Goal: Task Accomplishment & Management: Complete application form

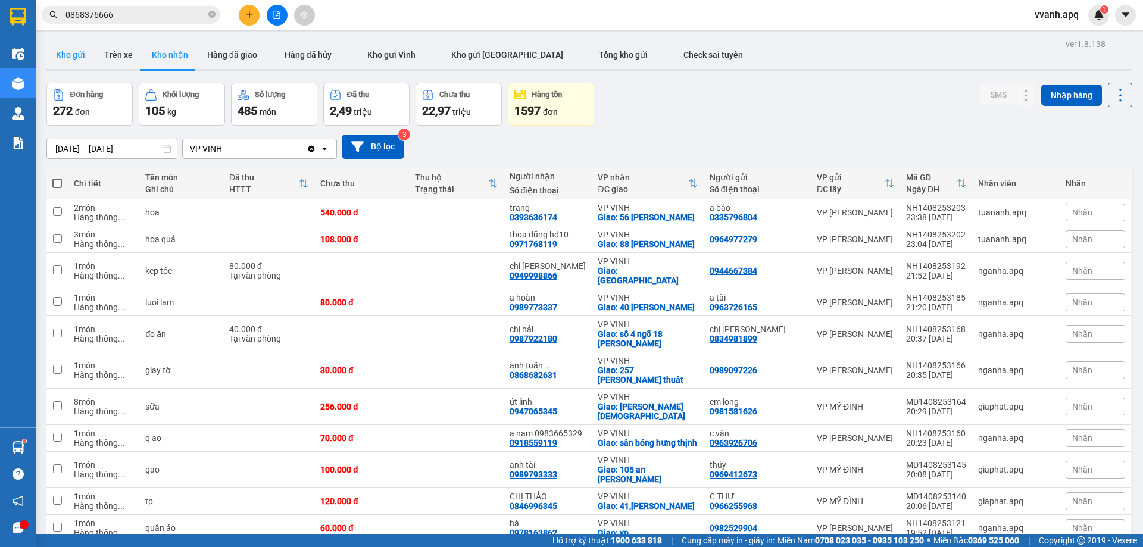
click at [77, 59] on button "Kho gửi" at bounding box center [70, 54] width 48 height 29
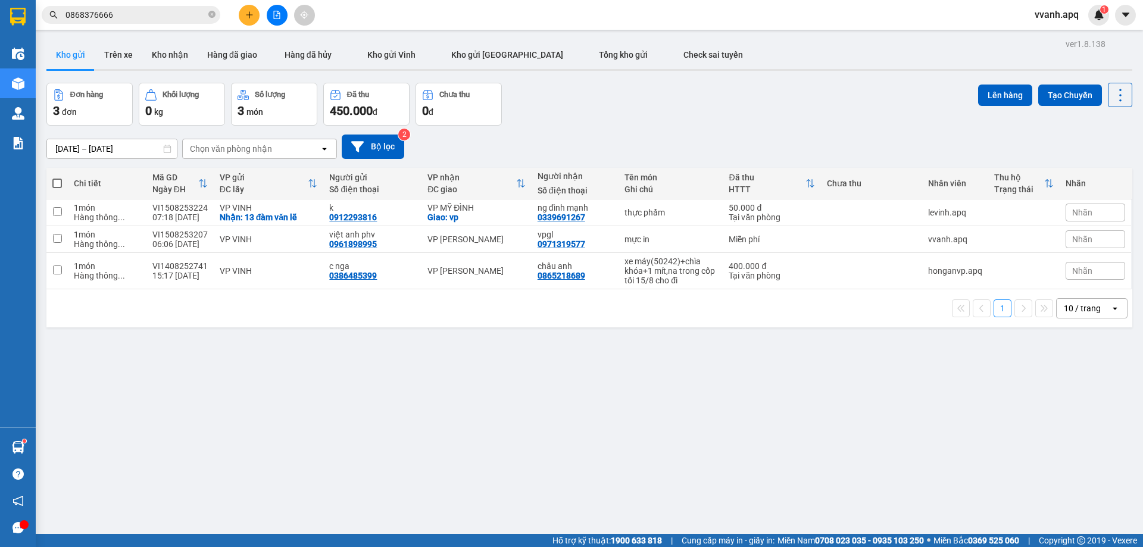
drag, startPoint x: 648, startPoint y: 118, endPoint x: 748, endPoint y: 404, distance: 302.9
click at [748, 404] on div "ver 1.8.138 Kho gửi Trên xe Kho nhận Hàng đã giao Hàng đã hủy Kho gửi Vinh Kho …" at bounding box center [589, 309] width 1095 height 547
click at [737, 239] on div "Miễn phí" at bounding box center [771, 239] width 86 height 10
checkbox input "true"
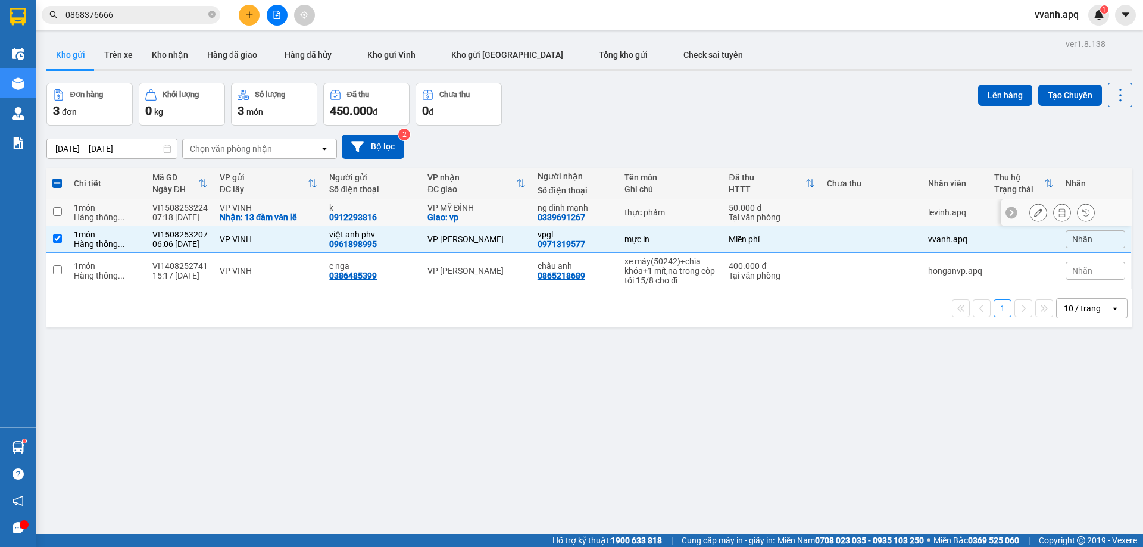
click at [734, 214] on div "Tại văn phòng" at bounding box center [771, 217] width 86 height 10
checkbox input "true"
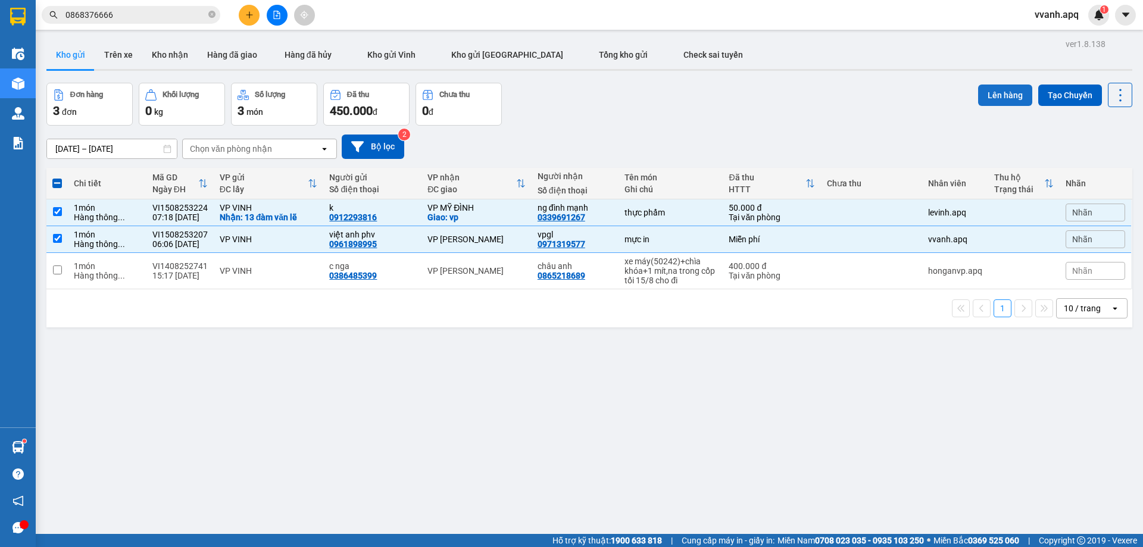
click at [987, 100] on button "Lên hàng" at bounding box center [1005, 95] width 54 height 21
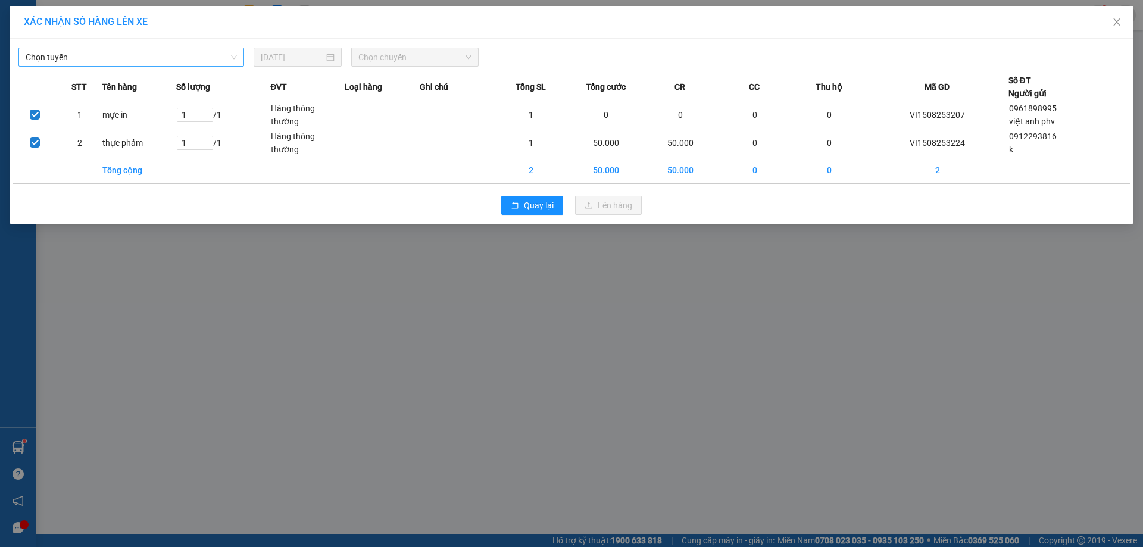
click at [199, 63] on span "Chọn tuyến" at bounding box center [131, 57] width 211 height 18
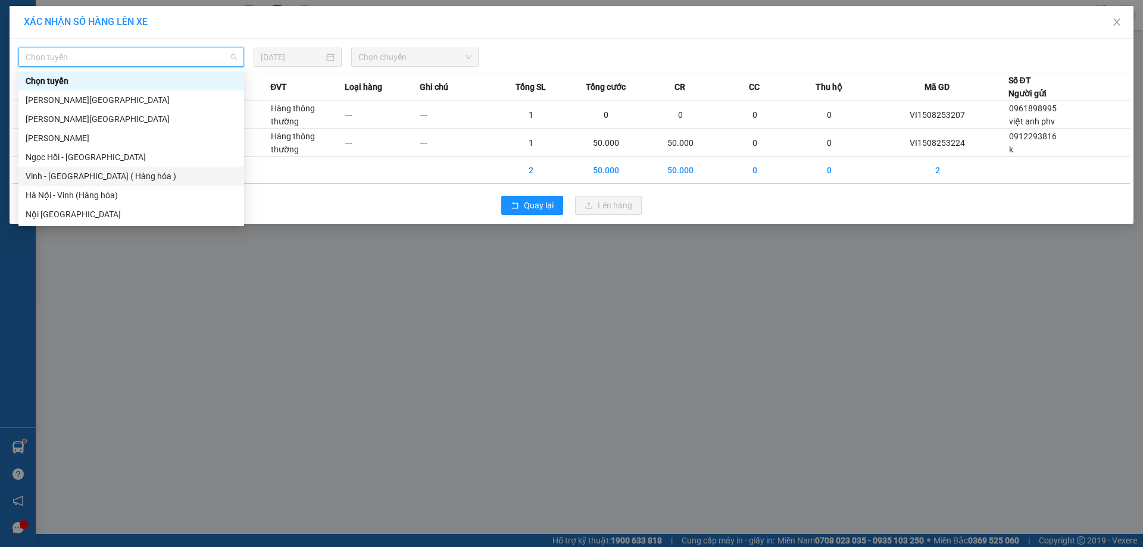
click at [107, 174] on div "Vinh - [GEOGRAPHIC_DATA] ( Hàng hóa )" at bounding box center [131, 176] width 211 height 13
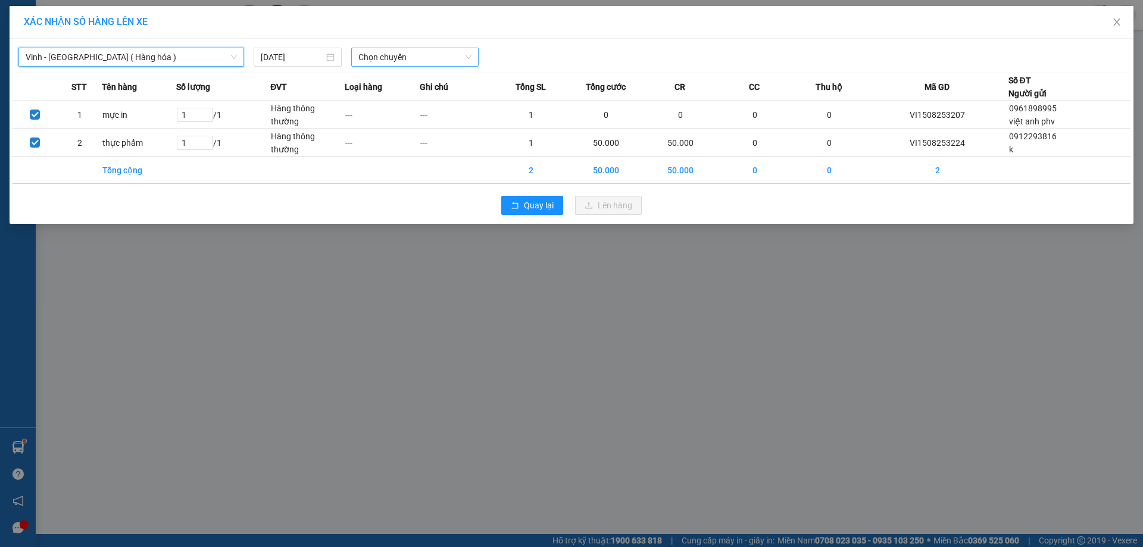
click at [398, 60] on span "Chọn chuyến" at bounding box center [414, 57] width 113 height 18
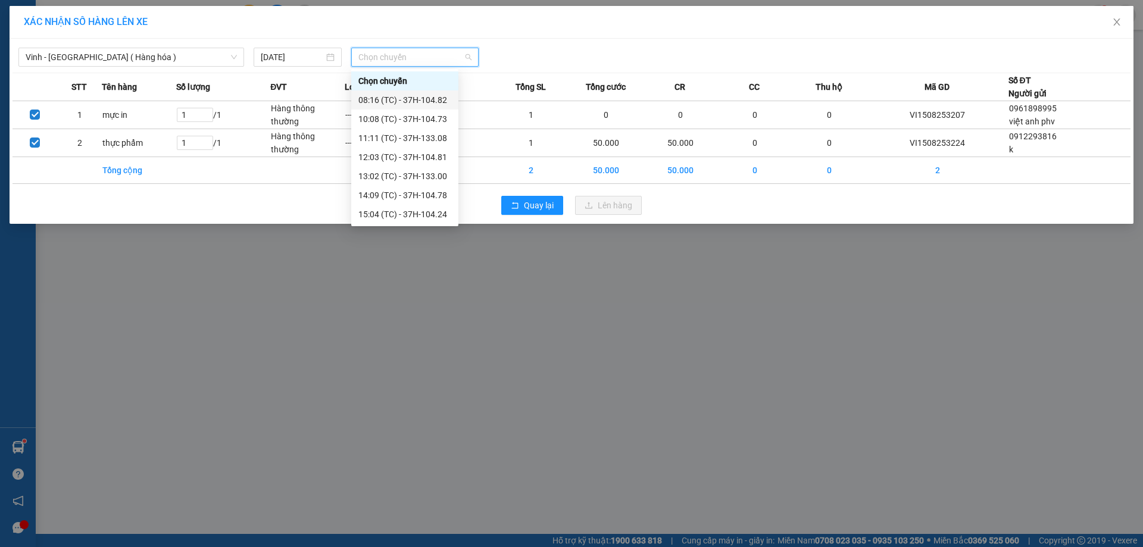
click at [403, 93] on div "08:16 (TC) - 37H-104.82" at bounding box center [404, 99] width 93 height 13
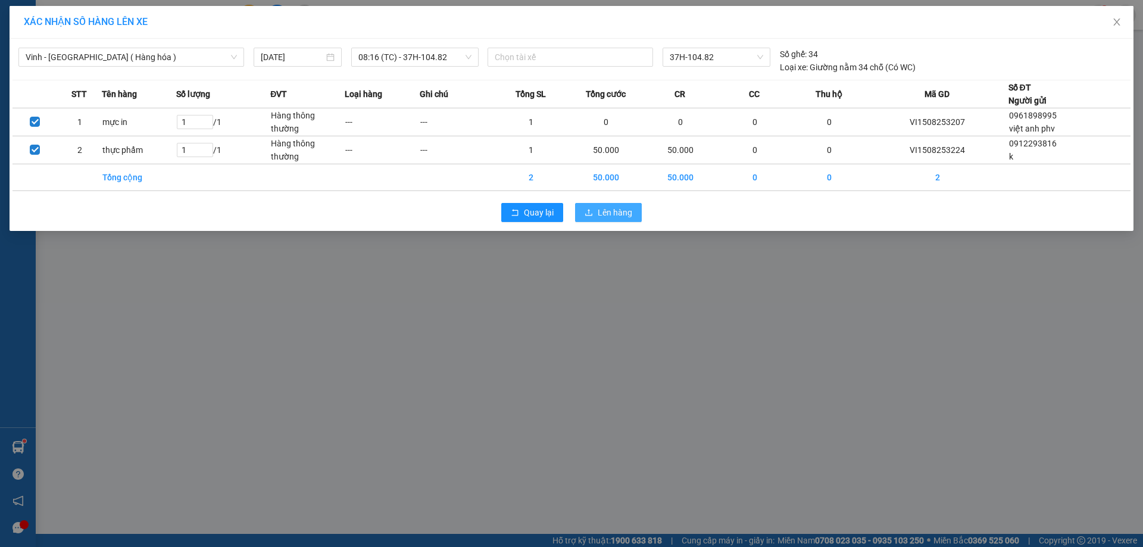
click at [624, 211] on span "Lên hàng" at bounding box center [615, 212] width 35 height 13
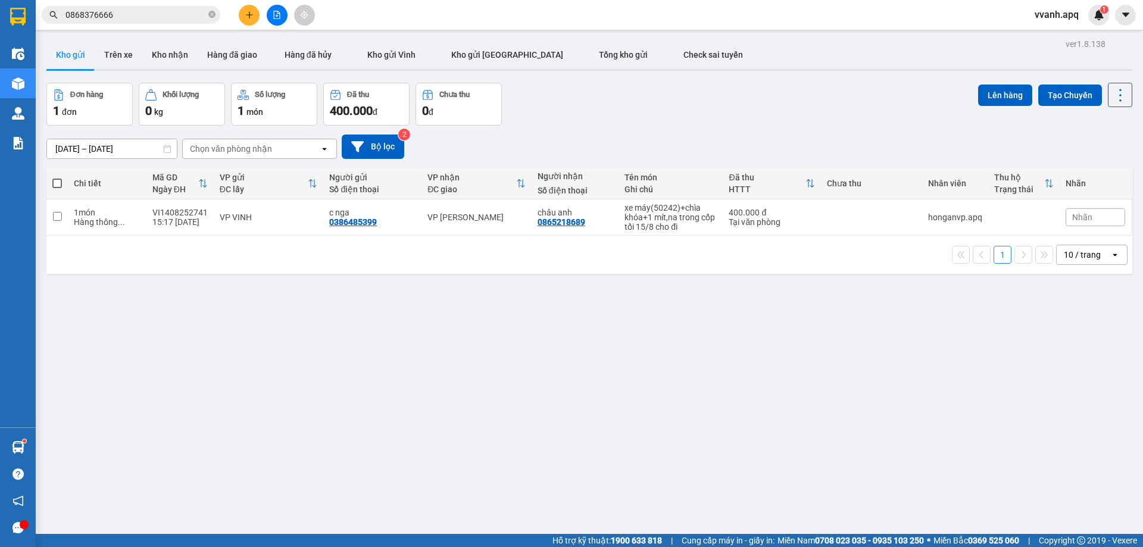
click at [138, 11] on input "0868376666" at bounding box center [135, 14] width 140 height 13
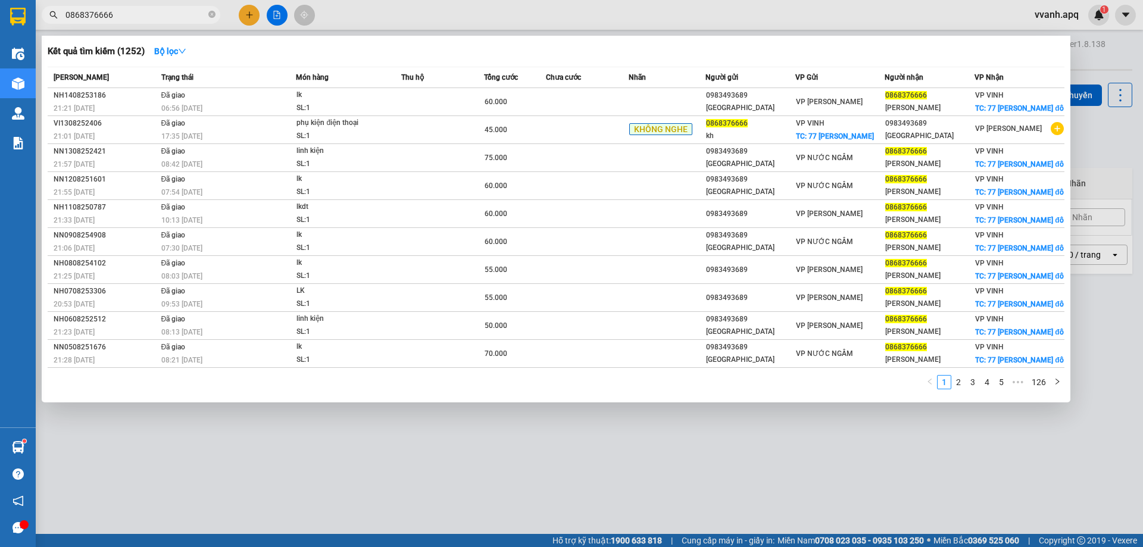
click at [138, 11] on input "0868376666" at bounding box center [135, 14] width 140 height 13
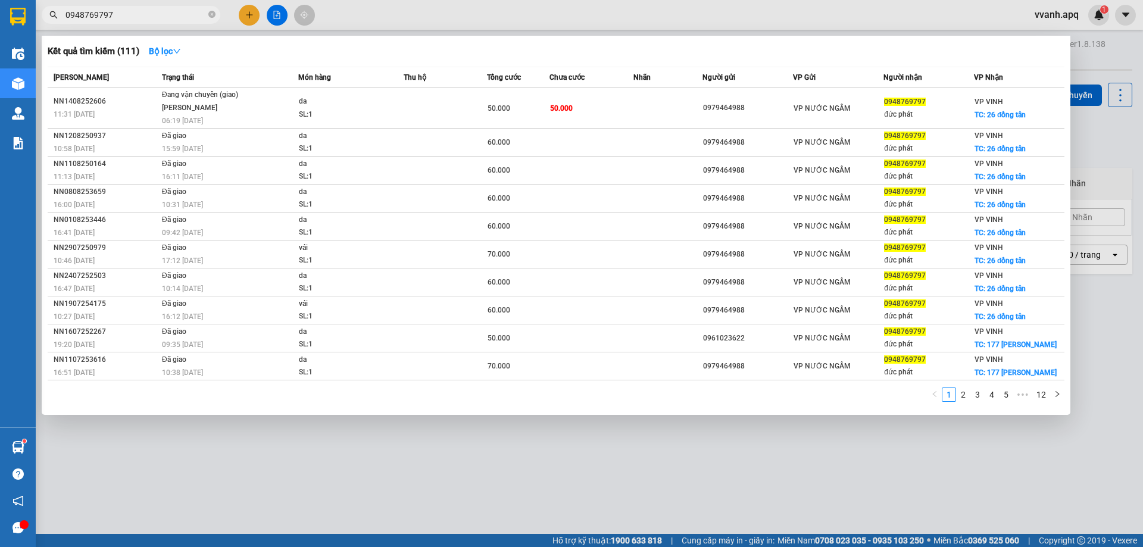
type input "0948769797"
click at [439, 10] on div at bounding box center [571, 273] width 1143 height 547
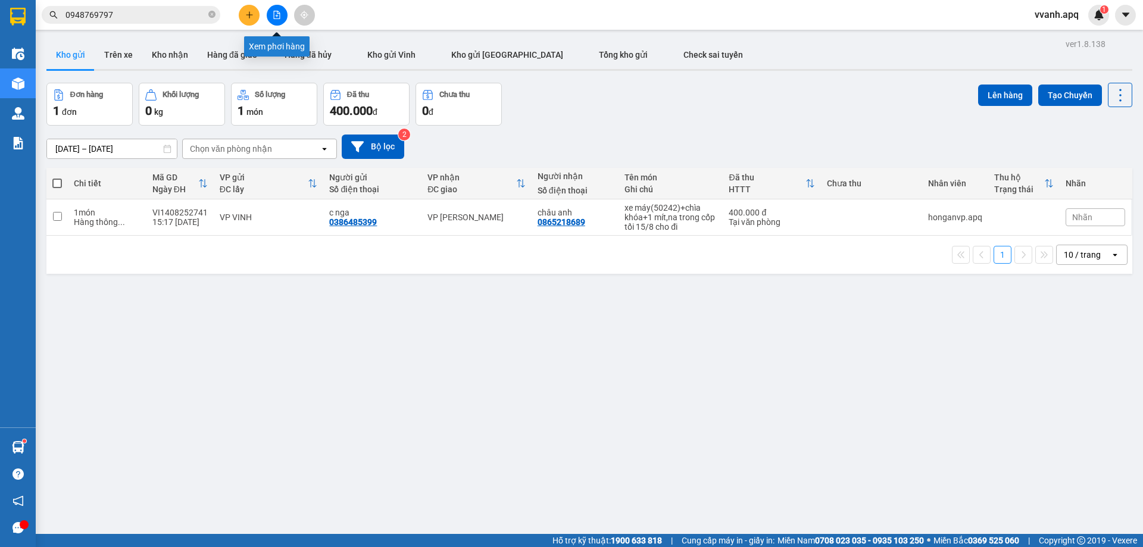
click at [251, 16] on icon "plus" at bounding box center [249, 15] width 8 height 8
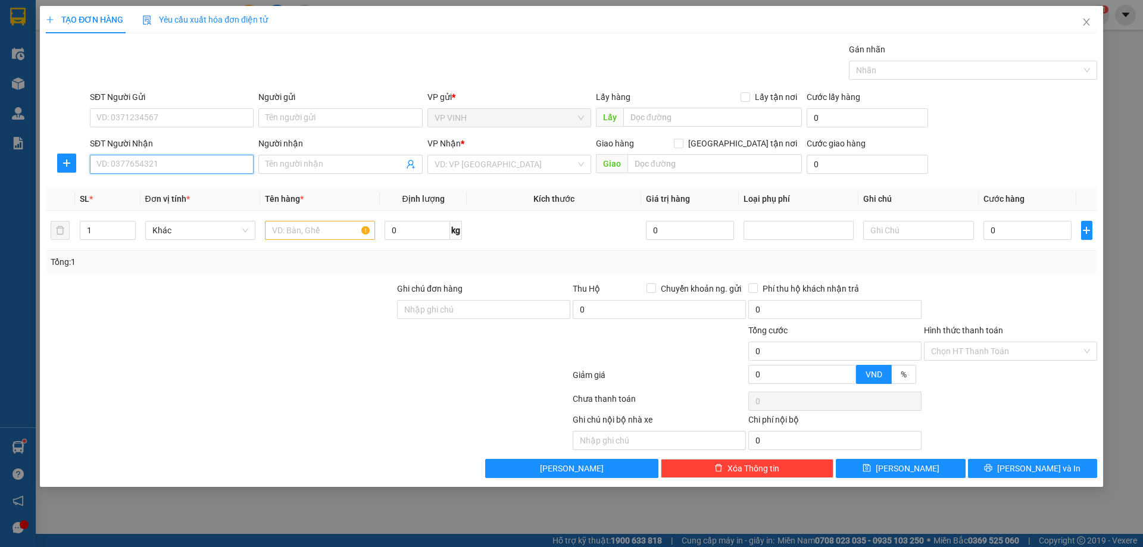
click at [186, 168] on input "SĐT Người Nhận" at bounding box center [172, 164] width 164 height 19
click at [235, 122] on input "SĐT Người Gửi" at bounding box center [172, 117] width 164 height 19
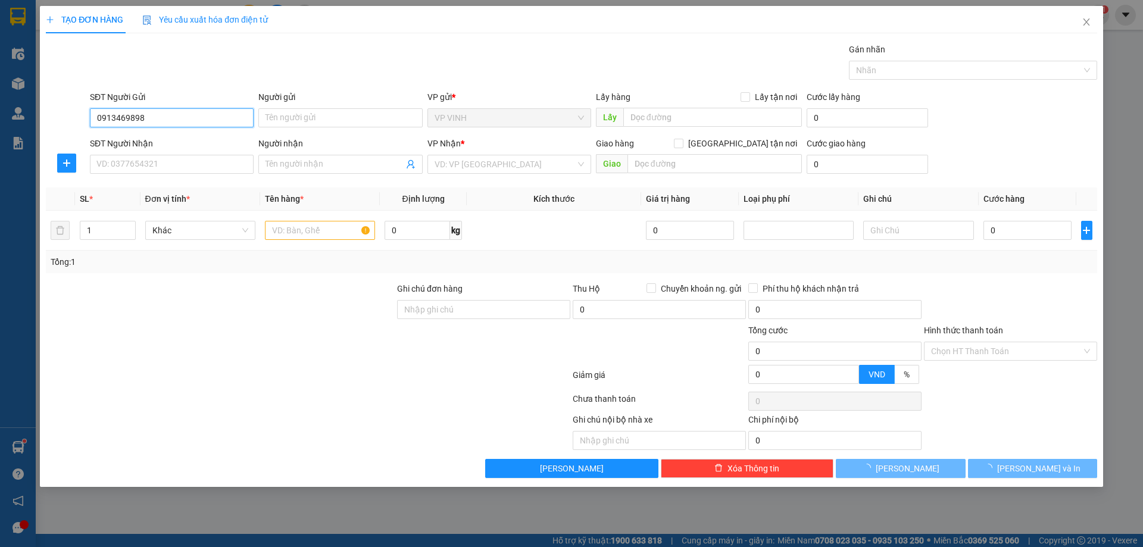
click at [243, 123] on input "0913469898" at bounding box center [172, 117] width 164 height 19
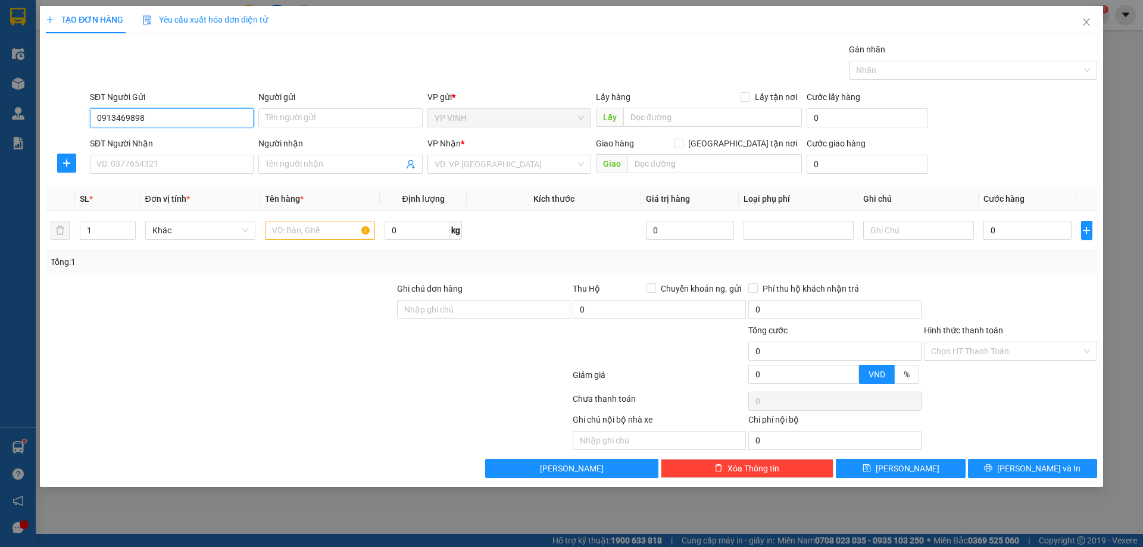
click at [193, 121] on input "0913469898" at bounding box center [172, 117] width 164 height 19
type input "0913469898"
click at [415, 162] on span at bounding box center [340, 164] width 164 height 19
click at [409, 168] on icon "user-add" at bounding box center [411, 165] width 10 height 10
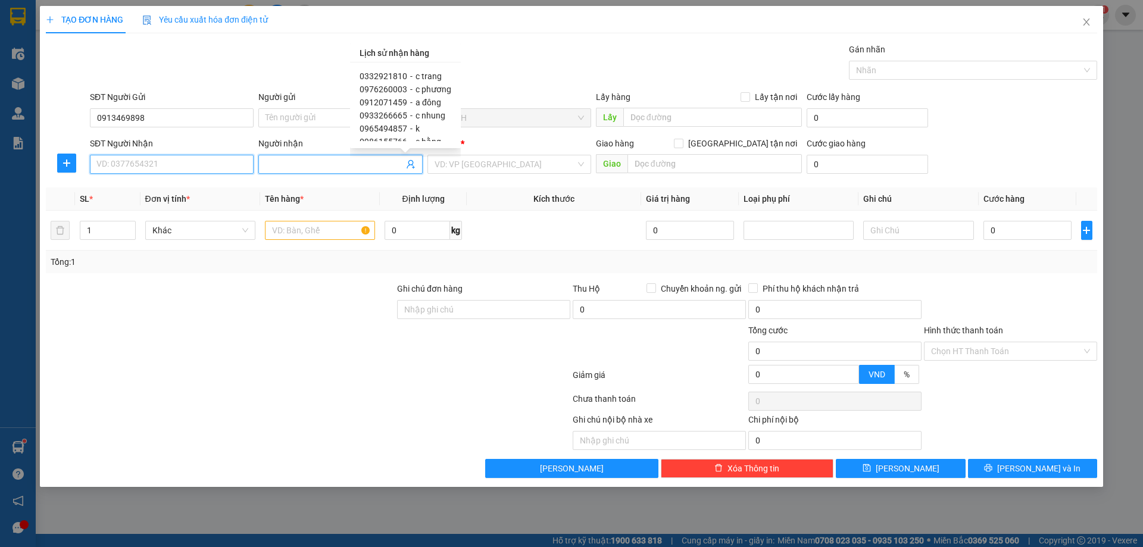
click at [172, 167] on input "SĐT Người Nhận" at bounding box center [172, 164] width 164 height 19
paste input "0912071459"
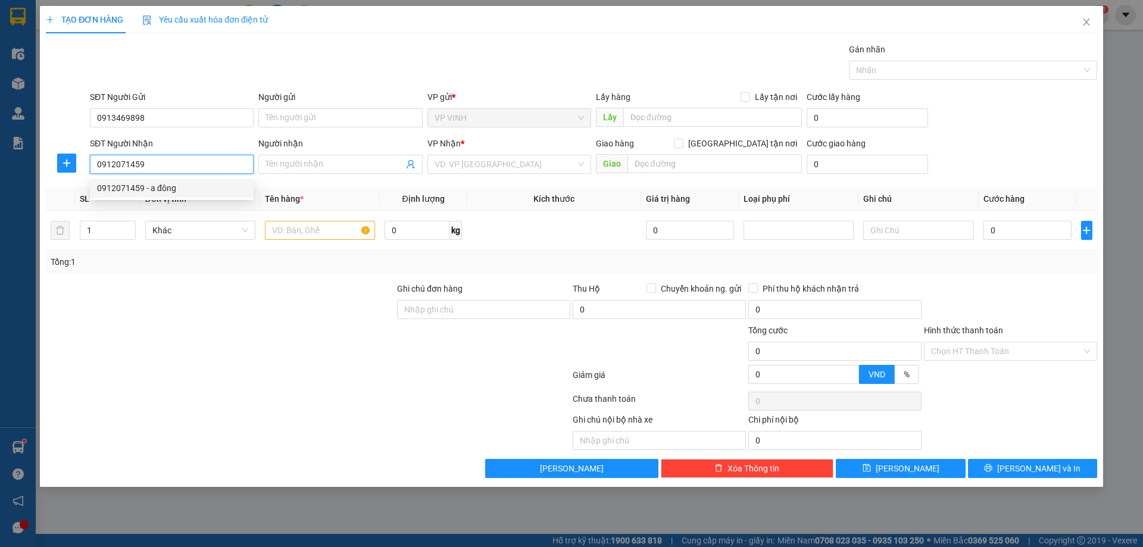
type input "0912071459"
click at [173, 199] on div "0912071459 0912071459 - a đông" at bounding box center [172, 188] width 164 height 24
click at [174, 154] on div "SĐT Người Nhận" at bounding box center [172, 146] width 164 height 18
click at [173, 168] on input "0912071459" at bounding box center [172, 164] width 164 height 19
click at [172, 182] on div "0912071459 - a đông" at bounding box center [171, 188] width 149 height 13
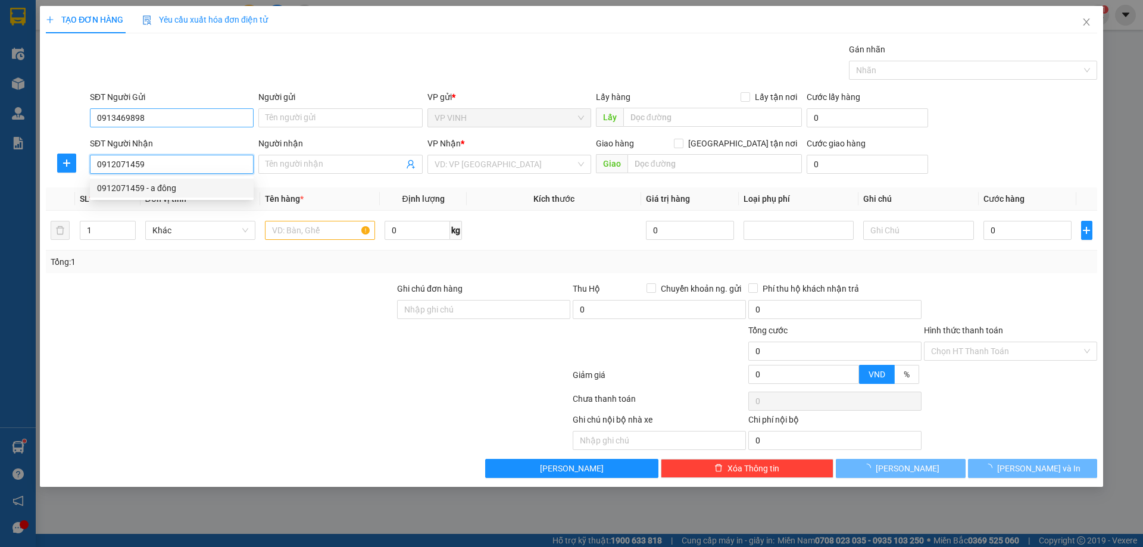
type input "a đông"
type input "VP Nước Ngầm"
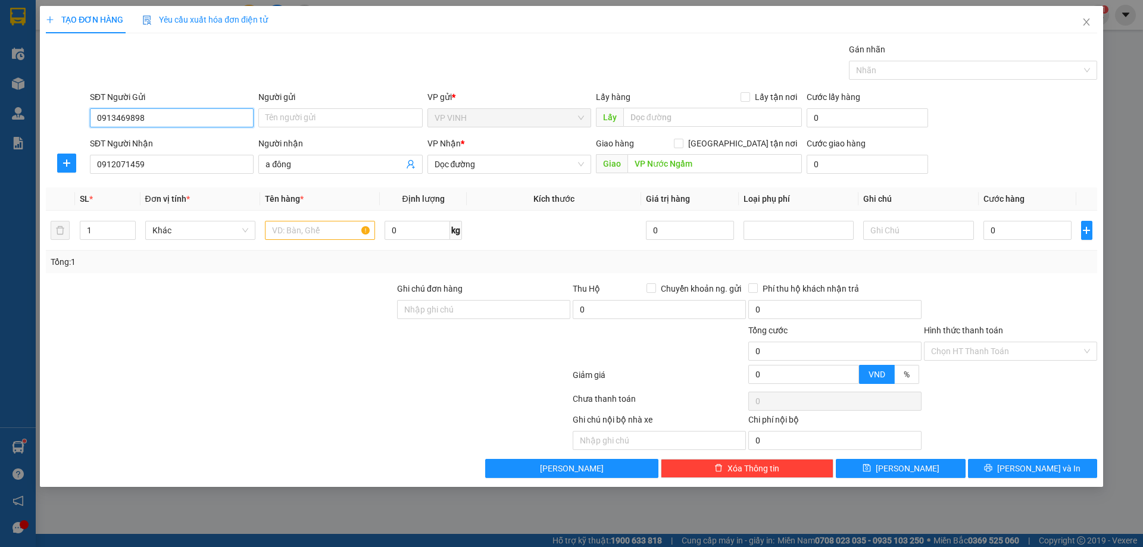
click at [189, 115] on input "0913469898" at bounding box center [172, 117] width 164 height 19
click at [368, 123] on input "Người gửi" at bounding box center [340, 117] width 164 height 19
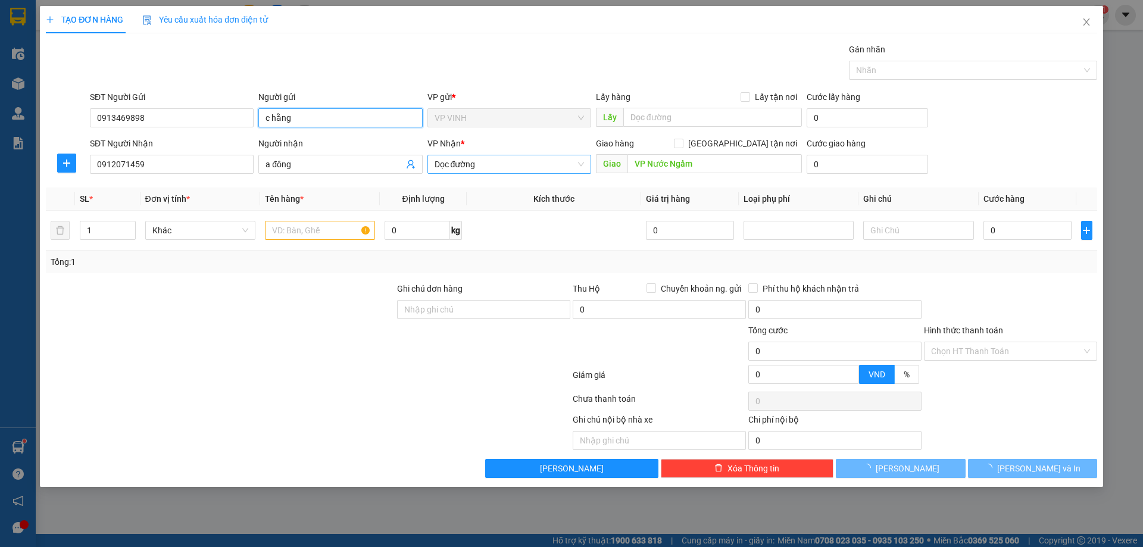
click at [525, 163] on span "Dọc đường" at bounding box center [508, 164] width 149 height 18
type input "c hằng"
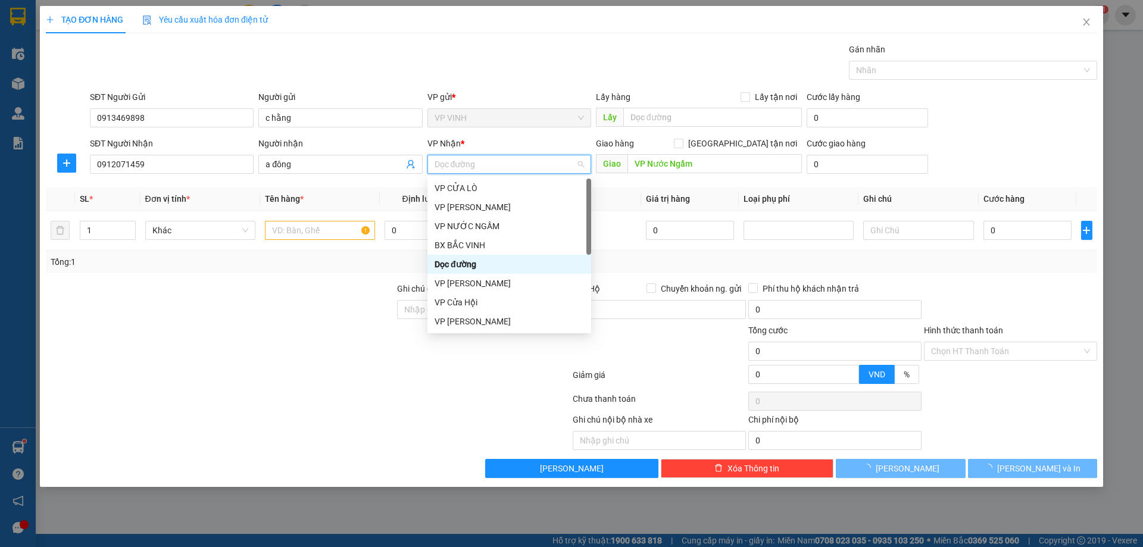
click at [525, 163] on span "Dọc đường" at bounding box center [508, 164] width 149 height 18
type input "nh"
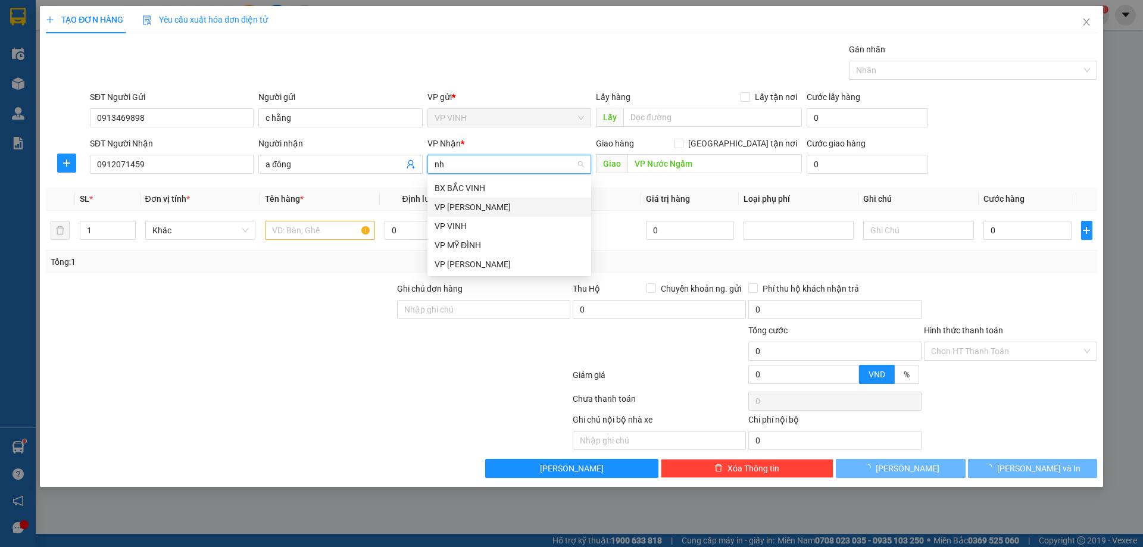
click at [504, 205] on div "VP [PERSON_NAME]" at bounding box center [508, 207] width 149 height 13
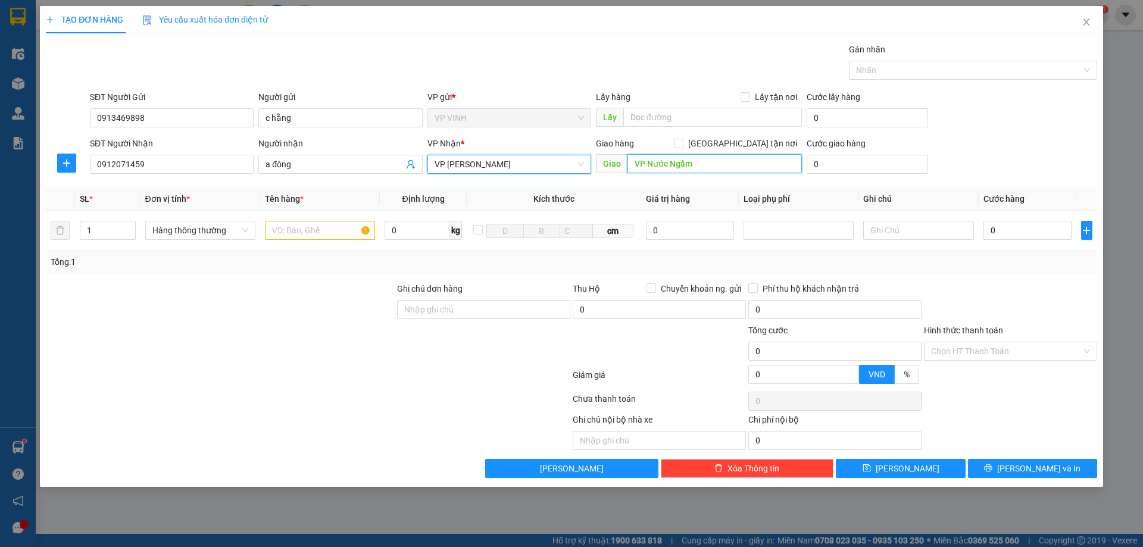
click at [671, 154] on input "VP Nước Ngầm" at bounding box center [714, 163] width 174 height 19
click at [301, 230] on input "text" at bounding box center [320, 230] width 110 height 19
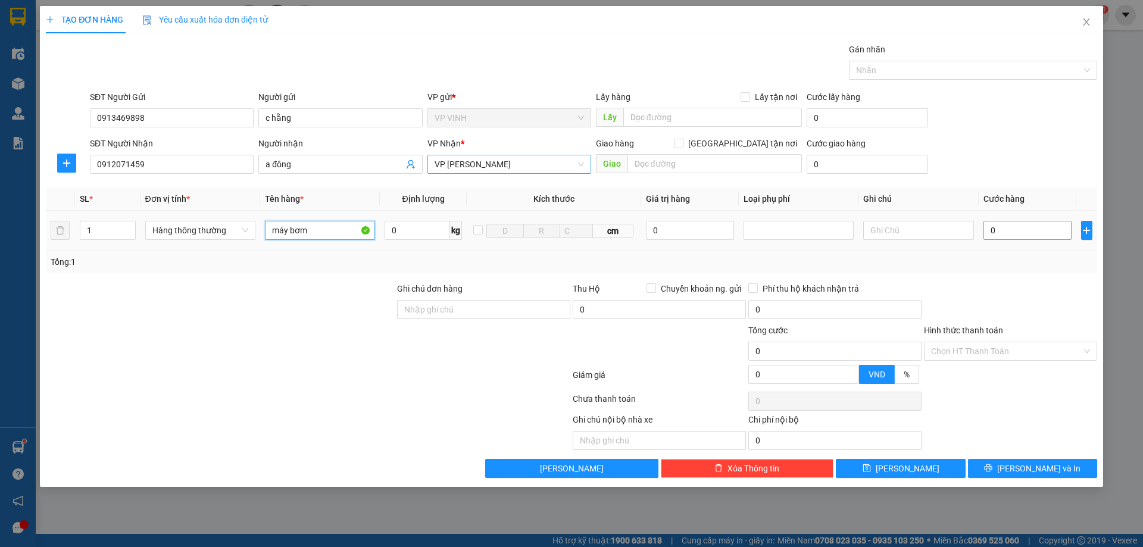
type input "máy bơm"
click at [1030, 226] on input "0" at bounding box center [1027, 230] width 89 height 19
type input "2"
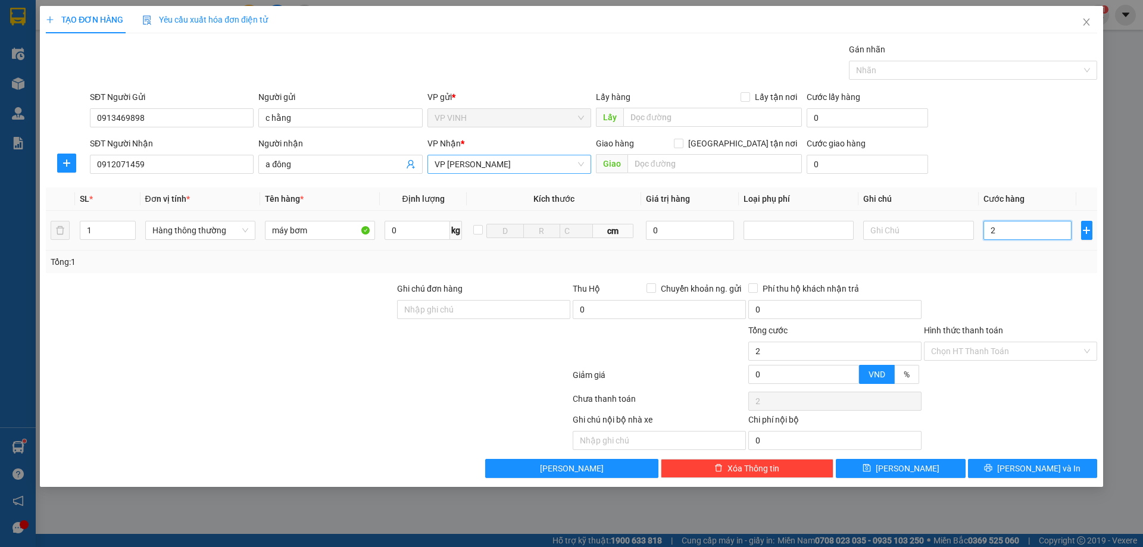
type input "25"
type input "250"
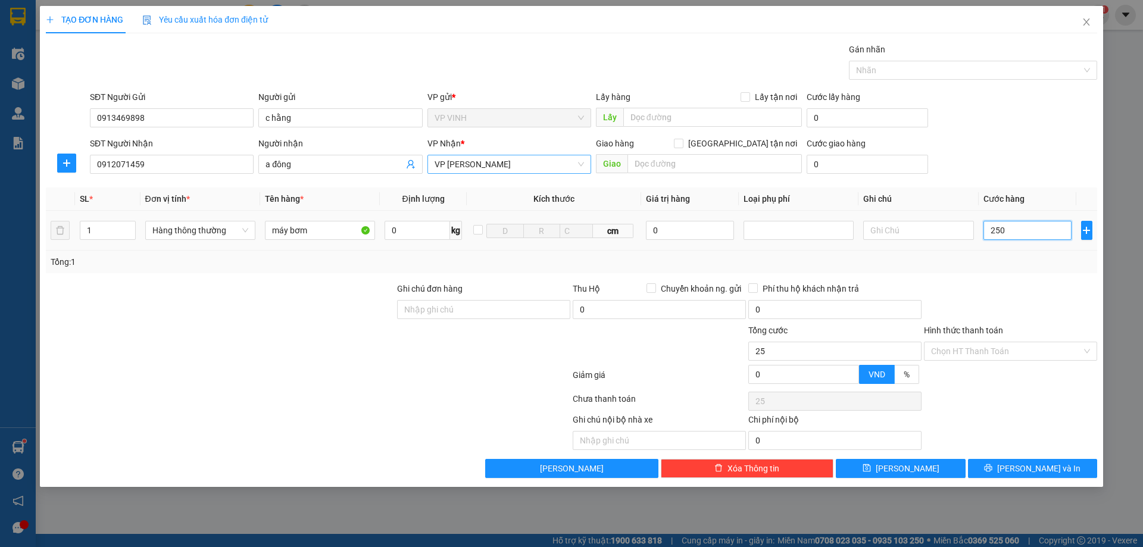
type input "250"
type input "250.000"
click at [1031, 292] on div at bounding box center [1011, 303] width 176 height 42
click at [993, 353] on input "Hình thức thanh toán" at bounding box center [1006, 351] width 151 height 18
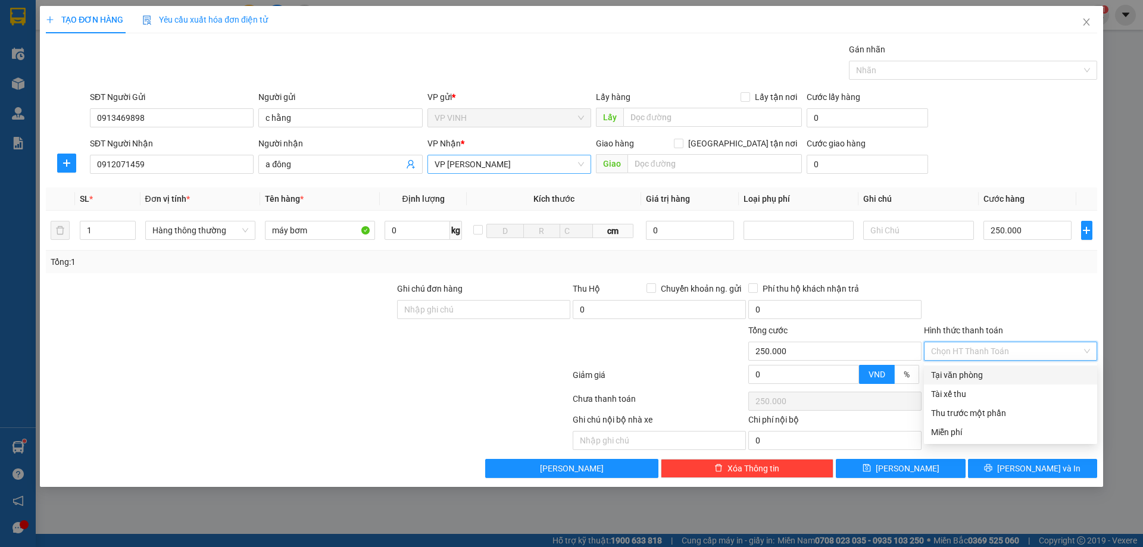
click at [987, 367] on div "Tại văn phòng" at bounding box center [1010, 374] width 173 height 19
type input "0"
click at [992, 310] on div at bounding box center [1011, 303] width 176 height 42
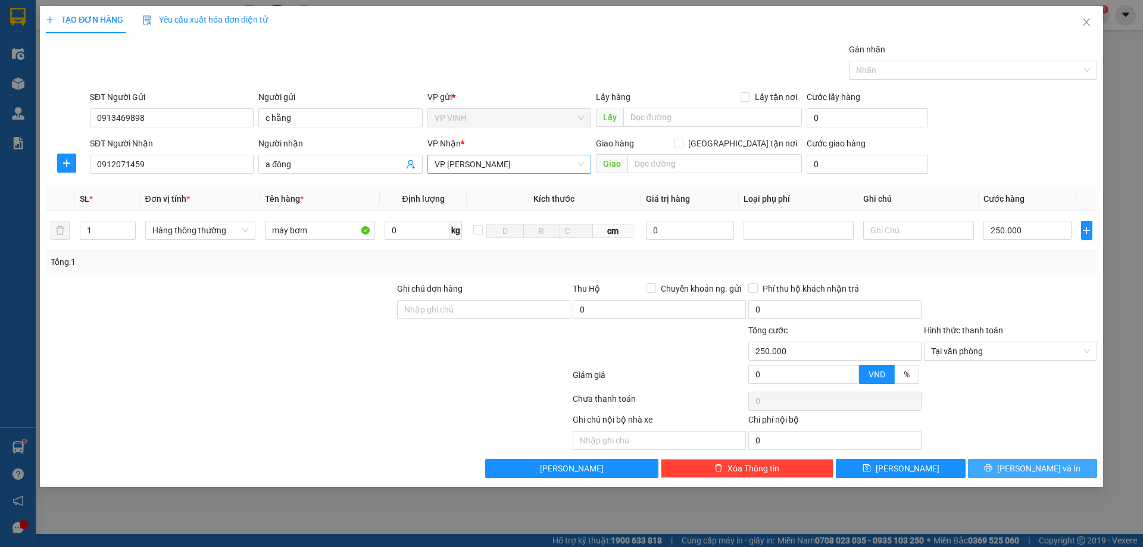
click at [1011, 462] on button "[PERSON_NAME] và In" at bounding box center [1032, 468] width 129 height 19
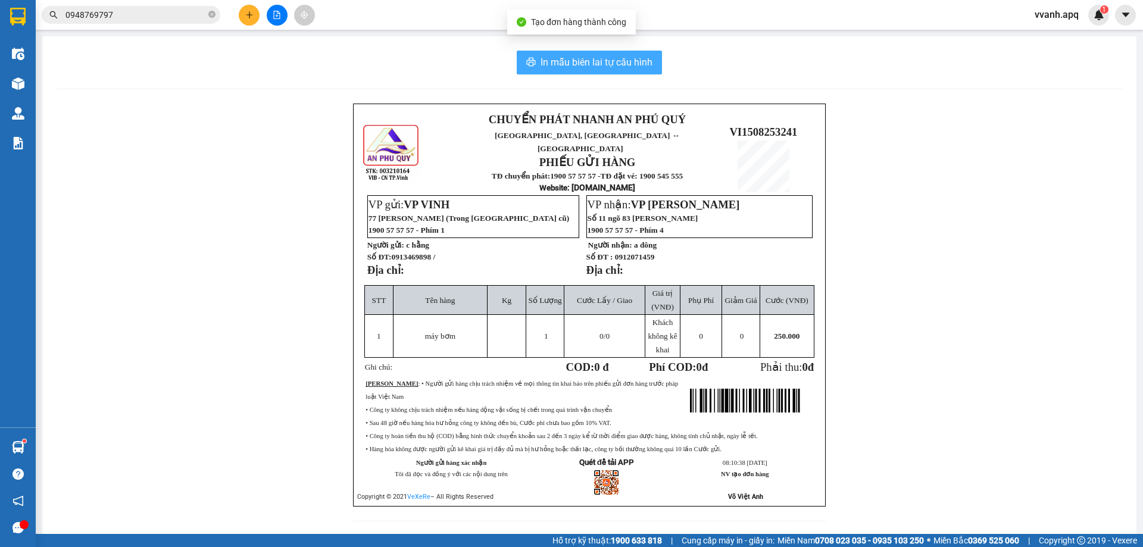
click at [617, 64] on span "In mẫu biên lai tự cấu hình" at bounding box center [596, 62] width 112 height 15
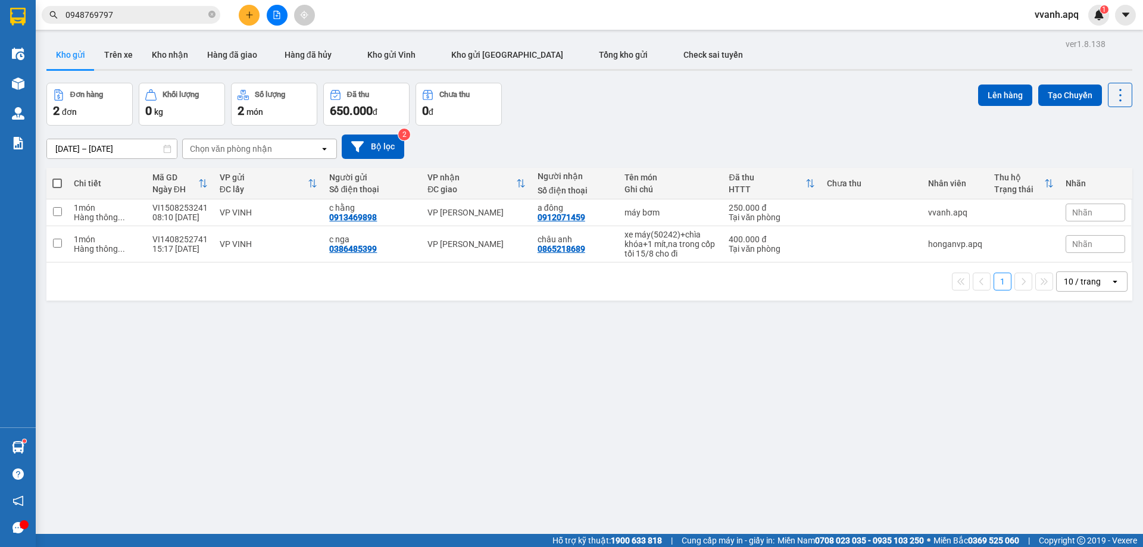
click at [778, 419] on div "ver 1.8.138 Kho gửi Trên xe Kho nhận Hàng đã giao Hàng đã hủy Kho gửi Vinh Kho …" at bounding box center [589, 309] width 1095 height 547
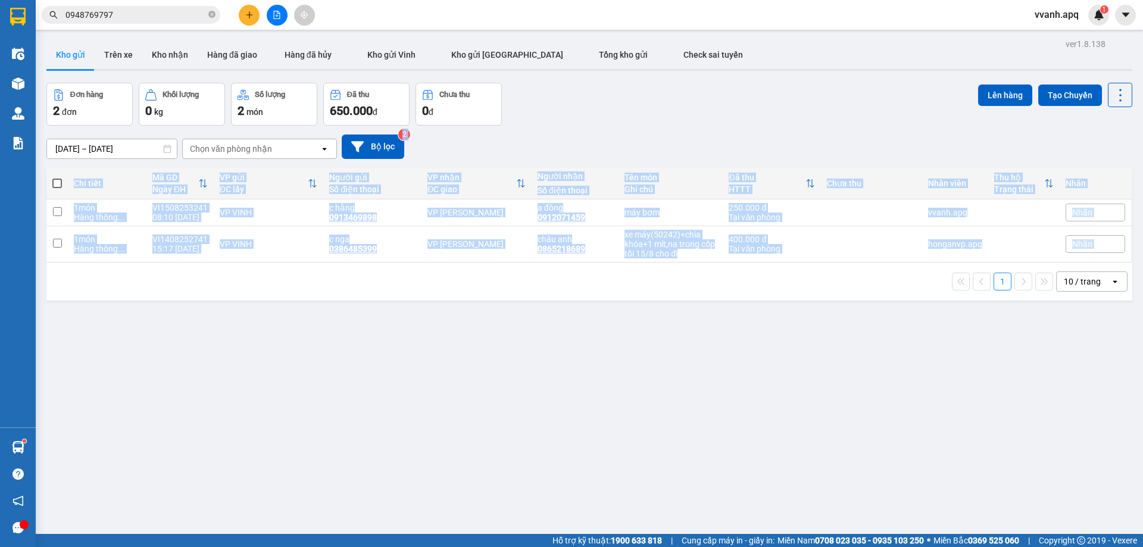
drag, startPoint x: 543, startPoint y: 127, endPoint x: 609, endPoint y: 331, distance: 214.0
click at [609, 331] on div "ver 1.8.138 Kho gửi Trên xe Kho nhận Hàng đã giao Hàng đã hủy Kho gửi Vinh Kho …" at bounding box center [589, 309] width 1095 height 547
drag, startPoint x: 846, startPoint y: 155, endPoint x: 864, endPoint y: 377, distance: 222.8
click at [864, 377] on div "ver 1.8.138 Kho gửi Trên xe Kho nhận Hàng đã giao Hàng đã hủy Kho gửi Vinh Kho …" at bounding box center [589, 309] width 1095 height 547
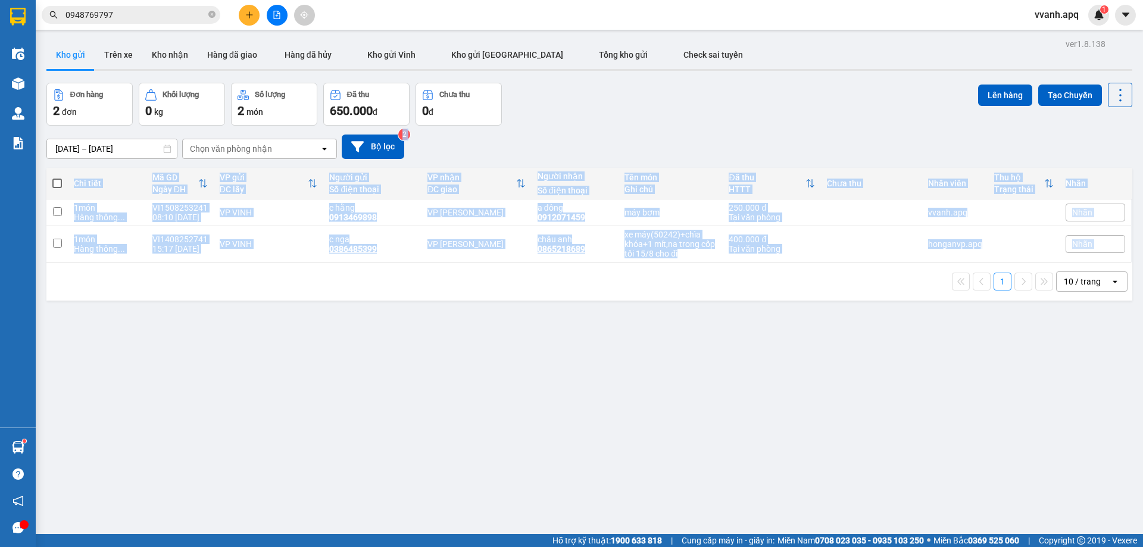
click at [864, 377] on div "ver 1.8.138 Kho gửi Trên xe Kho nhận Hàng đã giao Hàng đã hủy Kho gửi Vinh Kho …" at bounding box center [589, 309] width 1095 height 547
drag, startPoint x: 864, startPoint y: 367, endPoint x: 811, endPoint y: 132, distance: 240.4
click at [811, 136] on div "ver 1.8.138 Kho gửi Trên xe Kho nhận Hàng đã giao Hàng đã hủy Kho gửi Vinh Kho …" at bounding box center [589, 309] width 1095 height 547
click at [808, 128] on div "[DATE] – [DATE] Press the down arrow key to interact with the calendar and sele…" at bounding box center [589, 147] width 1086 height 42
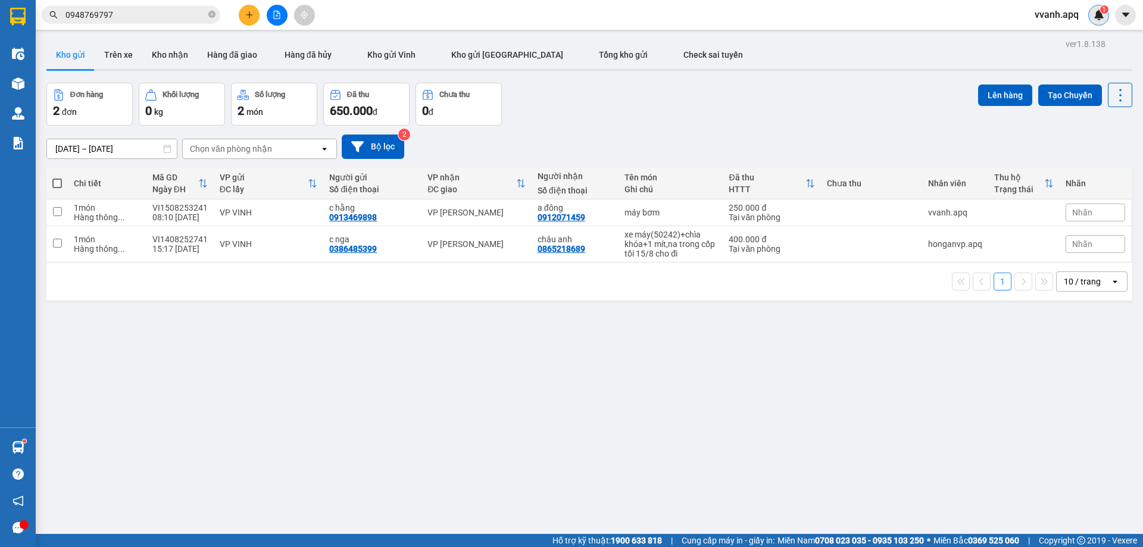
click at [1099, 21] on div "1" at bounding box center [1098, 15] width 21 height 21
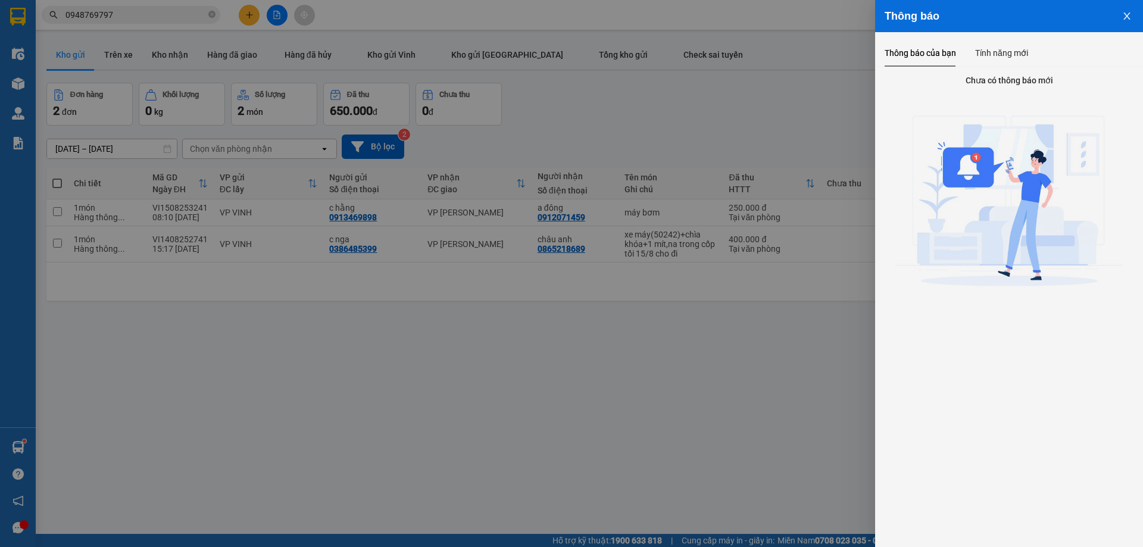
click at [167, 17] on div at bounding box center [571, 273] width 1143 height 547
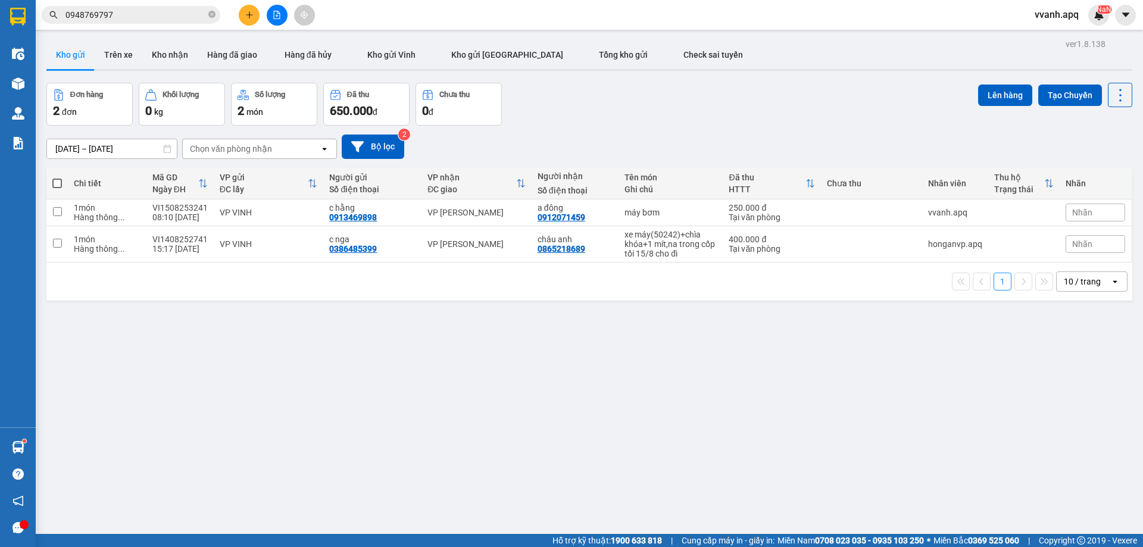
click at [1142, 17] on div "Thông báo Thông báo của bạn Tính năng mới Chưa có thông báo mới" at bounding box center [1143, 273] width 0 height 547
click at [167, 17] on body "Kết quả tìm kiếm ( 111 ) Bộ lọc Mã ĐH Trạng thái Món hàng Thu hộ Tổng cước Chưa…" at bounding box center [571, 273] width 1143 height 547
click at [167, 17] on input "0948769797" at bounding box center [135, 14] width 140 height 13
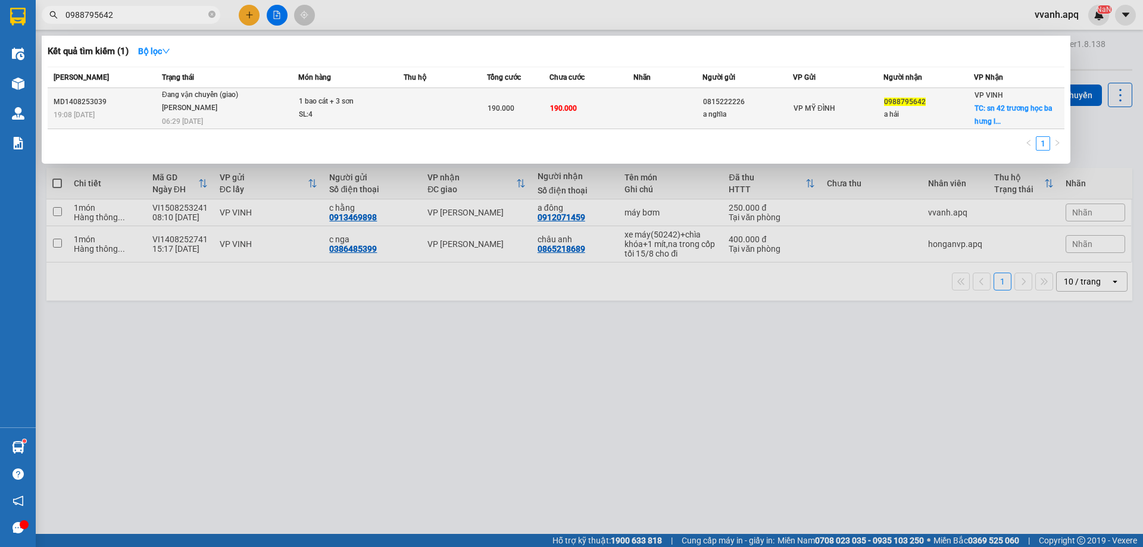
type input "0988795642"
click at [910, 115] on div "a hải" at bounding box center [928, 114] width 89 height 12
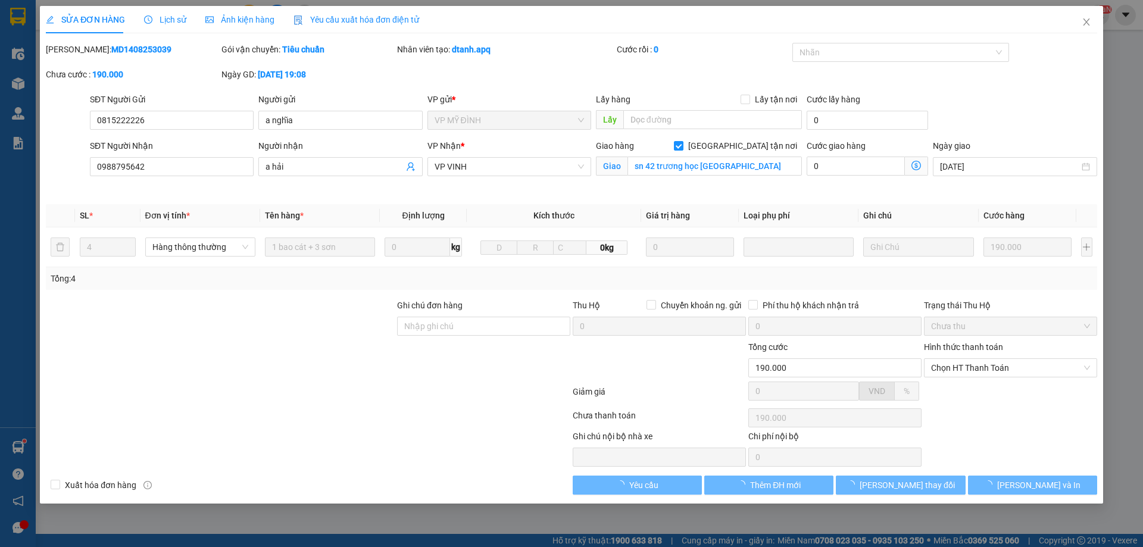
type input "0815222226"
type input "a nghĩa"
type input "0988795642"
type input "a hải"
checkbox input "true"
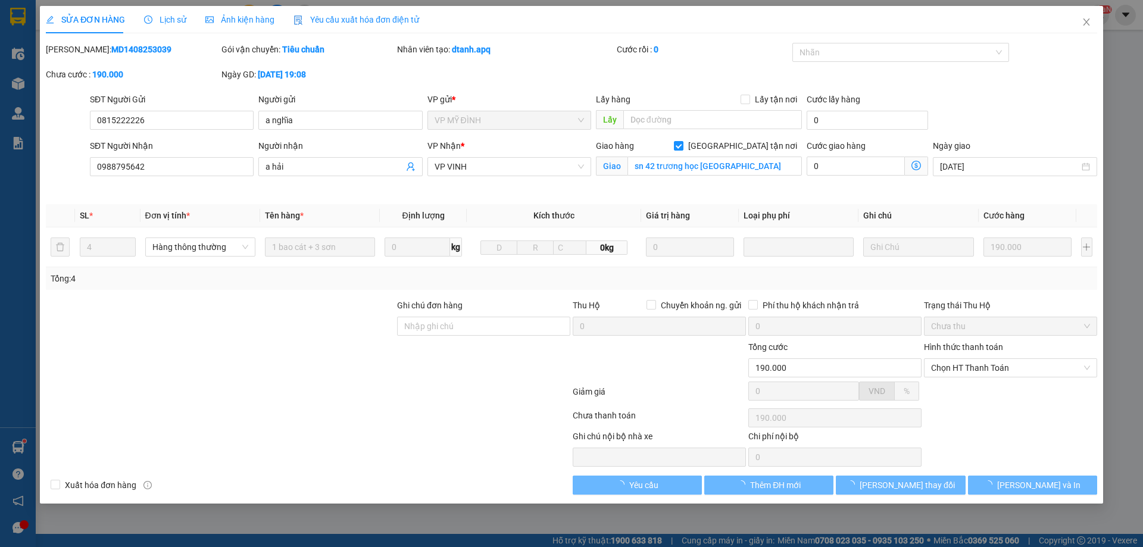
type input "sn 42 trương học [GEOGRAPHIC_DATA]"
type input "190.000"
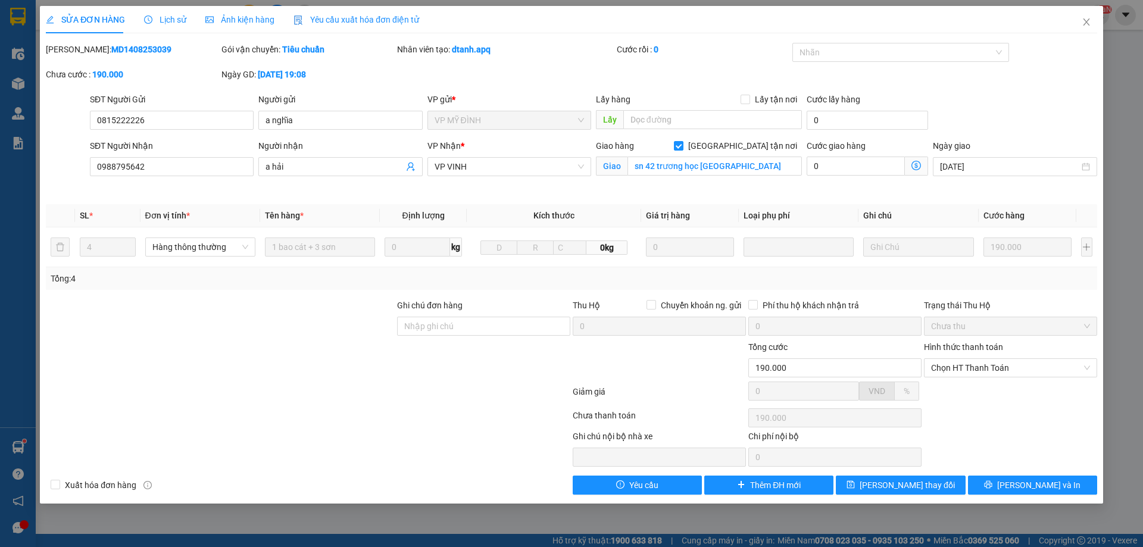
click at [73, 24] on span "SỬA ĐƠN HÀNG" at bounding box center [85, 20] width 79 height 10
click at [690, 53] on div "Cước rồi : 0" at bounding box center [703, 49] width 173 height 13
click at [629, 43] on div "Cước rồi : 0" at bounding box center [703, 49] width 173 height 13
click at [640, 49] on div "Cước rồi : 0" at bounding box center [703, 49] width 173 height 13
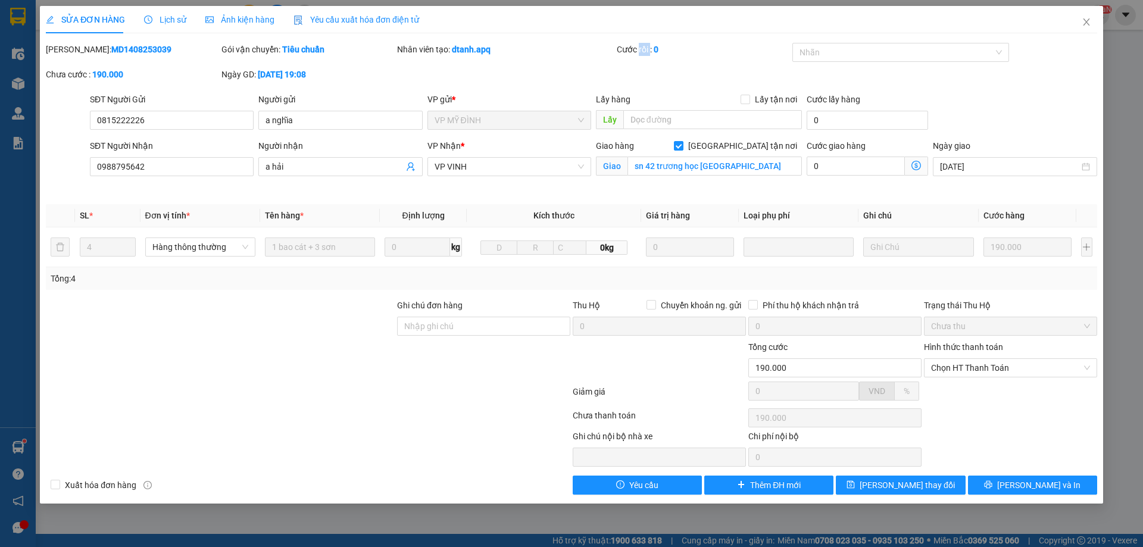
click at [640, 49] on div "Cước rồi : 0" at bounding box center [703, 49] width 173 height 13
click at [651, 48] on div "Cước rồi : 0" at bounding box center [703, 49] width 173 height 13
click at [650, 62] on div "Cước rồi : 0" at bounding box center [703, 55] width 176 height 25
click at [1081, 21] on icon "close" at bounding box center [1086, 22] width 10 height 10
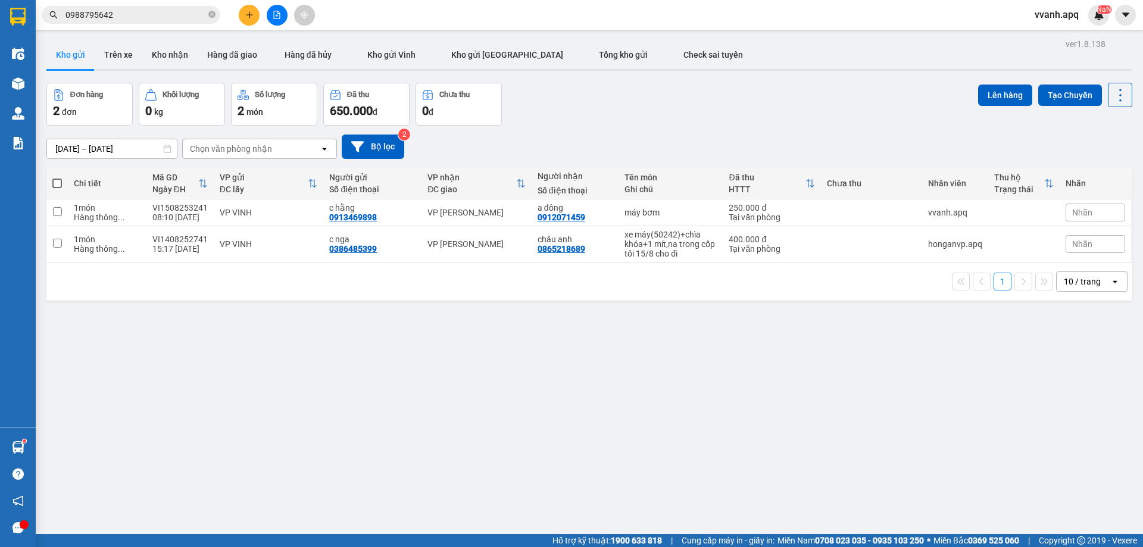
click at [725, 117] on div "Đơn hàng 2 đơn Khối lượng 0 kg Số lượng 2 món Đã thu 650.000 đ Chưa thu 0 đ Lên…" at bounding box center [589, 104] width 1086 height 43
click at [172, 15] on input "0988795642" at bounding box center [135, 14] width 140 height 13
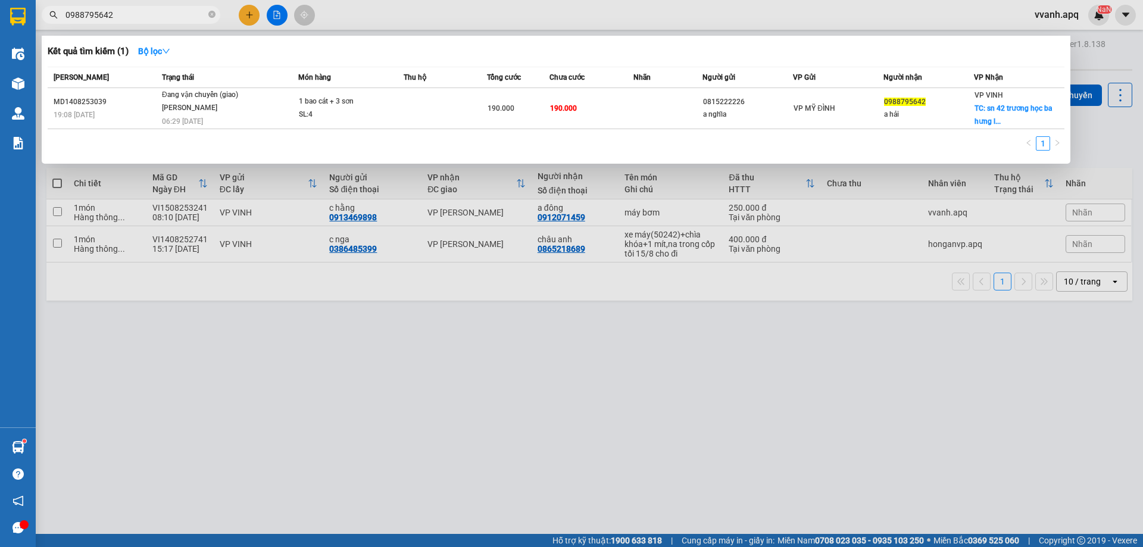
click at [172, 15] on input "0988795642" at bounding box center [135, 14] width 140 height 13
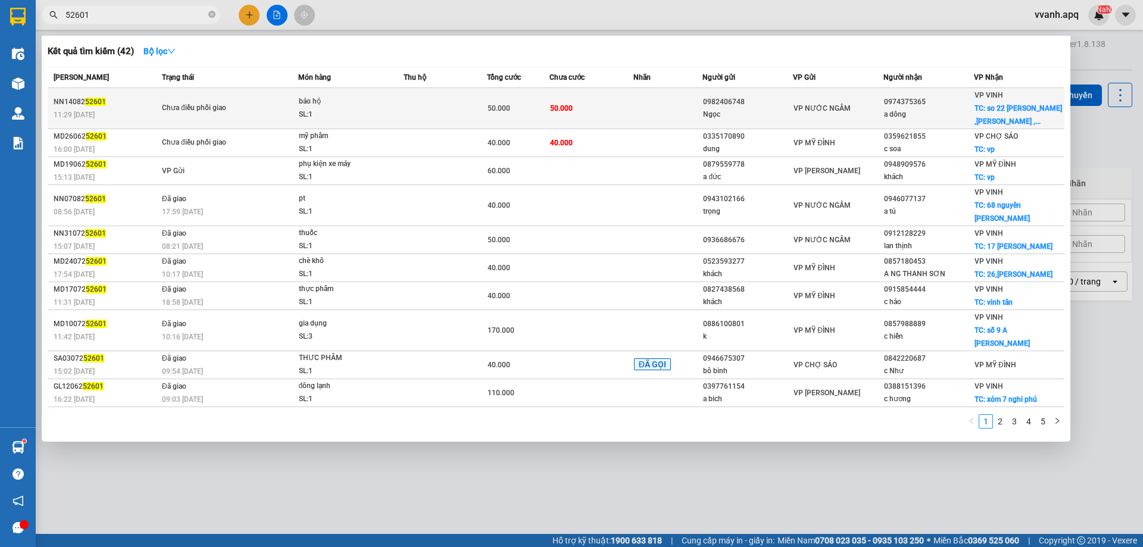
type input "52601"
click at [588, 105] on td "50.000" at bounding box center [590, 108] width 83 height 41
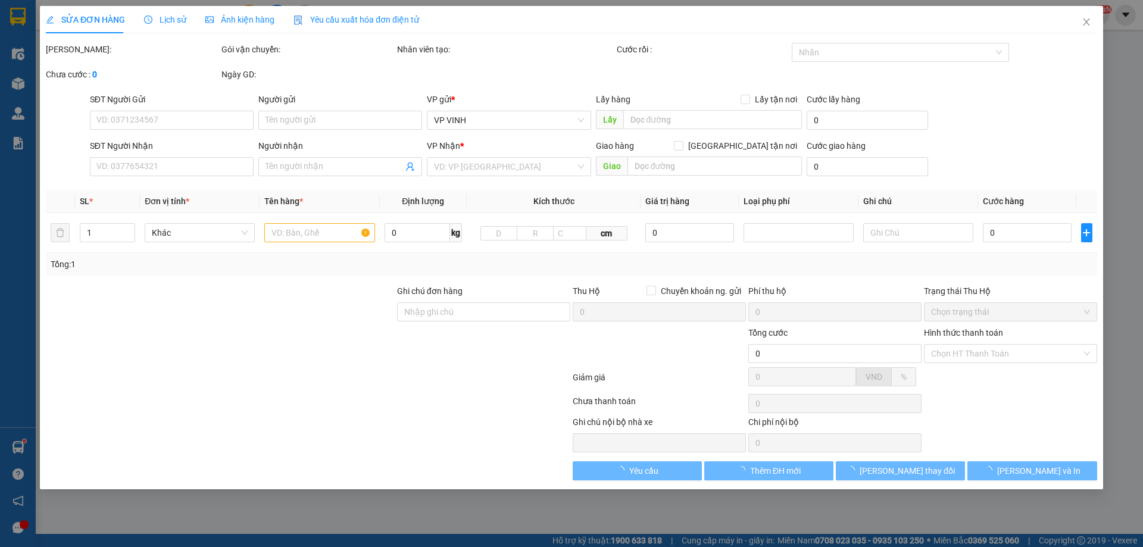
type input "0982406748"
type input "Ngọc"
type input "0974375365"
type input "a dông"
checkbox input "true"
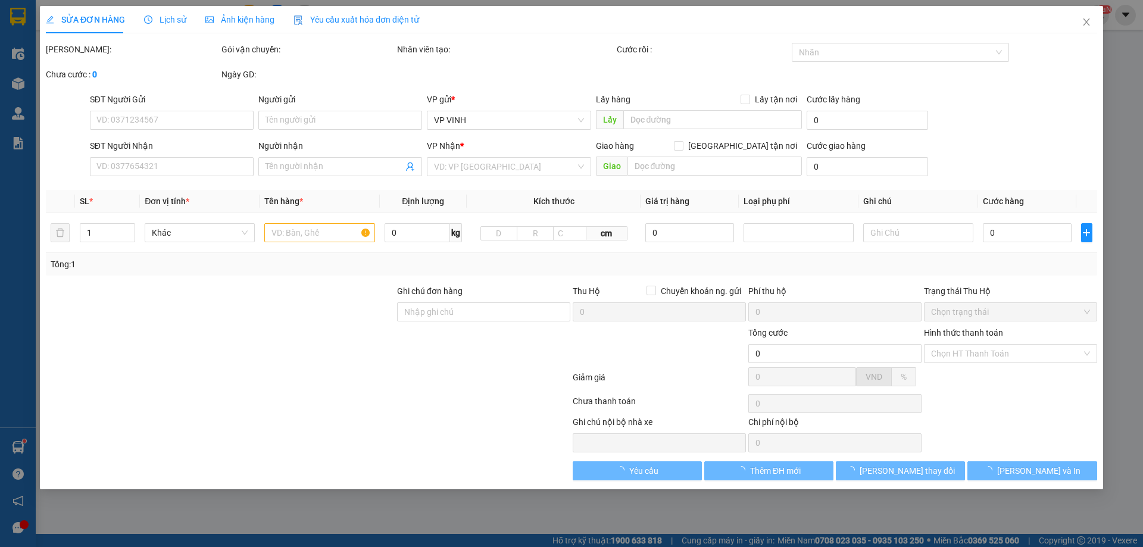
type input "so 22 [PERSON_NAME] ,nam lien , nghi liên, (k giao địa chỉ này chỉ nhận bến xe …"
type input "50.000"
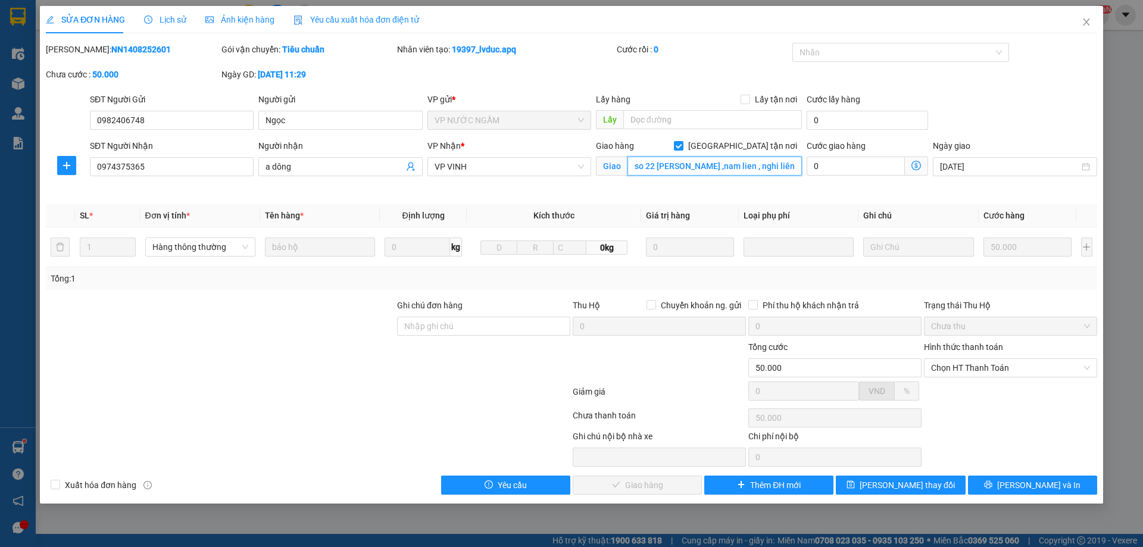
click at [771, 165] on input "so 22 [PERSON_NAME] ,nam lien , nghi liên, (k giao địa chỉ này chỉ nhận bến xe …" at bounding box center [714, 166] width 174 height 19
click at [153, 23] on span "Lịch sử" at bounding box center [165, 20] width 42 height 10
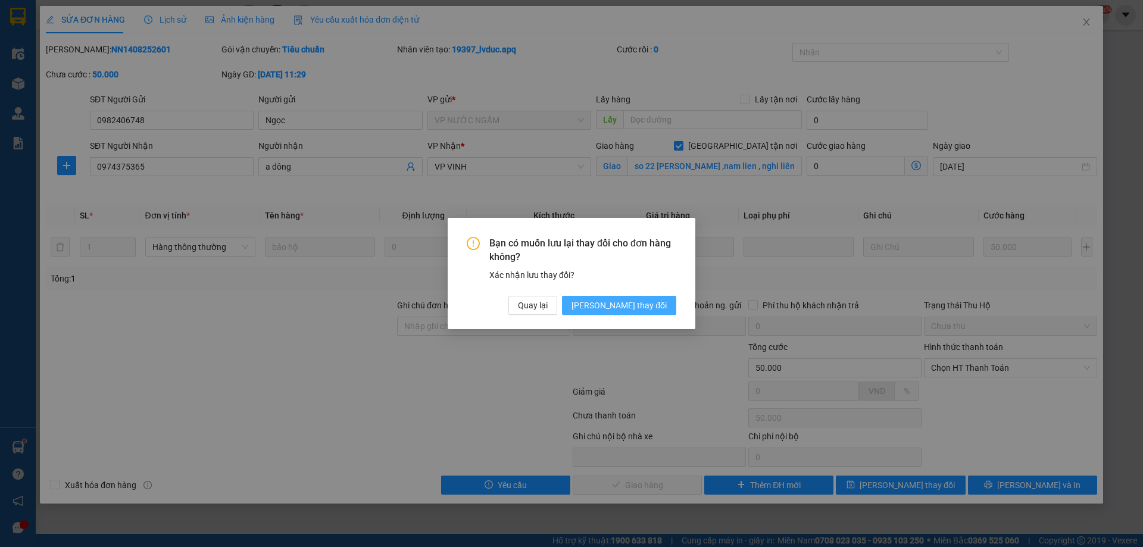
click at [620, 299] on button "[PERSON_NAME] thay đổi" at bounding box center [619, 305] width 114 height 19
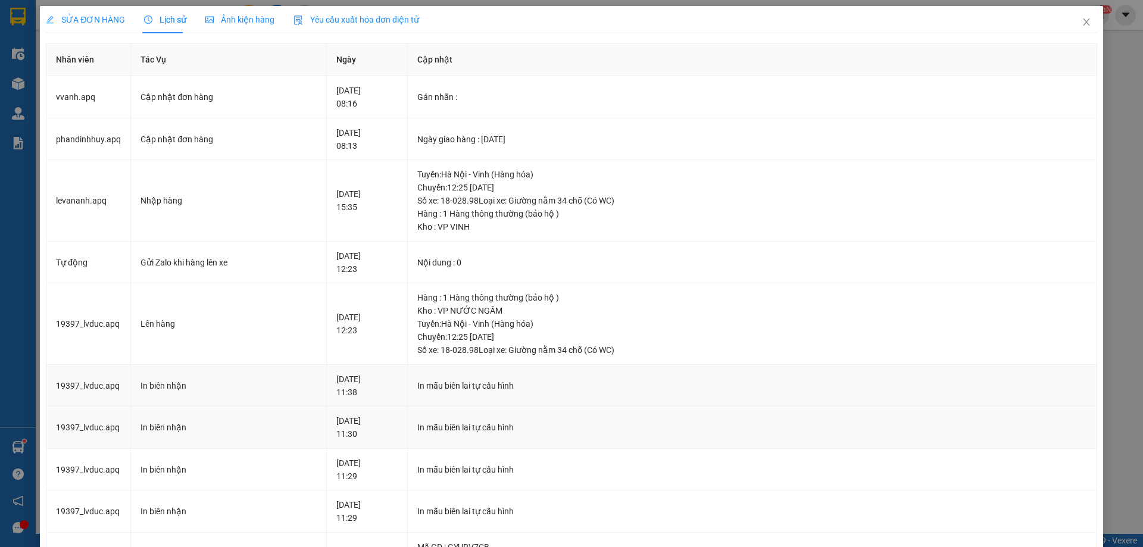
click at [382, 405] on td "[DATE] 11:38" at bounding box center [367, 386] width 81 height 42
click at [97, 25] on div "SỬA ĐƠN HÀNG" at bounding box center [85, 19] width 79 height 13
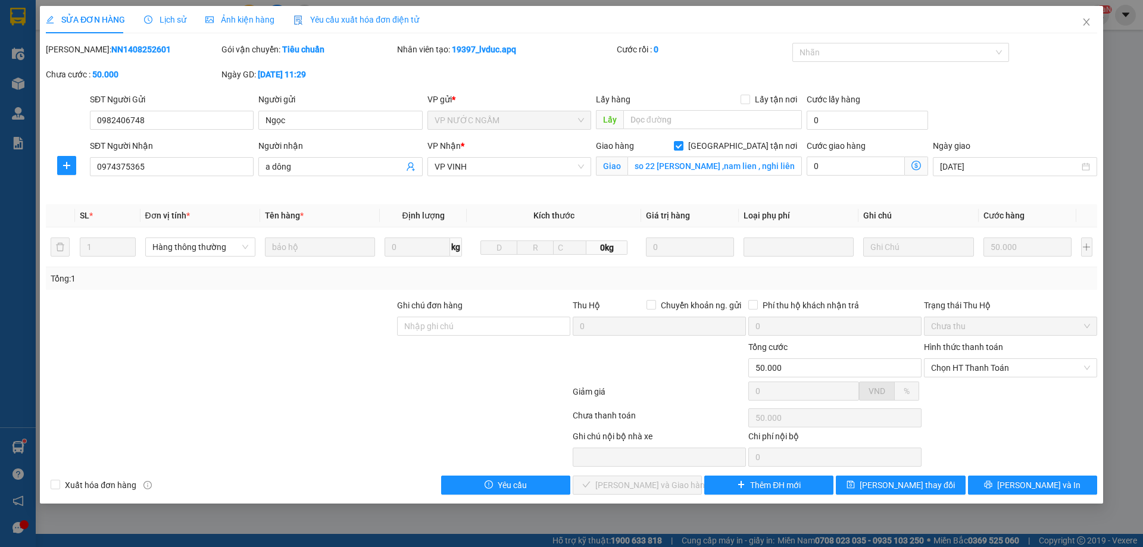
click at [160, 25] on div "Lịch sử" at bounding box center [165, 19] width 42 height 13
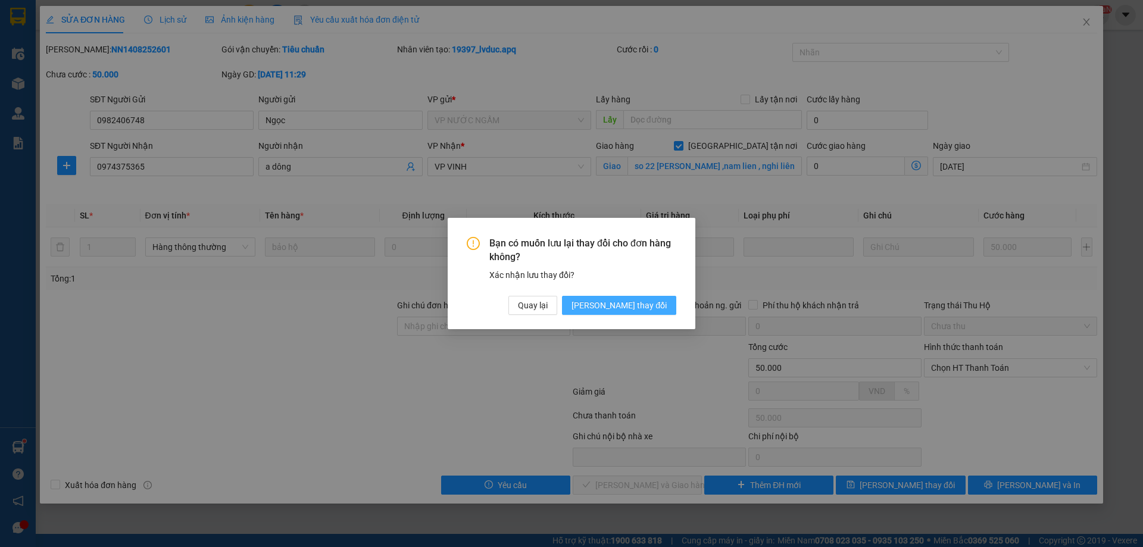
click at [630, 298] on button "[PERSON_NAME] thay đổi" at bounding box center [619, 305] width 114 height 19
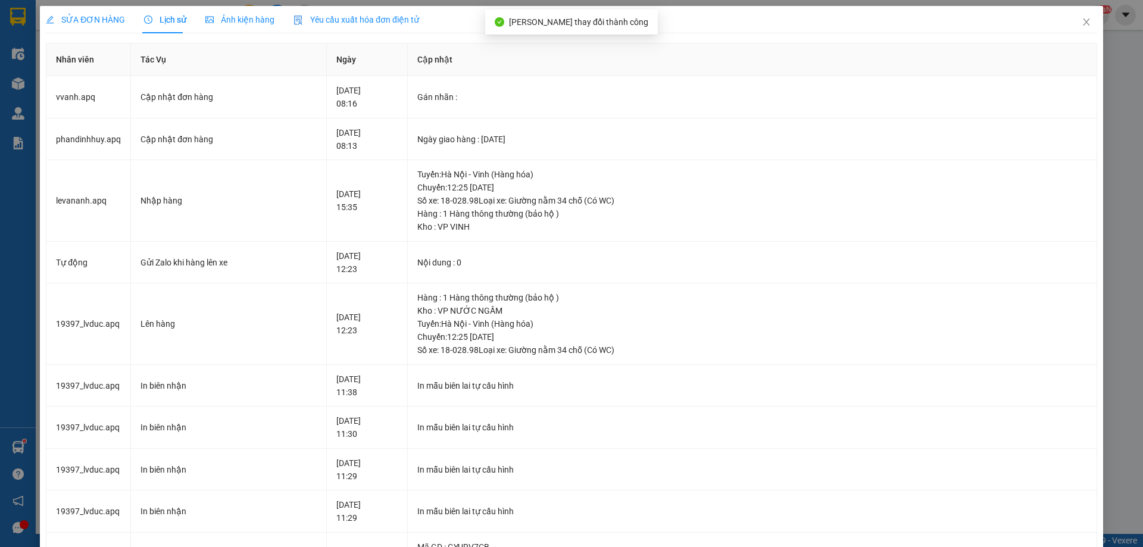
click at [92, 15] on span "SỬA ĐƠN HÀNG" at bounding box center [85, 20] width 79 height 10
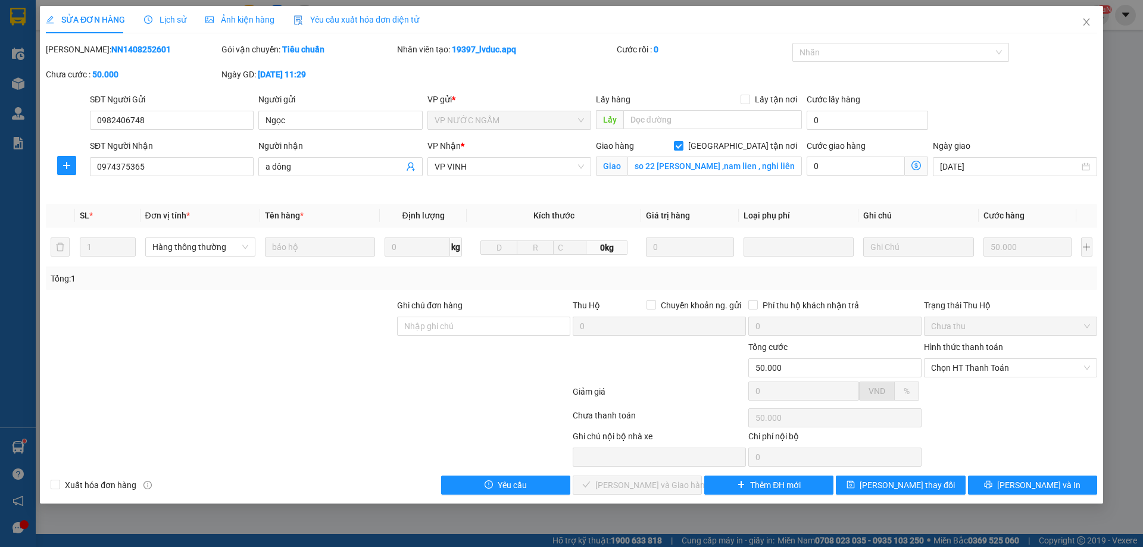
click at [164, 19] on span "Lịch sử" at bounding box center [165, 20] width 42 height 10
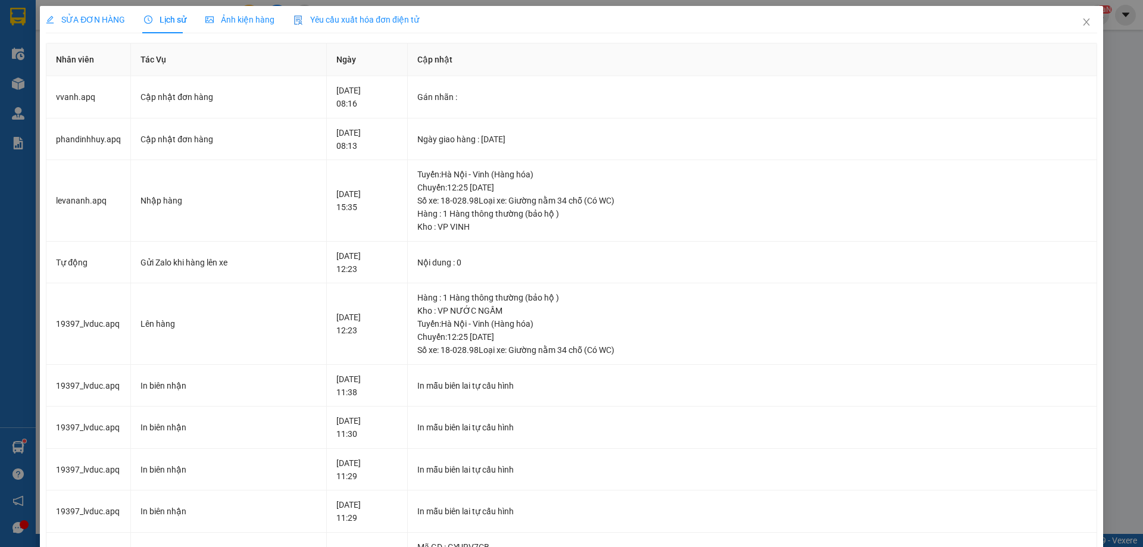
click at [112, 20] on span "SỬA ĐƠN HÀNG" at bounding box center [85, 20] width 79 height 10
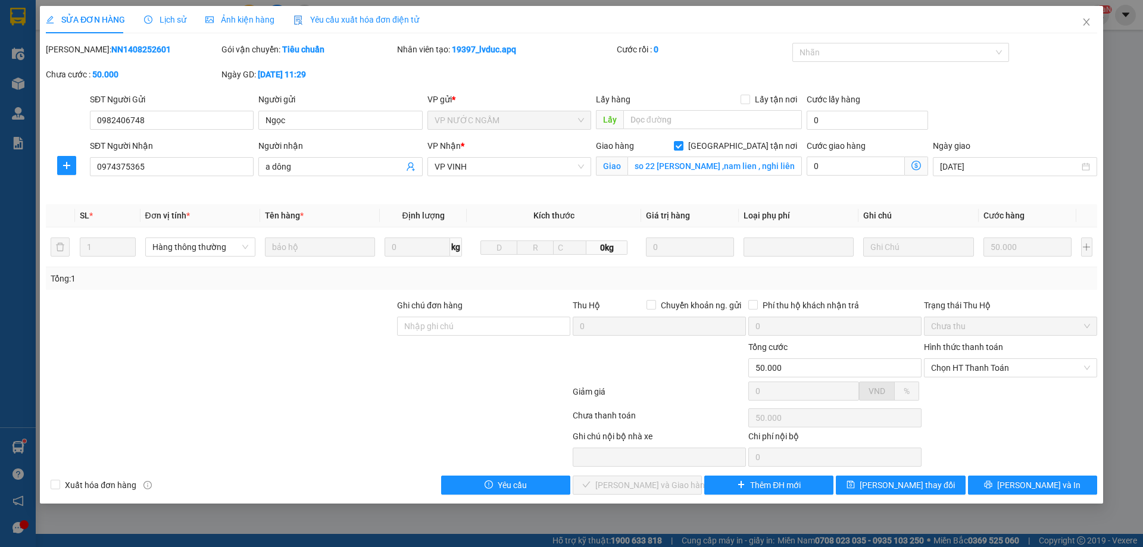
click at [313, 332] on div at bounding box center [220, 320] width 351 height 42
click at [361, 408] on div at bounding box center [308, 418] width 527 height 24
click at [166, 29] on div "Lịch sử" at bounding box center [165, 19] width 42 height 27
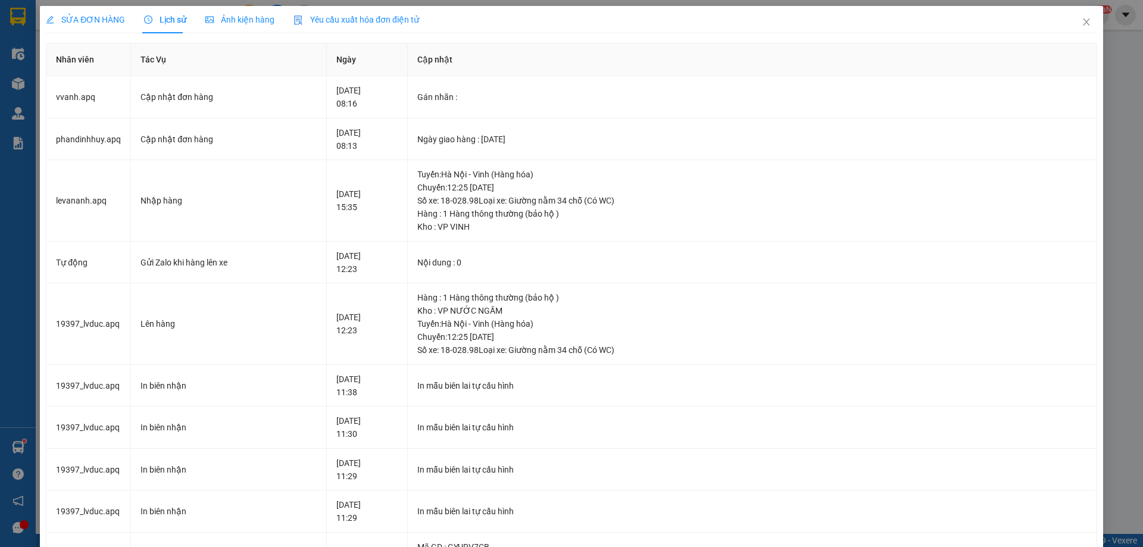
click at [101, 20] on span "SỬA ĐƠN HÀNG" at bounding box center [85, 20] width 79 height 10
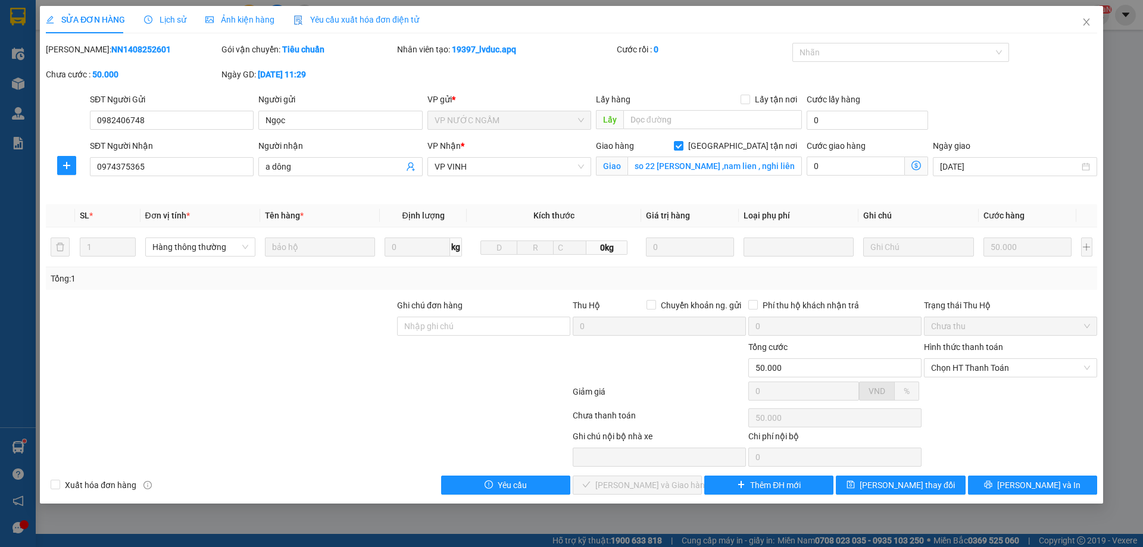
click at [651, 213] on span "Giá trị hàng" at bounding box center [668, 216] width 44 height 10
click at [502, 201] on div "Total Paid Fee 0 Total UnPaid Fee 50.000 Cash Collection Total Fee Mã ĐH: NN140…" at bounding box center [571, 269] width 1051 height 452
click at [420, 211] on span "Định lượng" at bounding box center [423, 216] width 42 height 10
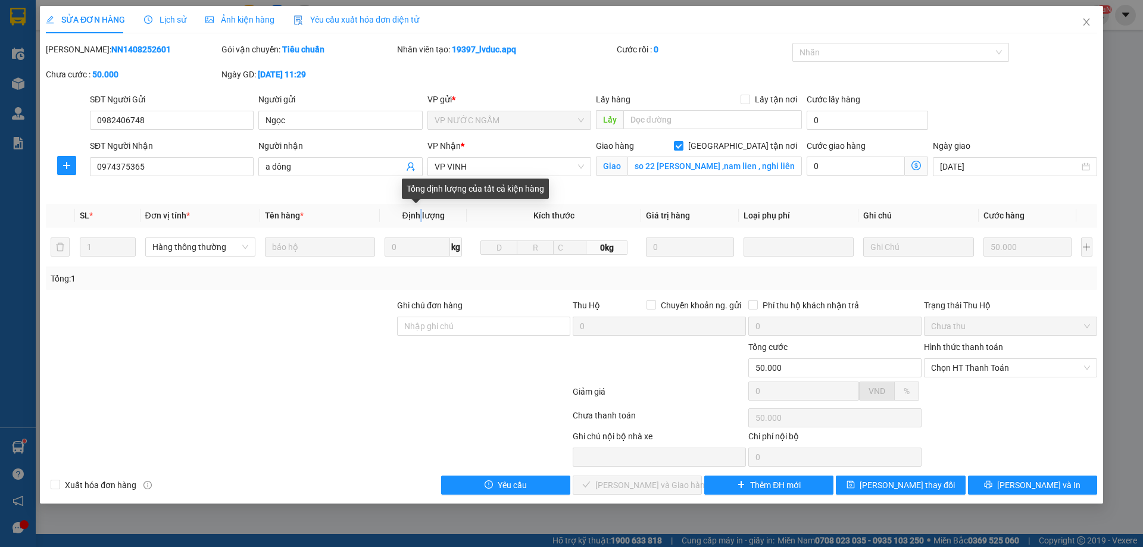
click at [418, 212] on span "Định lượng" at bounding box center [423, 216] width 42 height 10
click at [426, 188] on div "Tổng định lượng của tất cả kiện hàng" at bounding box center [475, 189] width 147 height 20
click at [443, 188] on div "Tổng định lượng của tất cả kiện hàng" at bounding box center [475, 189] width 147 height 20
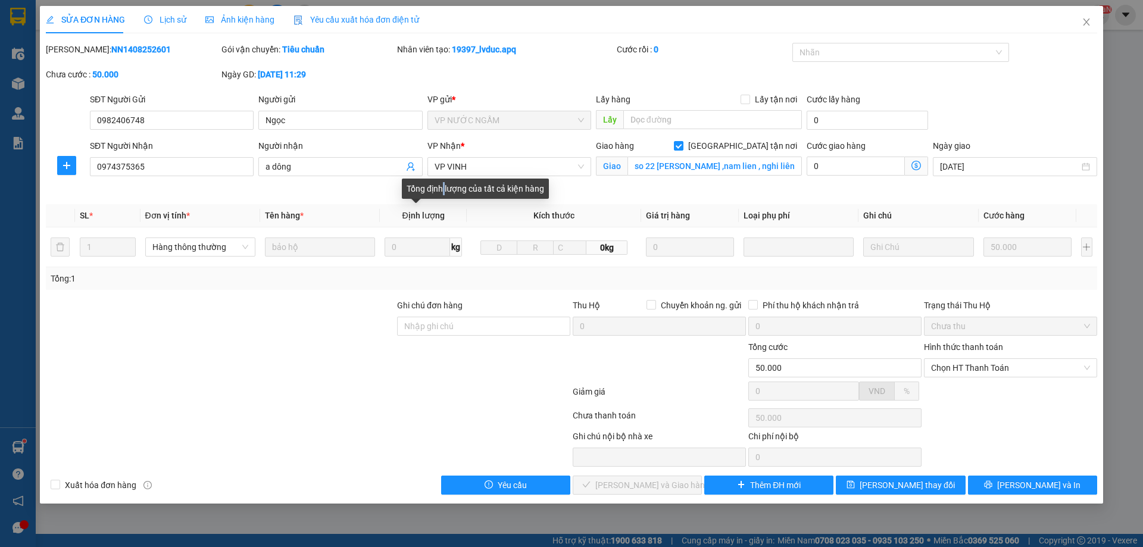
click at [443, 188] on div "Tổng định lượng của tất cả kiện hàng" at bounding box center [475, 189] width 147 height 20
click at [295, 358] on div at bounding box center [220, 361] width 351 height 42
click at [306, 71] on b "[DATE] 11:29" at bounding box center [282, 75] width 48 height 10
click at [306, 76] on b "[DATE] 11:29" at bounding box center [282, 75] width 48 height 10
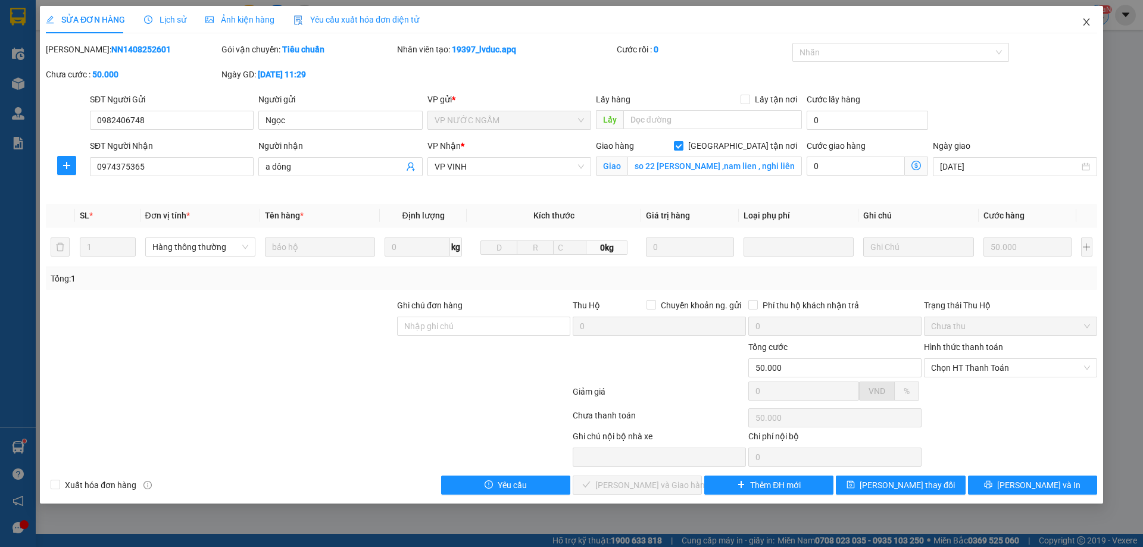
click at [1090, 15] on span "Close" at bounding box center [1086, 22] width 33 height 33
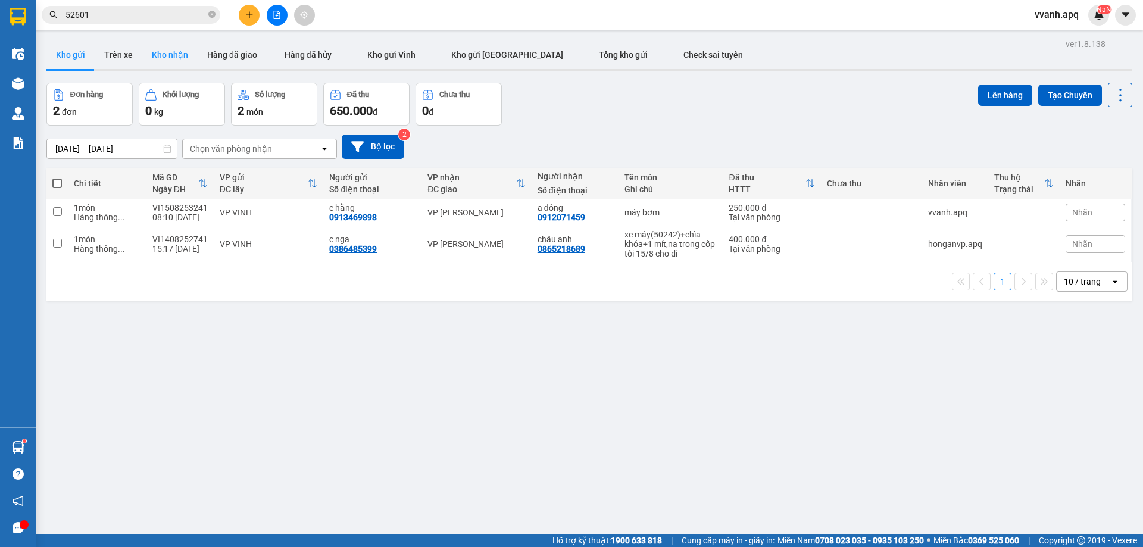
click at [160, 55] on button "Kho nhận" at bounding box center [169, 54] width 55 height 29
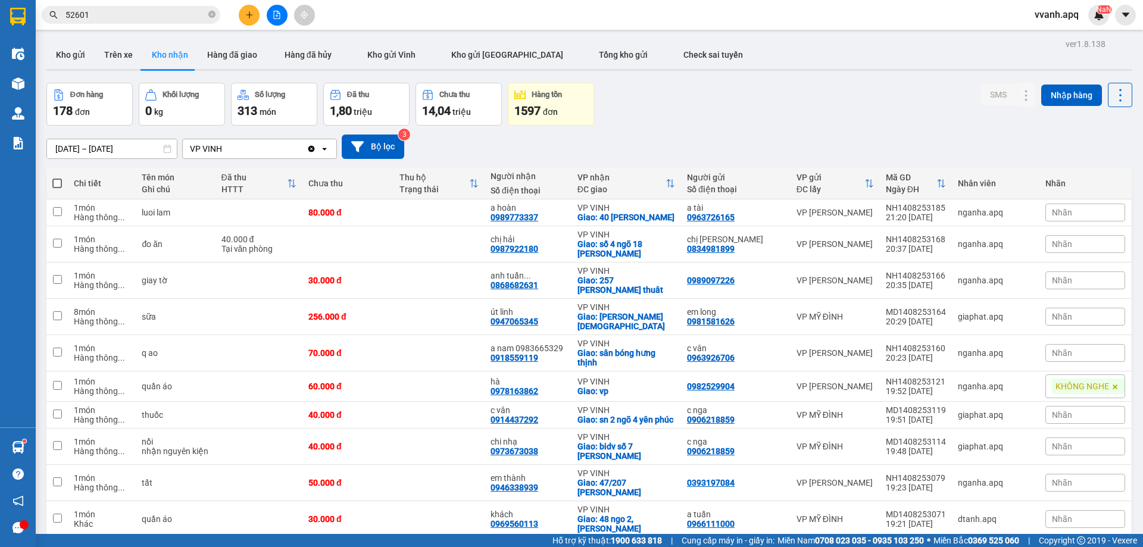
click at [273, 21] on button at bounding box center [277, 15] width 21 height 21
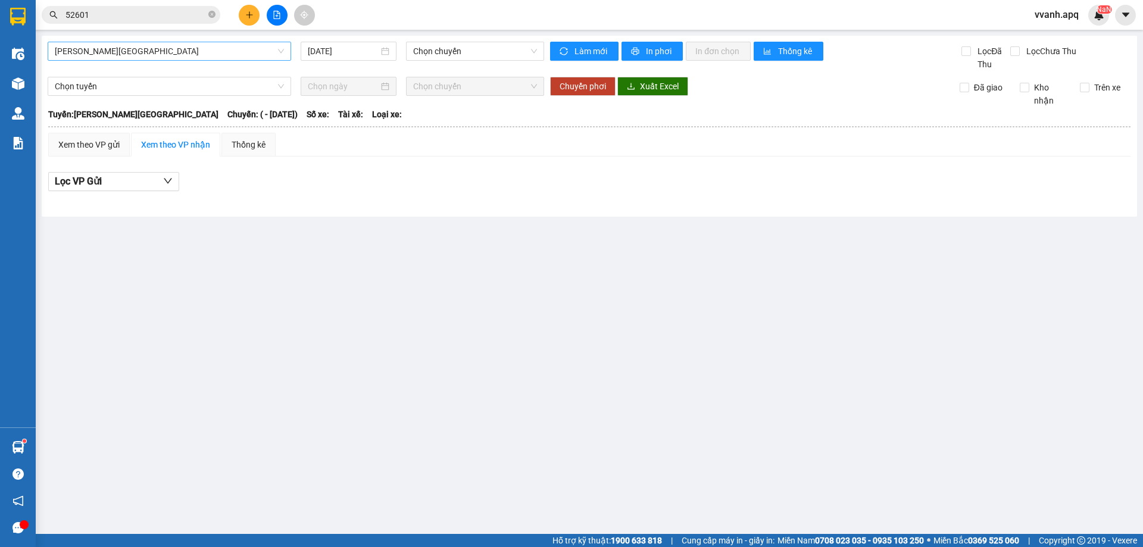
click at [156, 50] on span "[PERSON_NAME][GEOGRAPHIC_DATA]" at bounding box center [169, 51] width 229 height 18
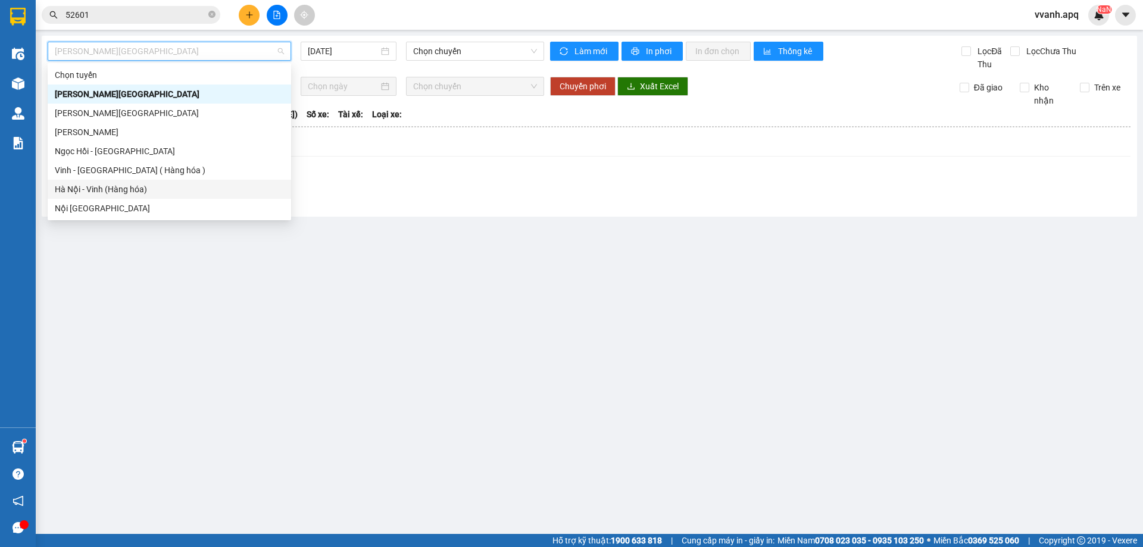
click at [140, 183] on div "Hà Nội - Vinh (Hàng hóa)" at bounding box center [169, 189] width 229 height 13
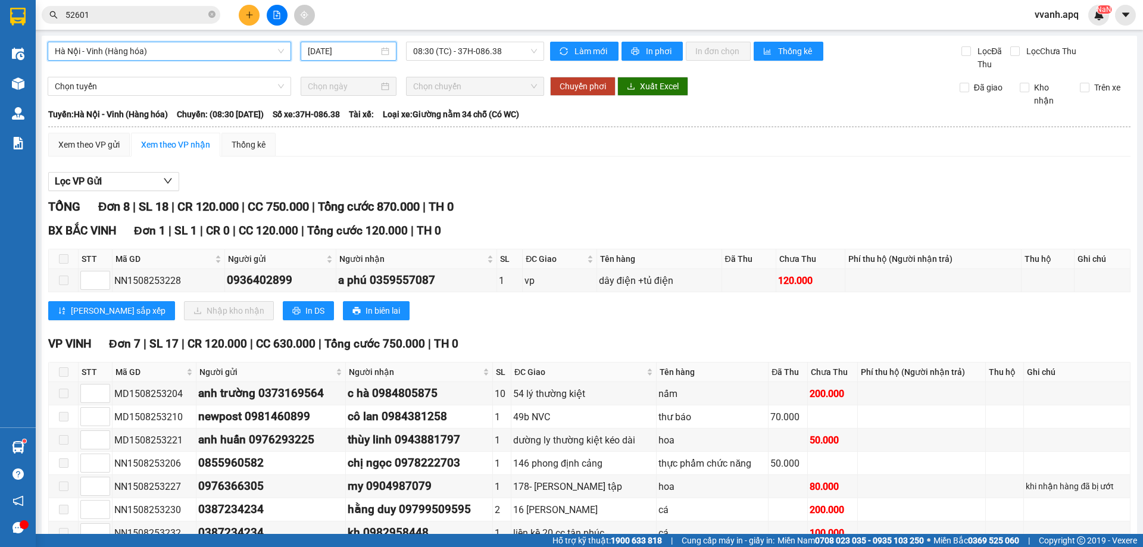
click at [355, 54] on input "[DATE]" at bounding box center [343, 51] width 71 height 13
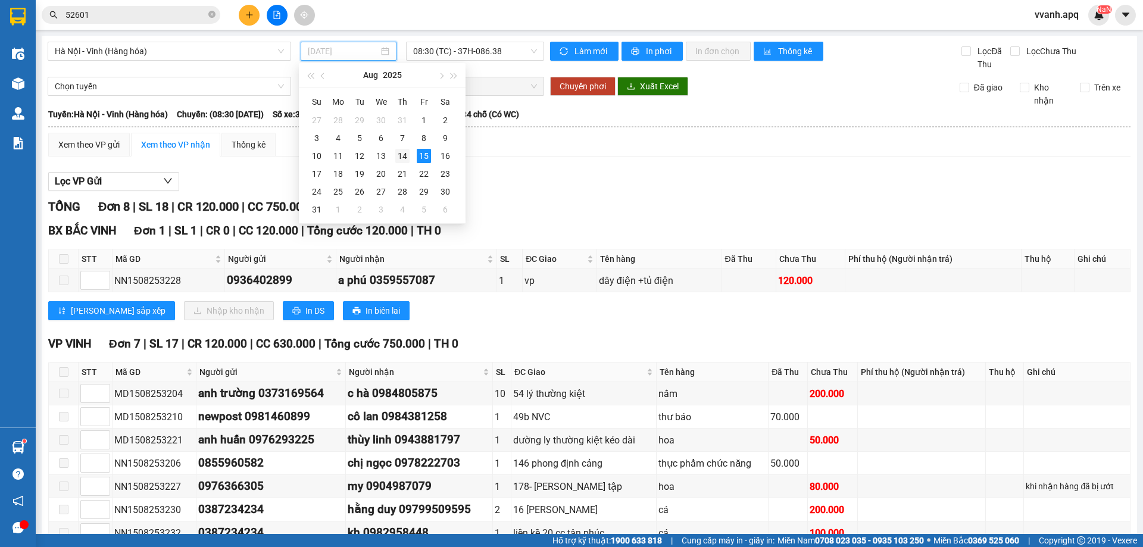
click at [399, 155] on div "14" at bounding box center [402, 156] width 14 height 14
type input "[DATE]"
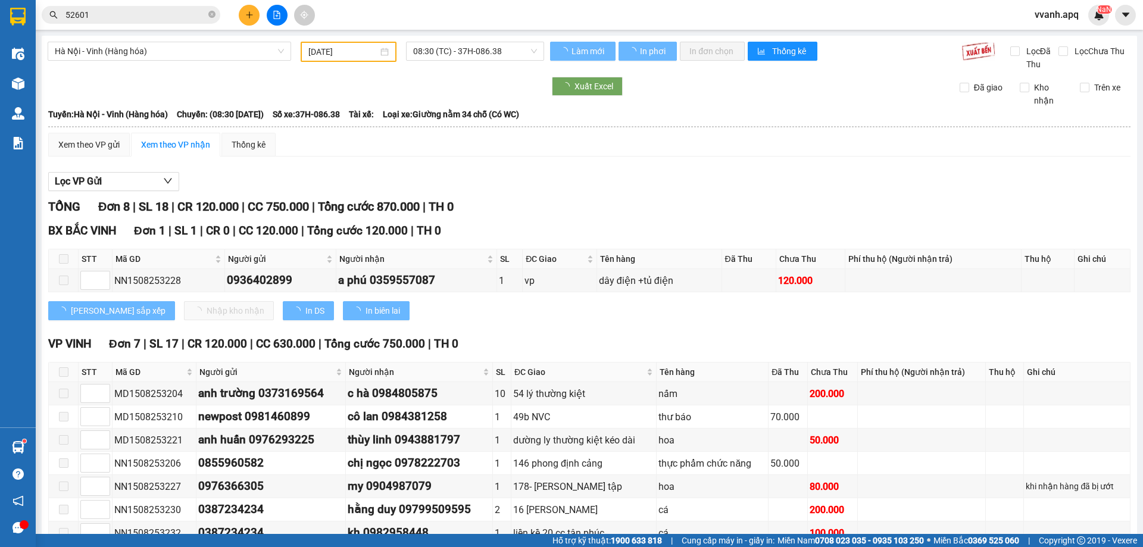
click at [462, 62] on div "Hà Nội - Vinh (Hàng hóa) [DATE] 08:30 (TC) - 37H-086.38" at bounding box center [296, 56] width 496 height 29
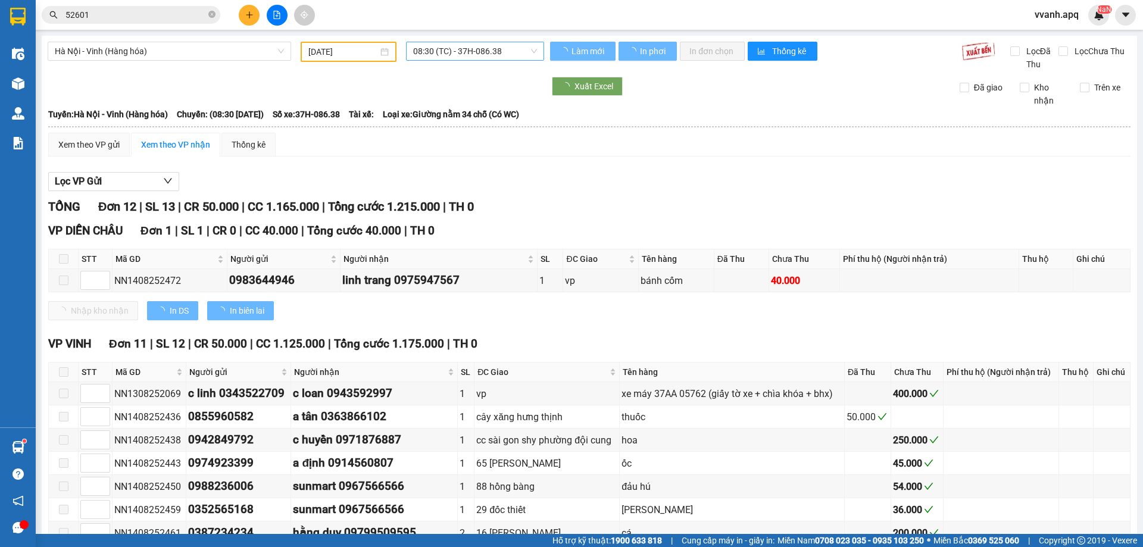
click at [465, 54] on span "08:30 (TC) - 37H-086.38" at bounding box center [475, 51] width 124 height 18
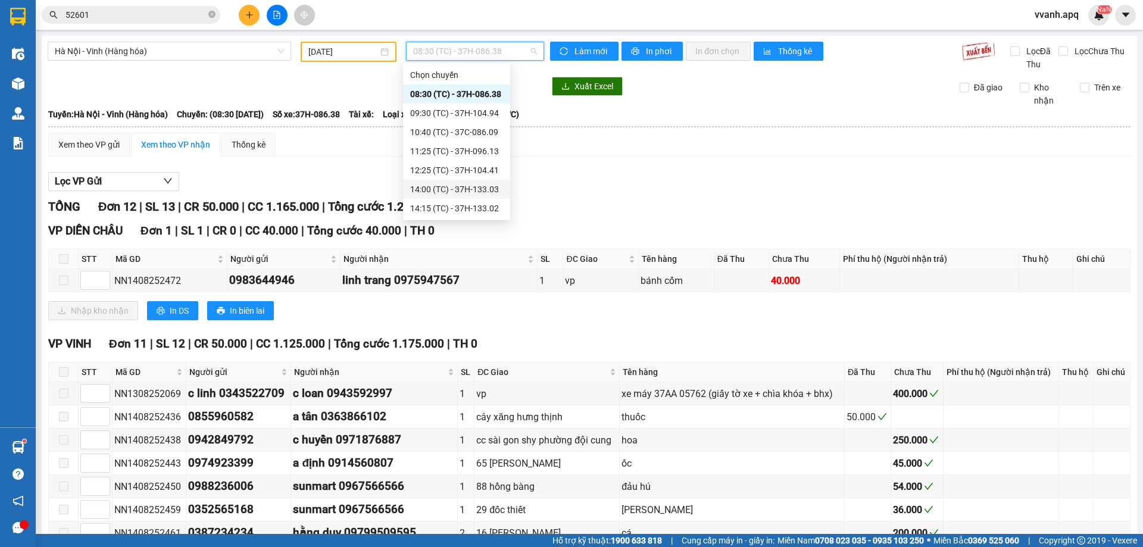
click at [456, 185] on div "14:00 (TC) - 37H-133.03" at bounding box center [456, 189] width 93 height 13
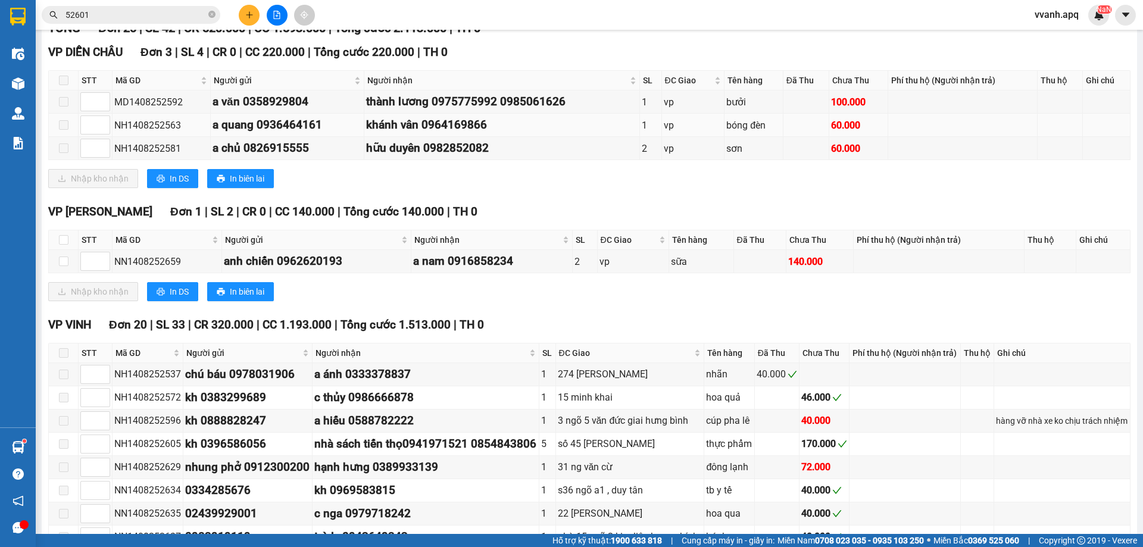
scroll to position [298, 0]
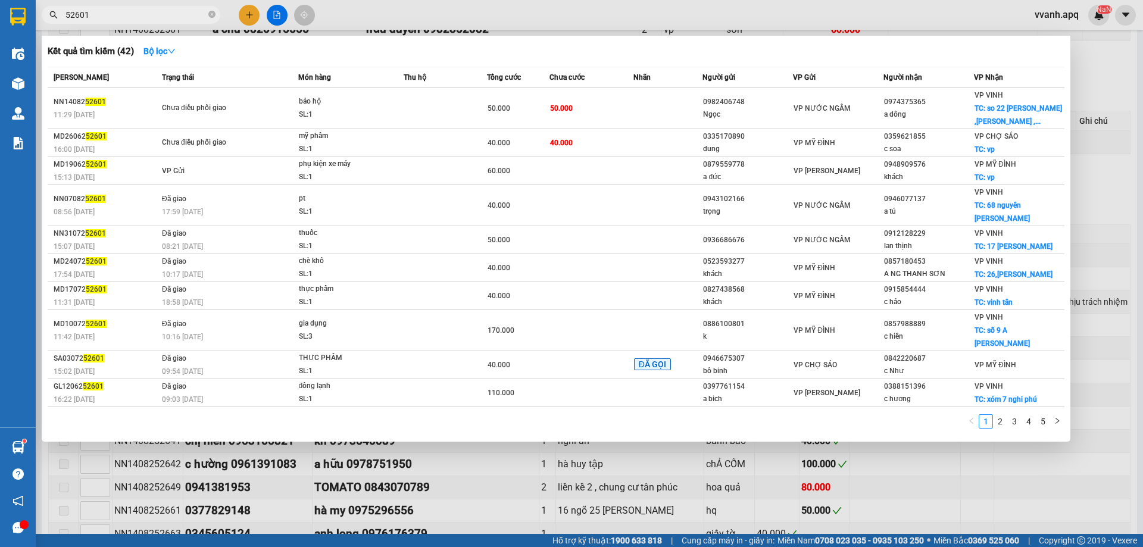
click at [149, 14] on input "52601" at bounding box center [135, 14] width 140 height 13
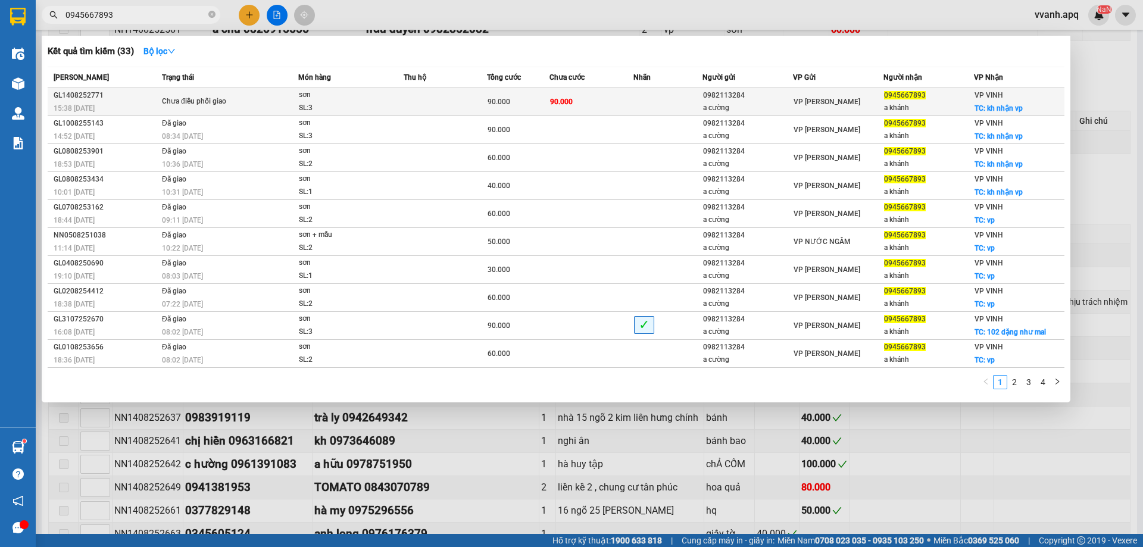
type input "0945667893"
click at [701, 103] on td at bounding box center [668, 102] width 70 height 28
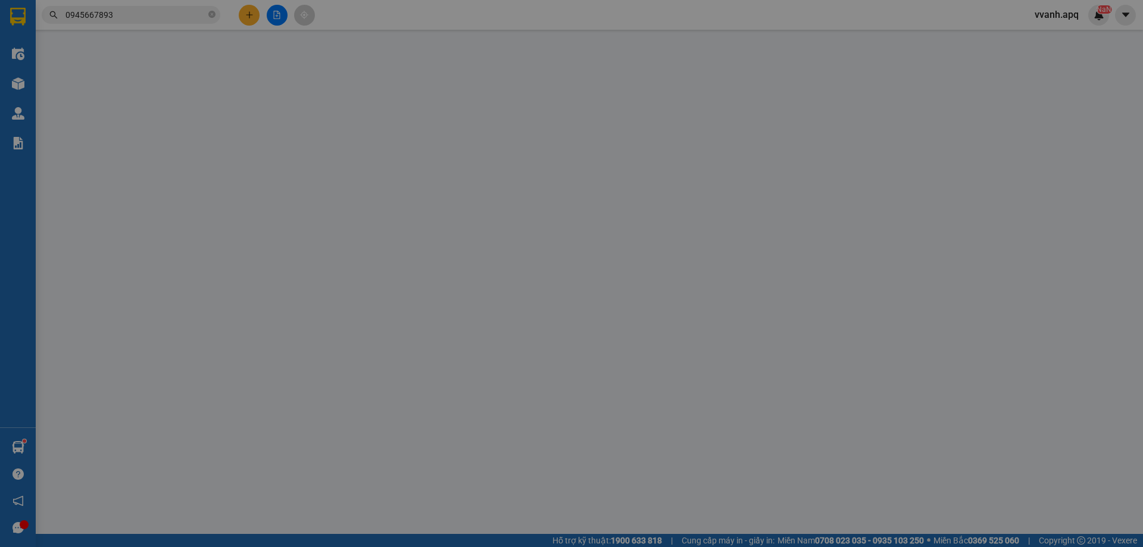
type input "0982113284"
type input "a cường"
type input "0945667893"
type input "a khánh"
checkbox input "true"
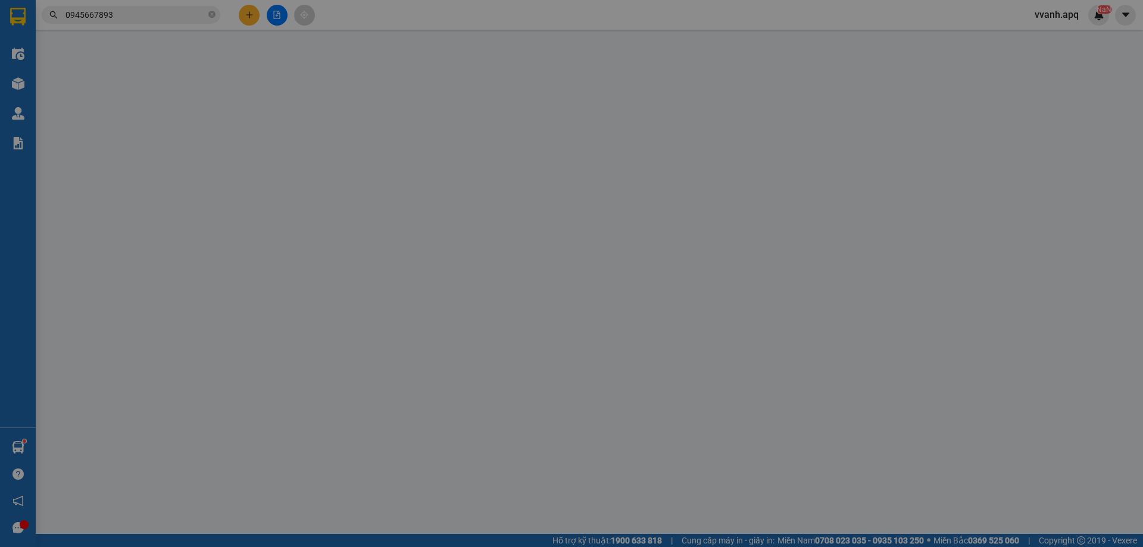
type input "kh nhận vp"
type input "90.000"
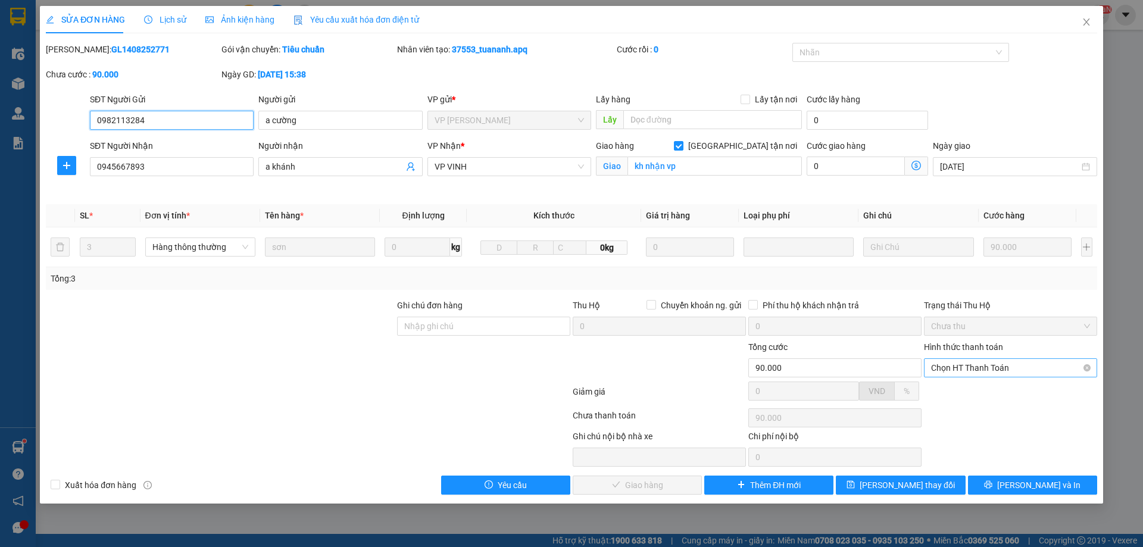
click at [932, 359] on span "Chọn HT Thanh Toán" at bounding box center [1010, 368] width 159 height 18
click at [943, 385] on div "Tại văn phòng" at bounding box center [1010, 391] width 159 height 13
type input "0"
click at [657, 483] on span "[PERSON_NAME] và Giao hàng" at bounding box center [652, 485] width 114 height 13
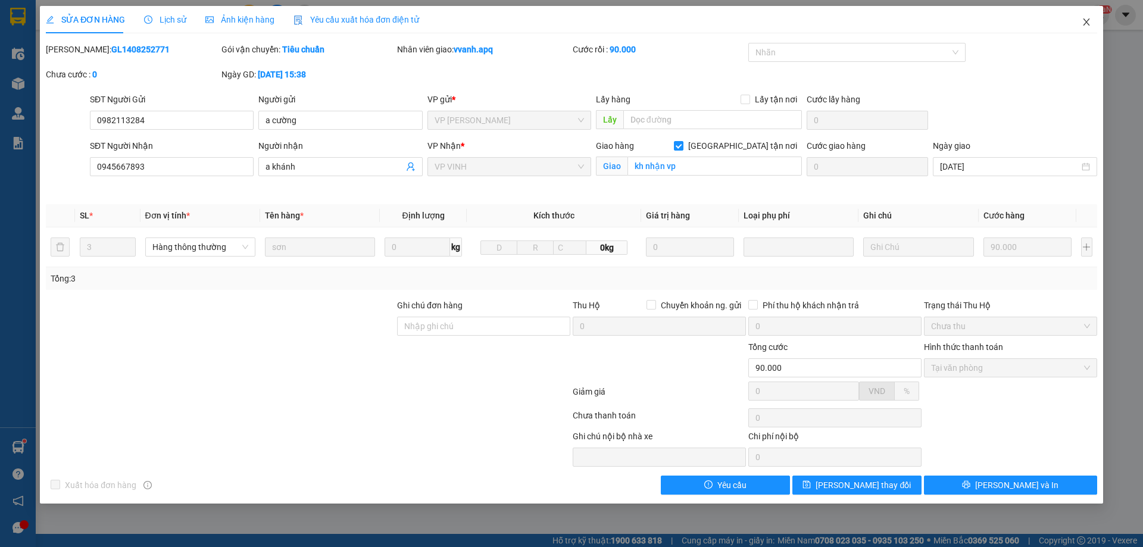
click at [1089, 32] on span "Close" at bounding box center [1086, 22] width 33 height 33
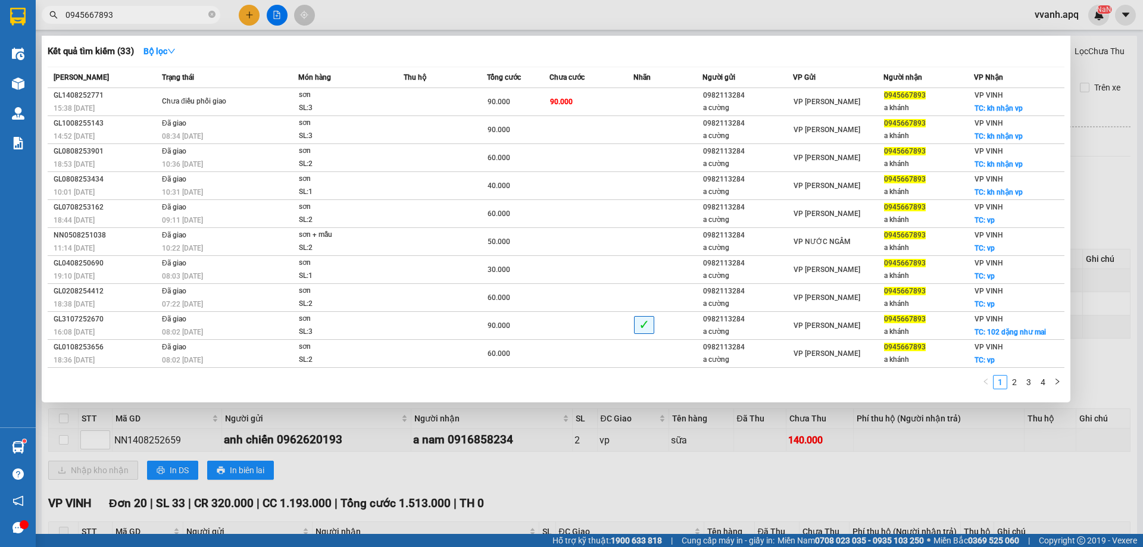
click at [162, 23] on span "0945667893" at bounding box center [131, 15] width 179 height 18
click at [158, 12] on input "0945667893" at bounding box center [135, 14] width 140 height 13
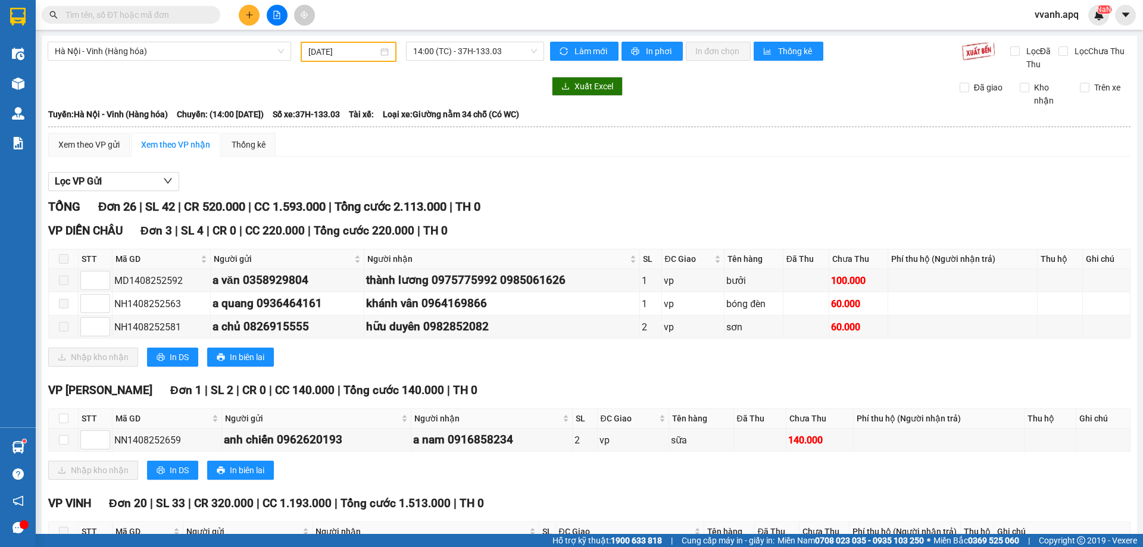
paste input "0945667893"
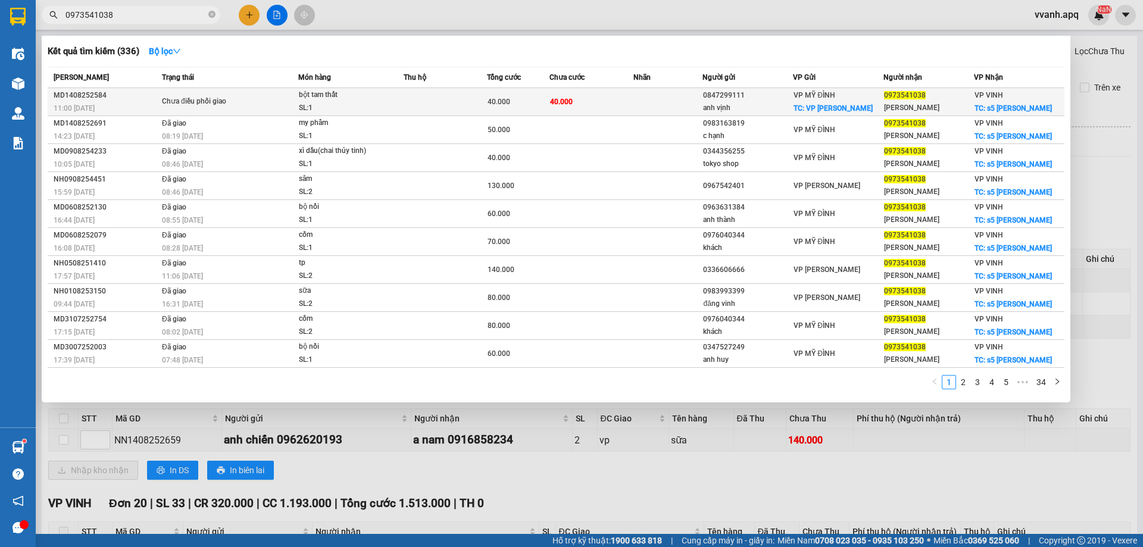
type input "0973541038"
click at [455, 114] on td at bounding box center [445, 102] width 83 height 28
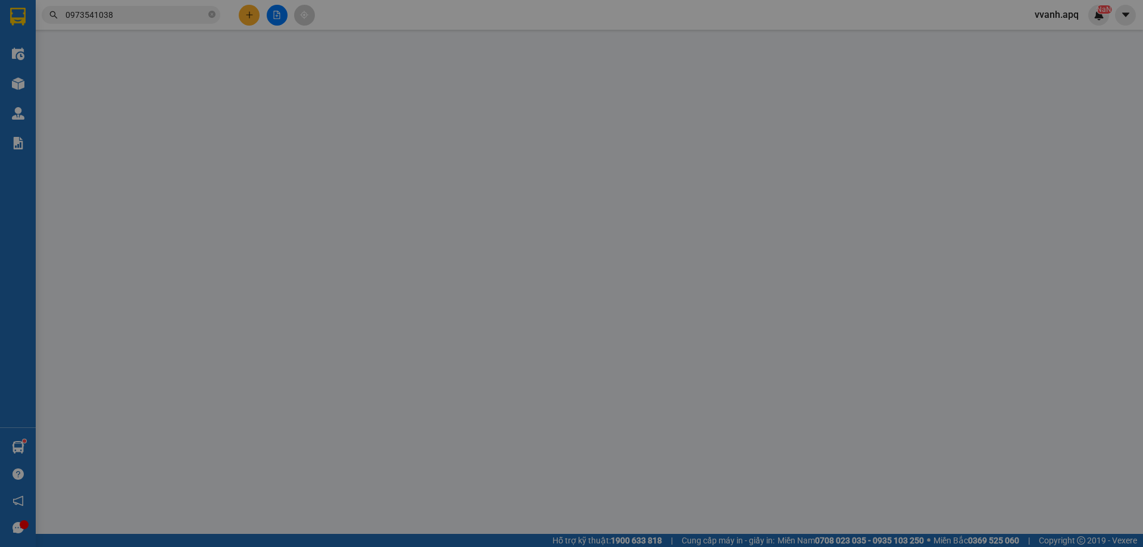
type input "0847299111"
type input "anh vịnh"
checkbox input "true"
type input "VP [GEOGRAPHIC_DATA]"
type input "0973541038"
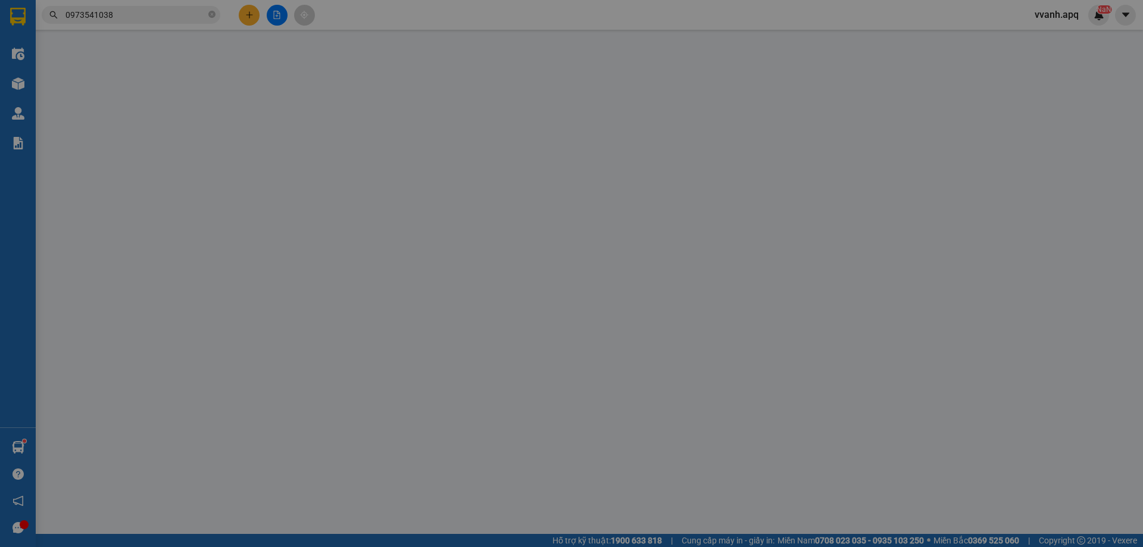
type input "[PERSON_NAME]"
checkbox input "true"
type input "s5 [PERSON_NAME]"
type input "40.000"
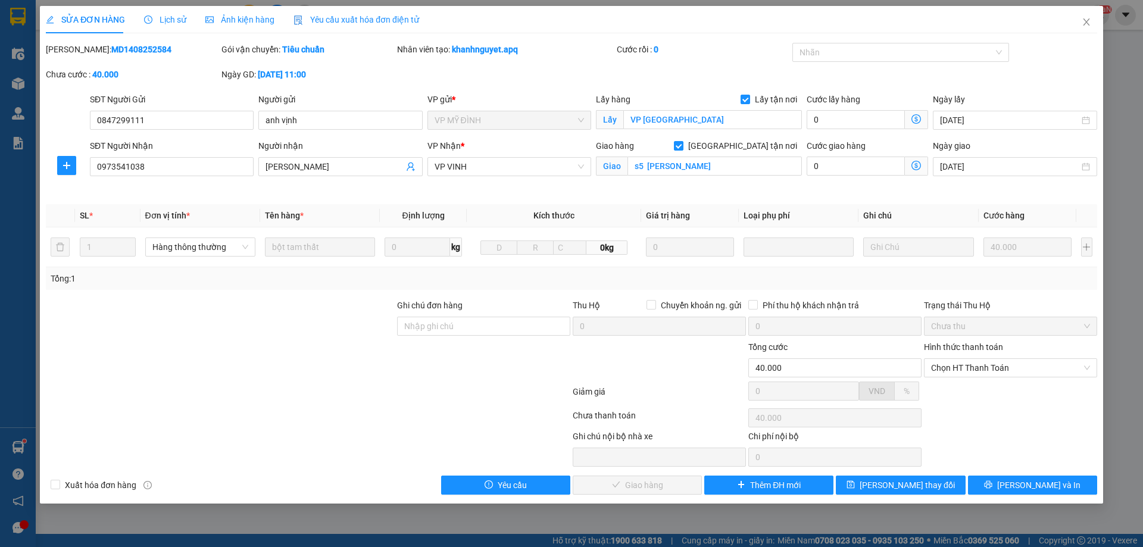
click at [160, 26] on div "Lịch sử" at bounding box center [165, 19] width 42 height 27
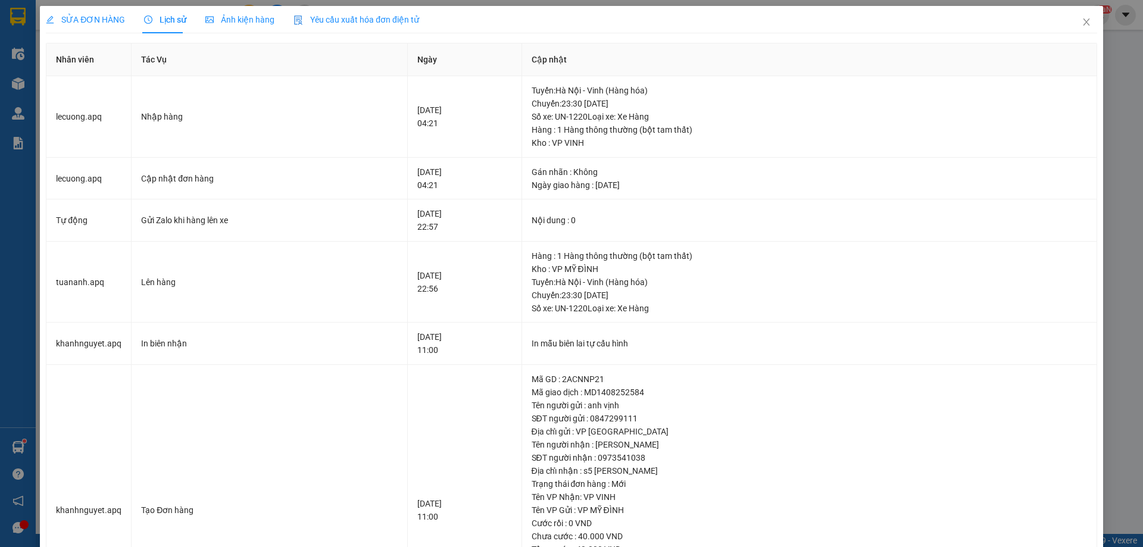
click at [101, 15] on span "SỬA ĐƠN HÀNG" at bounding box center [85, 20] width 79 height 10
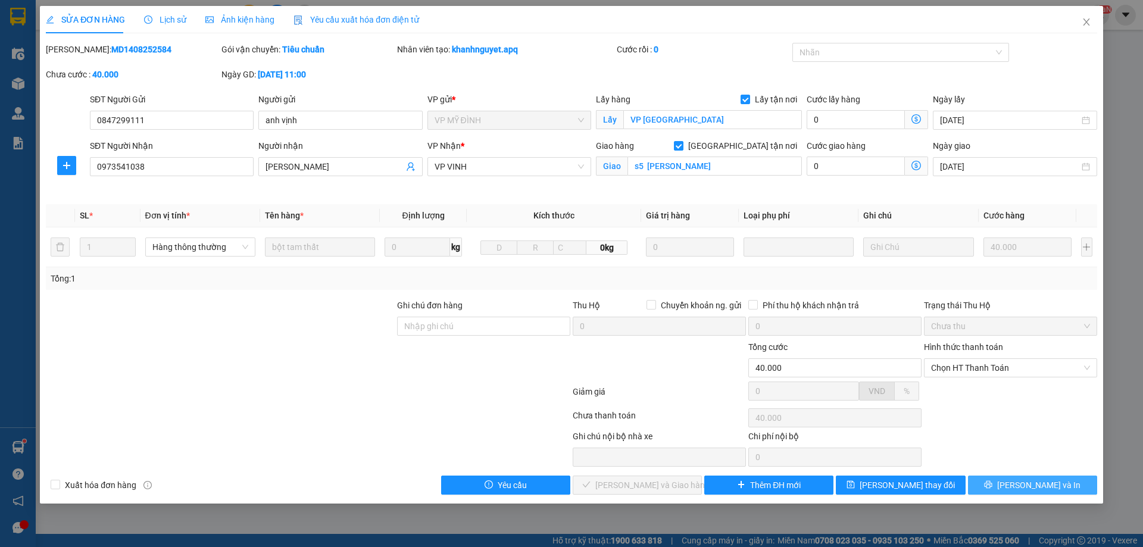
click at [1014, 491] on button "[PERSON_NAME] và In" at bounding box center [1032, 485] width 129 height 19
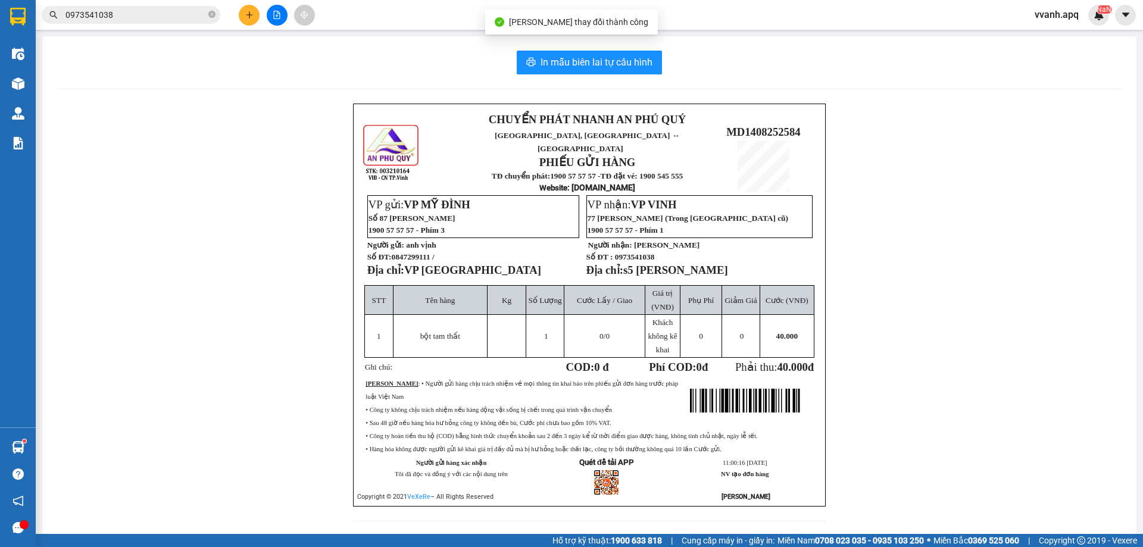
click at [628, 286] on td "Cước Lấy / Giao" at bounding box center [604, 300] width 81 height 29
click at [136, 16] on input "0973541038" at bounding box center [135, 14] width 140 height 13
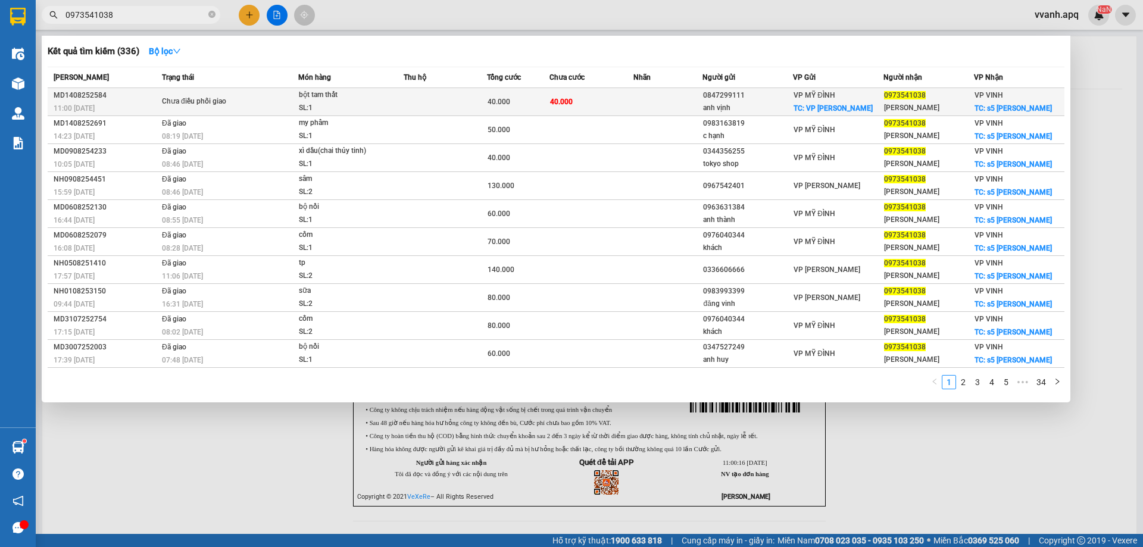
click at [240, 95] on div "Chưa điều phối giao" at bounding box center [206, 101] width 89 height 13
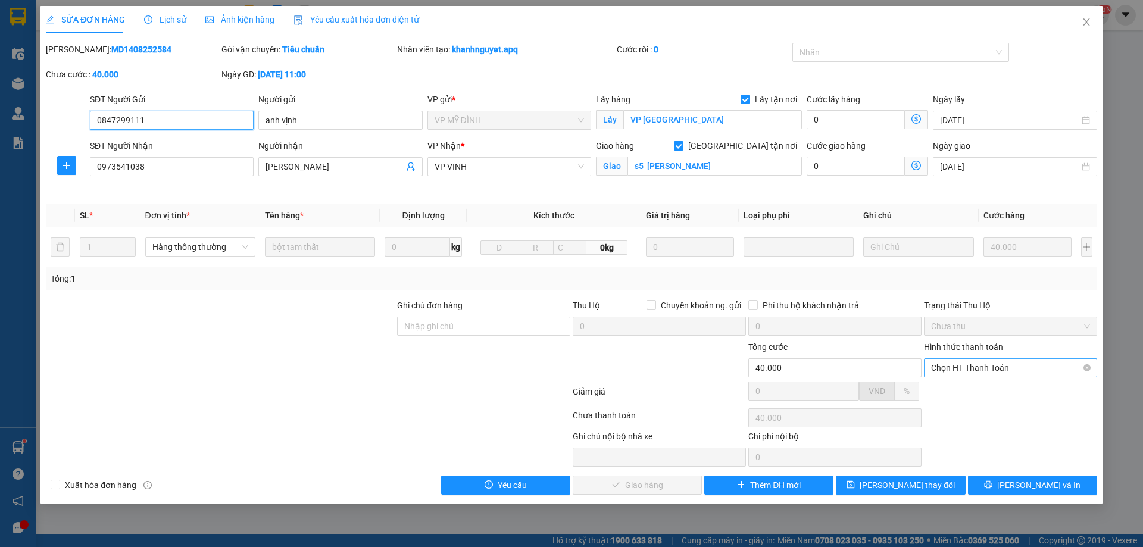
click at [955, 364] on span "Chọn HT Thanh Toán" at bounding box center [1010, 368] width 159 height 18
click at [955, 384] on div "Tại văn phòng" at bounding box center [1010, 391] width 173 height 19
type input "0"
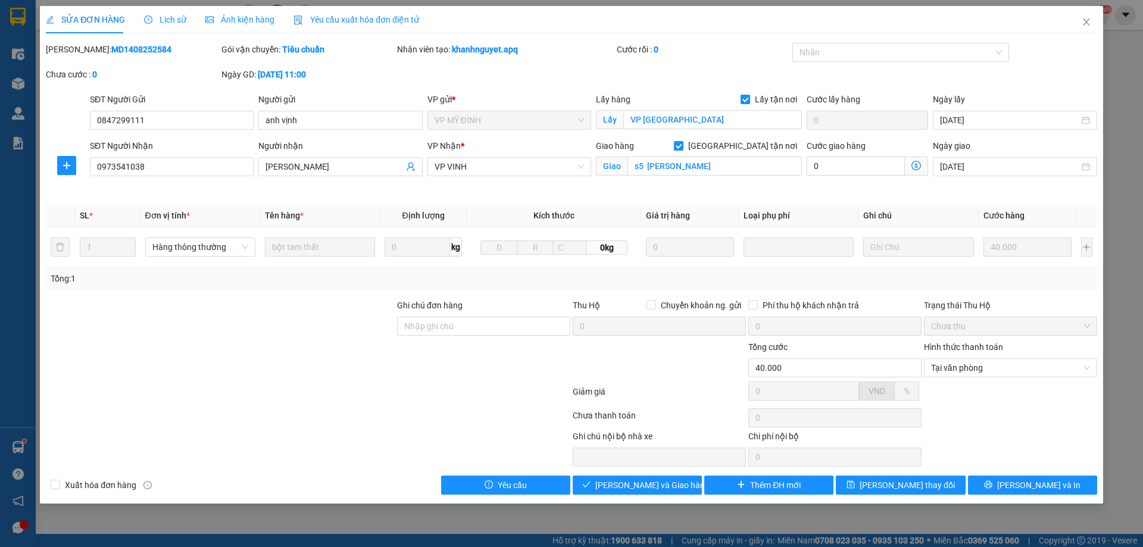
click at [589, 389] on div "Giảm giá" at bounding box center [659, 395] width 176 height 21
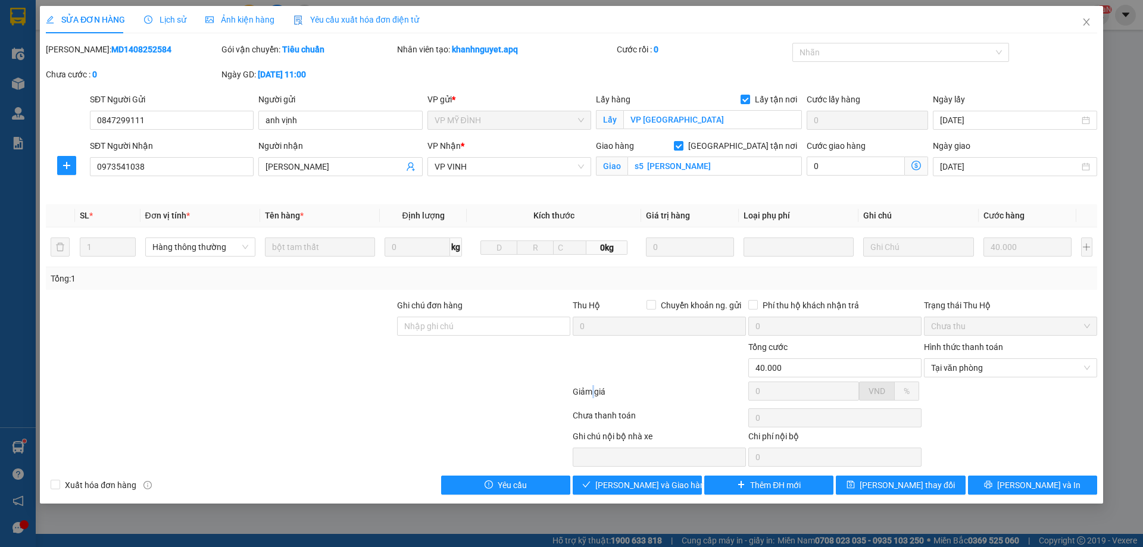
click at [589, 389] on div "Giảm giá" at bounding box center [659, 395] width 176 height 21
click at [590, 489] on icon "check" at bounding box center [586, 484] width 8 height 8
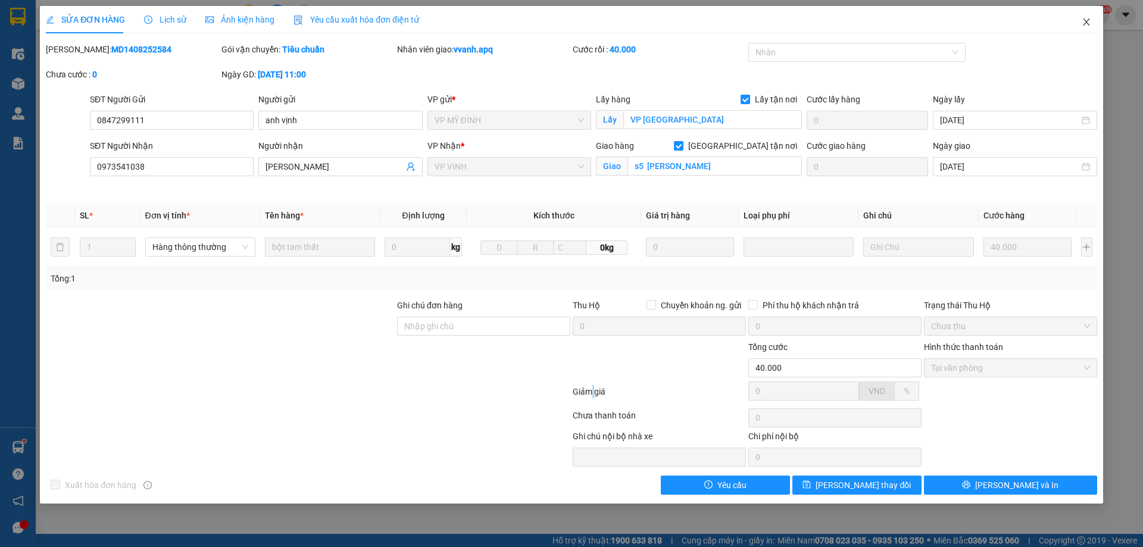
click at [1072, 29] on span "Close" at bounding box center [1086, 22] width 33 height 33
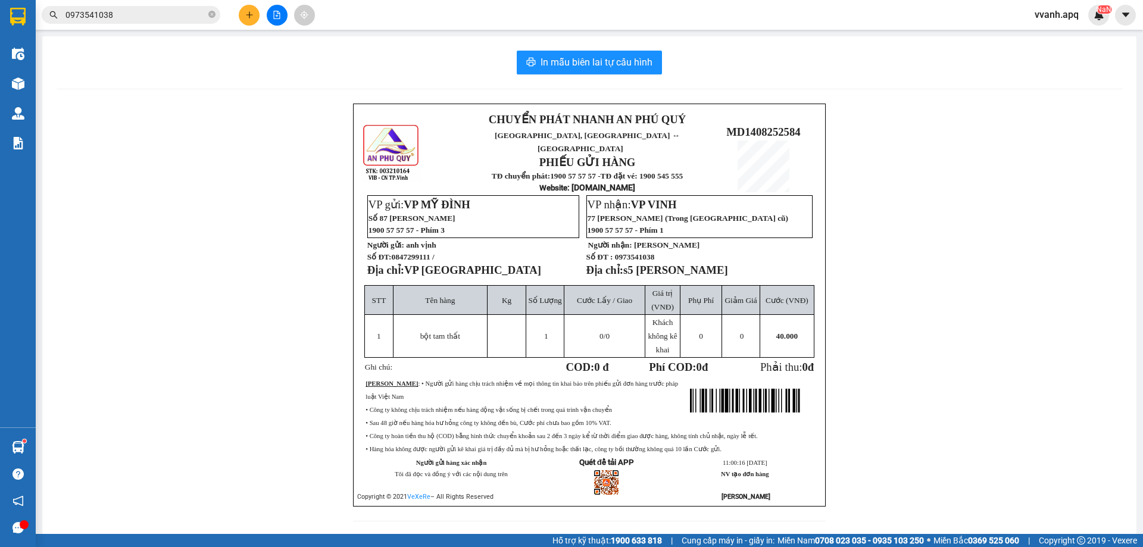
click at [93, 8] on input "0973541038" at bounding box center [135, 14] width 140 height 13
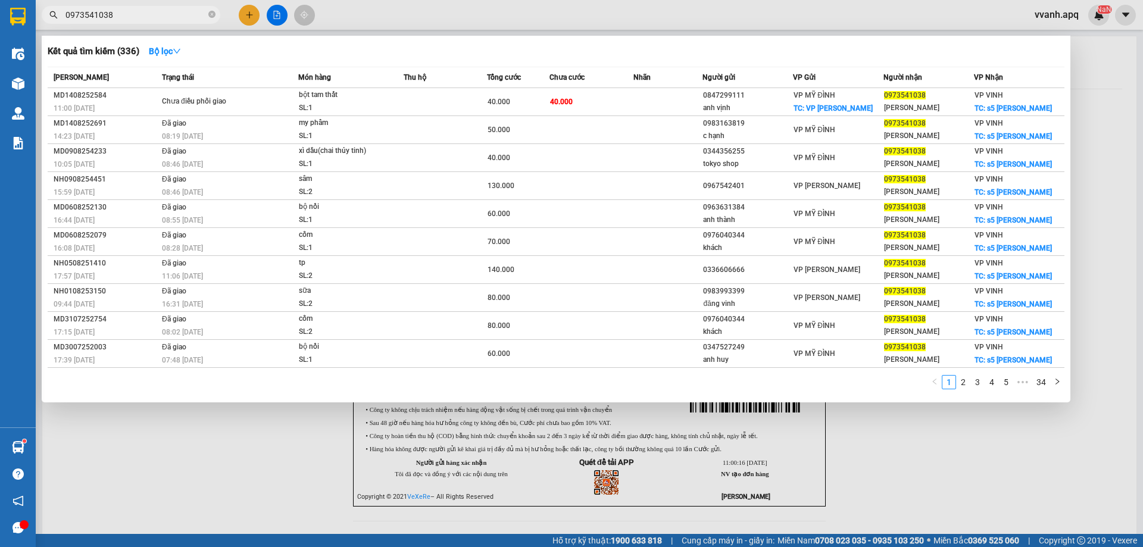
click at [93, 8] on input "0973541038" at bounding box center [135, 14] width 140 height 13
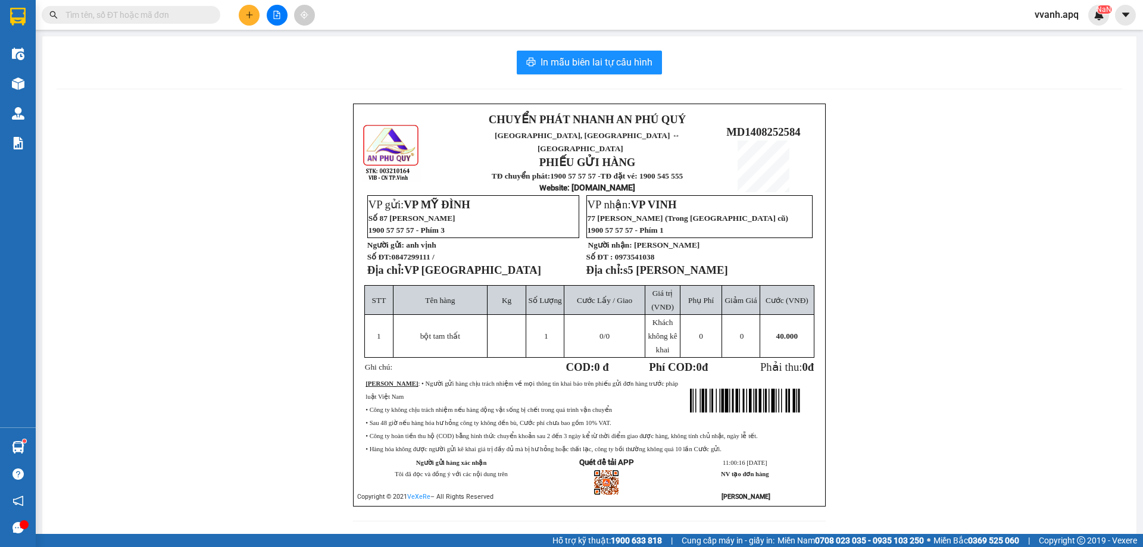
paste input "0973541038"
type input "0973541038"
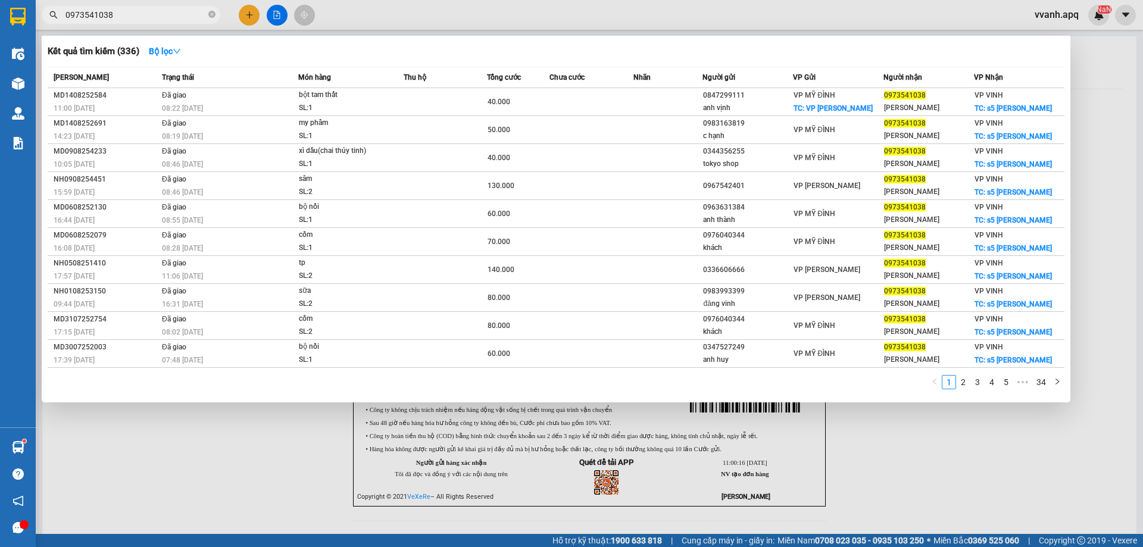
click at [379, 14] on div at bounding box center [571, 273] width 1143 height 547
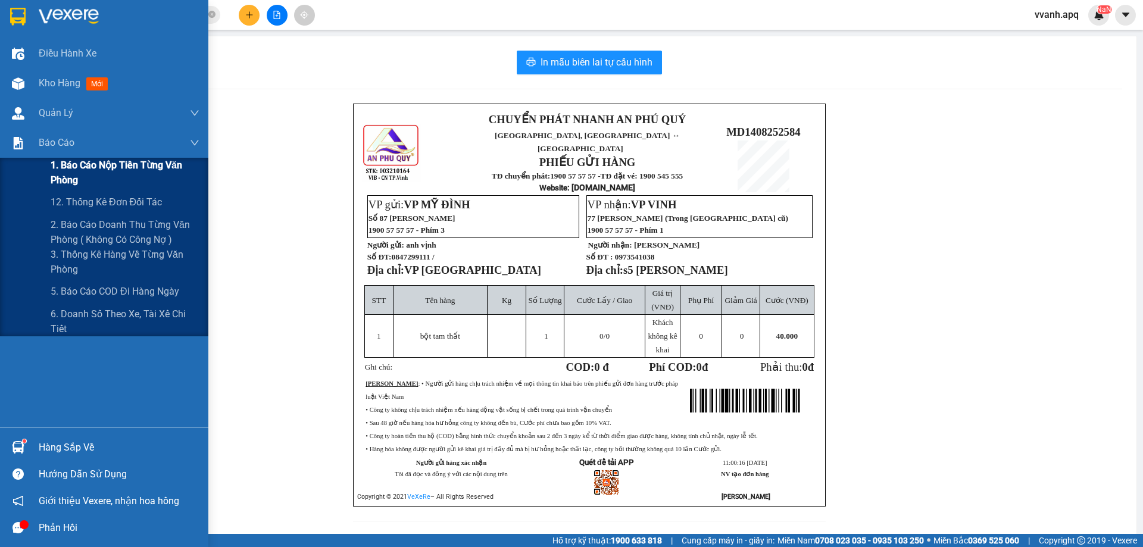
click at [93, 176] on span "1. Báo cáo nộp tiền từng văn phòng" at bounding box center [125, 173] width 149 height 30
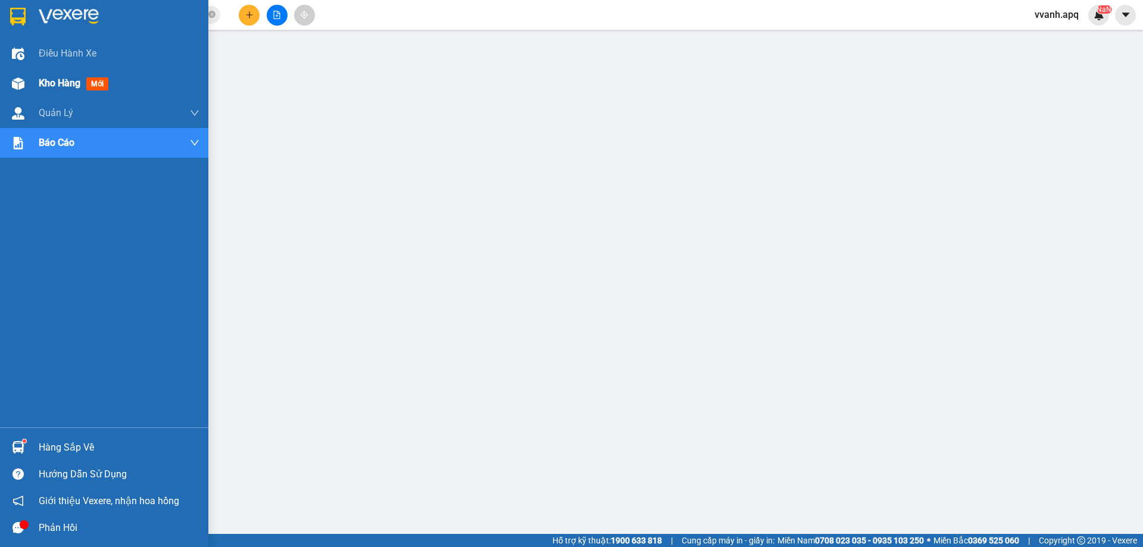
click at [15, 86] on img at bounding box center [18, 83] width 12 height 12
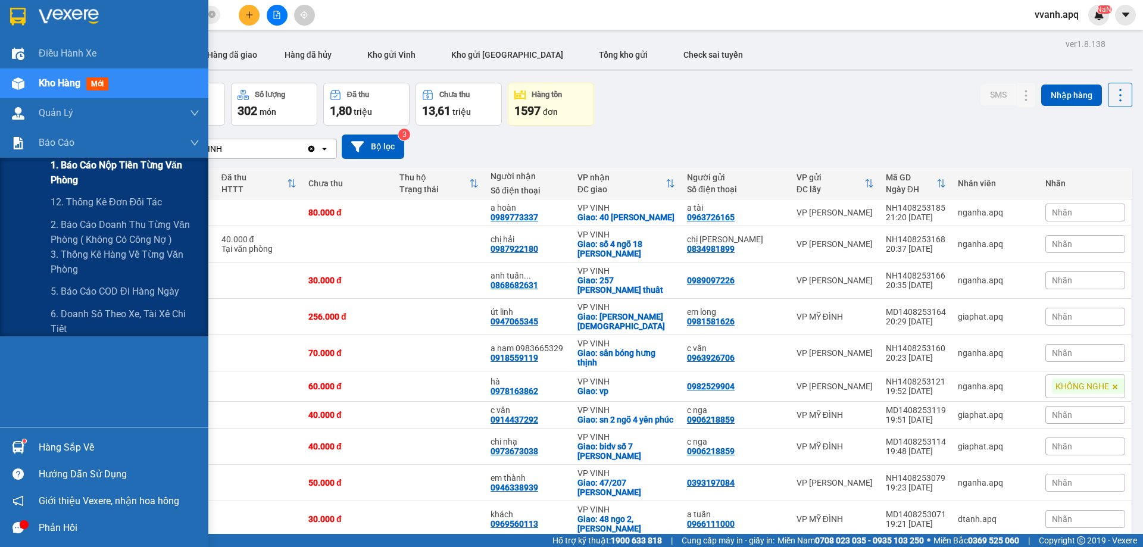
click at [113, 167] on span "1. Báo cáo nộp tiền từng văn phòng" at bounding box center [125, 173] width 149 height 30
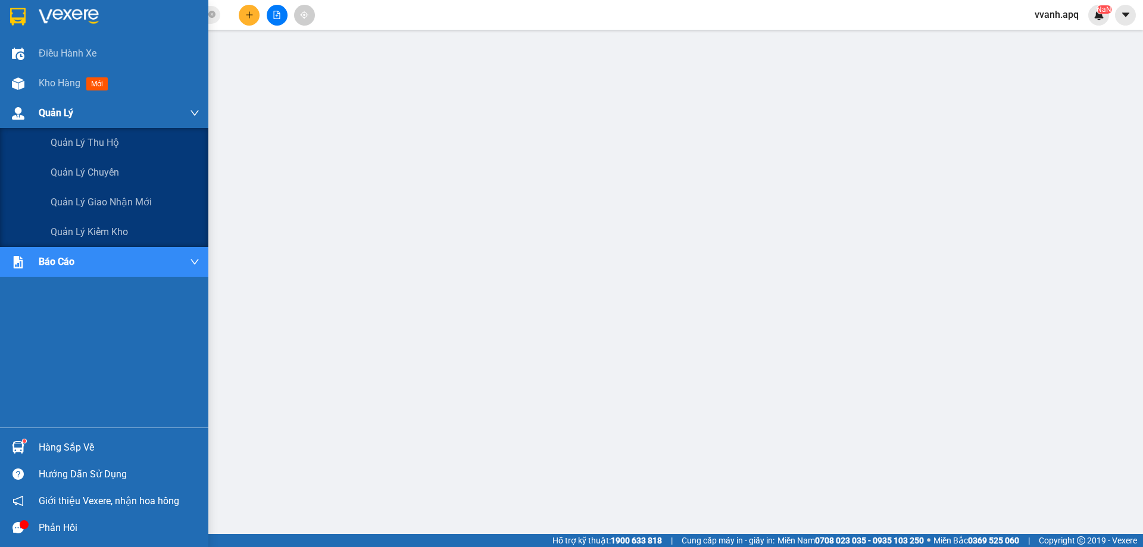
click at [21, 100] on div "Quản Lý" at bounding box center [104, 113] width 208 height 30
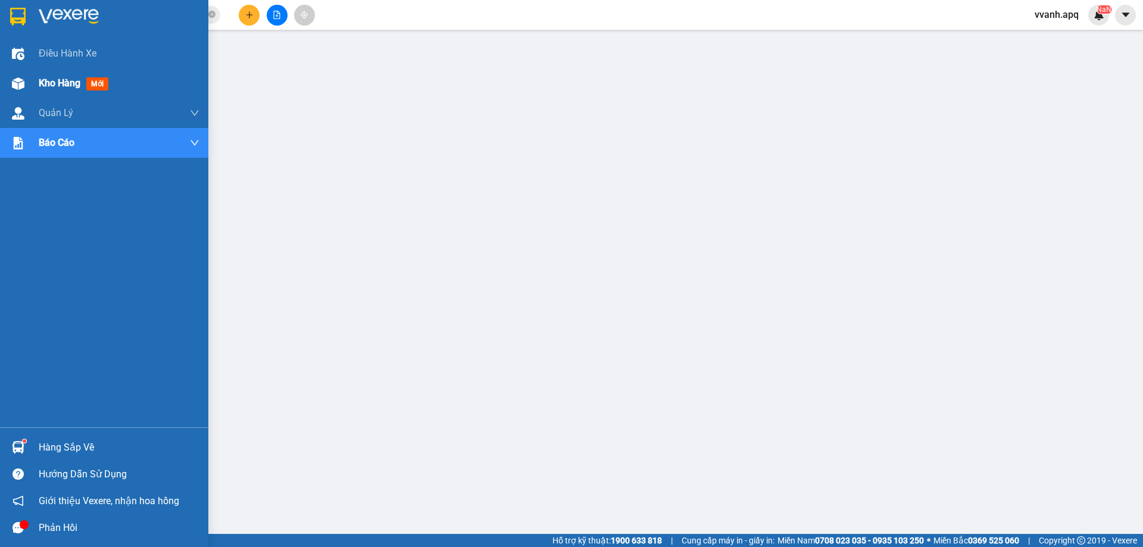
click at [29, 89] on div "Kho hàng mới" at bounding box center [104, 83] width 208 height 30
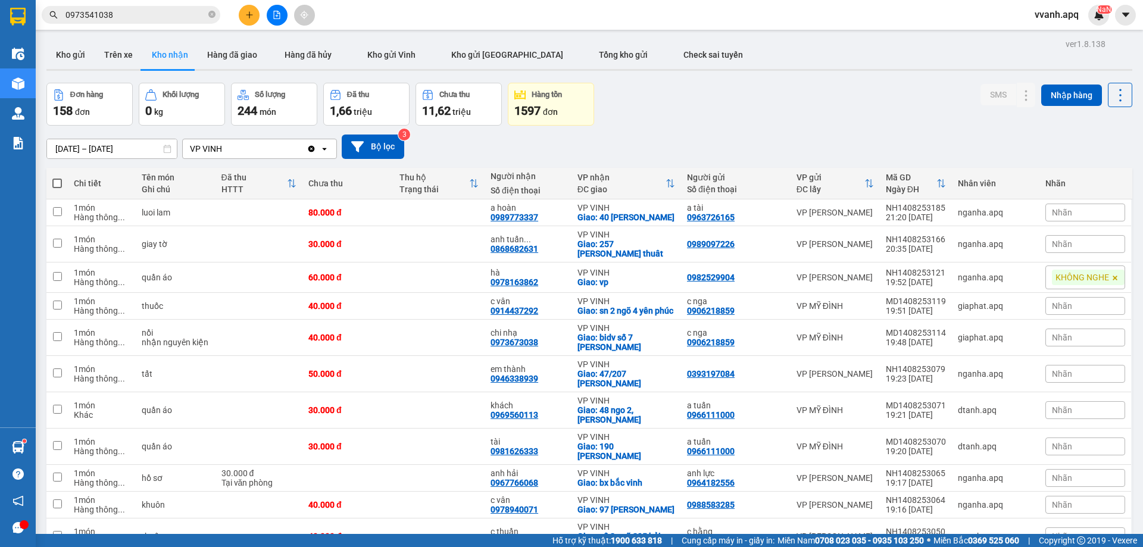
click at [732, 127] on div "[DATE] – [DATE] Press the down arrow key to interact with the calendar and sele…" at bounding box center [589, 147] width 1086 height 42
click at [60, 46] on button "Kho gửi" at bounding box center [70, 54] width 48 height 29
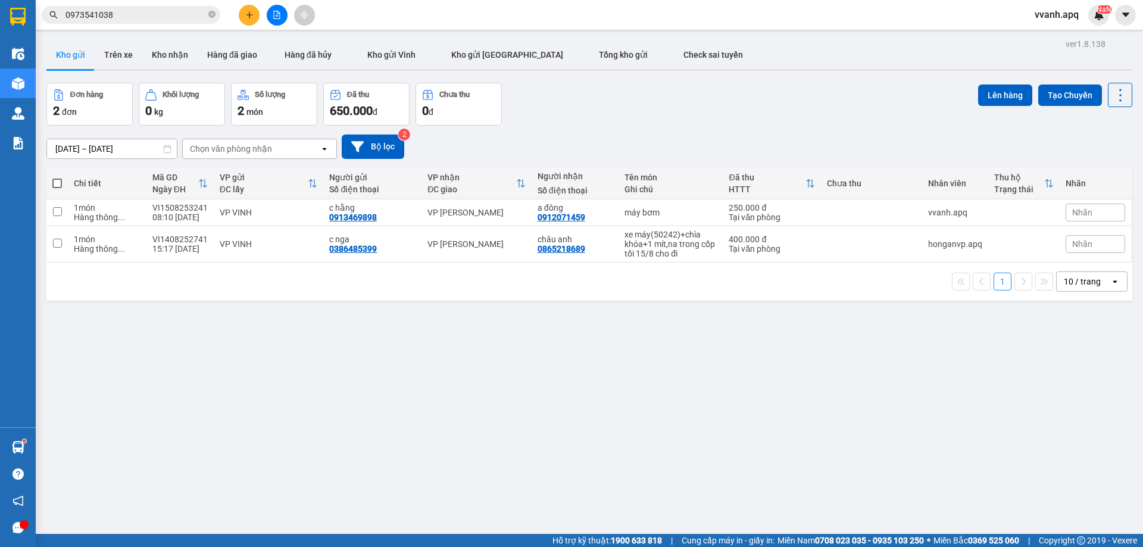
click at [245, 19] on button at bounding box center [249, 15] width 21 height 21
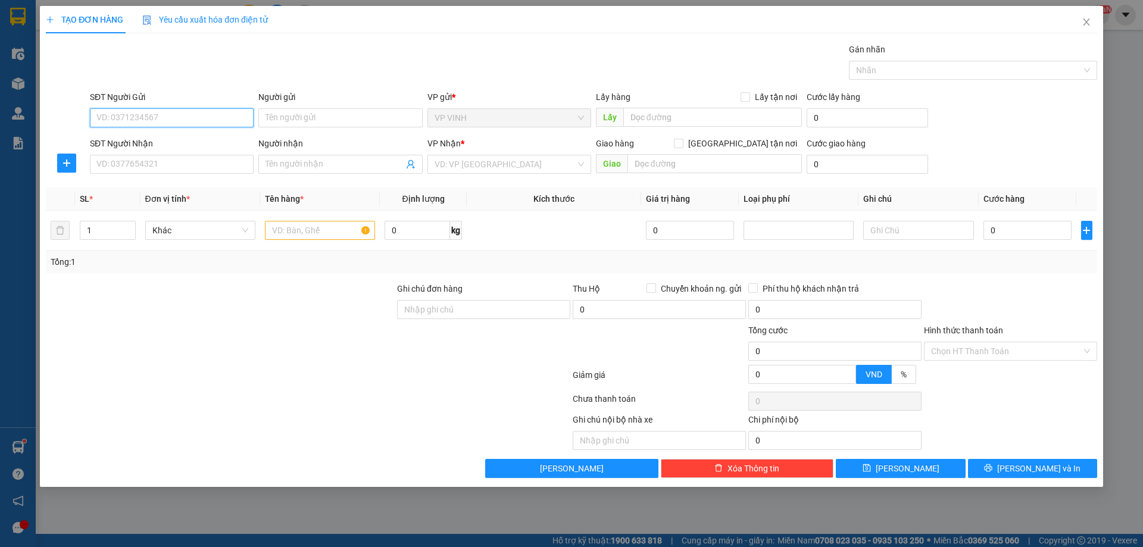
click at [214, 113] on input "SĐT Người Gửi" at bounding box center [172, 117] width 164 height 19
type input "0843070789"
click at [296, 121] on input "Người gửi" at bounding box center [340, 117] width 164 height 19
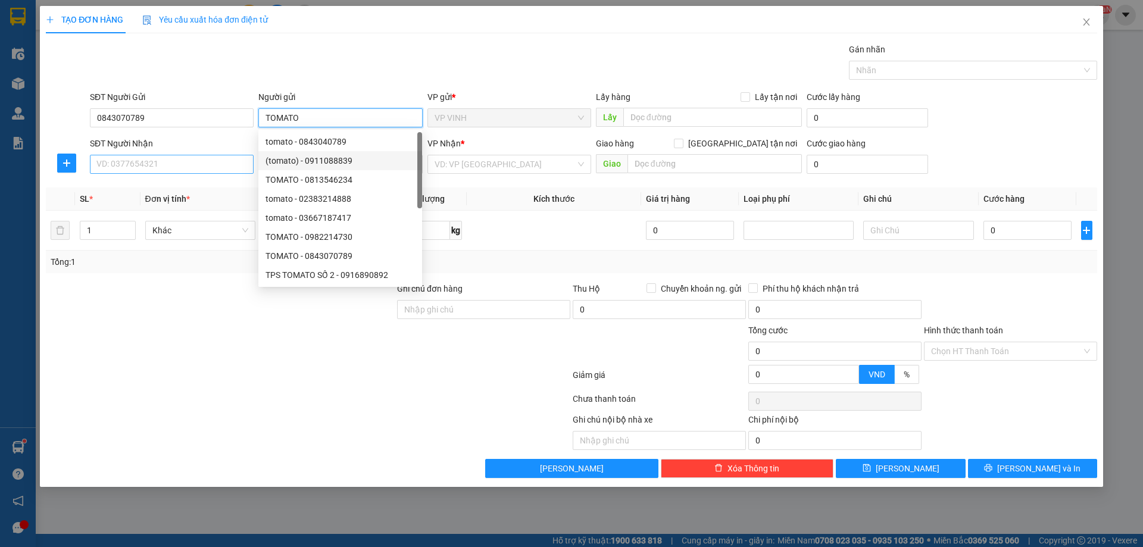
type input "TOMATO"
click at [220, 168] on input "SĐT Người Nhận" at bounding box center [172, 164] width 164 height 19
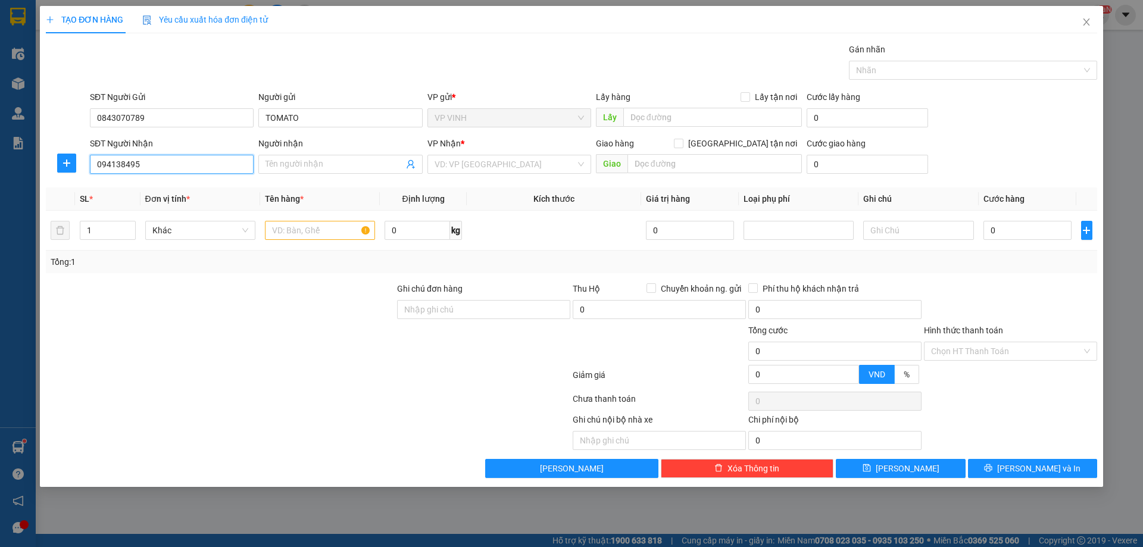
type input "0941384953"
click at [205, 187] on div "0941384953 - kh" at bounding box center [171, 188] width 149 height 13
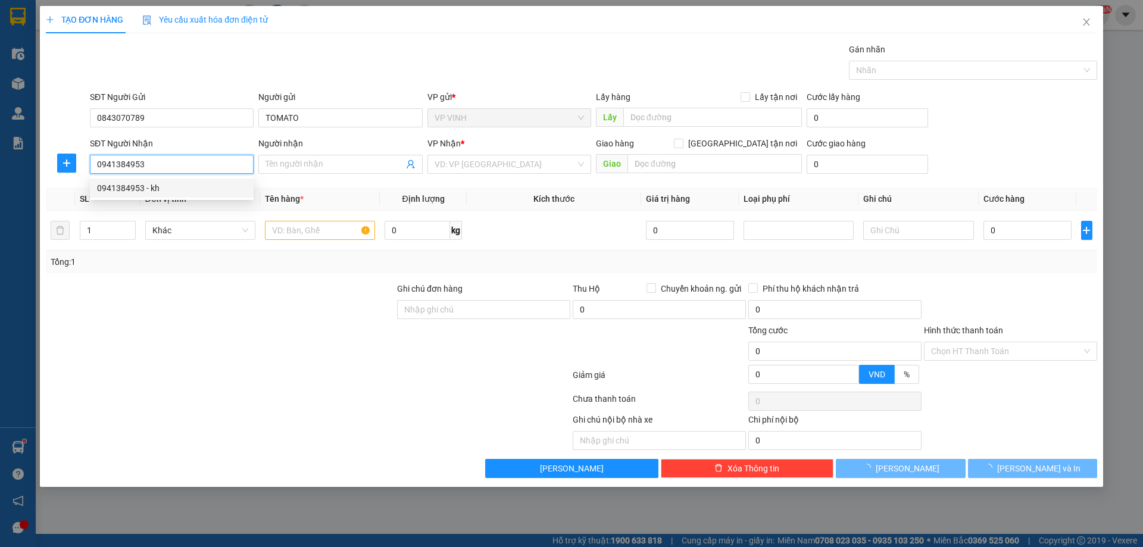
type input "kh"
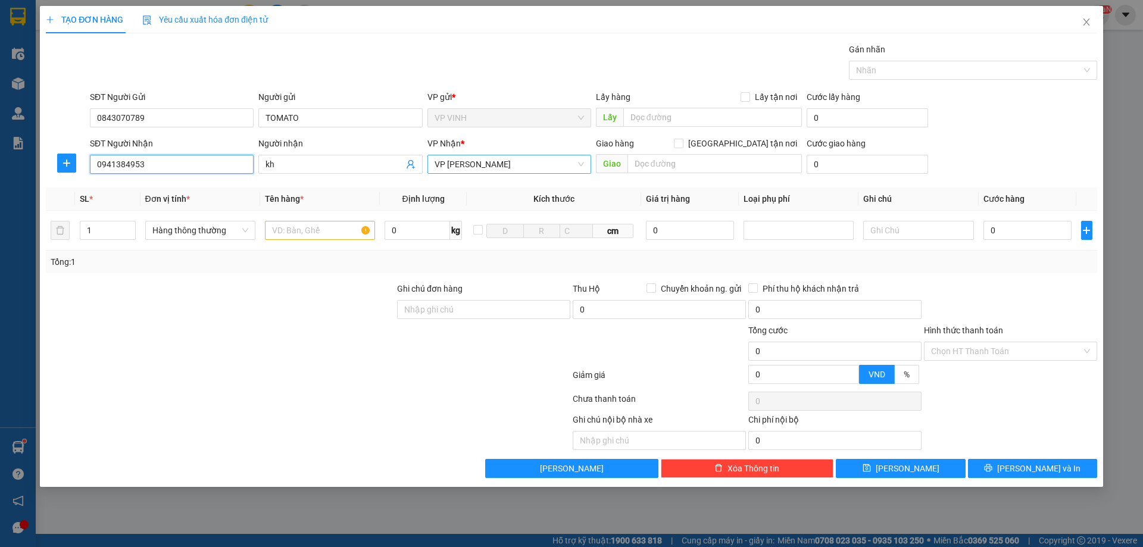
click at [458, 167] on span "VP [PERSON_NAME]" at bounding box center [508, 164] width 149 height 18
type input "0941384953"
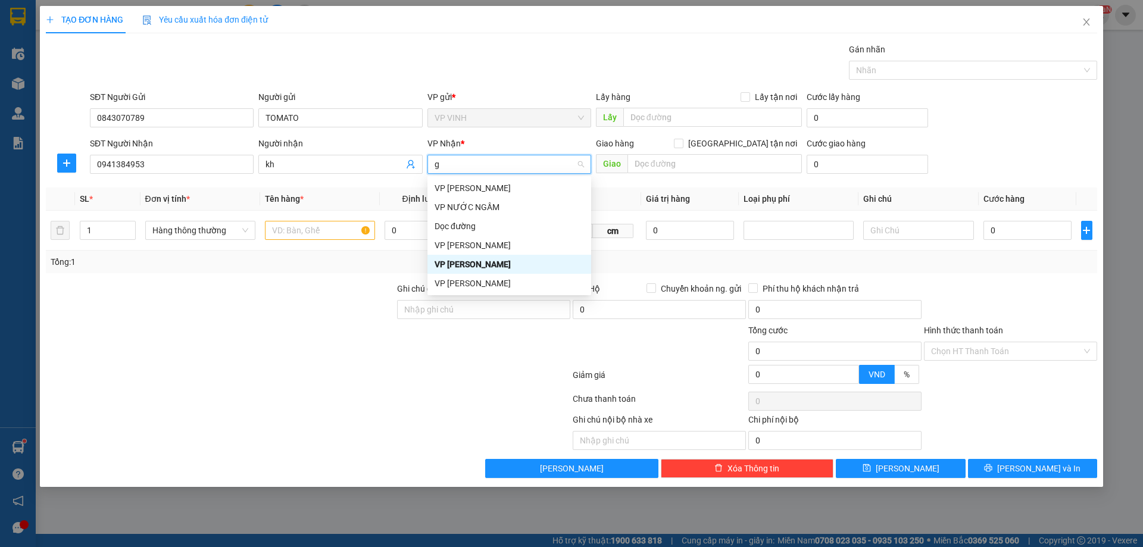
type input "gl"
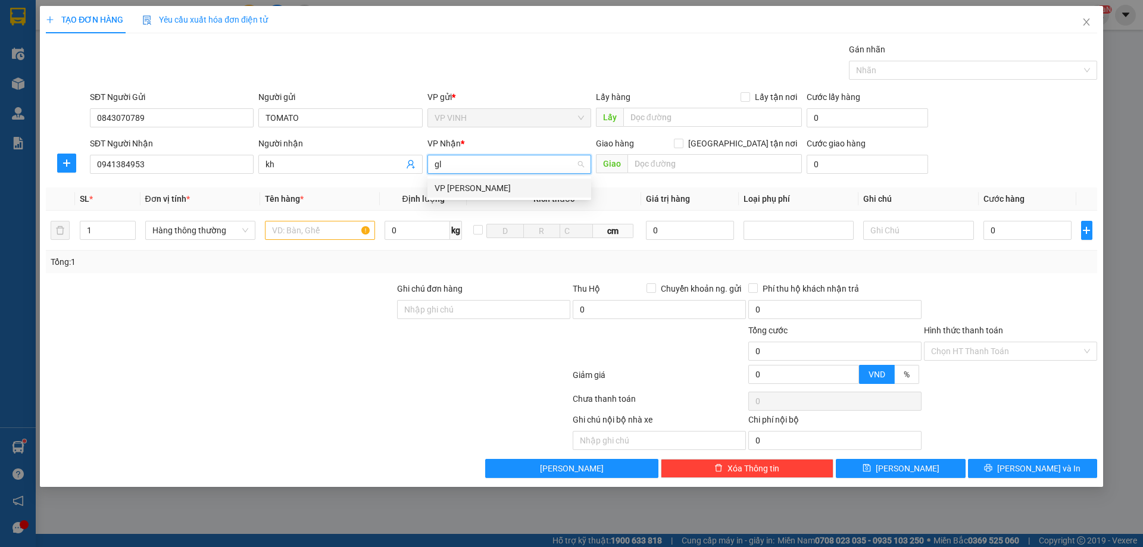
click at [459, 186] on div "VP [PERSON_NAME]" at bounding box center [508, 188] width 149 height 13
click at [315, 234] on input "text" at bounding box center [320, 230] width 110 height 19
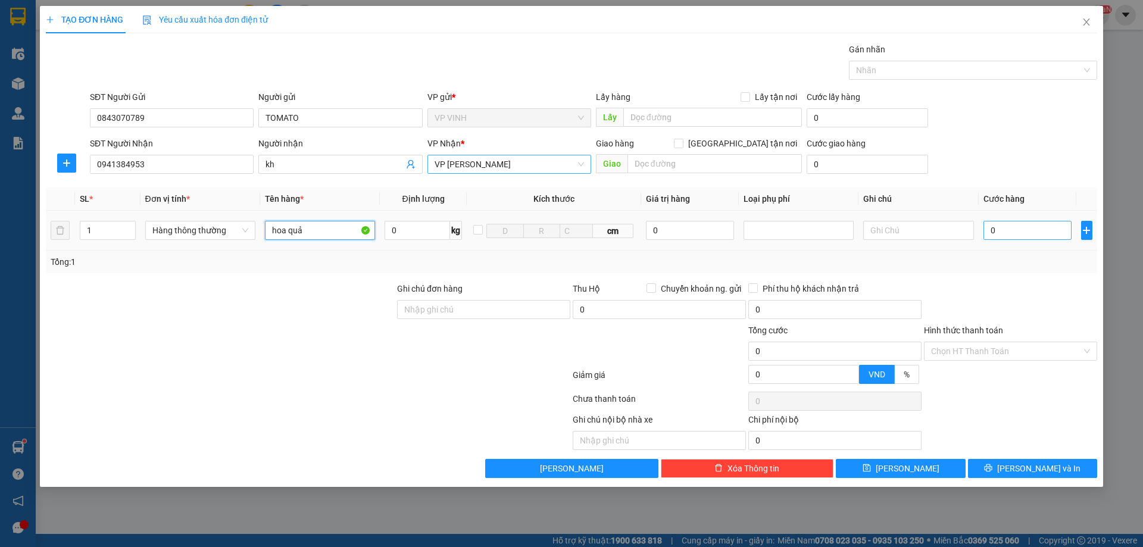
type input "hoa quả"
click at [1017, 233] on input "0" at bounding box center [1027, 230] width 89 height 19
type input "4"
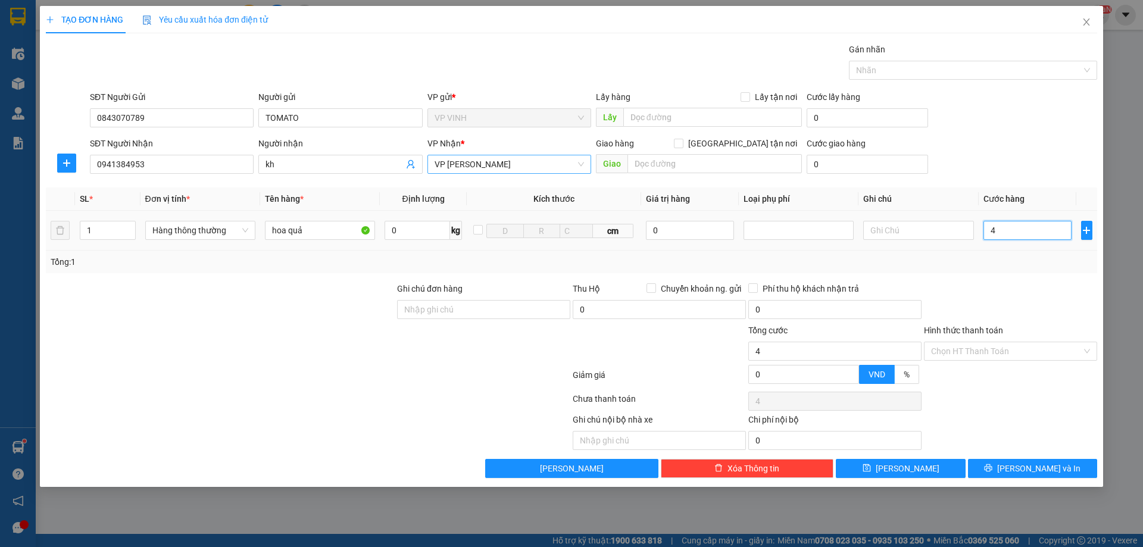
type input "40"
type input "40.000"
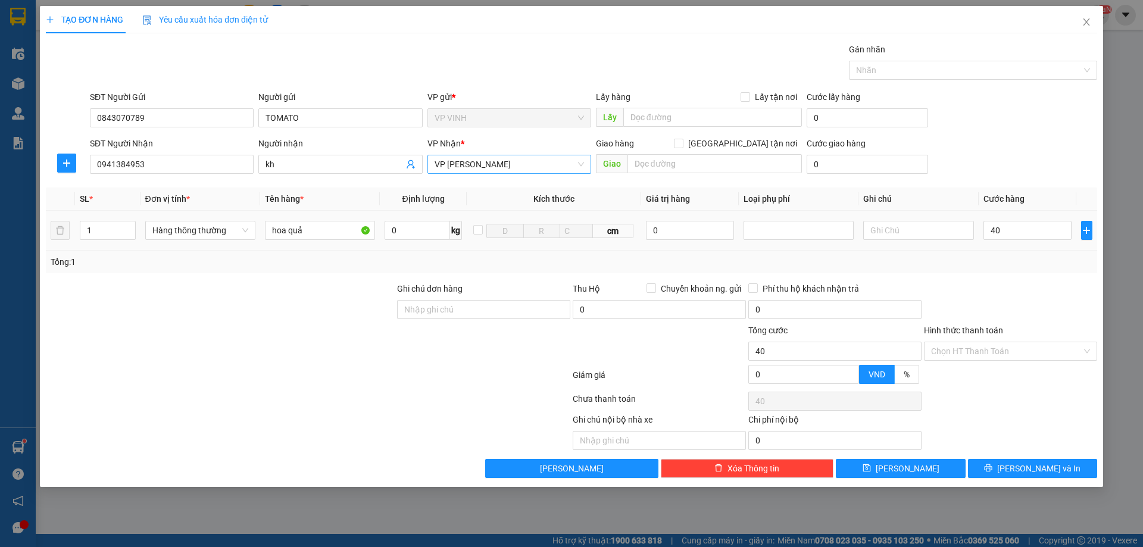
type input "40.000"
click at [1014, 273] on div "Transit Pickup Surcharge Ids Transit Deliver Surcharge Ids Transit Deliver Surc…" at bounding box center [571, 260] width 1051 height 435
click at [1025, 467] on span "[PERSON_NAME] và In" at bounding box center [1038, 468] width 83 height 13
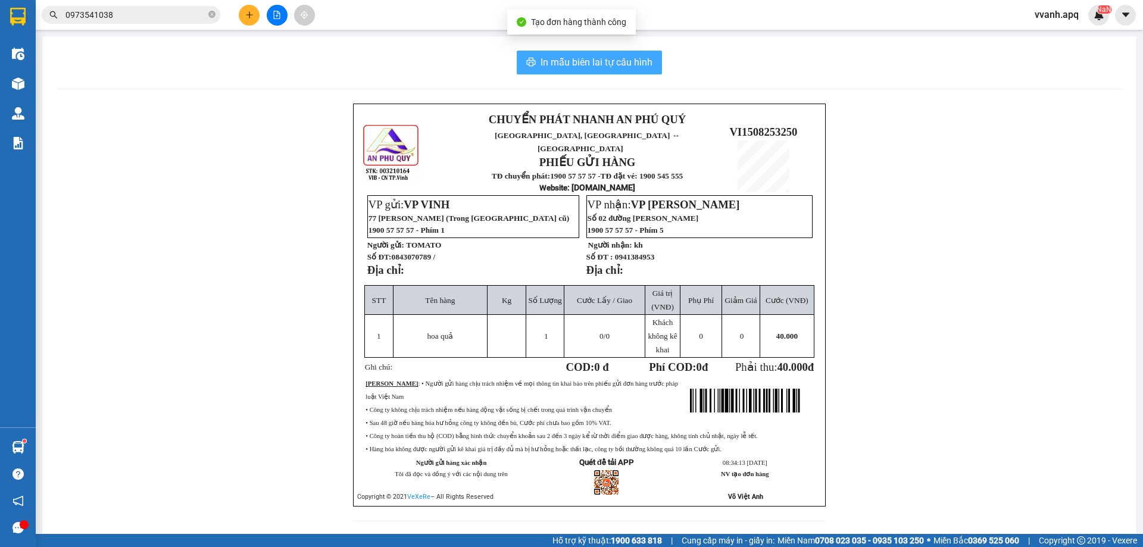
click at [611, 70] on span "In mẫu biên lai tự cấu hình" at bounding box center [596, 62] width 112 height 15
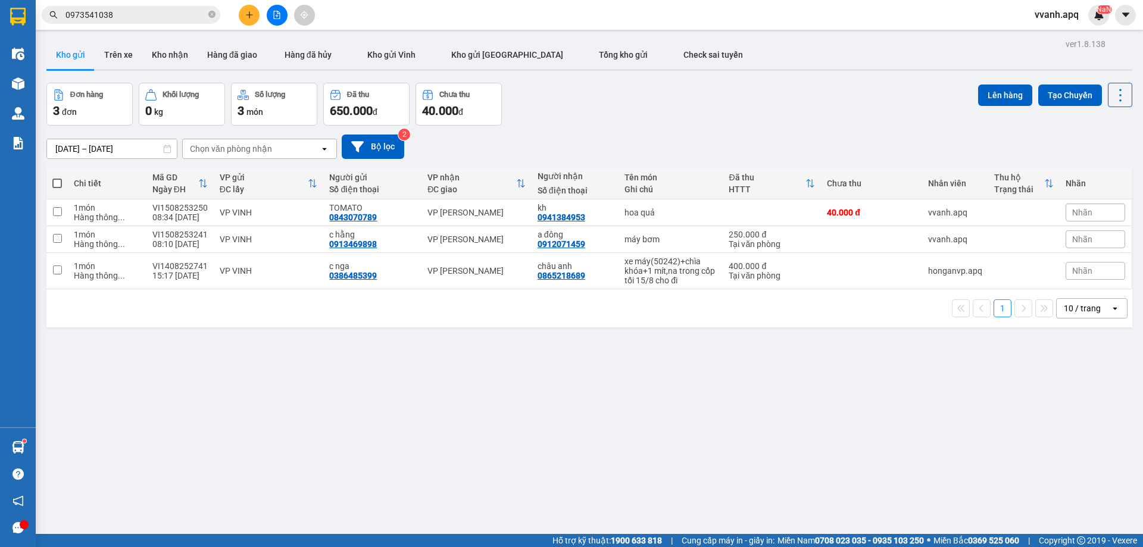
click at [888, 466] on div "ver 1.8.138 Kho gửi Trên xe Kho nhận Hàng đã giao Hàng đã hủy Kho gửi Vinh Kho …" at bounding box center [589, 309] width 1095 height 547
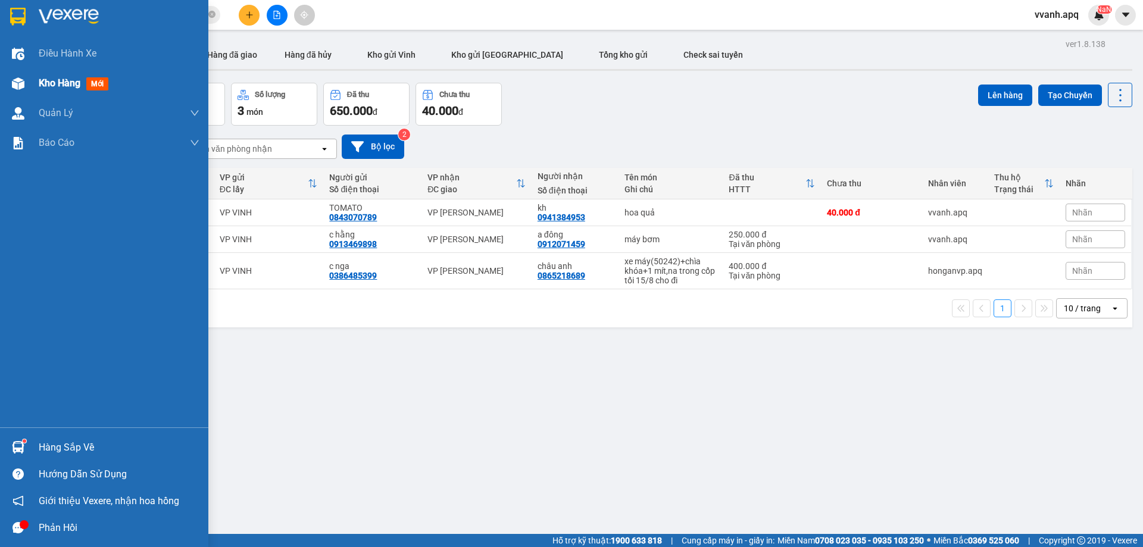
click at [30, 86] on div "Kho hàng mới" at bounding box center [104, 83] width 208 height 30
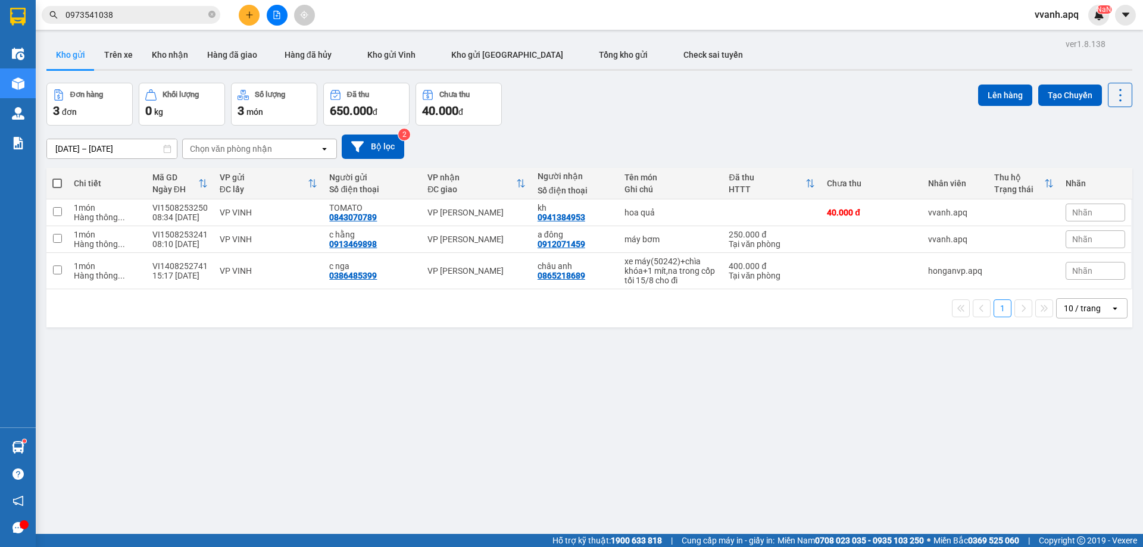
click at [164, 11] on input "0973541038" at bounding box center [135, 14] width 140 height 13
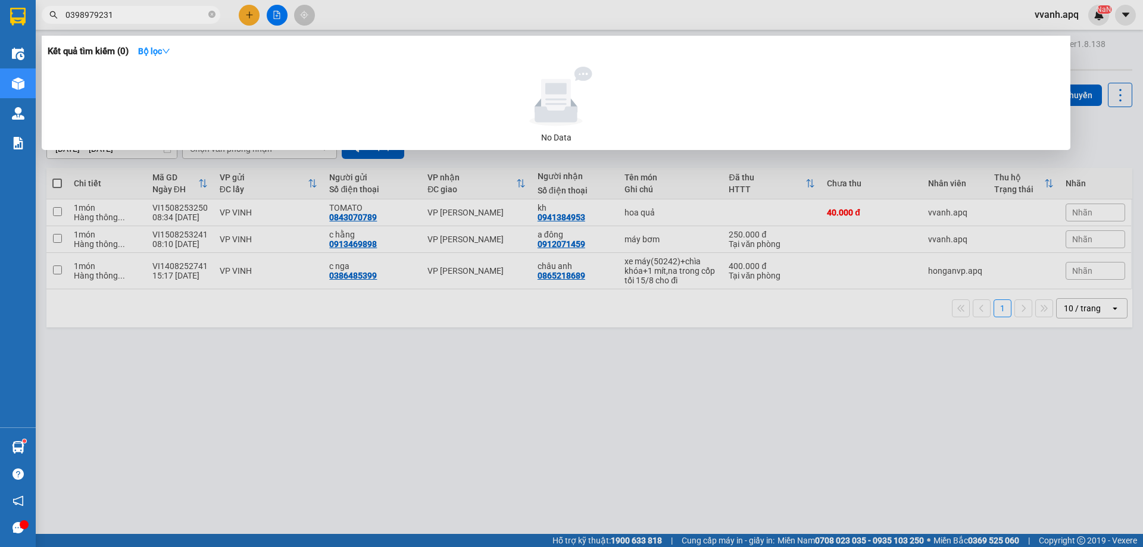
click at [351, 26] on div at bounding box center [571, 273] width 1143 height 547
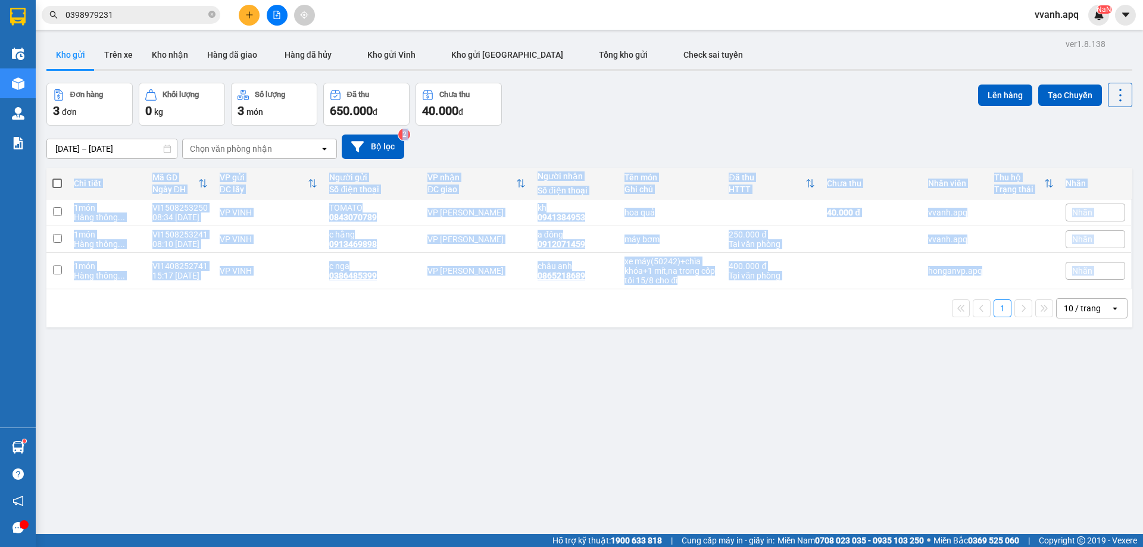
drag, startPoint x: 538, startPoint y: 148, endPoint x: 608, endPoint y: 318, distance: 183.6
click at [608, 318] on div "ver 1.8.138 Kho gửi Trên xe Kho nhận Hàng đã giao Hàng đã hủy Kho gửi Vinh Kho …" at bounding box center [589, 309] width 1095 height 547
click at [608, 318] on div "1 10 / trang open" at bounding box center [589, 308] width 1076 height 20
drag, startPoint x: 631, startPoint y: 157, endPoint x: 620, endPoint y: 116, distance: 42.6
click at [621, 118] on div "ver 1.8.138 Kho gửi Trên xe Kho nhận Hàng đã giao Hàng đã hủy Kho gửi Vinh Kho …" at bounding box center [589, 309] width 1095 height 547
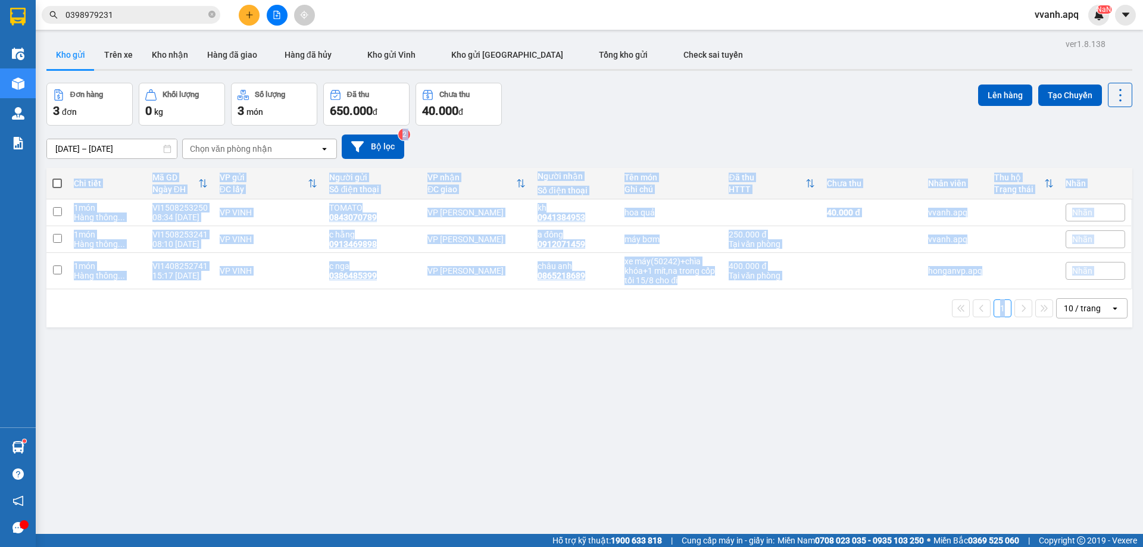
click at [620, 116] on div "Đơn hàng 3 đơn Khối lượng 0 kg Số lượng 3 món Đã thu 650.000 đ Chưa thu 40.000 …" at bounding box center [589, 104] width 1086 height 43
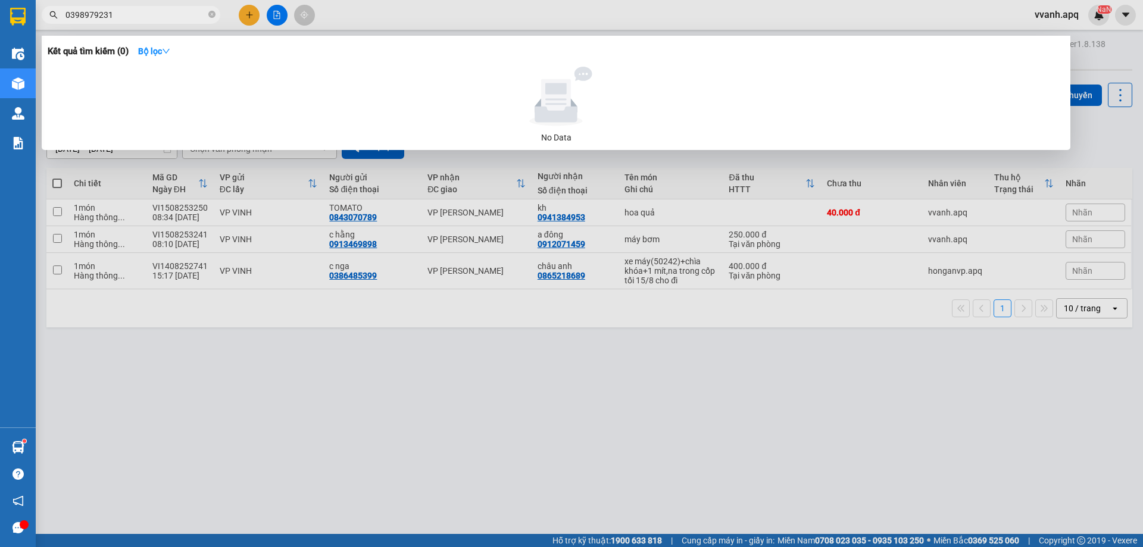
click at [163, 13] on input "0398979231" at bounding box center [135, 14] width 140 height 13
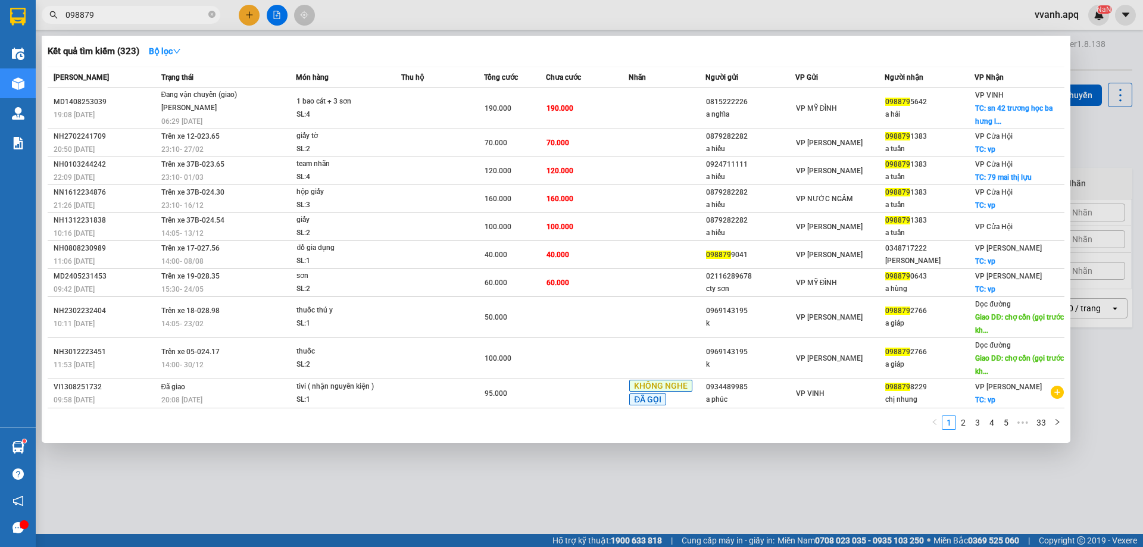
click at [124, 14] on input "098879" at bounding box center [135, 14] width 140 height 13
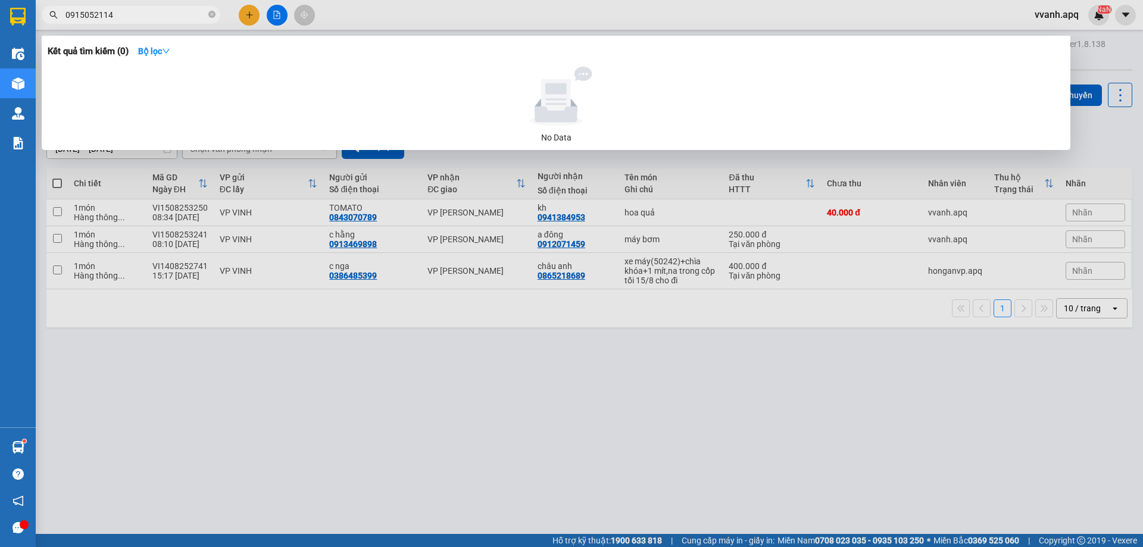
type input "0915052114"
click at [594, 33] on div at bounding box center [571, 273] width 1143 height 547
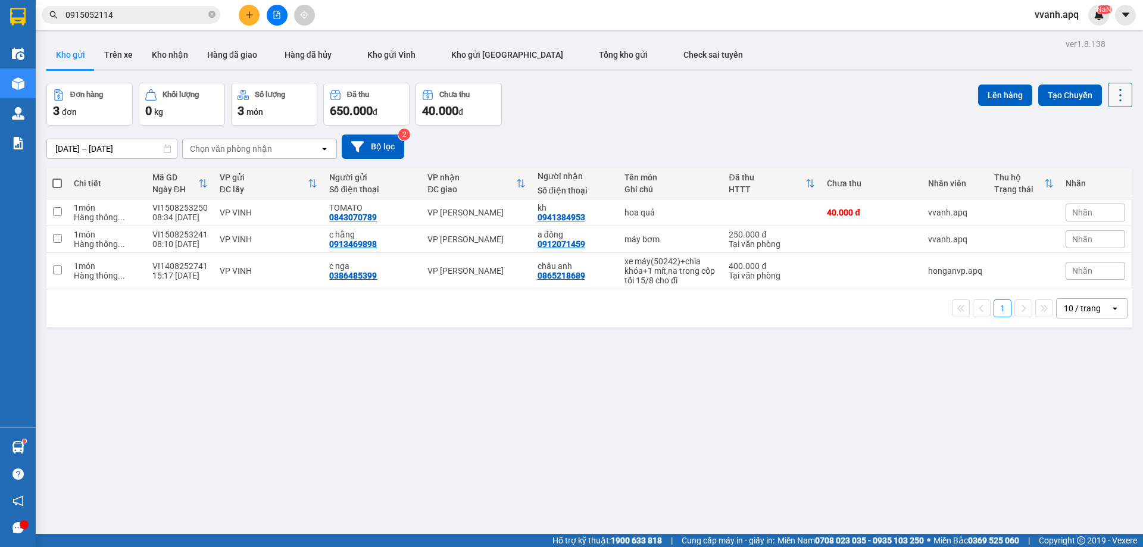
click at [1112, 89] on icon at bounding box center [1120, 95] width 17 height 17
click at [1093, 161] on li "Làm mới" at bounding box center [1089, 170] width 89 height 21
click at [1112, 91] on icon at bounding box center [1120, 95] width 17 height 17
click at [1108, 162] on li "Làm mới" at bounding box center [1089, 170] width 89 height 21
click at [631, 208] on div "hoa quả" at bounding box center [670, 213] width 92 height 10
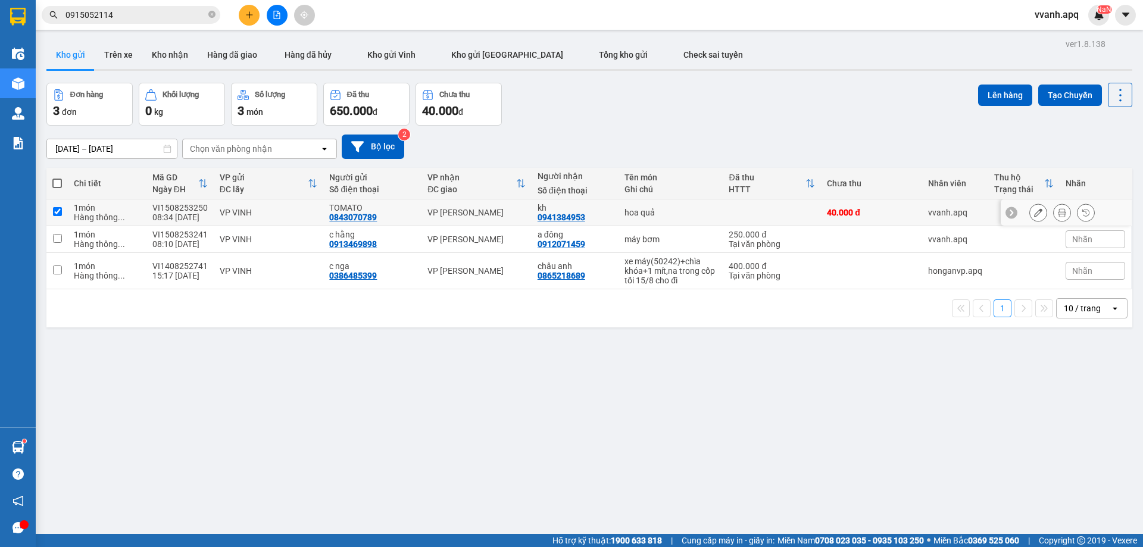
checkbox input "true"
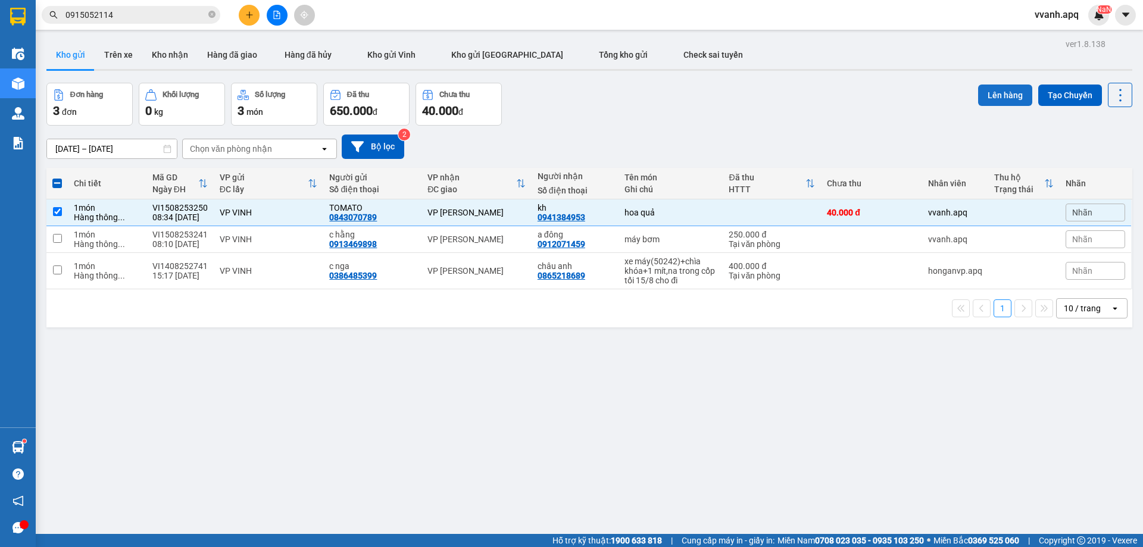
click at [980, 92] on button "Lên hàng" at bounding box center [1005, 95] width 54 height 21
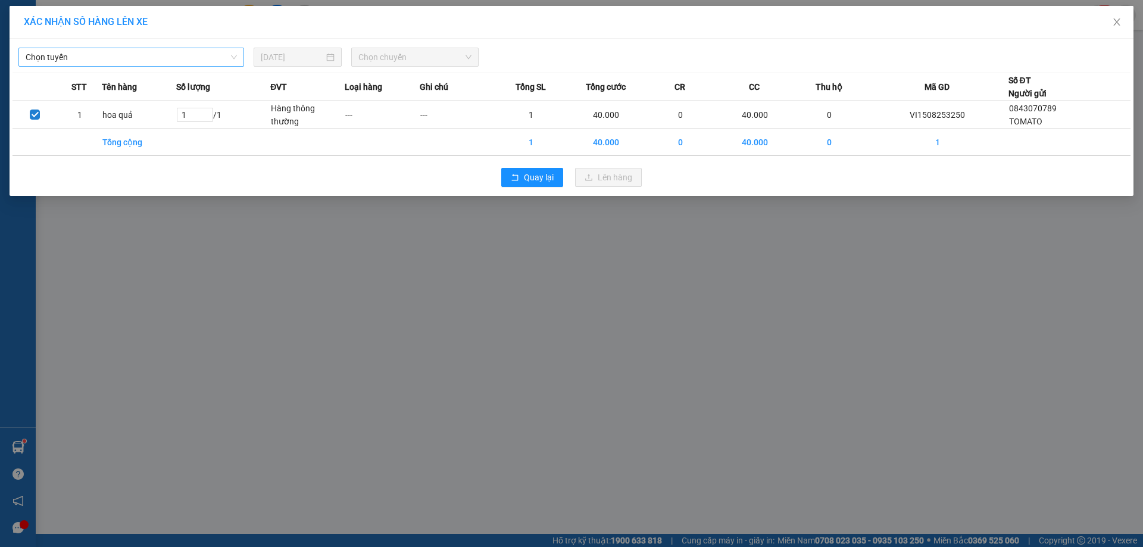
click at [141, 52] on span "Chọn tuyến" at bounding box center [131, 57] width 211 height 18
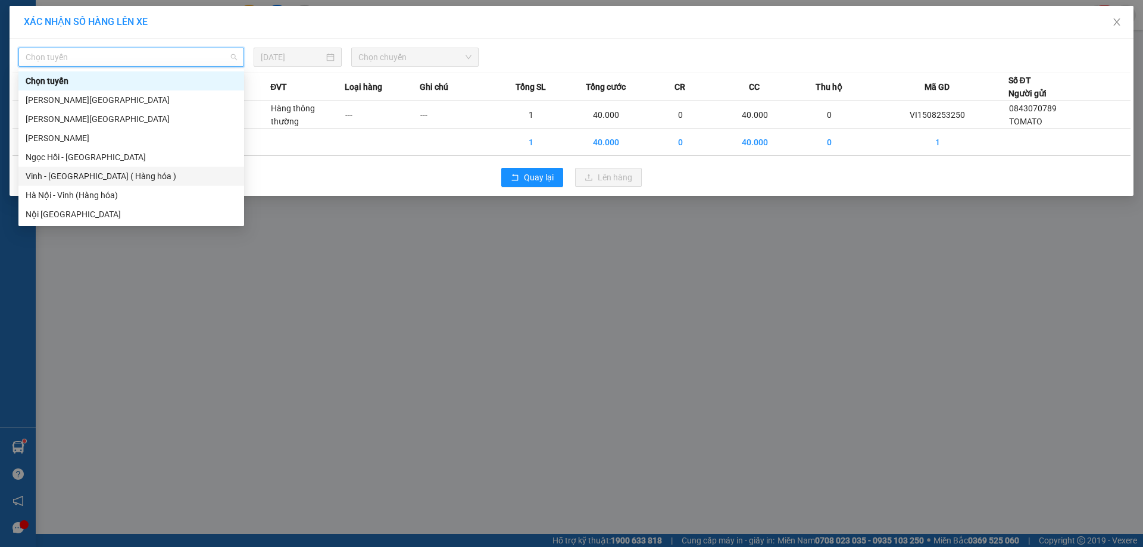
click at [115, 174] on div "Vinh - [GEOGRAPHIC_DATA] ( Hàng hóa )" at bounding box center [131, 176] width 211 height 13
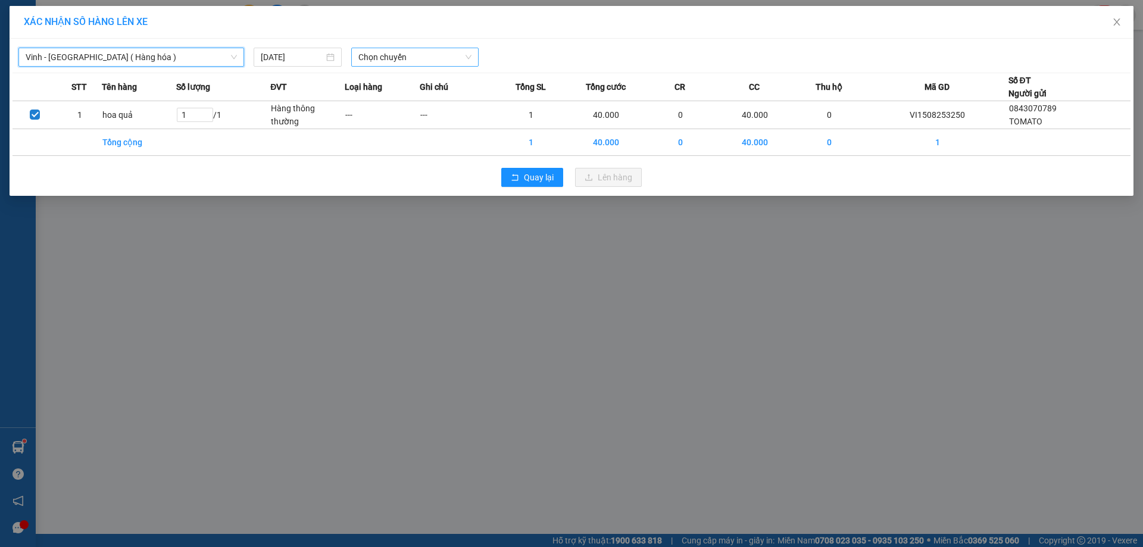
click at [381, 62] on span "Chọn chuyến" at bounding box center [414, 57] width 113 height 18
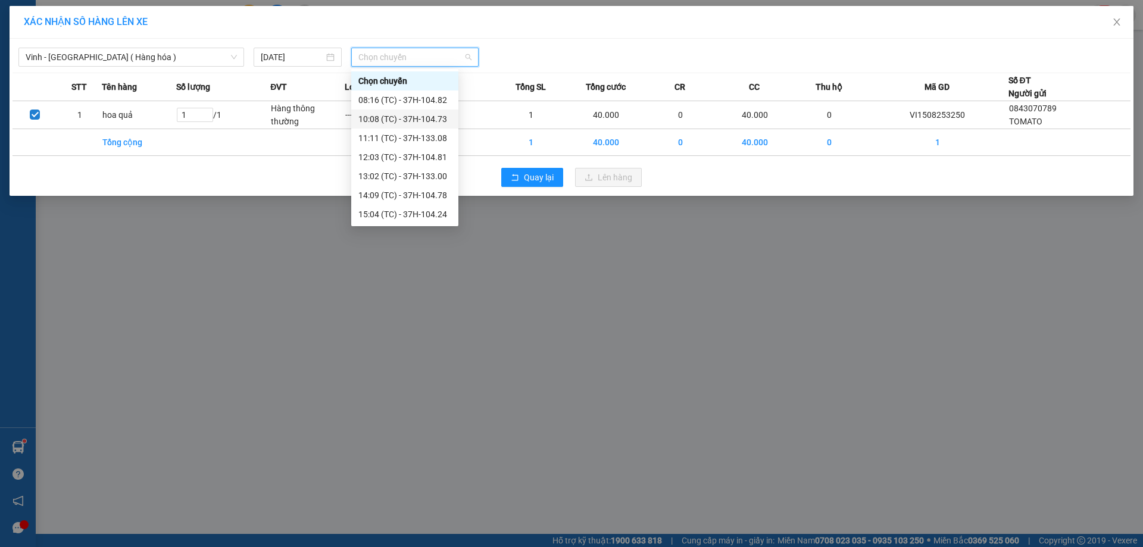
click at [409, 114] on div "10:08 (TC) - 37H-104.73" at bounding box center [404, 118] width 93 height 13
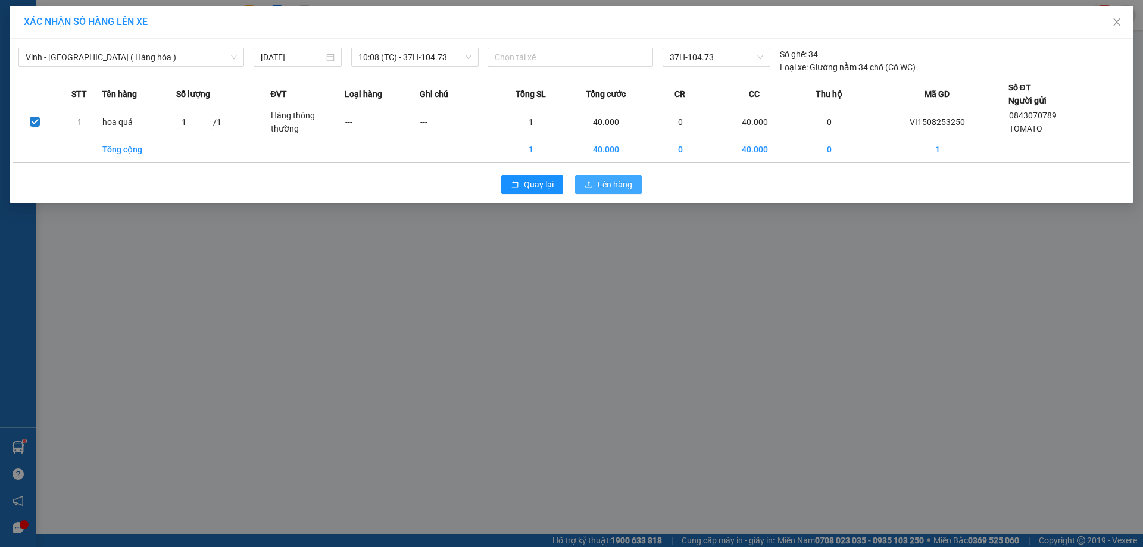
click at [600, 179] on span "Lên hàng" at bounding box center [615, 184] width 35 height 13
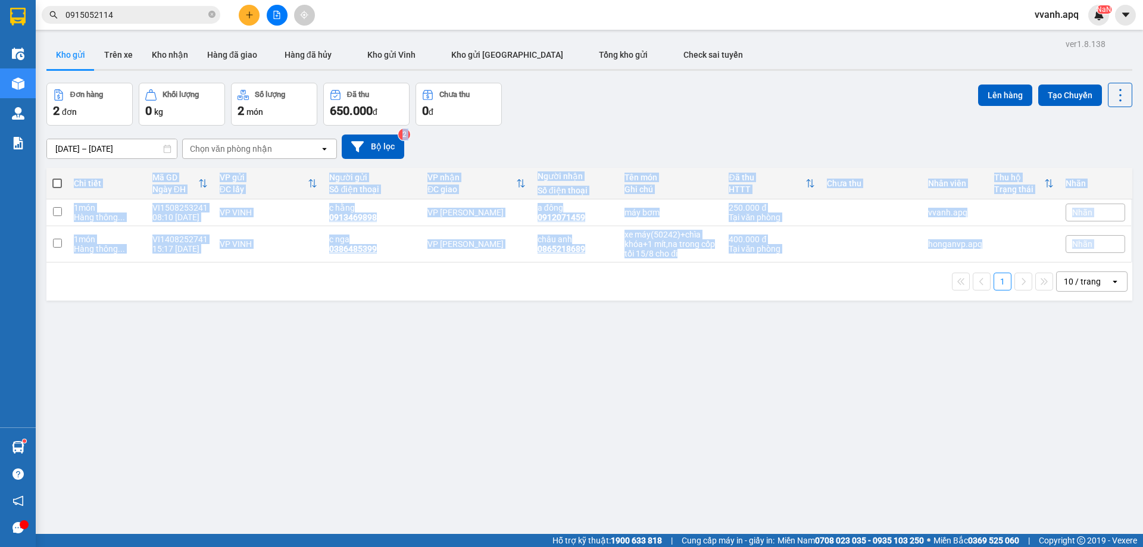
drag, startPoint x: 618, startPoint y: 144, endPoint x: 646, endPoint y: 339, distance: 197.2
click at [646, 339] on div "ver 1.8.138 Kho gửi Trên xe Kho nhận Hàng đã giao Hàng đã hủy Kho gửi Vinh Kho …" at bounding box center [589, 309] width 1095 height 547
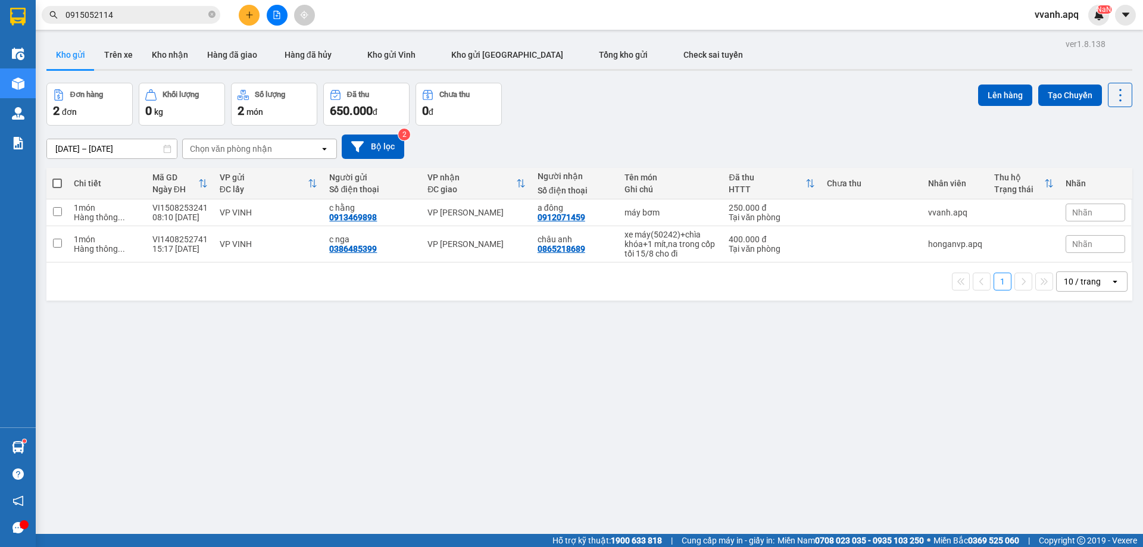
click at [674, 87] on div "Đơn hàng 2 đơn Khối lượng 0 kg Số lượng 2 món Đã thu 650.000 đ Chưa thu 0 đ Lên…" at bounding box center [589, 104] width 1086 height 43
click at [135, 5] on div "Kết quả tìm kiếm ( 0 ) Bộ lọc No Data 0915052114" at bounding box center [116, 15] width 232 height 21
click at [137, 25] on div "Kết quả tìm kiếm ( 0 ) Bộ lọc No Data 0915052114" at bounding box center [116, 15] width 232 height 21
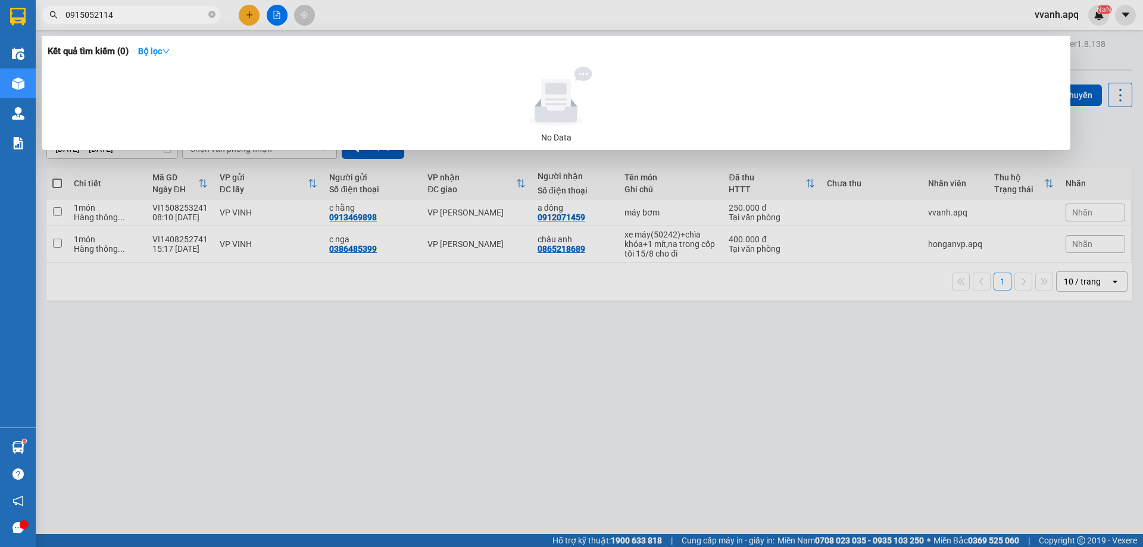
click at [143, 10] on input "0915052114" at bounding box center [135, 14] width 140 height 13
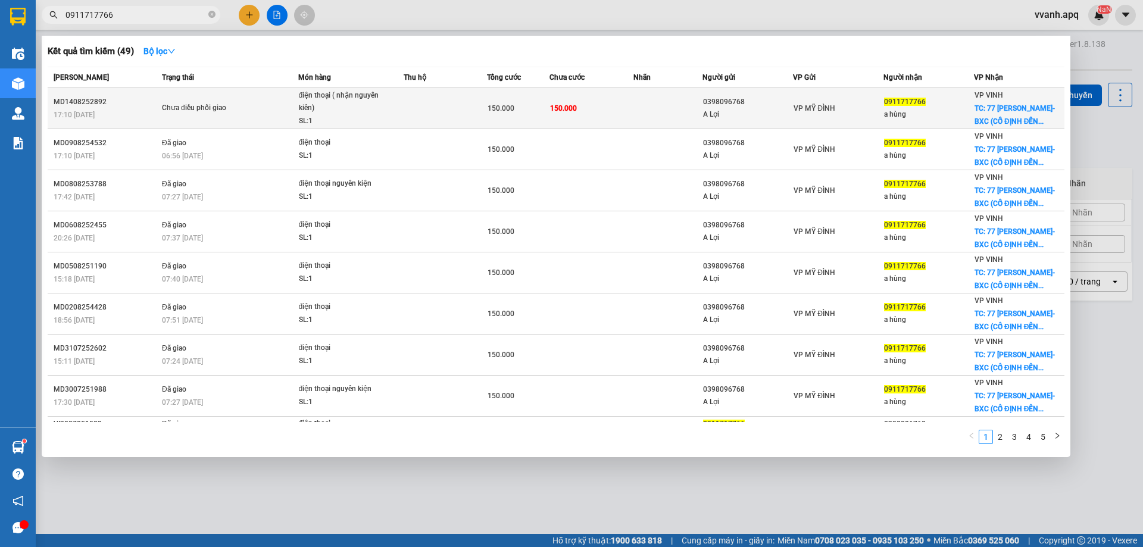
type input "0911717766"
click at [842, 106] on div "VP MỸ ĐÌNH" at bounding box center [837, 108] width 89 height 13
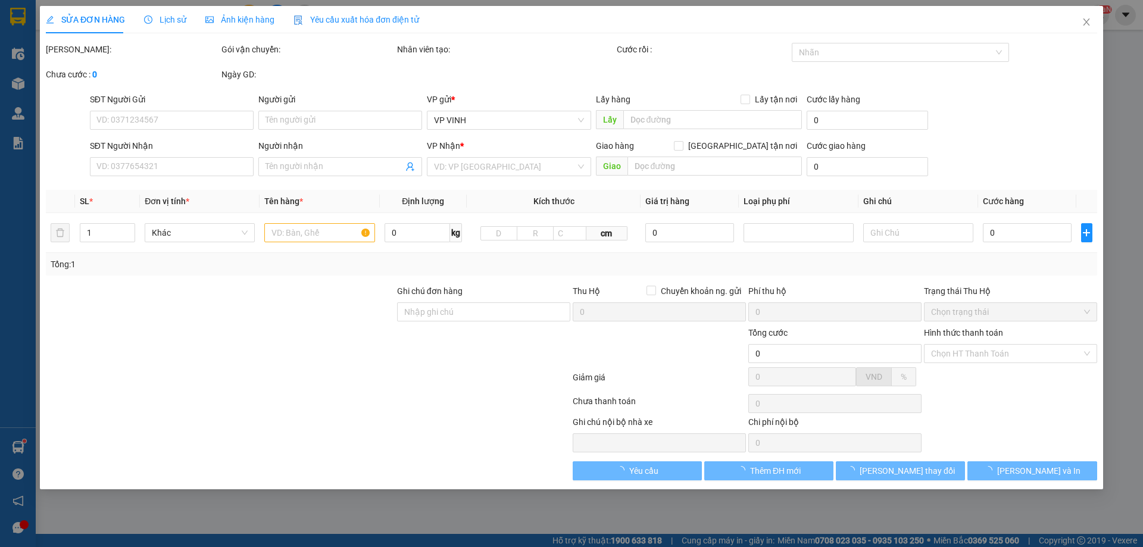
type input "0398096768"
type input "A Lợi"
type input "0911717766"
type input "a hùng"
checkbox input "true"
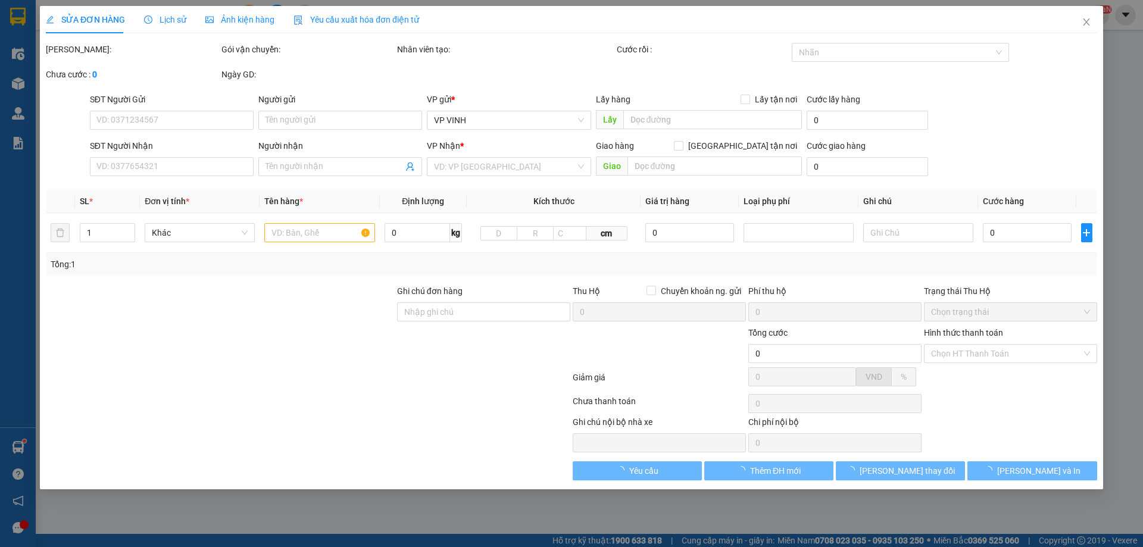
type input "77 [PERSON_NAME]-BXC (CỐ ĐỊNH ĐẾN LẤY)"
type input "150.000"
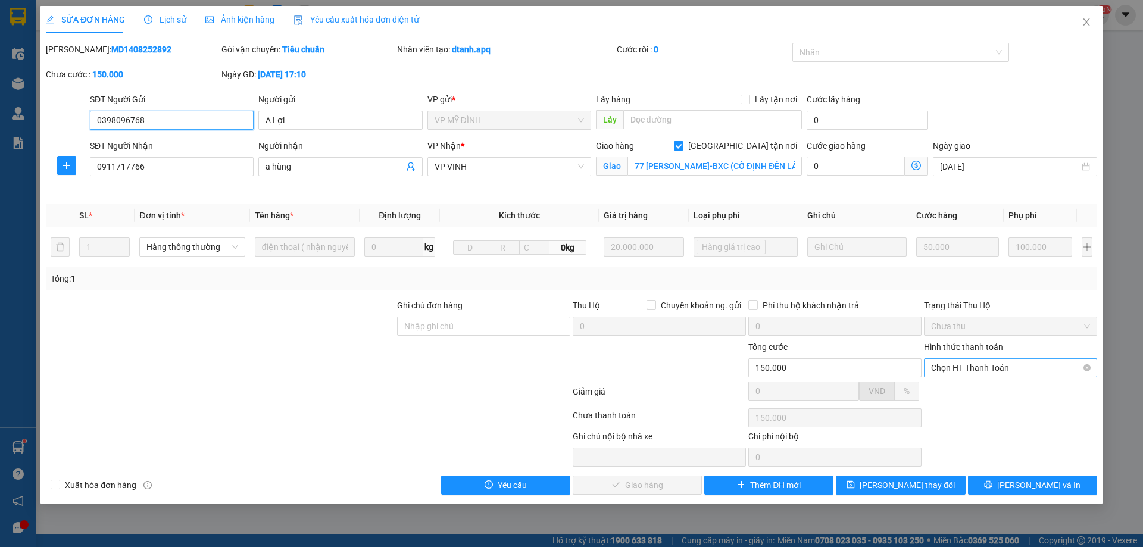
click at [947, 364] on span "Chọn HT Thanh Toán" at bounding box center [1010, 368] width 159 height 18
click at [959, 387] on div "Tại văn phòng" at bounding box center [1010, 391] width 159 height 13
type input "0"
click at [655, 476] on button "[PERSON_NAME] và Giao hàng" at bounding box center [637, 485] width 129 height 19
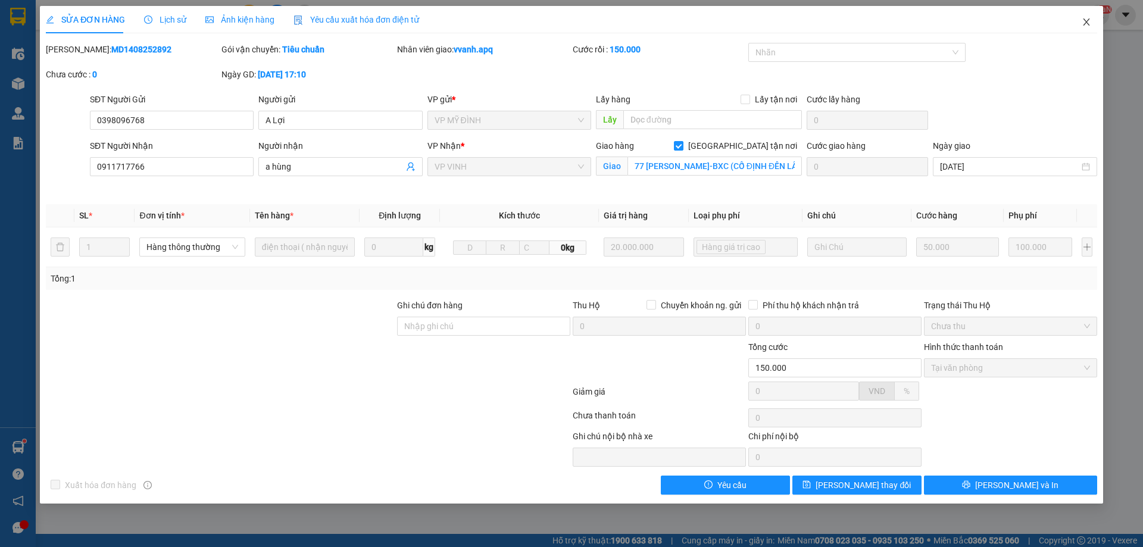
click at [1083, 23] on icon "close" at bounding box center [1086, 22] width 10 height 10
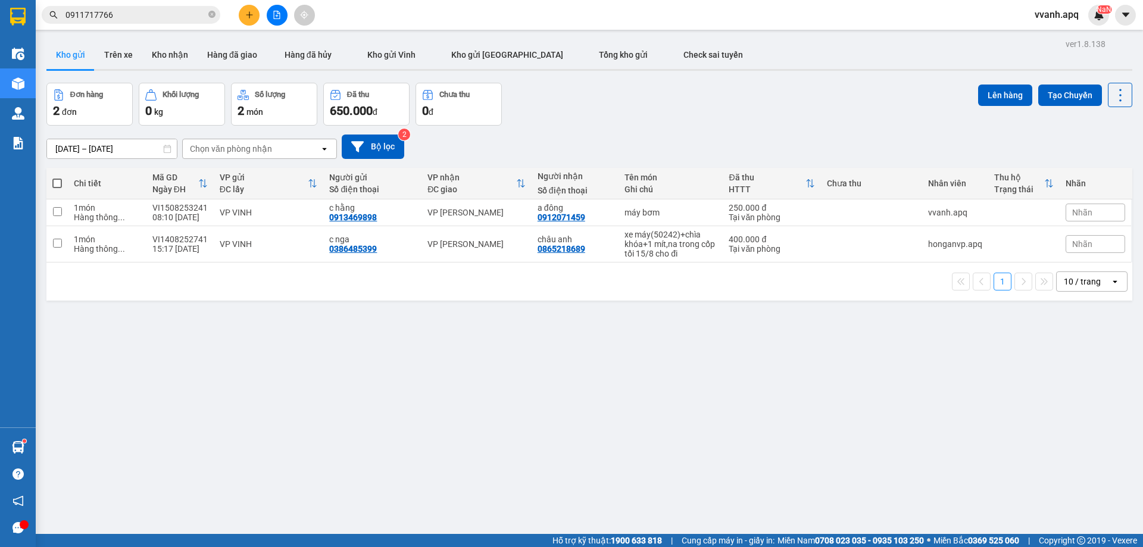
click at [154, 5] on div "Kết quả tìm kiếm ( 49 ) Bộ lọc Mã ĐH Trạng thái Món hàng Thu hộ Tổng cước Chưa …" at bounding box center [116, 15] width 232 height 21
click at [157, 10] on input "0911717766" at bounding box center [135, 14] width 140 height 13
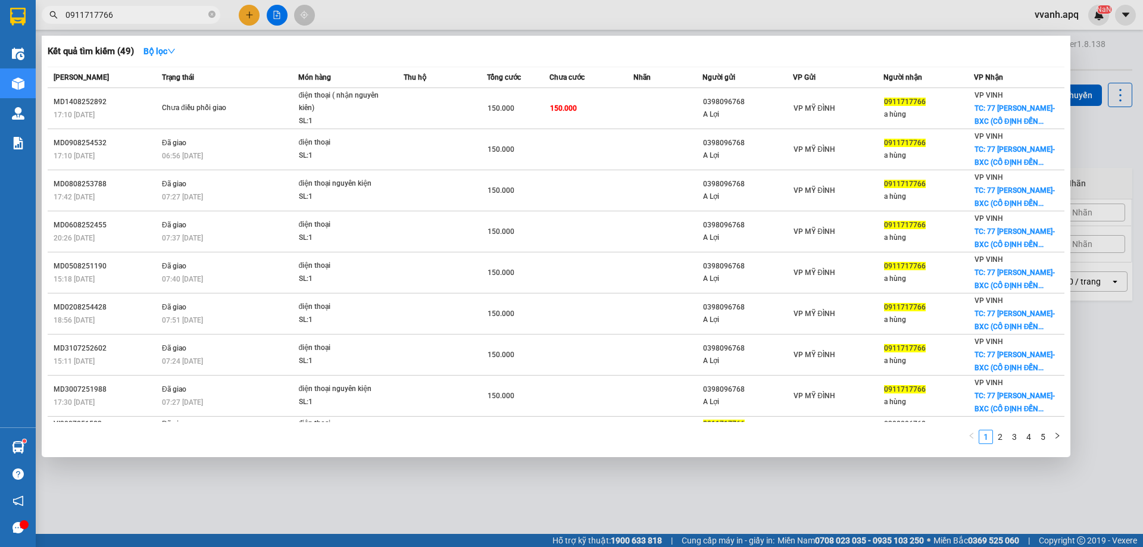
click at [157, 10] on input "0911717766" at bounding box center [135, 14] width 140 height 13
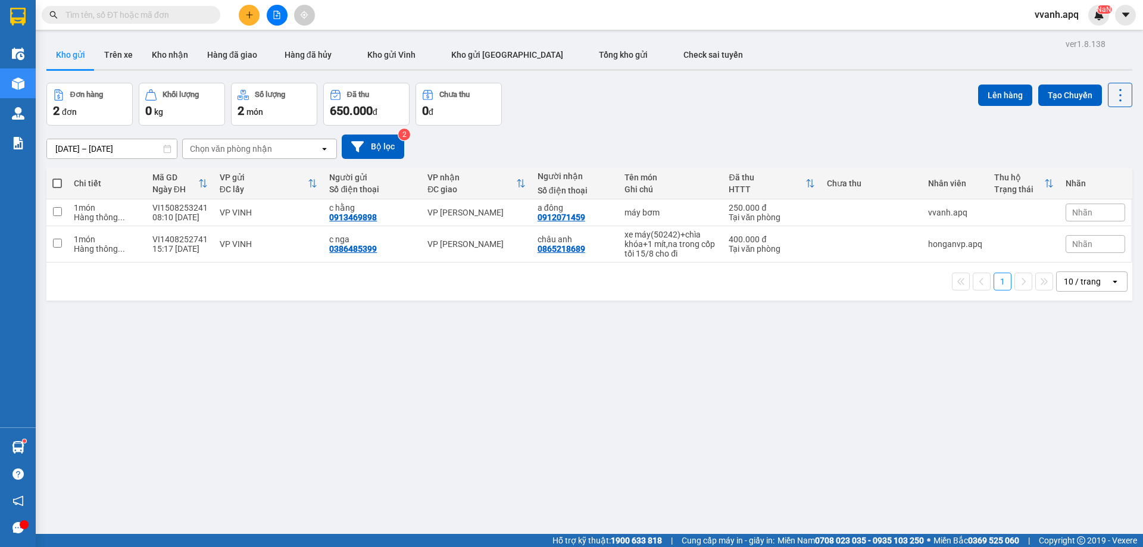
paste input "0911717766"
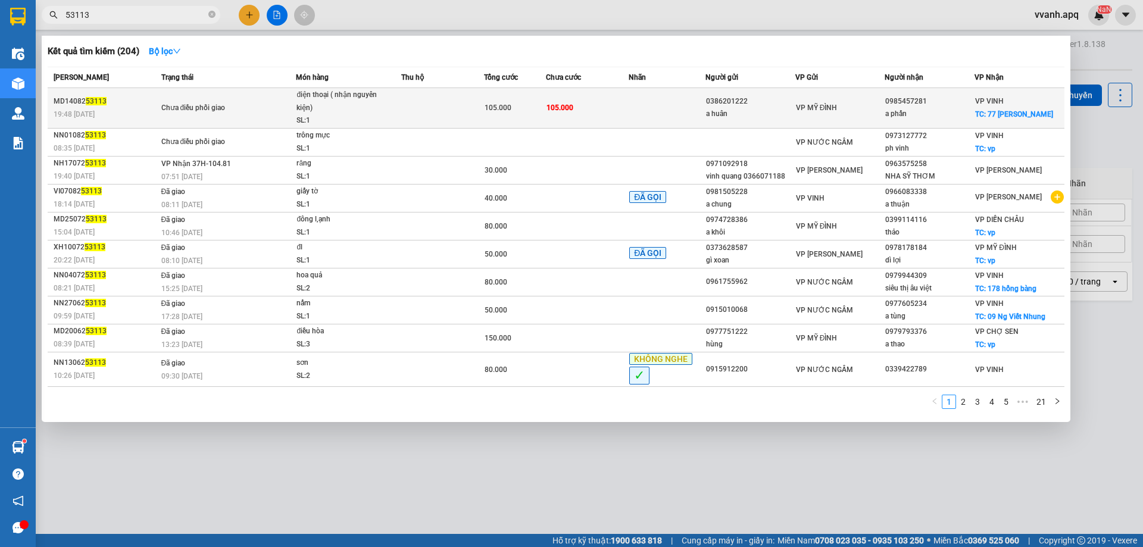
type input "53113"
click at [350, 102] on div "điện thoại ( nhận nguyên kiện)" at bounding box center [340, 102] width 89 height 26
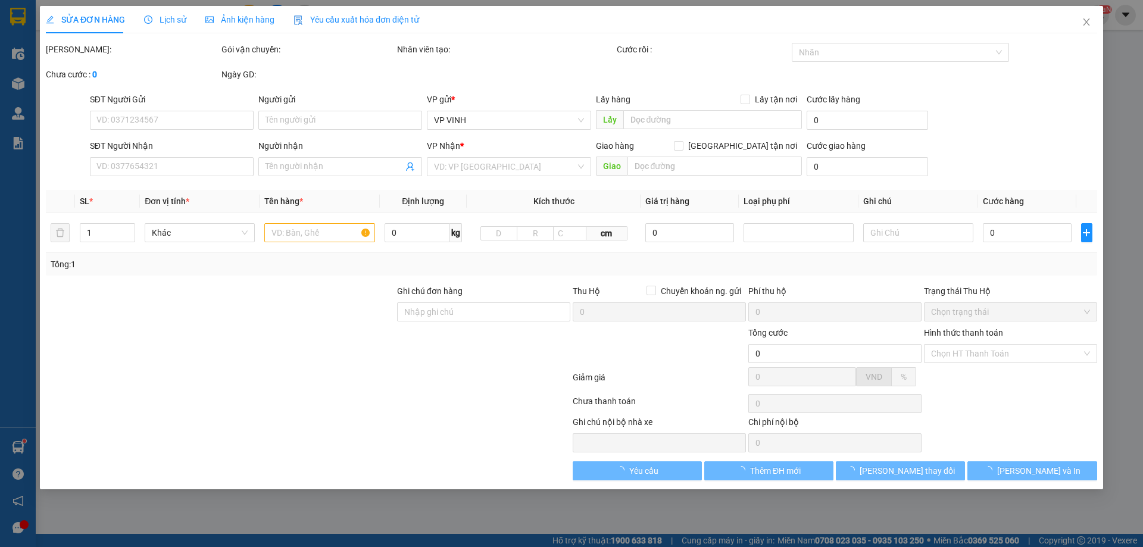
type input "0386201222"
type input "a huân"
type input "0985457281"
type input "a phấn"
checkbox input "true"
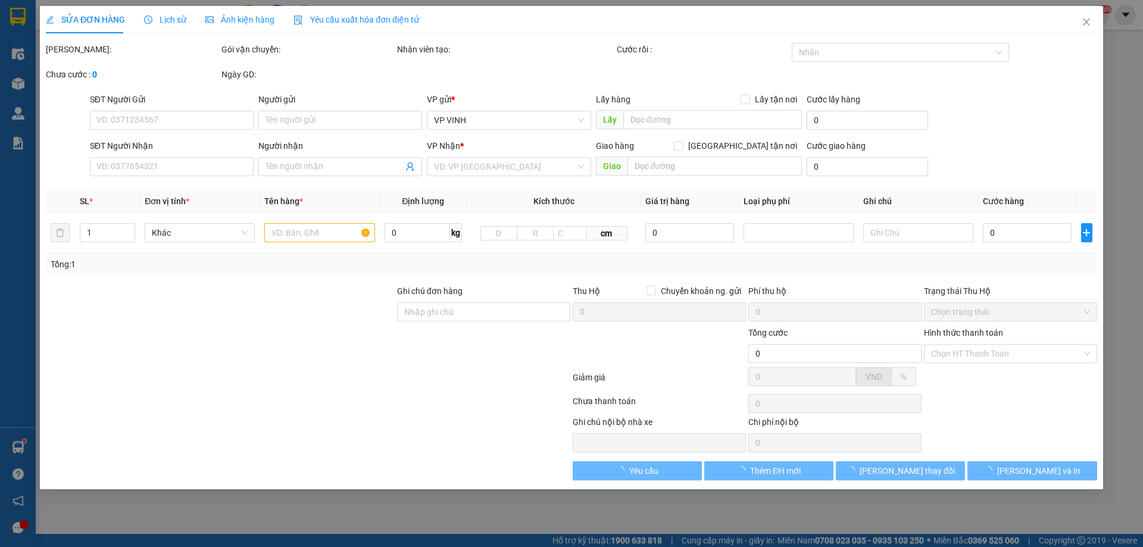
type input "77 [PERSON_NAME]"
type input "105.000"
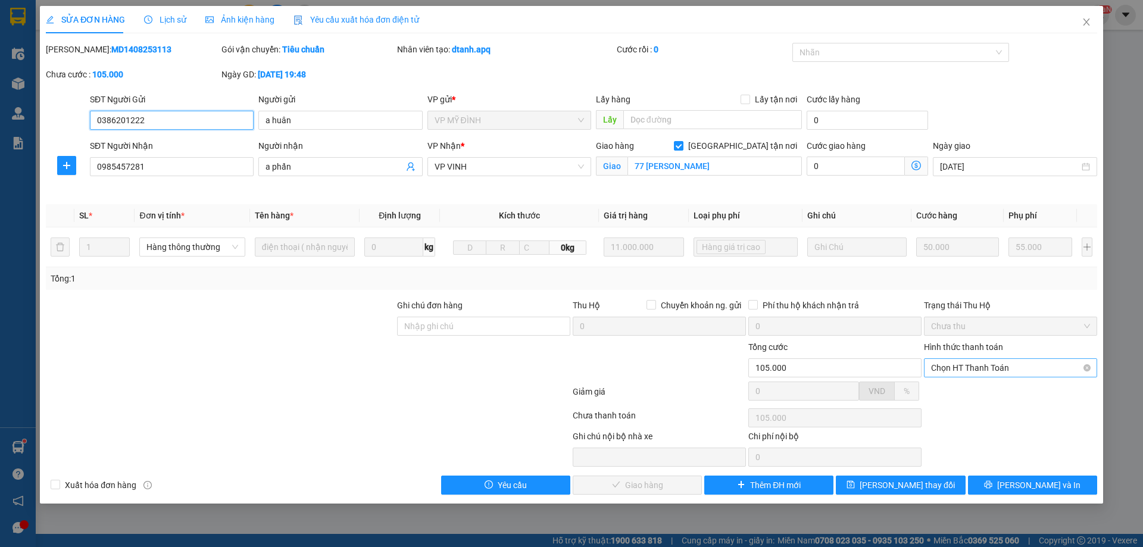
click at [974, 377] on div "Chọn HT Thanh Toán" at bounding box center [1010, 367] width 173 height 19
click at [975, 389] on div "Tại văn phòng" at bounding box center [1010, 391] width 159 height 13
type input "0"
click at [590, 488] on icon "check" at bounding box center [586, 484] width 8 height 8
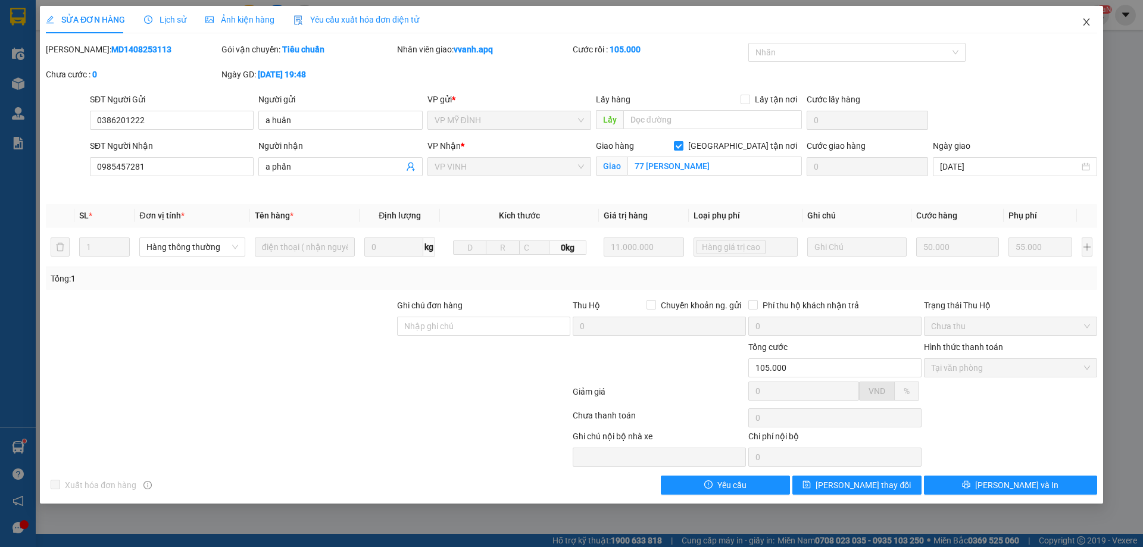
click at [1086, 26] on icon "close" at bounding box center [1086, 22] width 10 height 10
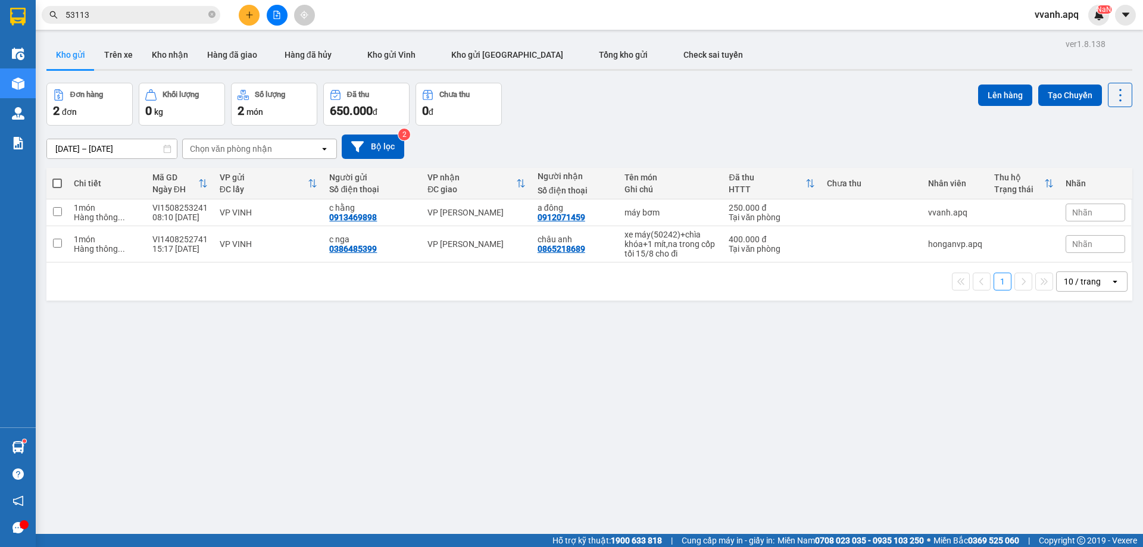
click at [676, 110] on div "Đơn hàng 2 đơn Khối lượng 0 kg Số lượng 2 món Đã thu 650.000 đ Chưa thu 0 đ Lên…" at bounding box center [589, 104] width 1086 height 43
click at [115, 12] on input "53113" at bounding box center [135, 14] width 140 height 13
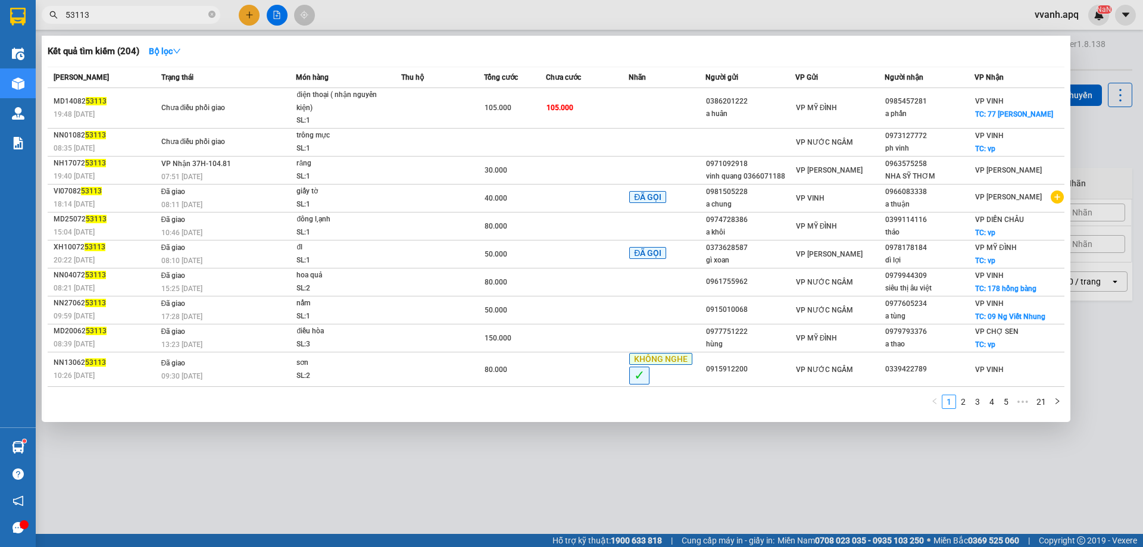
click at [115, 12] on input "53113" at bounding box center [135, 14] width 140 height 13
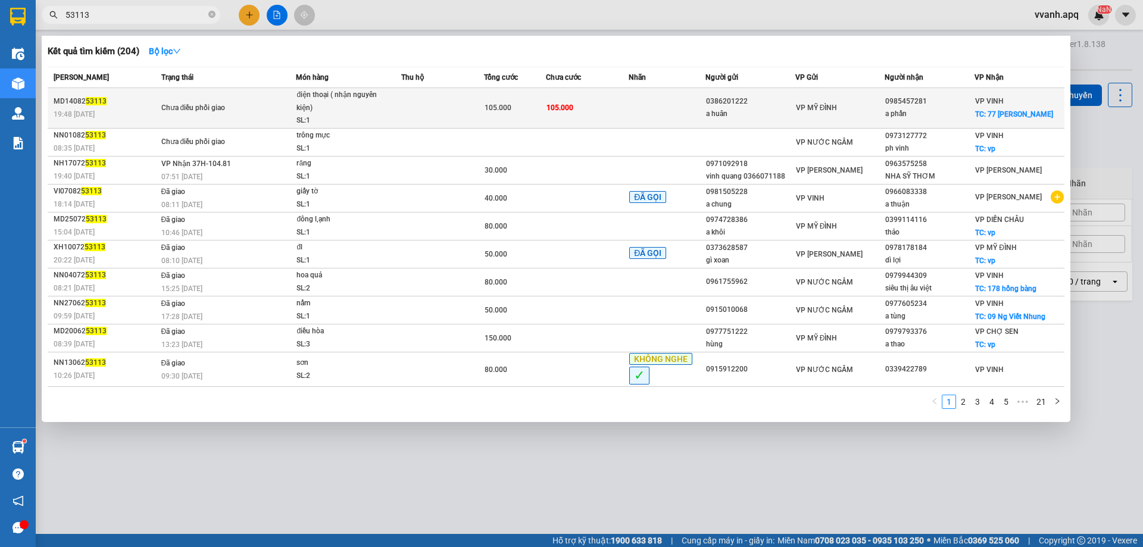
click at [276, 99] on td "Chưa điều phối giao" at bounding box center [227, 108] width 138 height 40
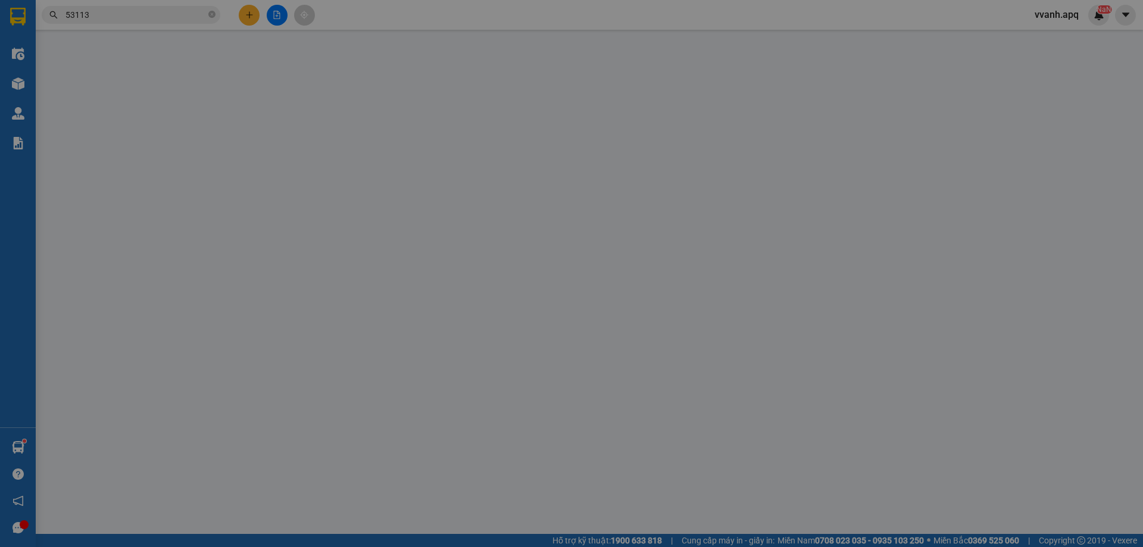
type input "0386201222"
type input "a huân"
type input "0985457281"
type input "a phấn"
checkbox input "true"
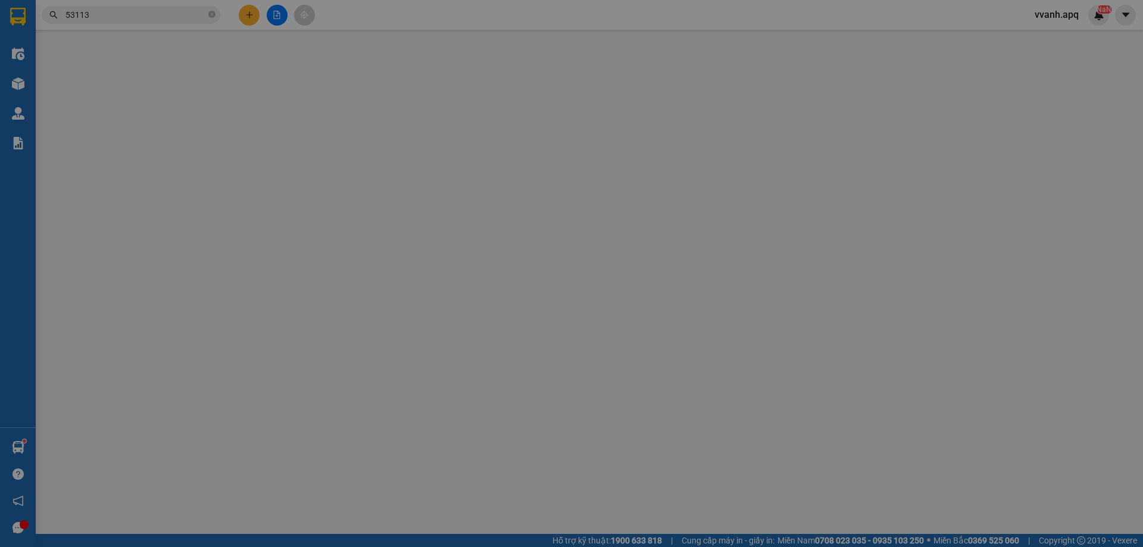
type input "77 [PERSON_NAME]"
type input "105.000"
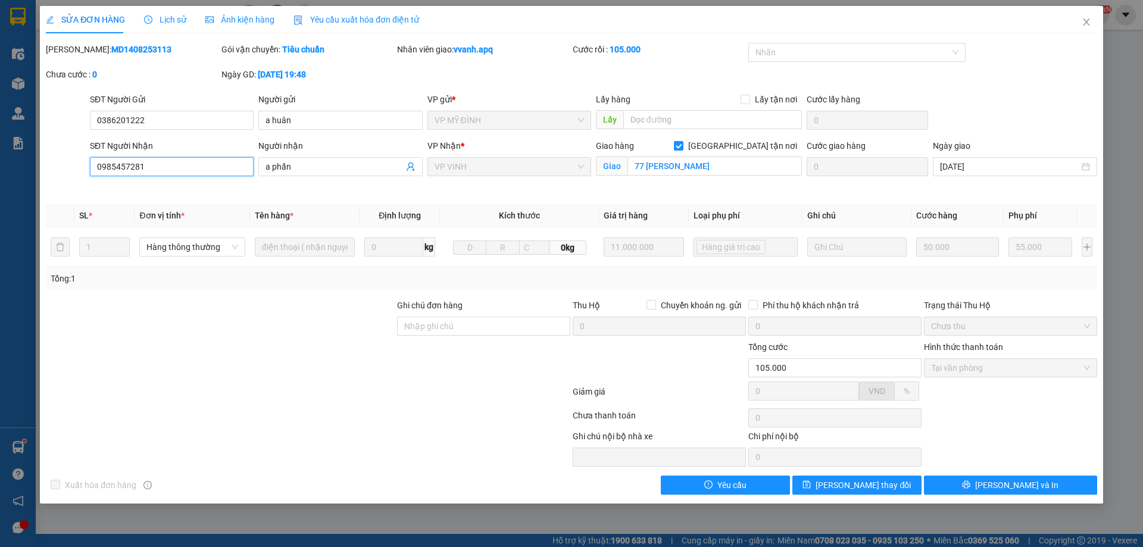
click at [196, 171] on input "0985457281" at bounding box center [172, 166] width 164 height 19
click at [1090, 21] on icon "close" at bounding box center [1086, 22] width 10 height 10
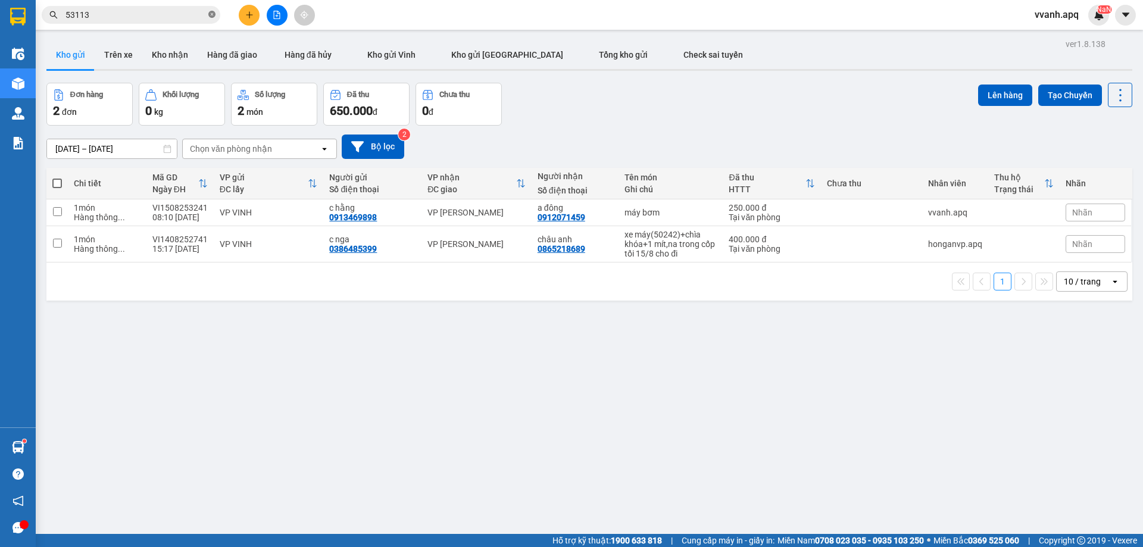
click at [210, 18] on icon "close-circle" at bounding box center [211, 14] width 7 height 7
paste input "0985457281"
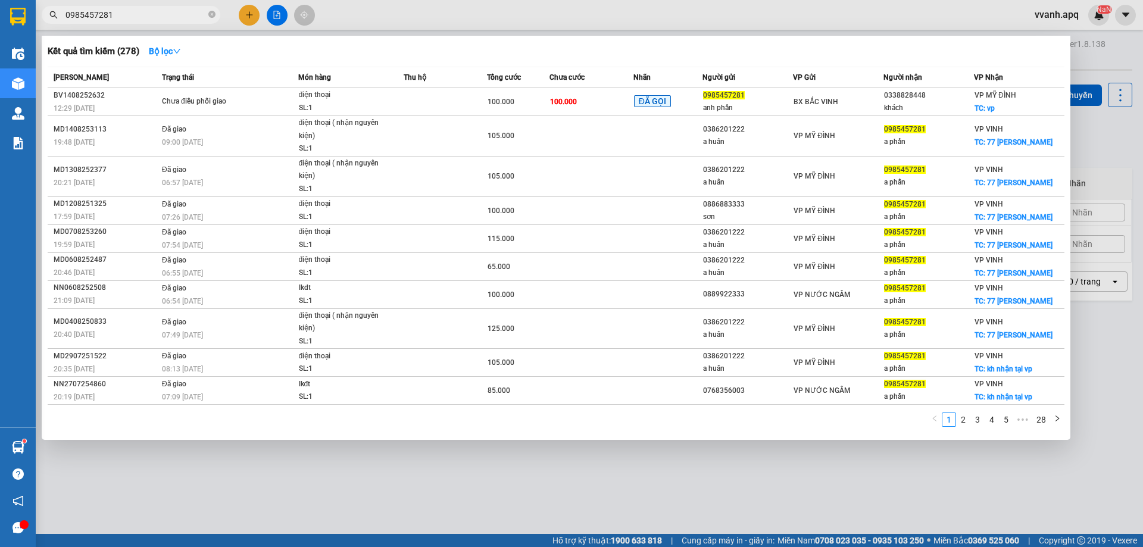
type input "0985457281"
click at [402, 26] on div at bounding box center [571, 273] width 1143 height 547
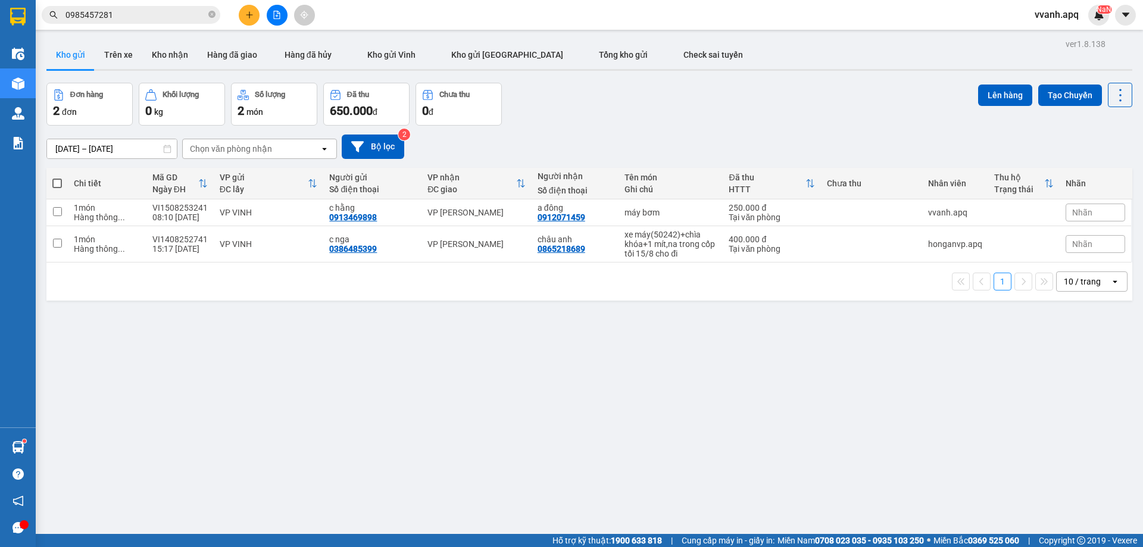
click at [656, 85] on div "Đơn hàng 2 đơn Khối lượng 0 kg Số lượng 2 món Đã thu 650.000 đ Chưa thu 0 đ Lên…" at bounding box center [589, 104] width 1086 height 43
click at [248, 12] on icon "plus" at bounding box center [249, 15] width 8 height 8
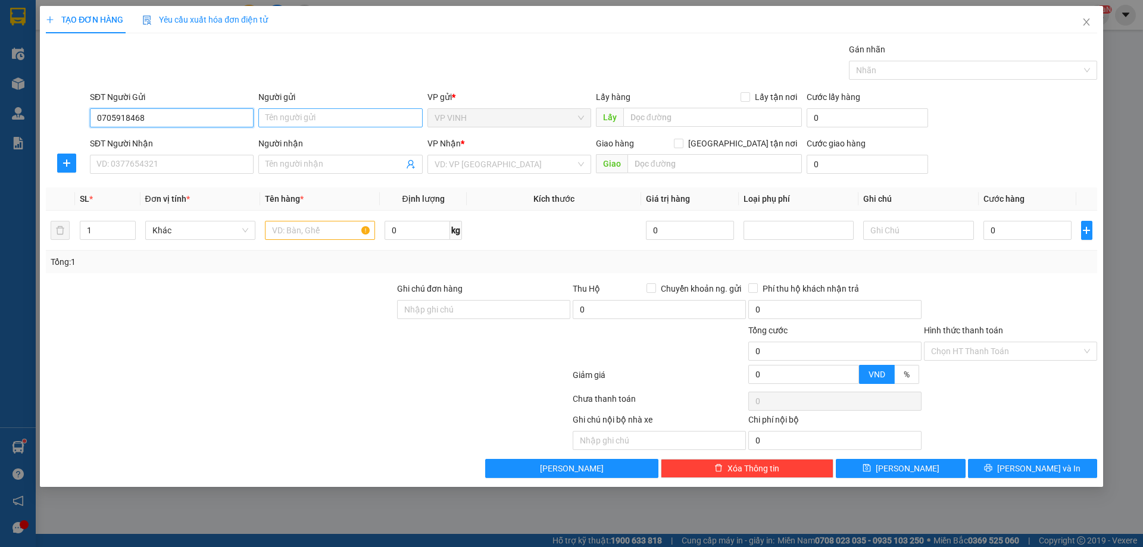
type input "0705918468"
click at [276, 115] on input "Người gửi" at bounding box center [340, 117] width 164 height 19
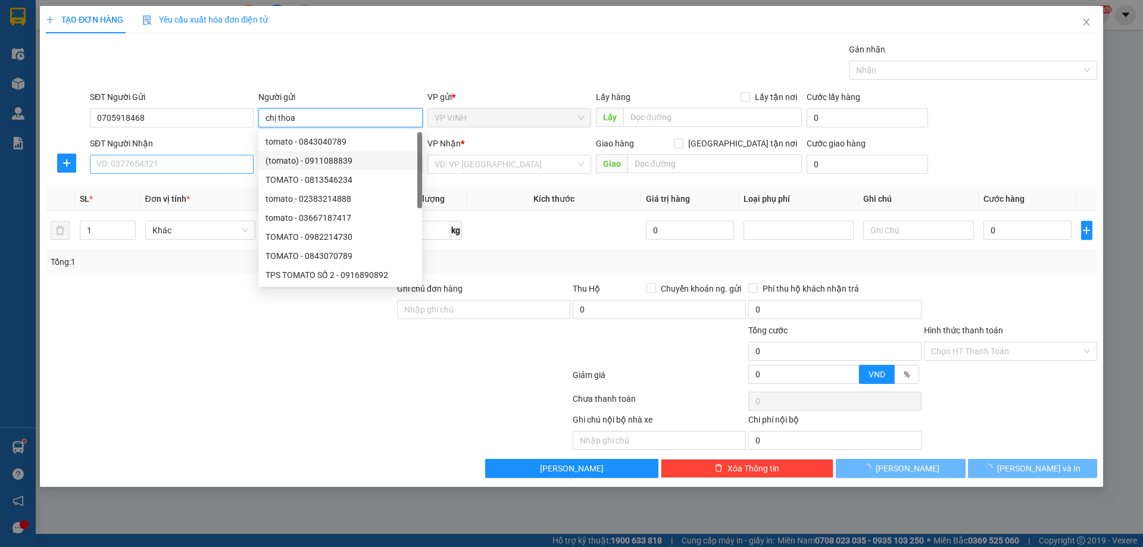
type input "chị thoa"
click at [233, 165] on input "SĐT Người Nhận" at bounding box center [172, 164] width 164 height 19
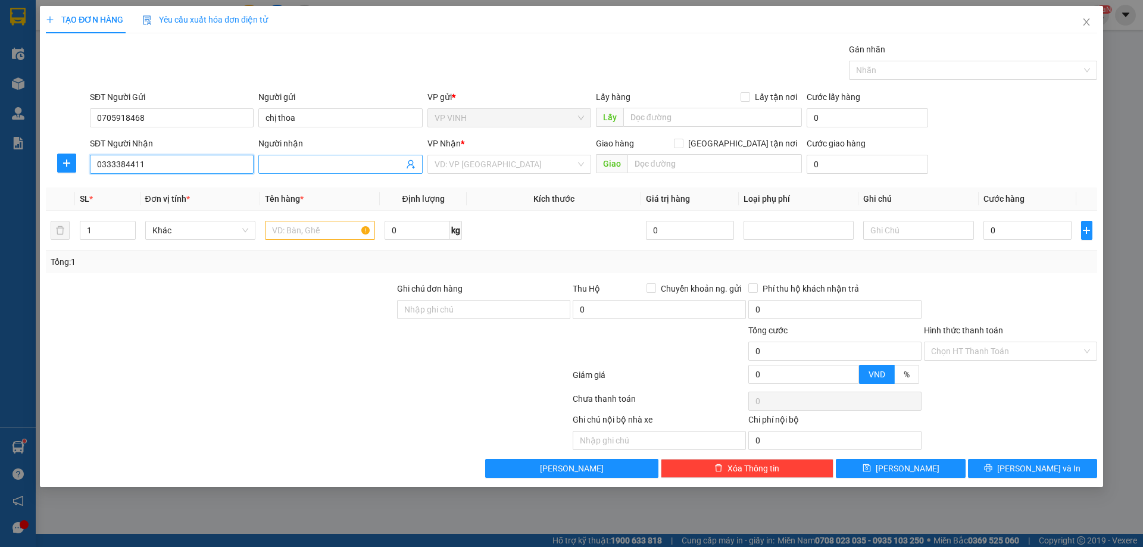
type input "0333384411"
click at [339, 170] on input "Người nhận" at bounding box center [333, 164] width 137 height 13
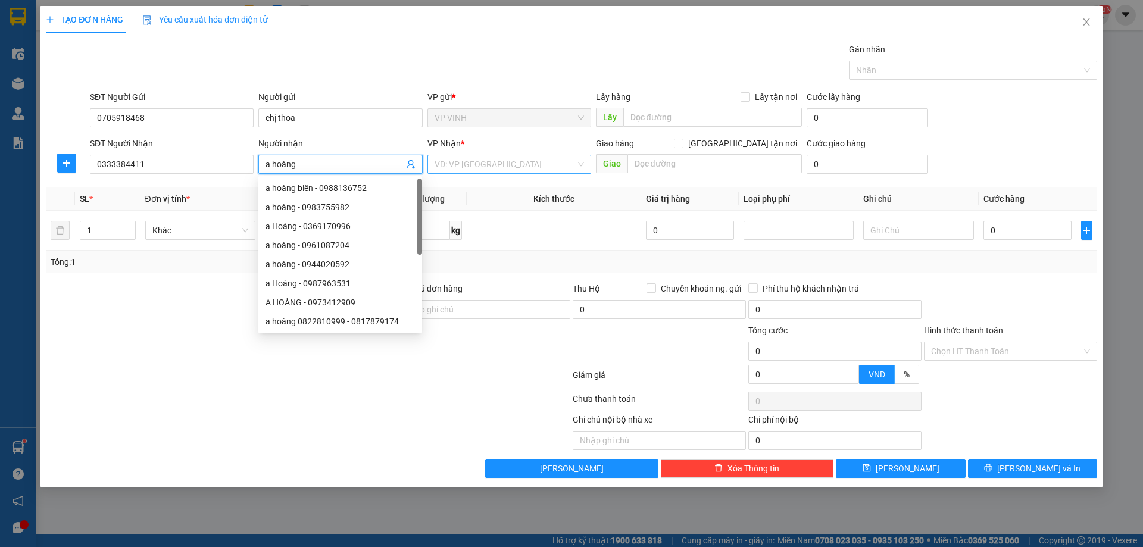
type input "a hoàng"
click at [531, 164] on input "search" at bounding box center [504, 164] width 141 height 18
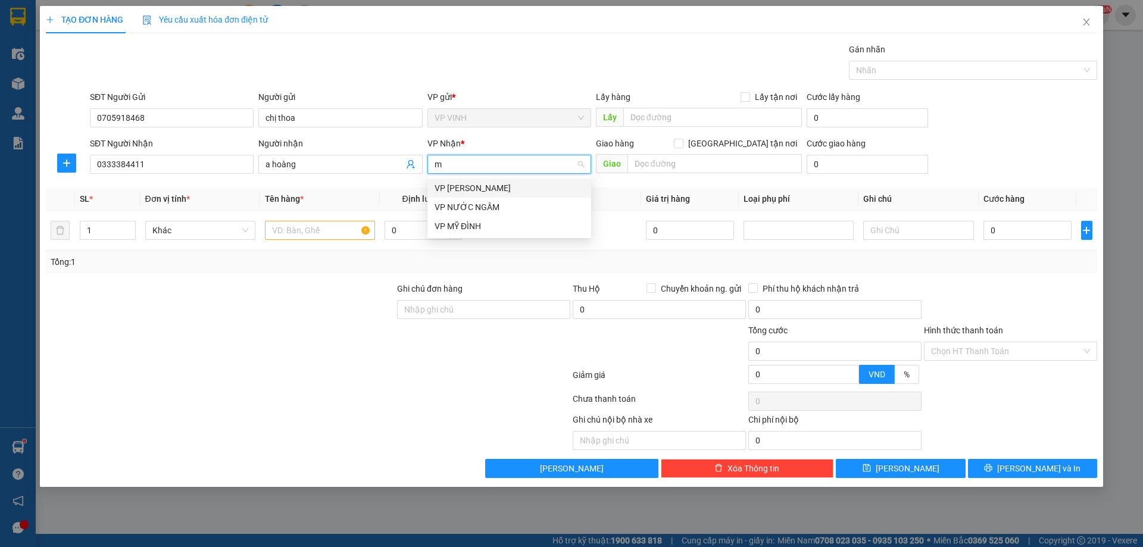
type input "md"
click at [527, 190] on div "VP MỸ ĐÌNH" at bounding box center [508, 188] width 149 height 13
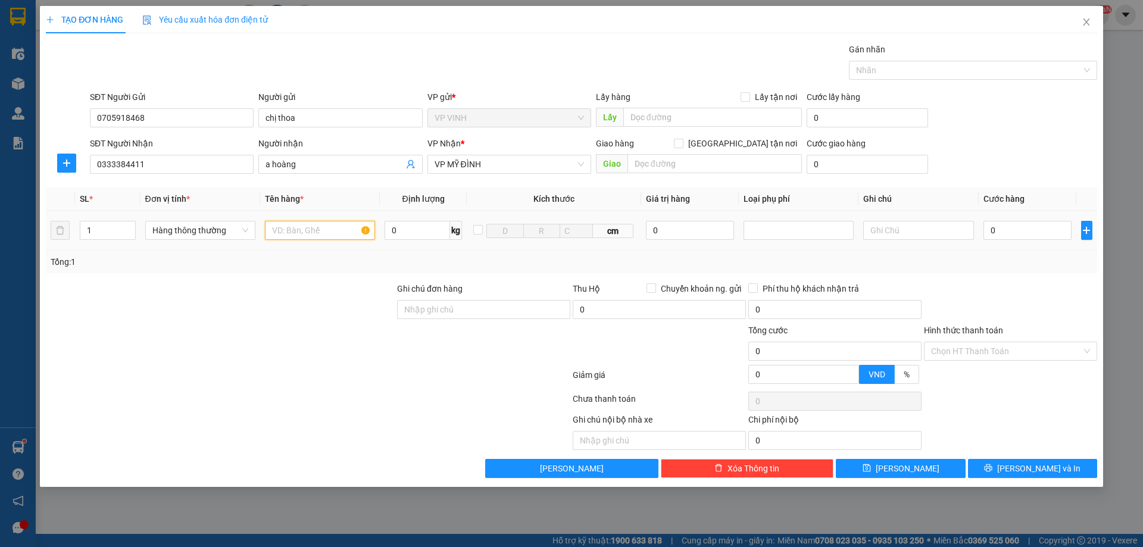
click at [334, 229] on input "text" at bounding box center [320, 230] width 110 height 19
type input "sữa"
click at [998, 231] on input "0" at bounding box center [1027, 230] width 89 height 19
type input "3"
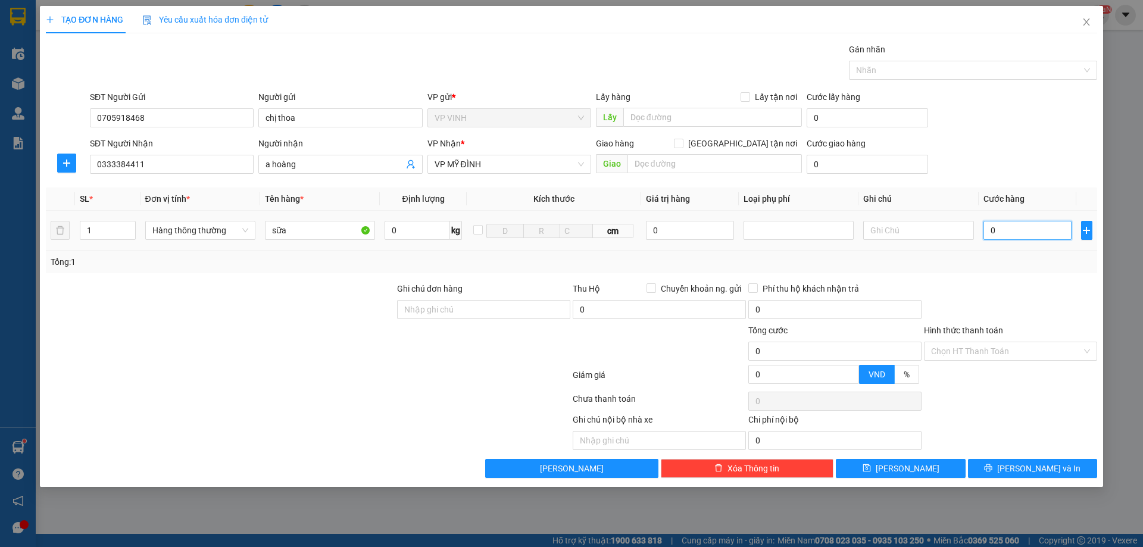
type input "3"
type input "30"
type input "30.000"
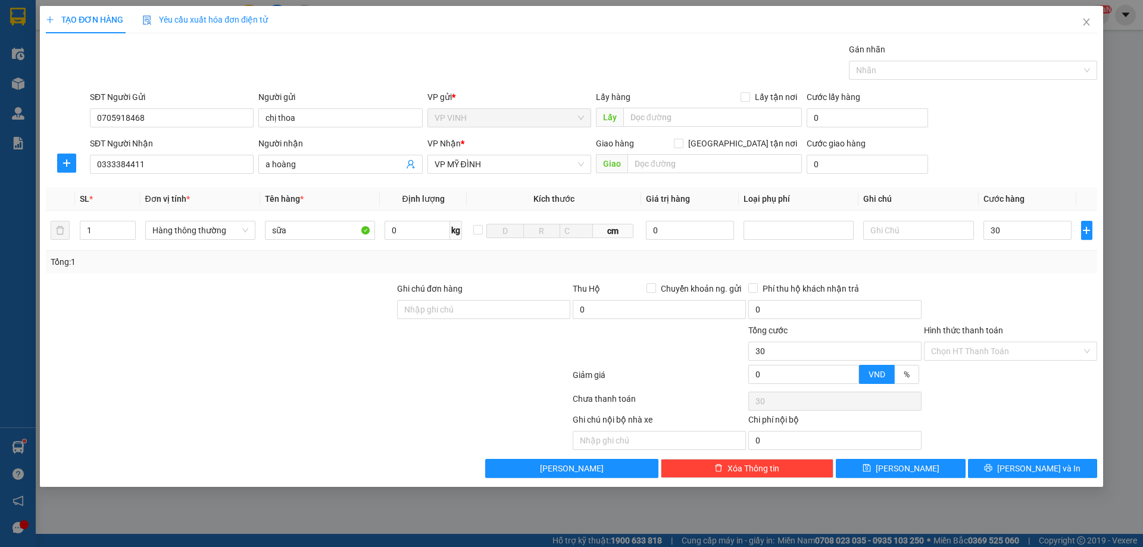
type input "30.000"
click at [997, 274] on div "Transit Pickup Surcharge Ids Transit Deliver Surcharge Ids Transit Deliver Surc…" at bounding box center [571, 260] width 1051 height 435
click at [962, 355] on input "Hình thức thanh toán" at bounding box center [1006, 351] width 151 height 18
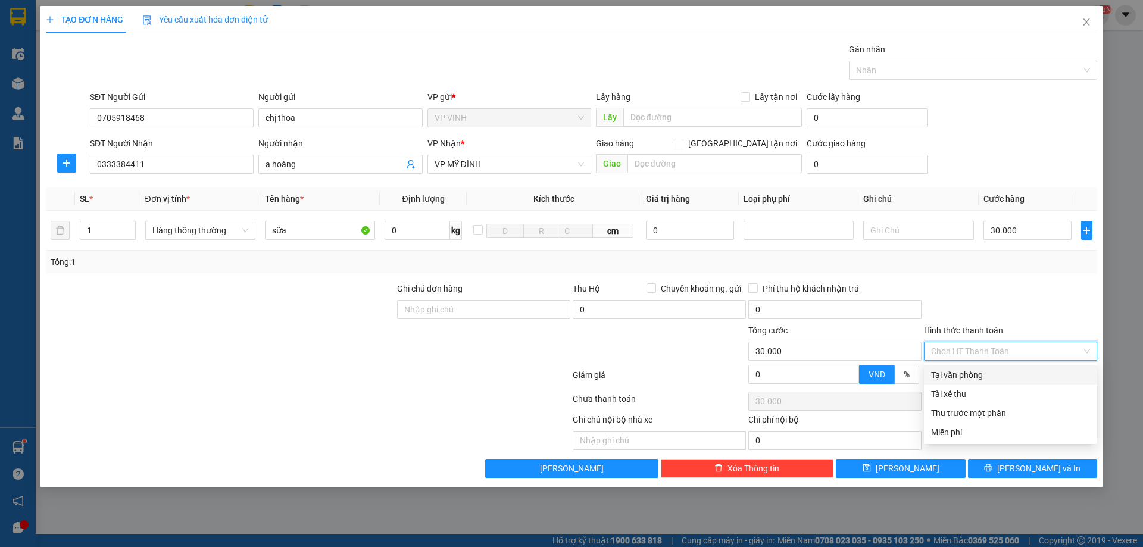
click at [971, 370] on div "Tại văn phòng" at bounding box center [1010, 374] width 159 height 13
type input "0"
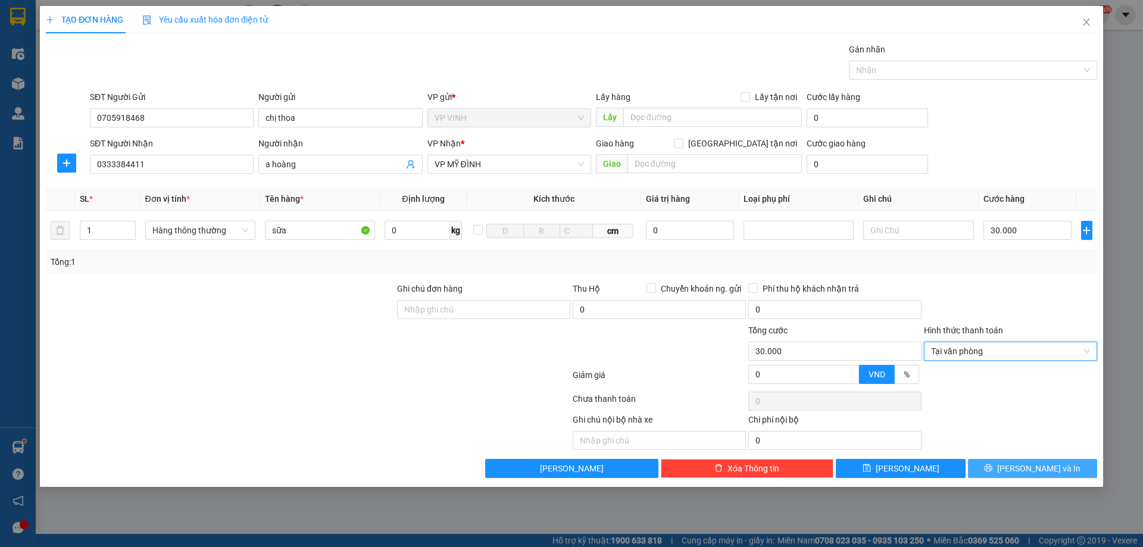
click at [1000, 459] on button "[PERSON_NAME] và In" at bounding box center [1032, 468] width 129 height 19
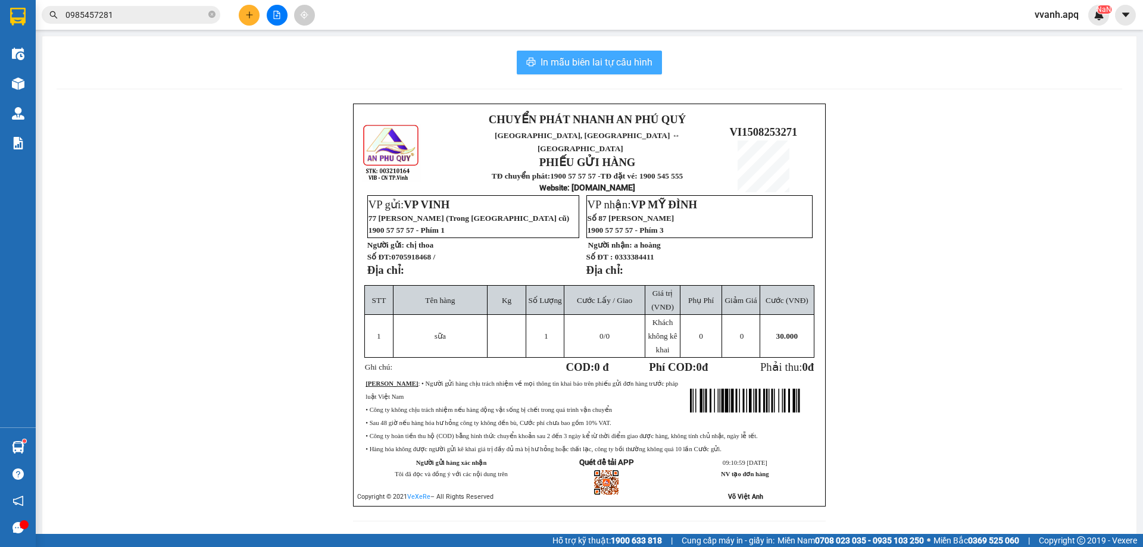
click at [613, 63] on span "In mẫu biên lai tự cấu hình" at bounding box center [596, 62] width 112 height 15
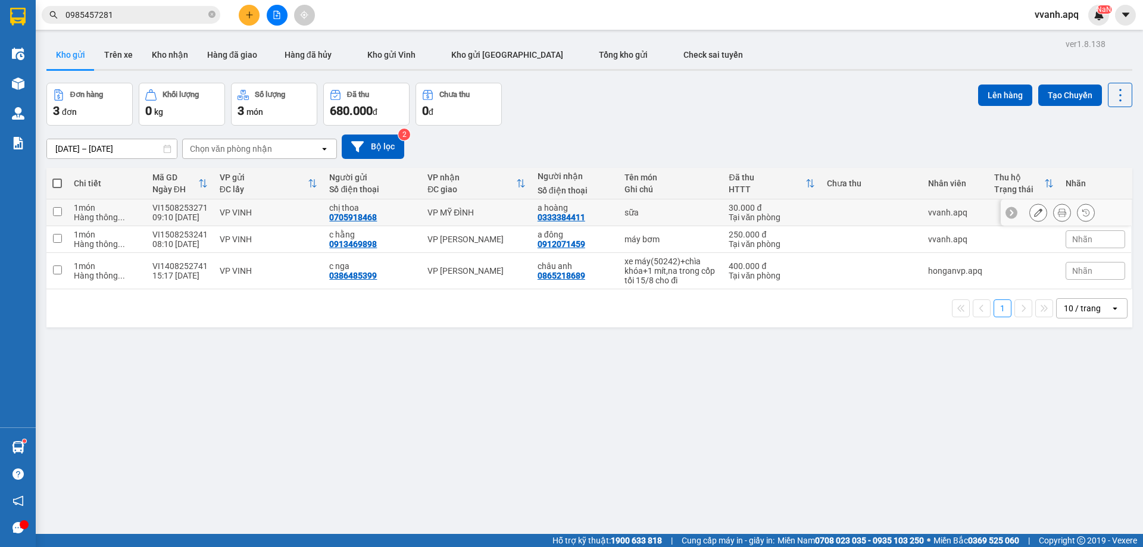
click at [363, 215] on div "0705918468" at bounding box center [353, 217] width 48 height 10
copy div "0705918468"
click at [145, 14] on input "0985457281" at bounding box center [135, 14] width 140 height 13
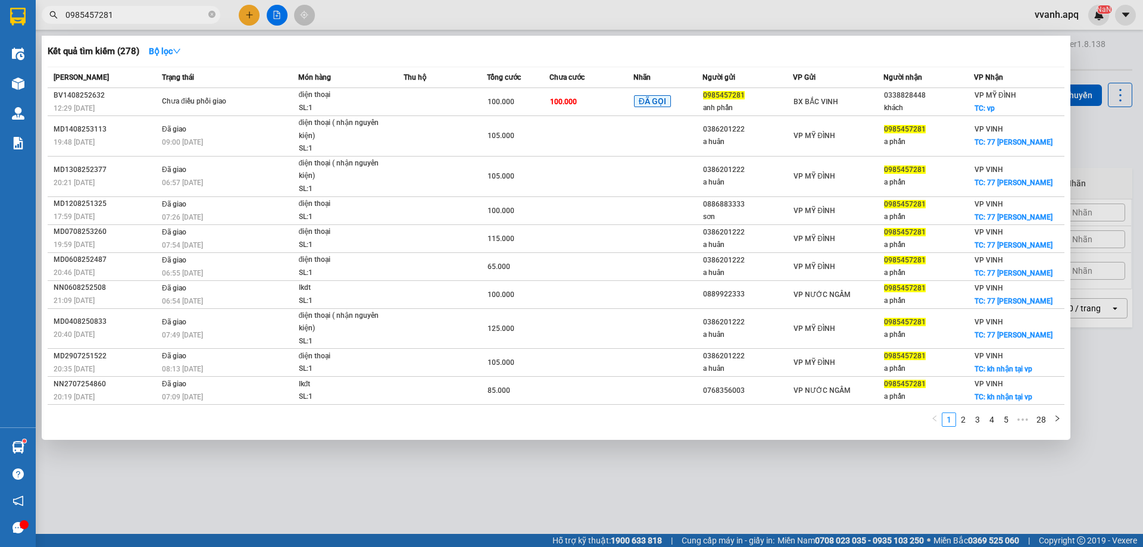
click at [145, 14] on input "0985457281" at bounding box center [135, 14] width 140 height 13
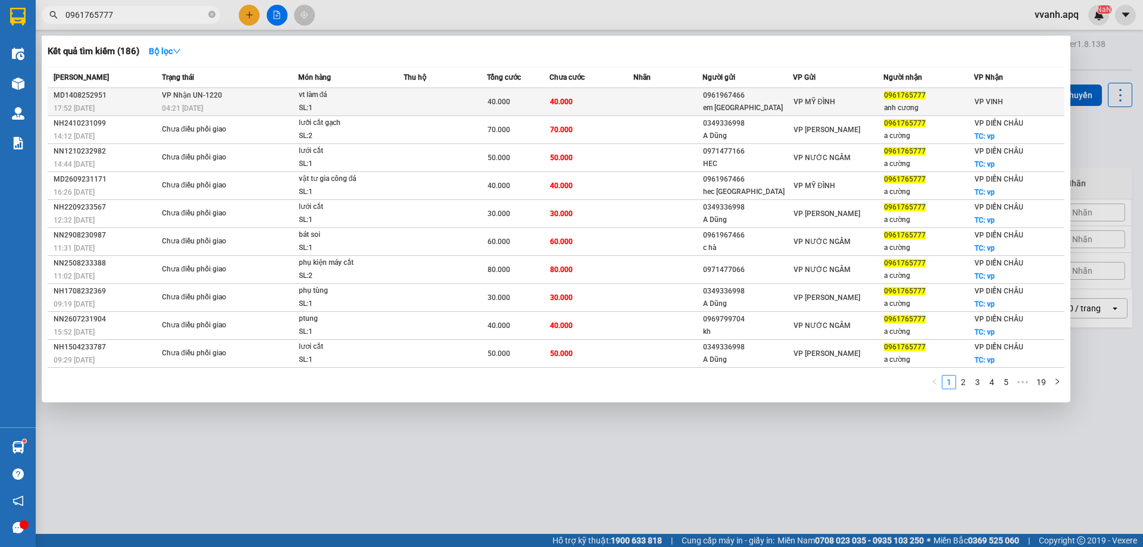
type input "0961765777"
click at [375, 104] on div "SL: 1" at bounding box center [343, 108] width 89 height 13
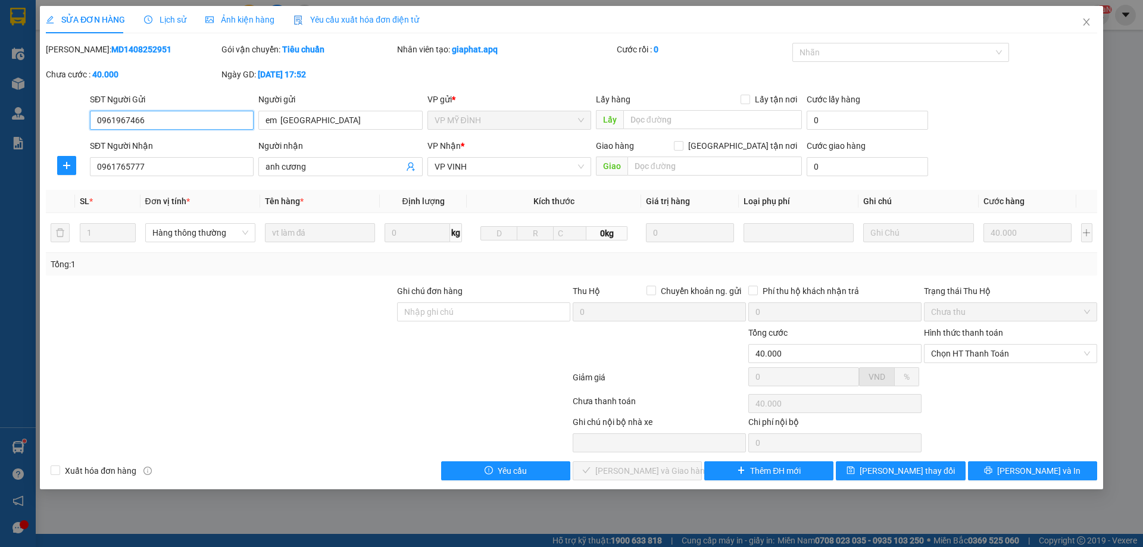
type input "0961967466"
type input "em [GEOGRAPHIC_DATA]"
type input "0961765777"
type input "anh cương"
type input "40.000"
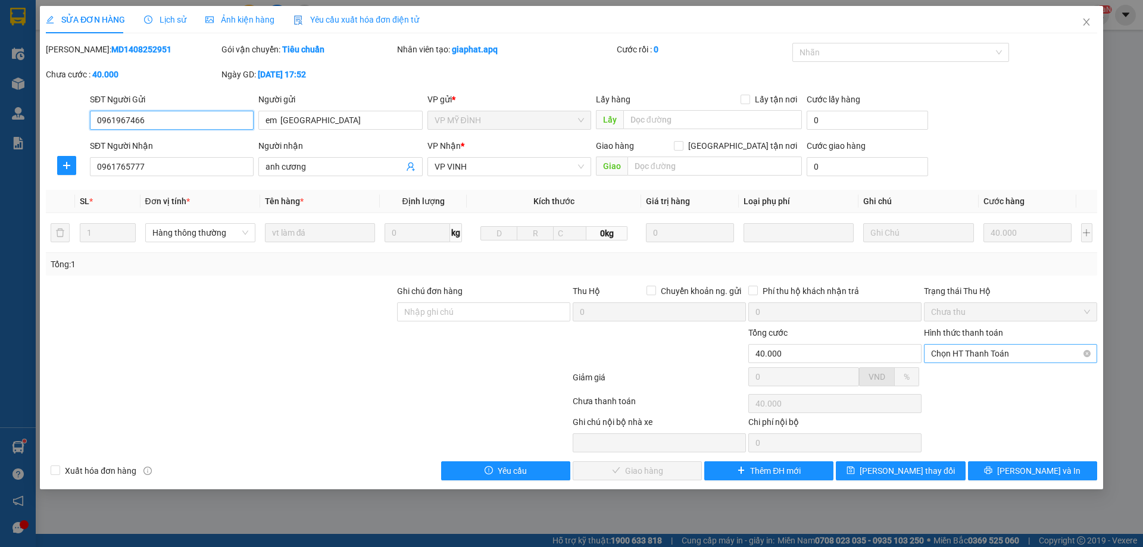
click at [1008, 350] on span "Chọn HT Thanh Toán" at bounding box center [1010, 354] width 159 height 18
click at [1001, 377] on div "Tại văn phòng" at bounding box center [1010, 377] width 159 height 13
type input "0"
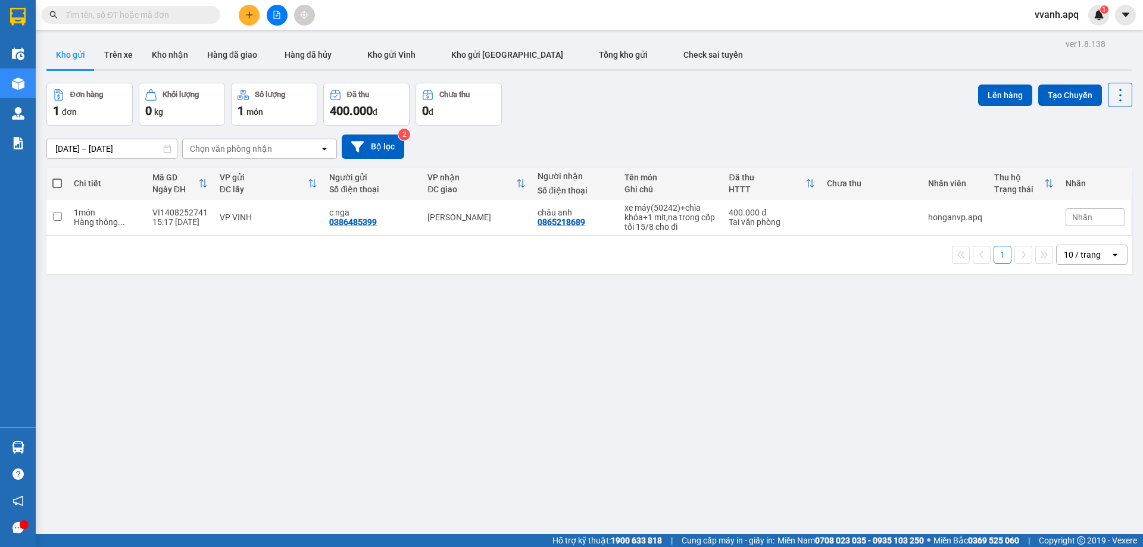
click at [208, 9] on span at bounding box center [211, 14] width 7 height 13
click at [193, 16] on input "text" at bounding box center [135, 14] width 140 height 13
paste input "0913469898"
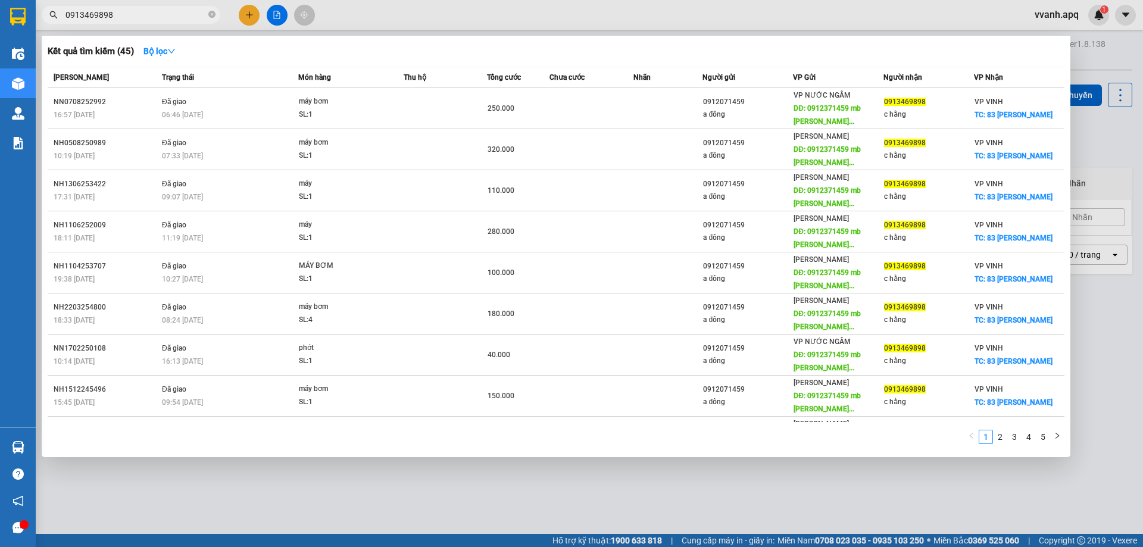
type input "0913469898"
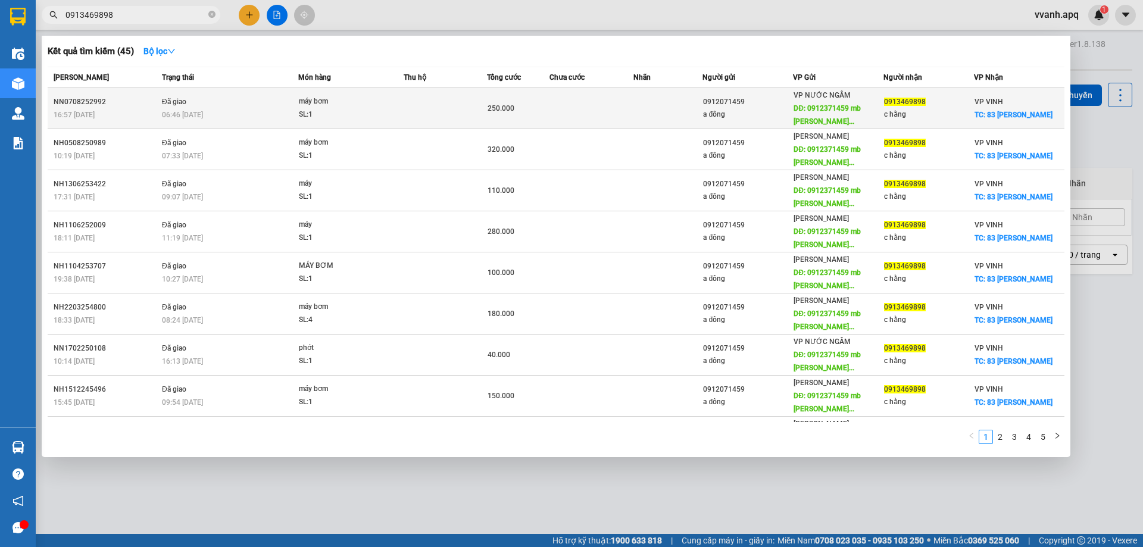
click at [755, 106] on div "0912071459" at bounding box center [747, 102] width 89 height 12
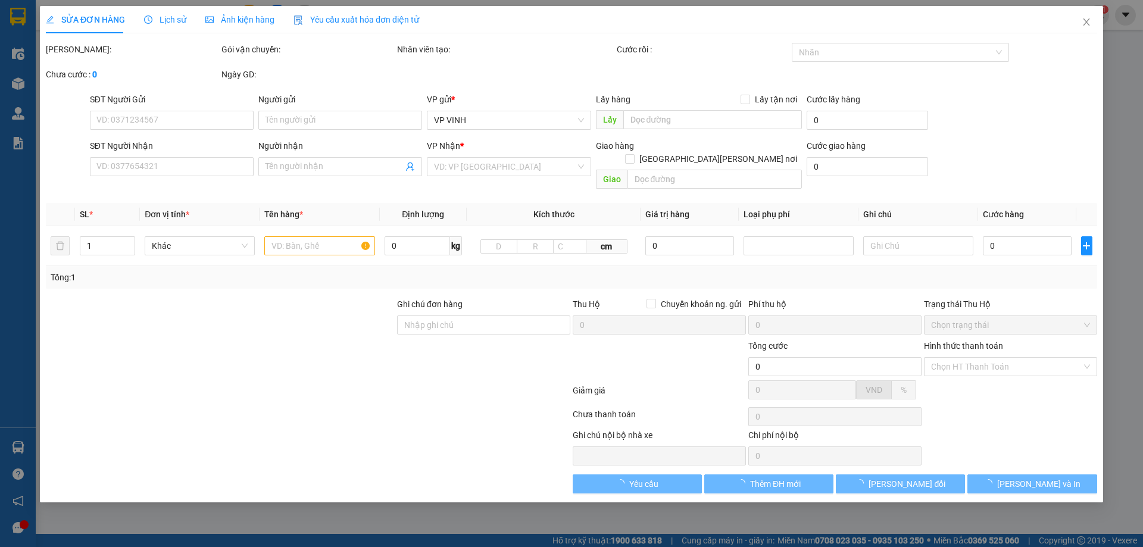
type input "0912071459"
type input "a đông"
type input "0912371459 mb phạm văn đông"
type input "0913469898"
type input "c hằng"
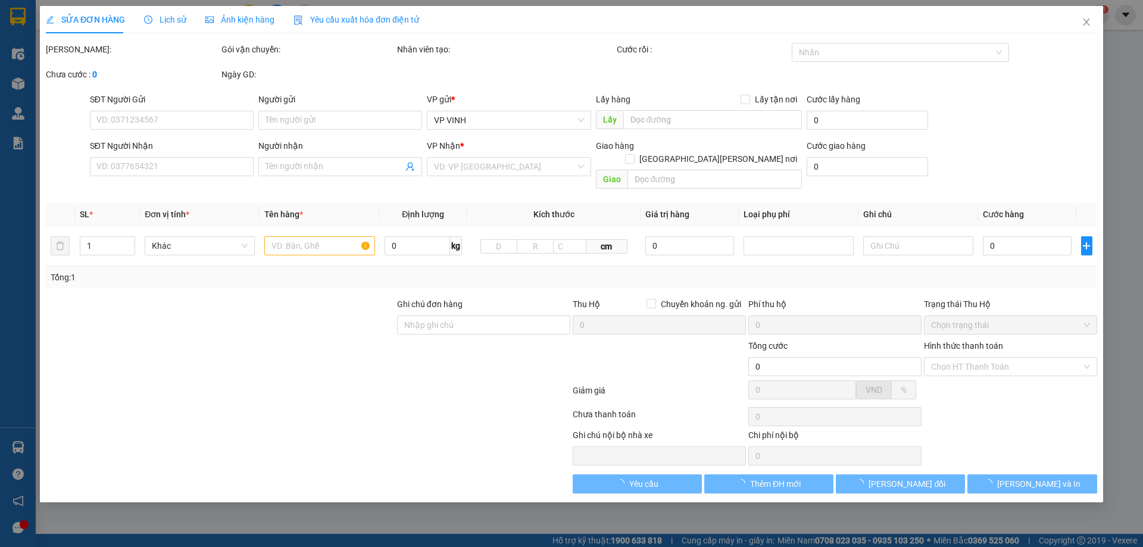
checkbox input "true"
type input "83 ngô gia tự"
type input "250.000"
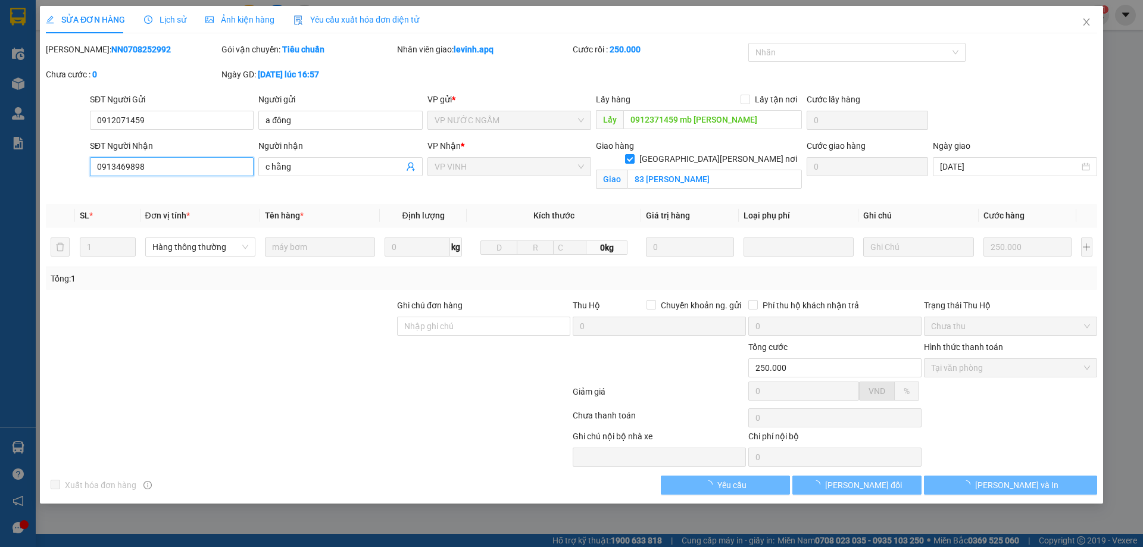
click at [172, 171] on input "0913469898" at bounding box center [172, 166] width 164 height 19
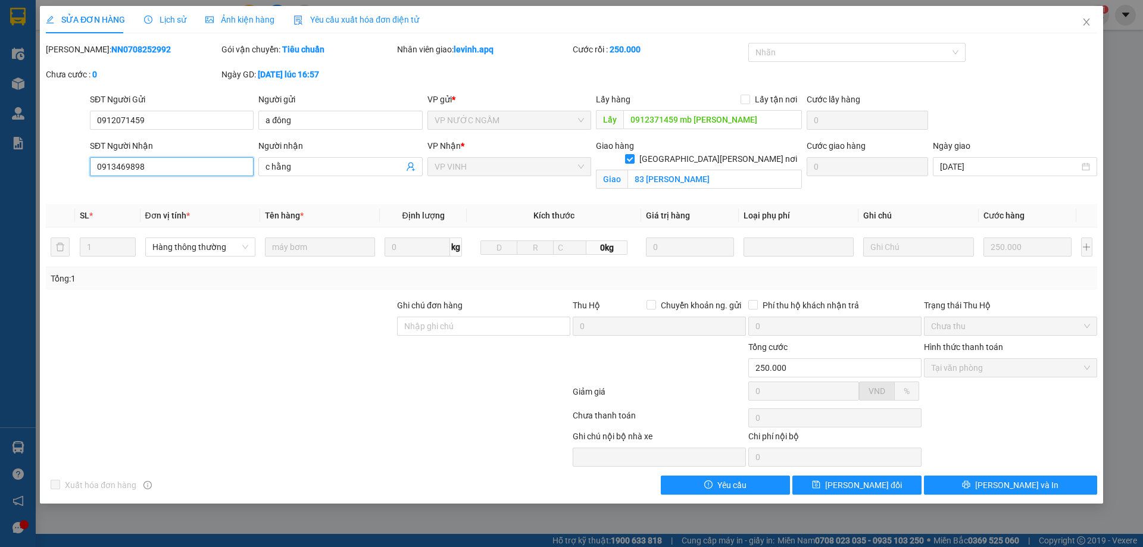
click at [172, 171] on input "0913469898" at bounding box center [172, 166] width 164 height 19
click at [177, 127] on input "0912071459" at bounding box center [172, 120] width 164 height 19
click at [1083, 20] on icon "close" at bounding box center [1086, 21] width 7 height 7
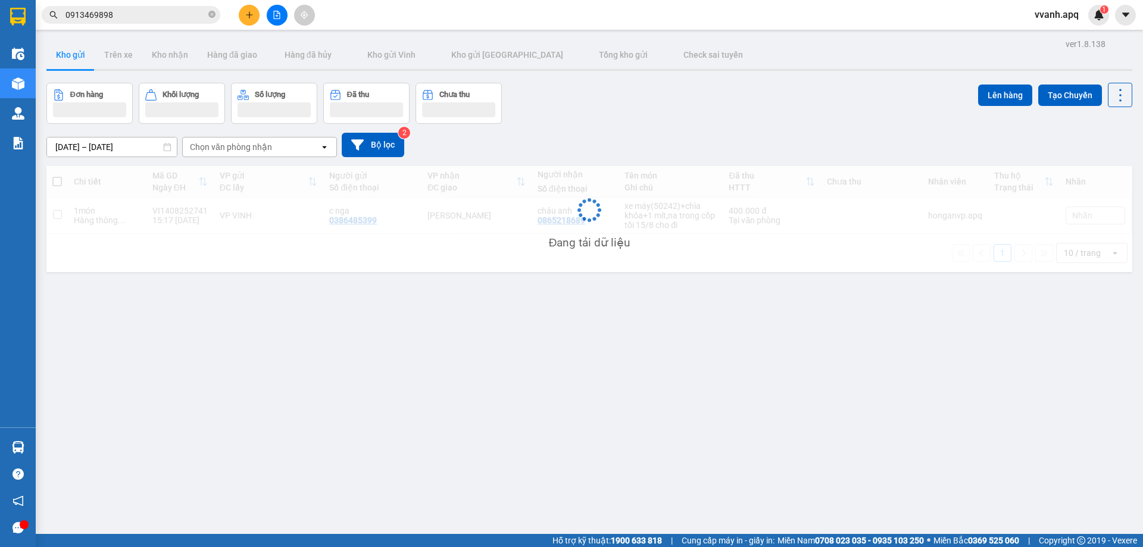
click at [146, 17] on input "0913469898" at bounding box center [135, 14] width 140 height 13
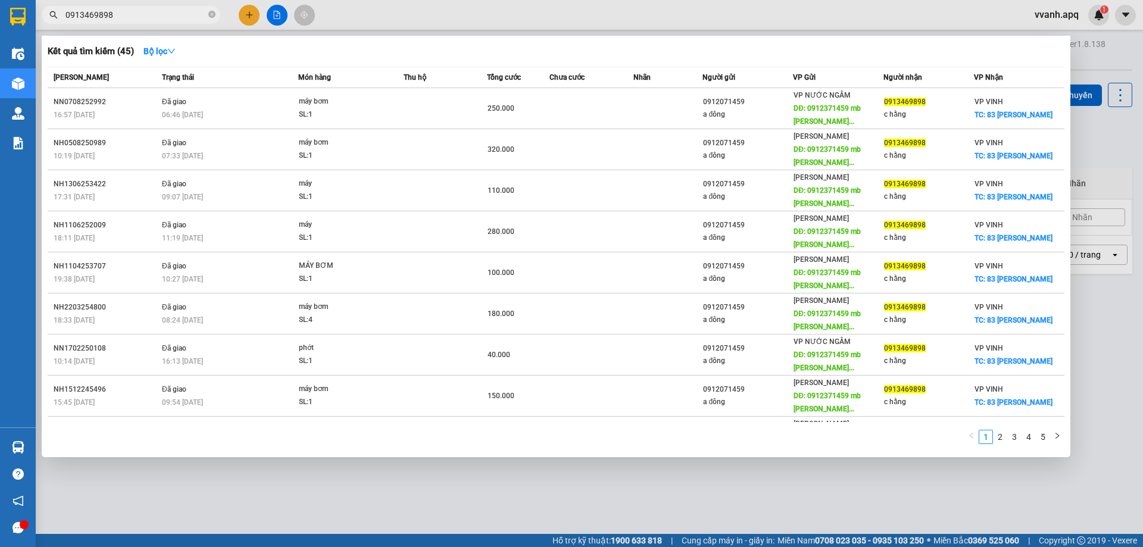
click at [399, 18] on div at bounding box center [571, 273] width 1143 height 547
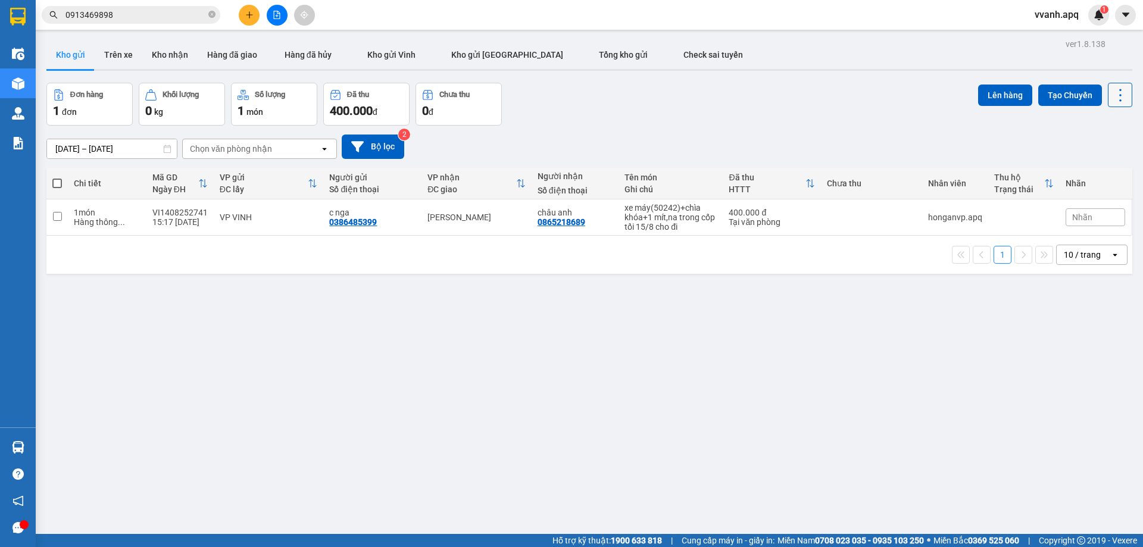
click at [1114, 91] on icon at bounding box center [1120, 95] width 17 height 17
click at [1092, 171] on span "Làm mới" at bounding box center [1094, 170] width 33 height 12
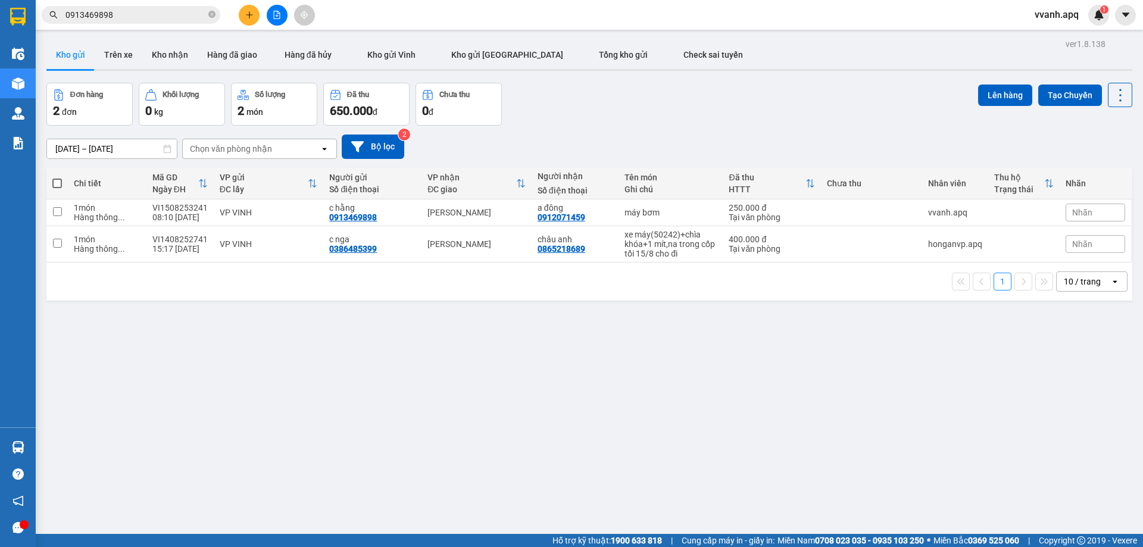
click at [917, 141] on div "[DATE] – [DATE] Press the down arrow key to interact with the calendar and sele…" at bounding box center [589, 147] width 1086 height 24
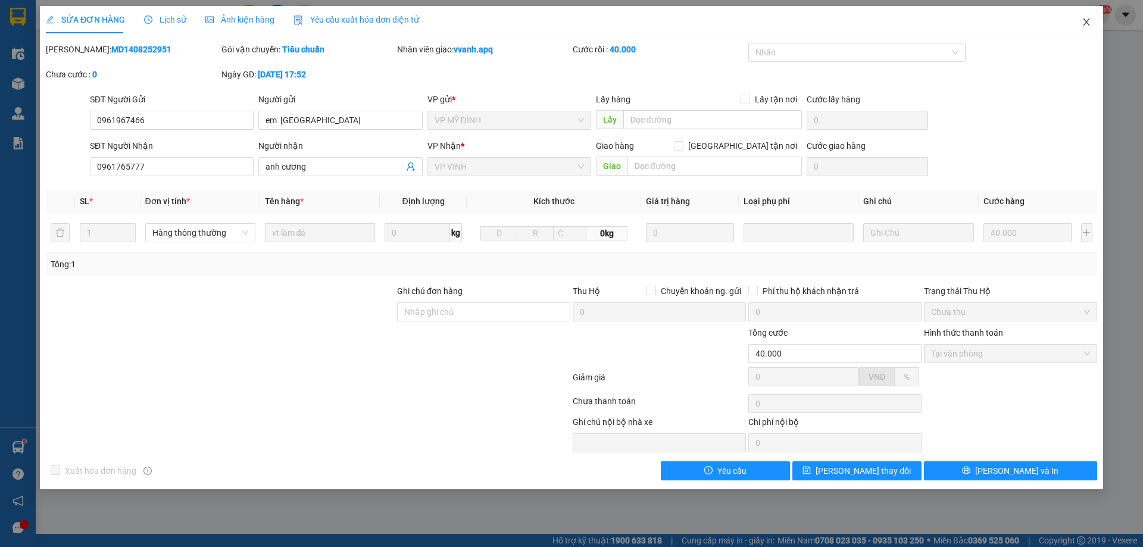
click at [1083, 21] on icon "close" at bounding box center [1086, 22] width 10 height 10
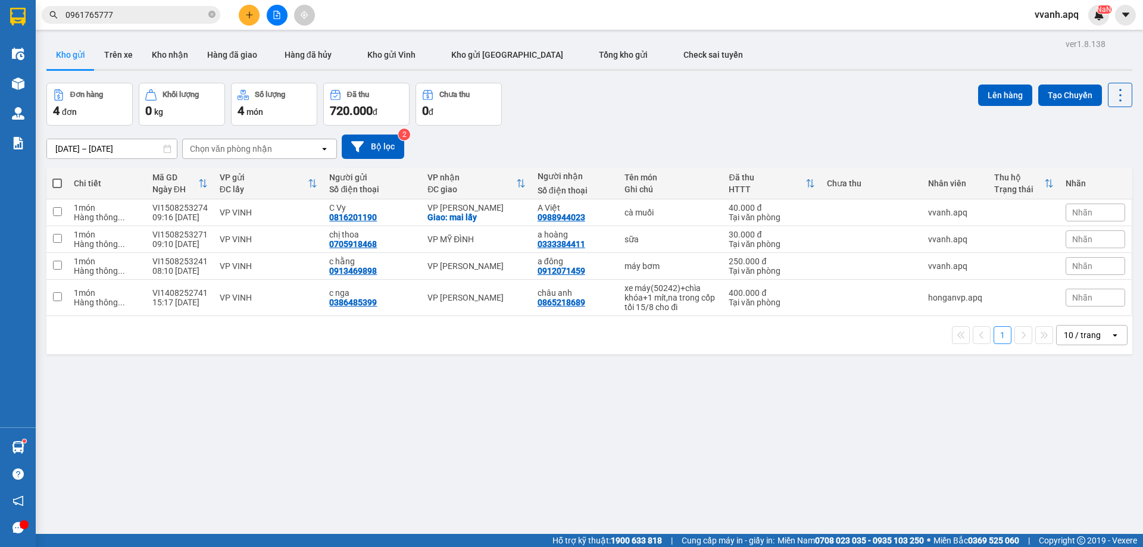
click at [200, 14] on input "0961765777" at bounding box center [135, 14] width 140 height 13
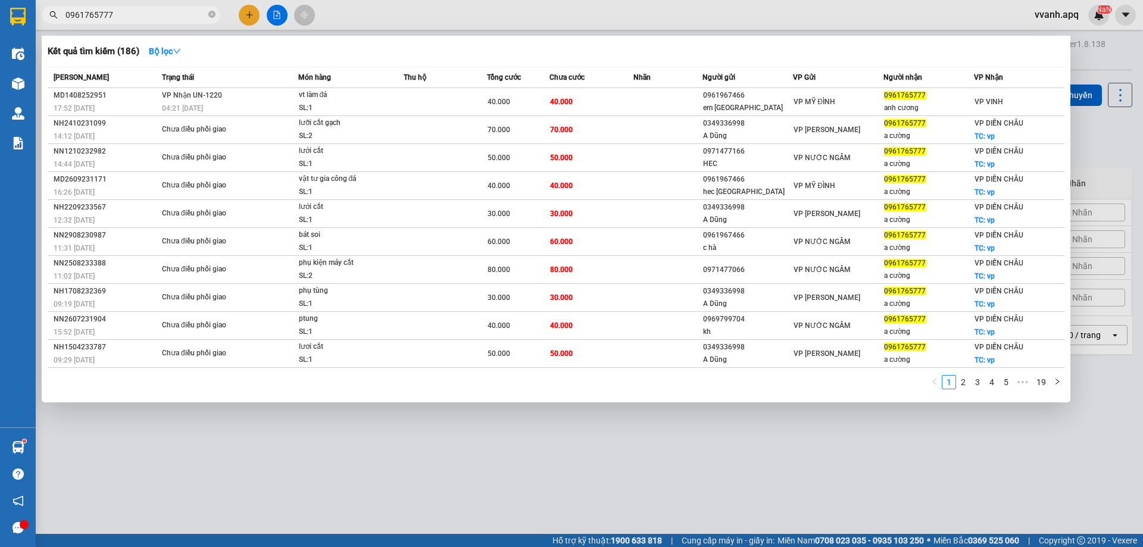
click at [200, 14] on input "0961765777" at bounding box center [135, 14] width 140 height 13
click at [145, 20] on input "0961765777" at bounding box center [135, 14] width 140 height 13
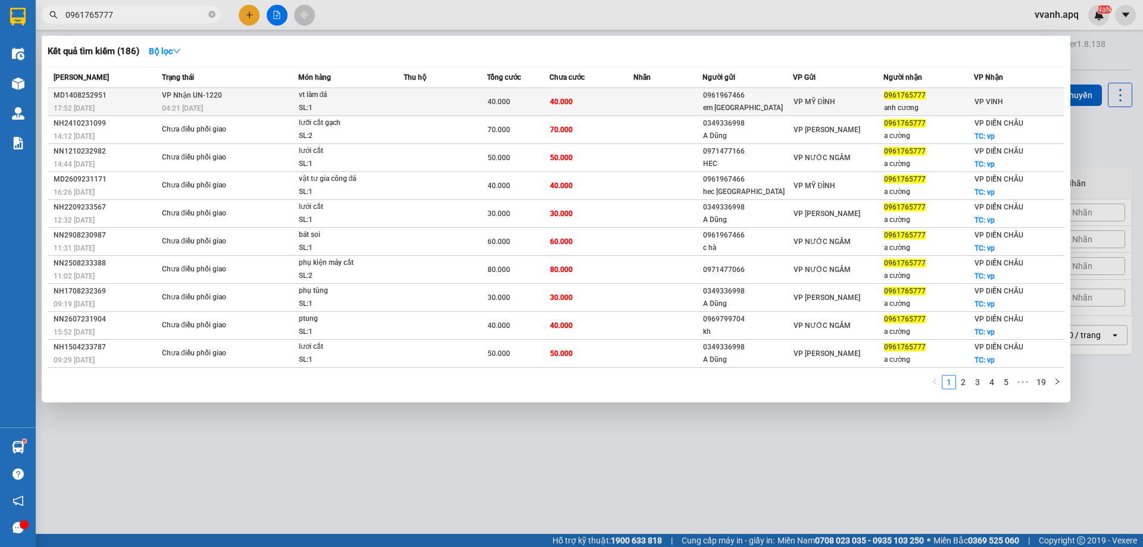
click at [793, 90] on td "VP MỸ ĐÌNH" at bounding box center [838, 102] width 90 height 28
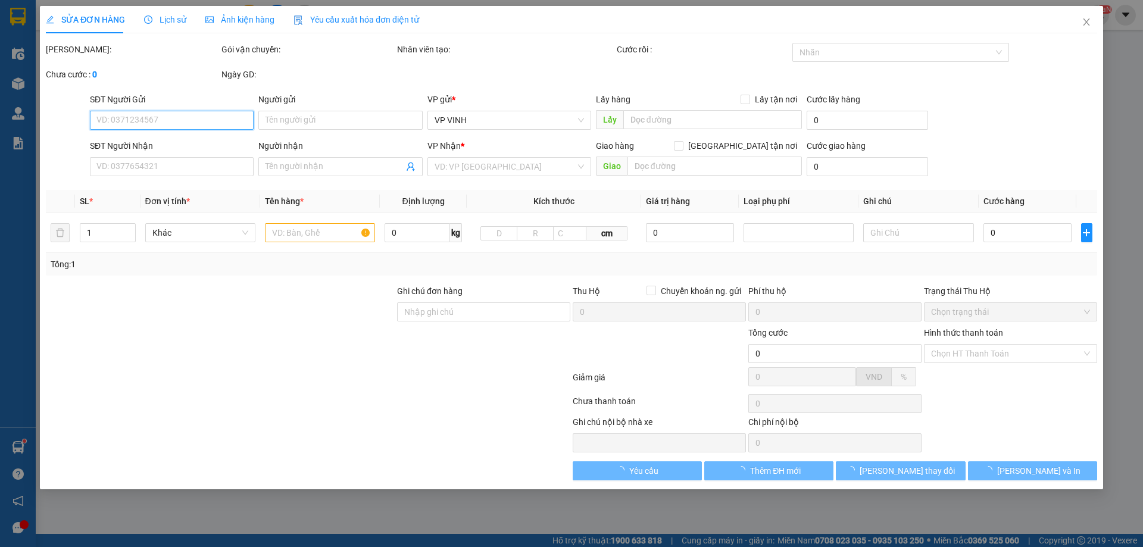
type input "0961967466"
type input "em [GEOGRAPHIC_DATA]"
type input "0961765777"
type input "anh cương"
type input "40.000"
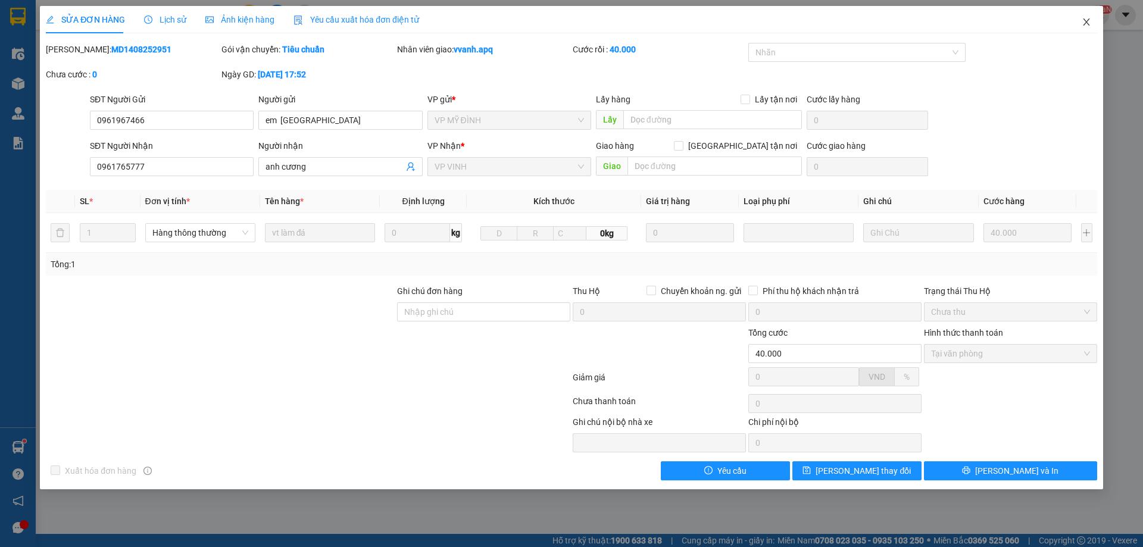
click at [1083, 32] on span "Close" at bounding box center [1086, 22] width 33 height 33
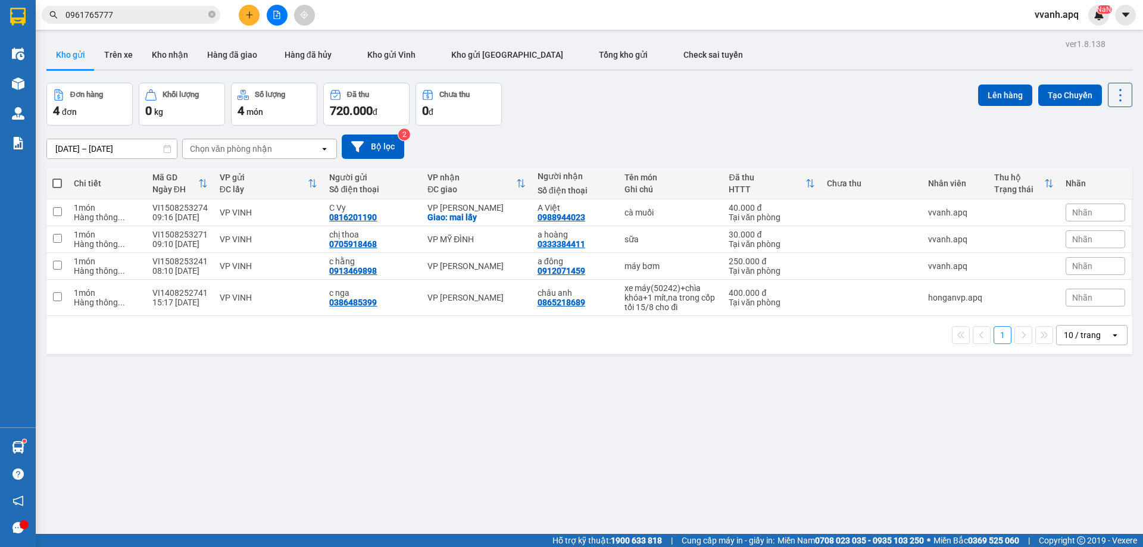
click at [202, 18] on input "0961765777" at bounding box center [135, 14] width 140 height 13
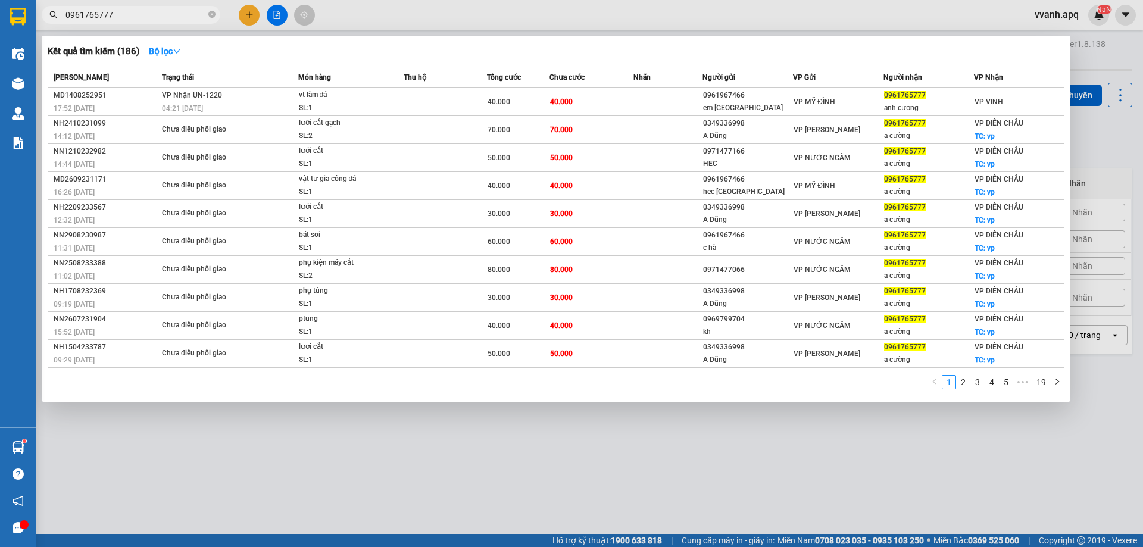
click at [202, 18] on input "0961765777" at bounding box center [135, 14] width 140 height 13
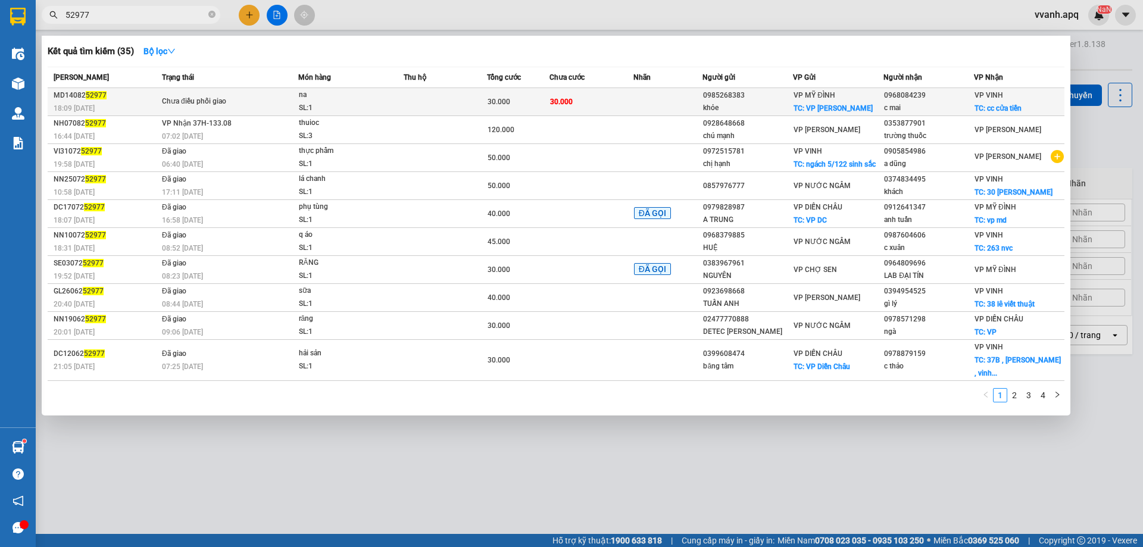
type input "52977"
click at [298, 93] on td "na SL: 1" at bounding box center [351, 102] width 106 height 28
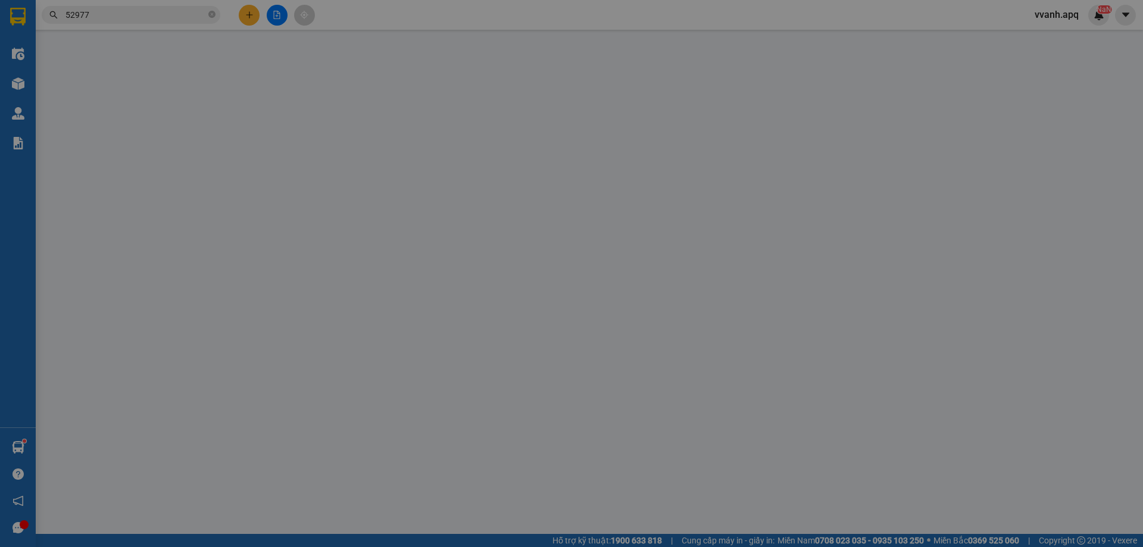
type input "0985268383"
type input "khỏe"
checkbox input "true"
type input "VP [GEOGRAPHIC_DATA]"
type input "0968084239"
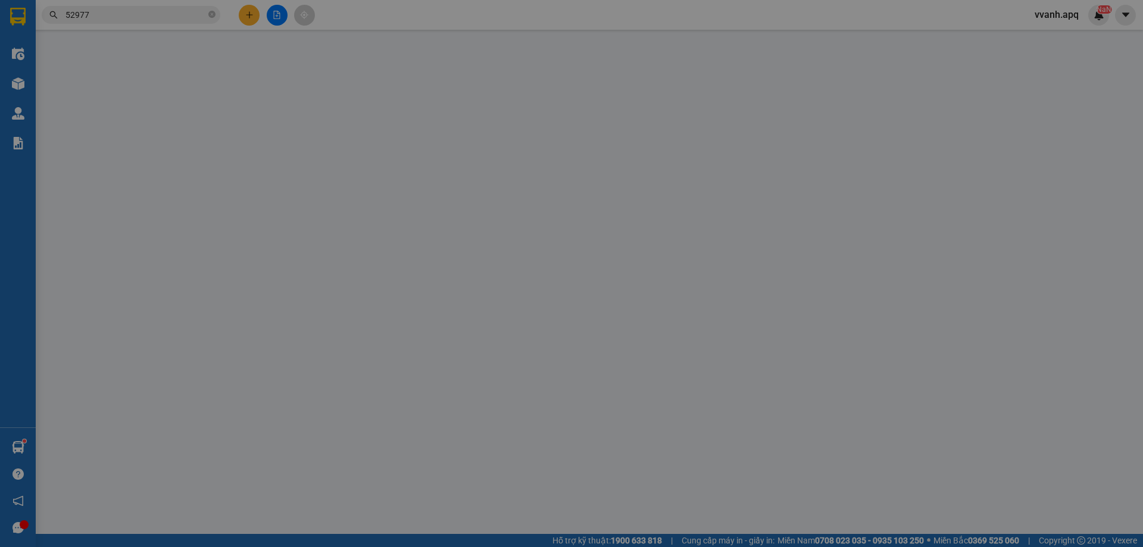
type input "c mai"
checkbox input "true"
type input "cc cửa tiền"
type input "30.000"
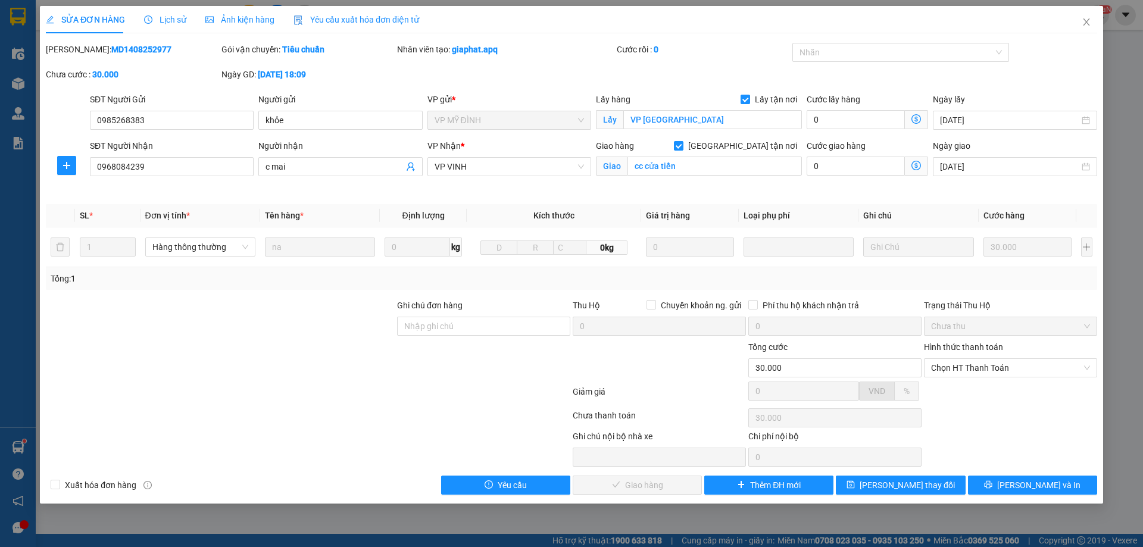
click at [283, 220] on span "Tên hàng *" at bounding box center [284, 216] width 39 height 10
click at [274, 214] on span "Tên hàng *" at bounding box center [284, 216] width 39 height 10
click at [299, 349] on div at bounding box center [220, 361] width 351 height 42
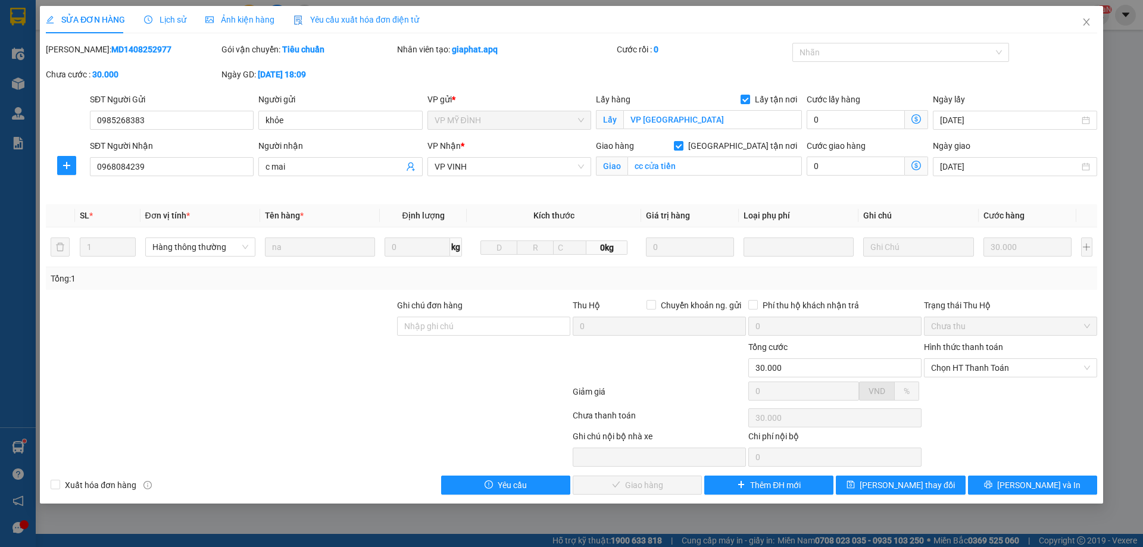
click at [577, 443] on div "Ghi chú nội bộ nhà xe" at bounding box center [659, 439] width 173 height 18
click at [176, 20] on span "Lịch sử" at bounding box center [165, 20] width 42 height 10
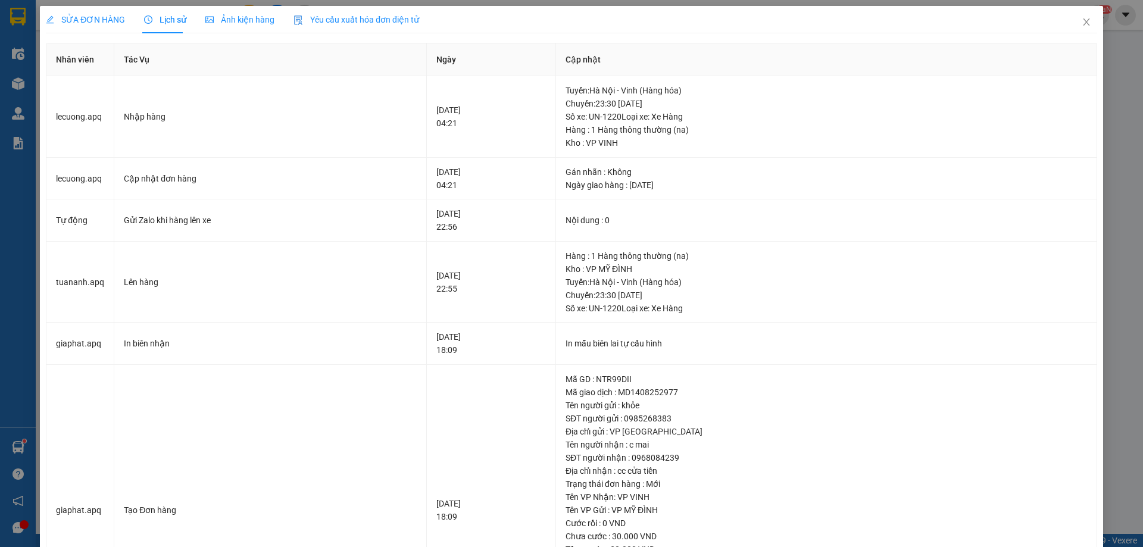
click at [115, 18] on span "SỬA ĐƠN HÀNG" at bounding box center [85, 20] width 79 height 10
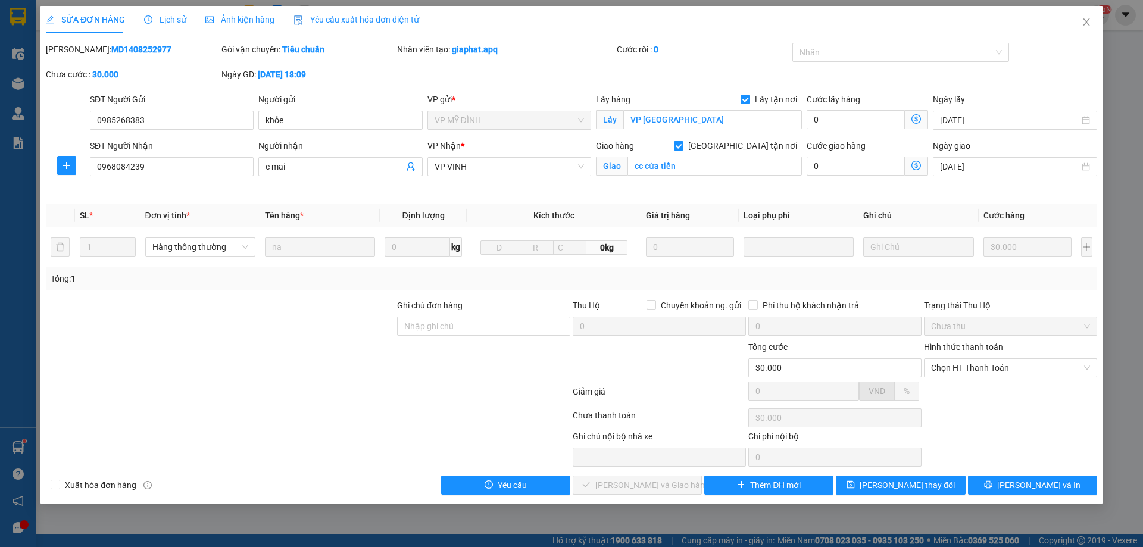
click at [555, 219] on span "Kích thước" at bounding box center [553, 216] width 41 height 10
click at [537, 206] on div "Kích thước của mỗi món hàng" at bounding box center [594, 193] width 120 height 29
click at [543, 192] on div "Kích thước của mỗi món hàng" at bounding box center [594, 189] width 120 height 20
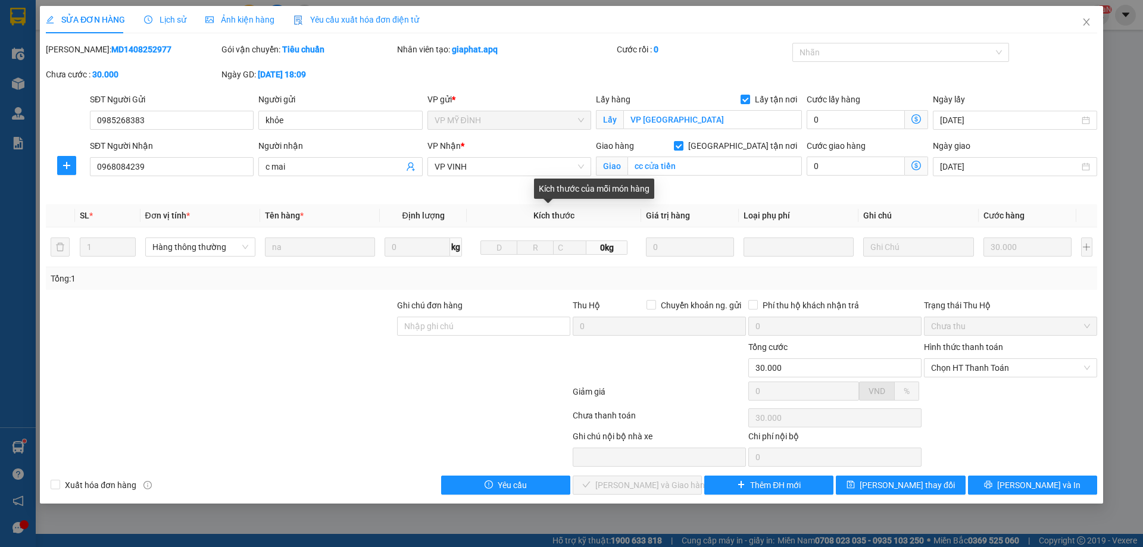
click at [565, 190] on div "Kích thước của mỗi món hàng" at bounding box center [594, 189] width 120 height 20
click at [607, 190] on div "Kích thước của mỗi món hàng" at bounding box center [594, 189] width 120 height 20
click at [456, 196] on div "Total Paid Fee 0 Total UnPaid Fee 30.000 Cash Collection Total Fee Mã ĐH: MD140…" at bounding box center [571, 269] width 1051 height 452
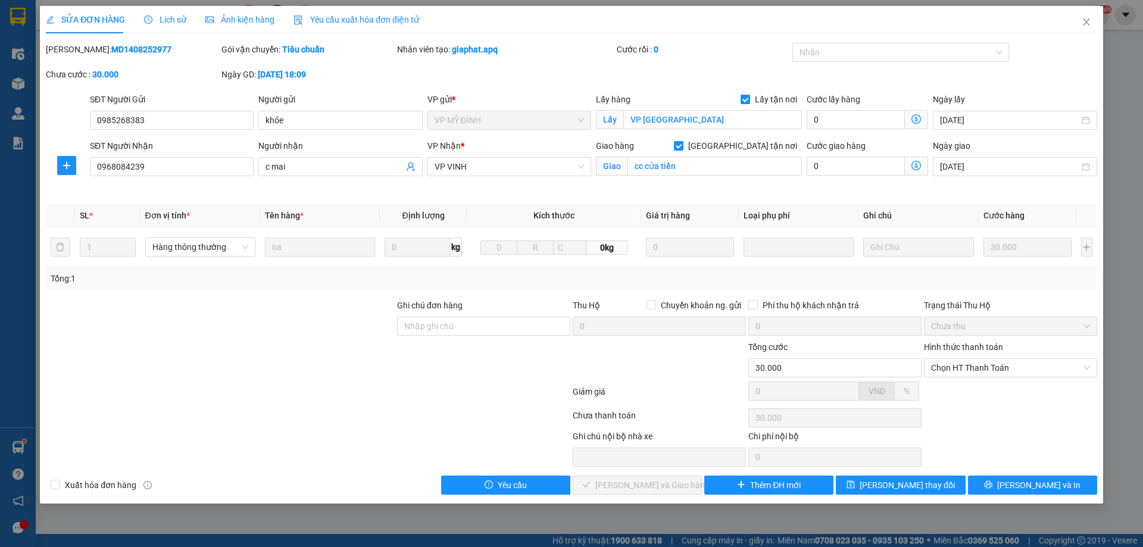
click at [321, 351] on div at bounding box center [220, 361] width 351 height 42
click at [183, 22] on span "Lịch sử" at bounding box center [165, 20] width 42 height 10
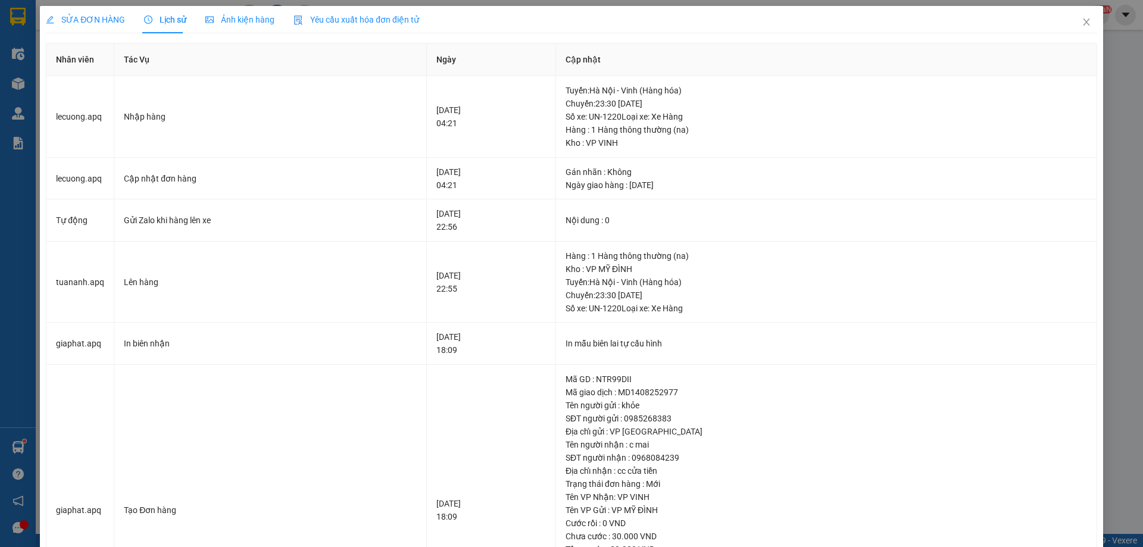
click at [95, 22] on span "SỬA ĐƠN HÀNG" at bounding box center [85, 20] width 79 height 10
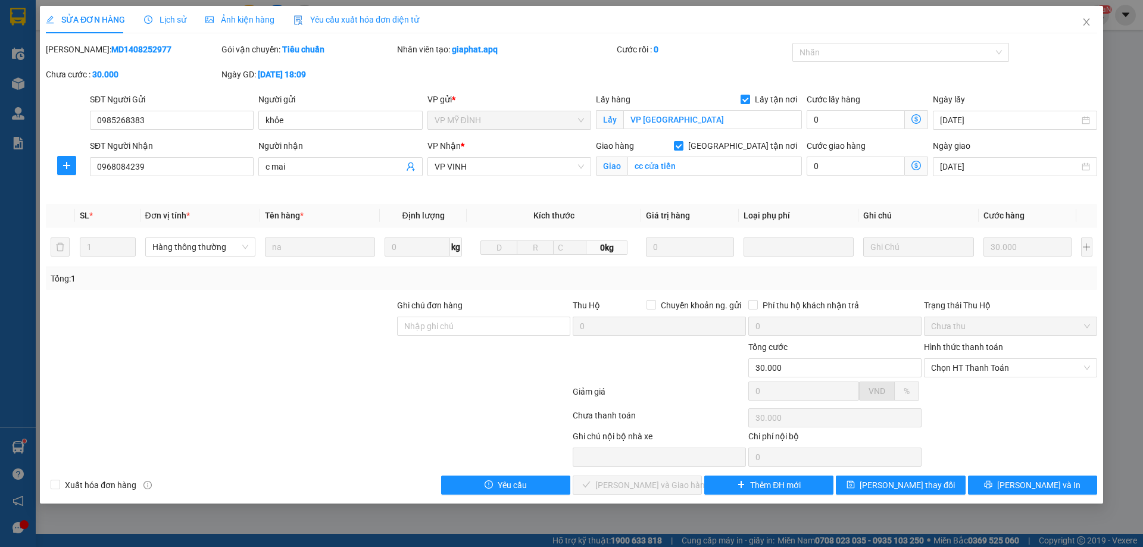
click at [279, 220] on span "Tên hàng *" at bounding box center [284, 216] width 39 height 10
click at [287, 218] on span "Tên hàng *" at bounding box center [284, 216] width 39 height 10
click at [264, 220] on th "Tên hàng *" at bounding box center [320, 215] width 120 height 23
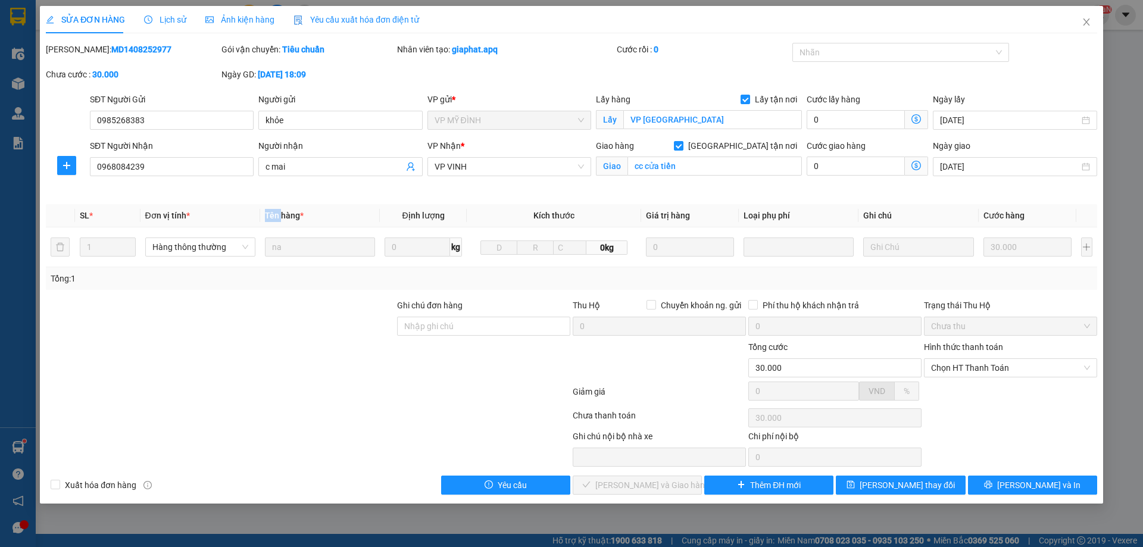
click at [264, 220] on th "Tên hàng *" at bounding box center [320, 215] width 120 height 23
click at [277, 215] on span "Tên hàng *" at bounding box center [284, 216] width 39 height 10
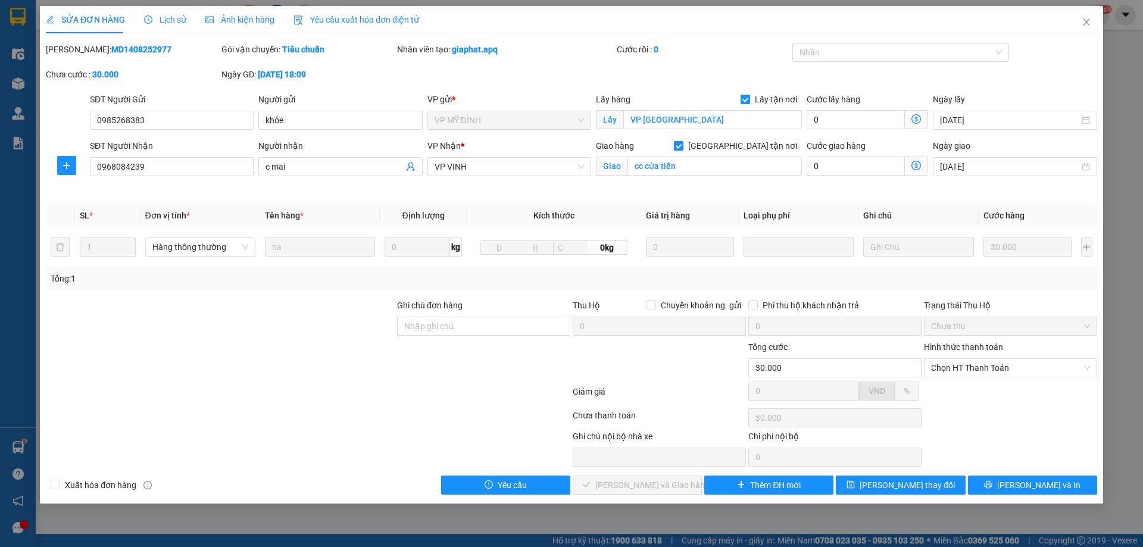
click at [300, 215] on span "Tên hàng *" at bounding box center [284, 216] width 39 height 10
click at [304, 211] on span "*" at bounding box center [302, 216] width 4 height 10
click at [302, 211] on span "*" at bounding box center [302, 216] width 4 height 10
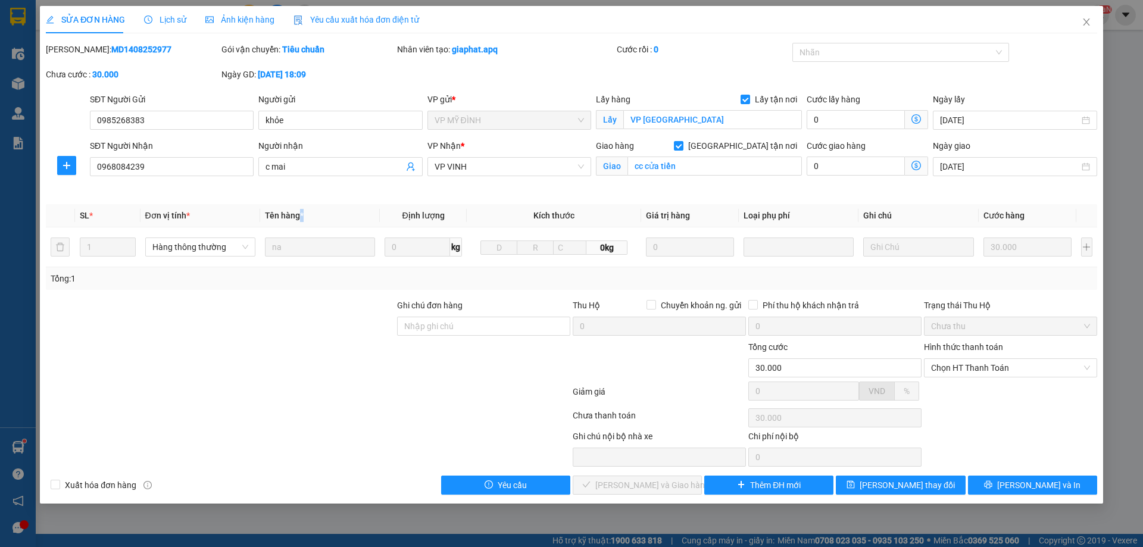
click at [302, 211] on span "*" at bounding box center [302, 216] width 4 height 10
click at [668, 213] on span "Giá trị hàng" at bounding box center [668, 216] width 44 height 10
click at [477, 192] on div "VP Nhận * VP VINH" at bounding box center [509, 167] width 168 height 56
click at [419, 211] on span "Định lượng" at bounding box center [423, 216] width 42 height 10
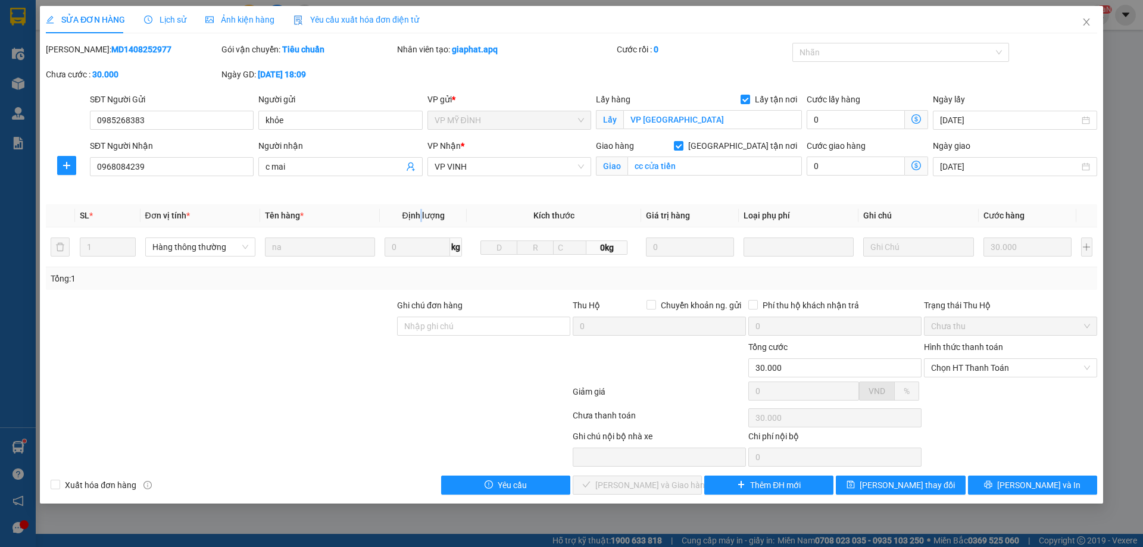
click at [419, 211] on span "Định lượng" at bounding box center [423, 216] width 42 height 10
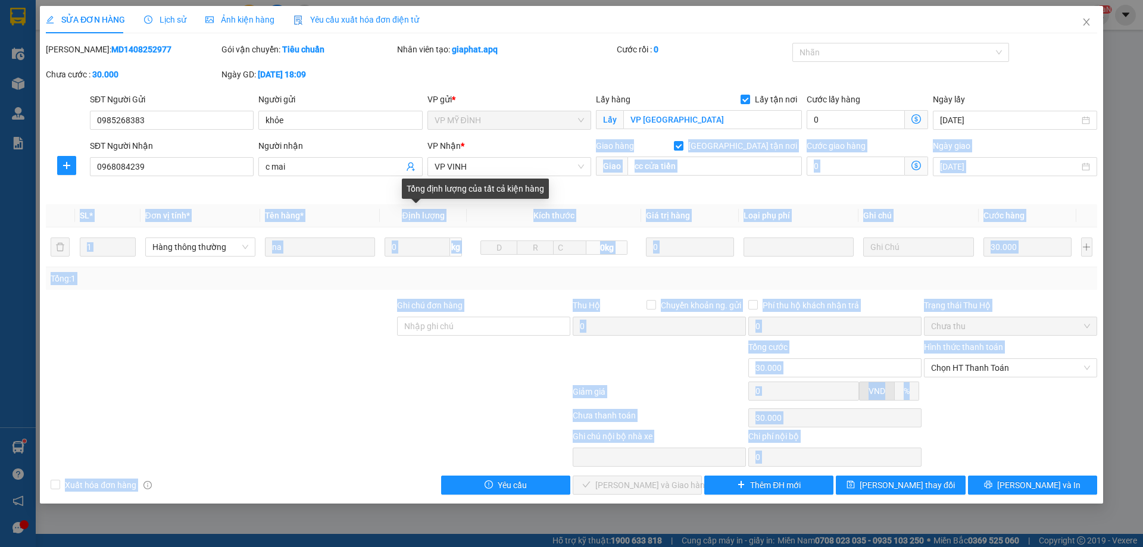
drag, startPoint x: 408, startPoint y: 191, endPoint x: 562, endPoint y: 189, distance: 154.8
click at [562, 189] on div "Total Paid Fee 0 Total UnPaid Fee 30.000 Cash Collection Total Fee Mã ĐH: MD140…" at bounding box center [571, 269] width 1051 height 452
click at [562, 189] on div "VP Nhận * VP VINH" at bounding box center [509, 167] width 168 height 56
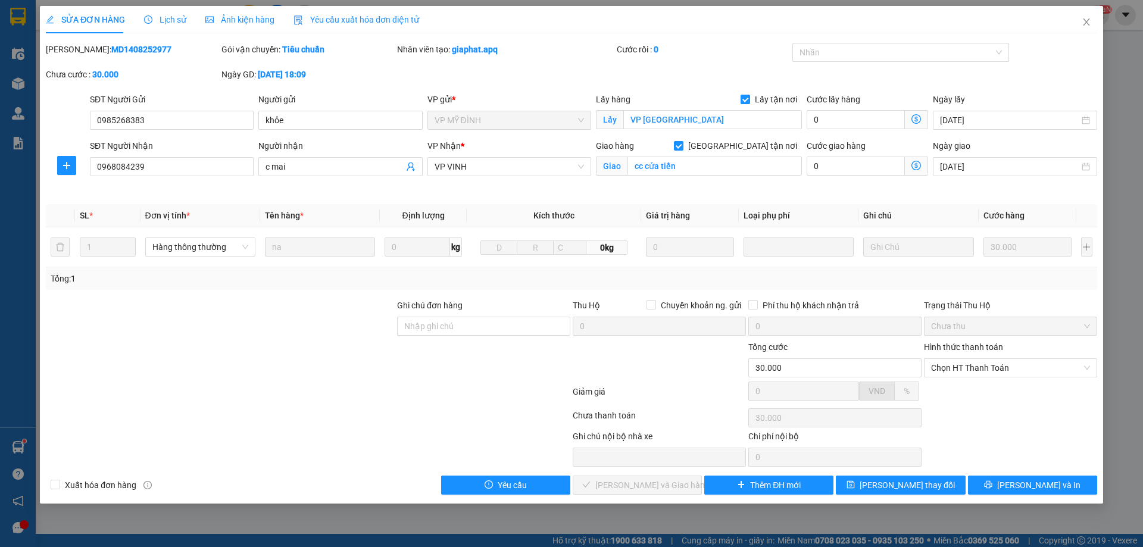
click at [409, 217] on span "Định lượng" at bounding box center [423, 216] width 42 height 10
drag, startPoint x: 406, startPoint y: 189, endPoint x: 544, endPoint y: 185, distance: 137.5
click at [544, 185] on div "Tổng định lượng của tất cả kiện hàng" at bounding box center [475, 189] width 147 height 20
click at [552, 212] on span "Kích thước" at bounding box center [553, 216] width 41 height 10
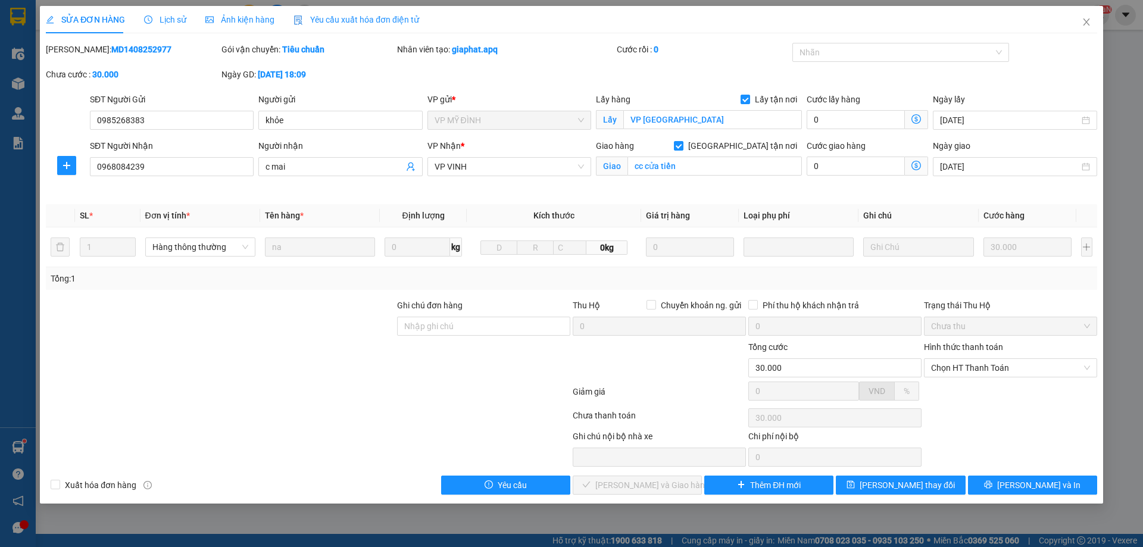
click at [102, 18] on span "SỬA ĐƠN HÀNG" at bounding box center [85, 20] width 79 height 10
click at [121, 20] on span "SỬA ĐƠN HÀNG" at bounding box center [85, 20] width 79 height 10
click at [654, 54] on b "0" at bounding box center [655, 50] width 5 height 10
click at [562, 61] on div "Nhân viên tạo: giaphat.apq" at bounding box center [506, 55] width 220 height 25
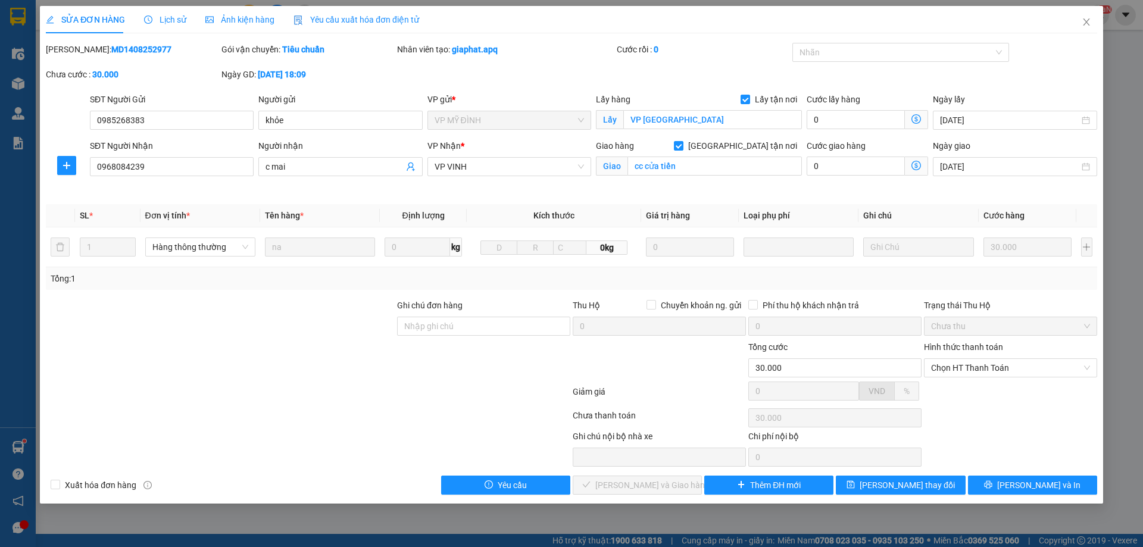
click at [655, 47] on b "0" at bounding box center [655, 50] width 5 height 10
click at [655, 60] on div "Cước rồi : 0" at bounding box center [703, 55] width 176 height 25
click at [649, 48] on div "Cước rồi : 0" at bounding box center [703, 49] width 173 height 13
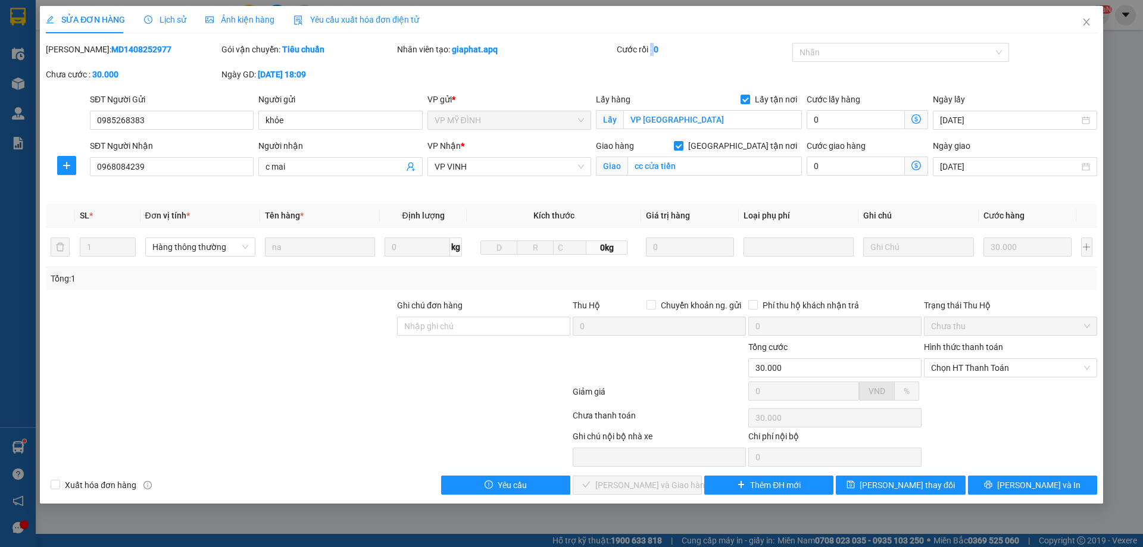
click at [650, 65] on div "Cước rồi : 0" at bounding box center [703, 55] width 176 height 25
click at [496, 49] on b "giaphat.apq" at bounding box center [475, 50] width 46 height 10
click at [468, 49] on b "giaphat.apq" at bounding box center [475, 50] width 46 height 10
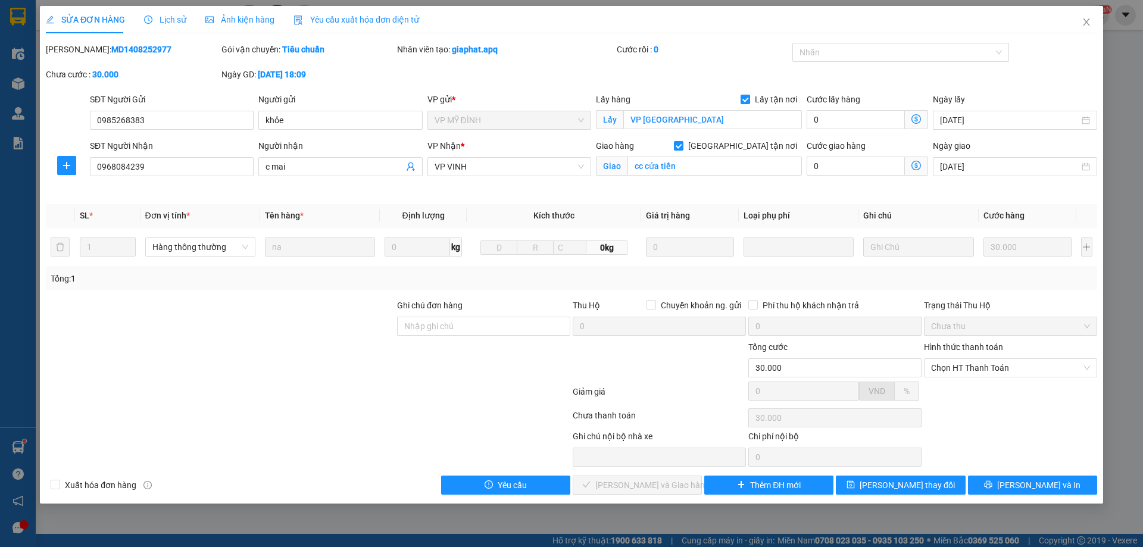
click at [114, 19] on span "SỬA ĐƠN HÀNG" at bounding box center [85, 20] width 79 height 10
click at [153, 23] on span "Lịch sử" at bounding box center [165, 20] width 42 height 10
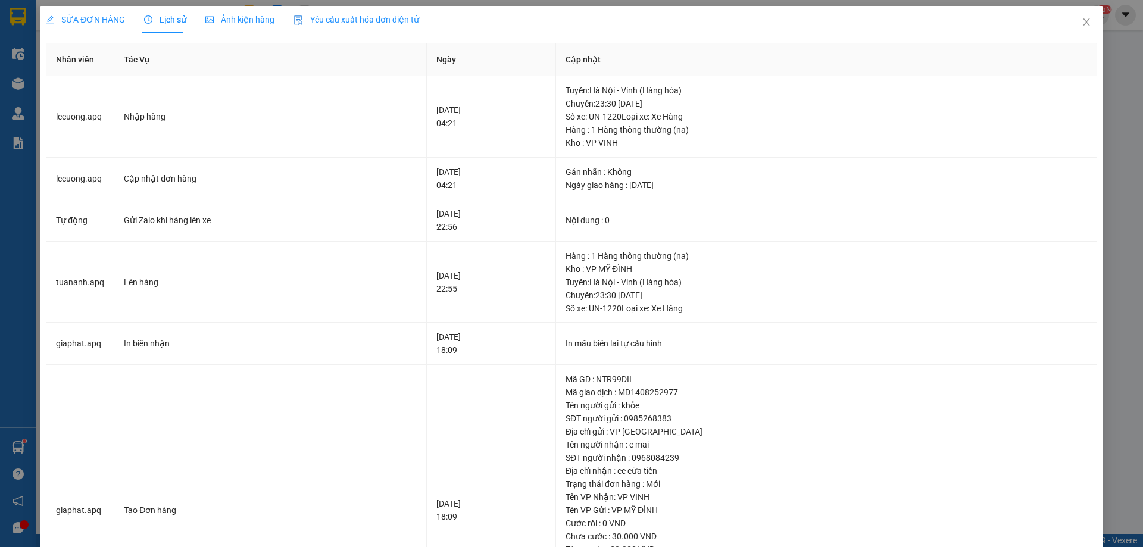
click at [114, 20] on span "SỬA ĐƠN HÀNG" at bounding box center [85, 20] width 79 height 10
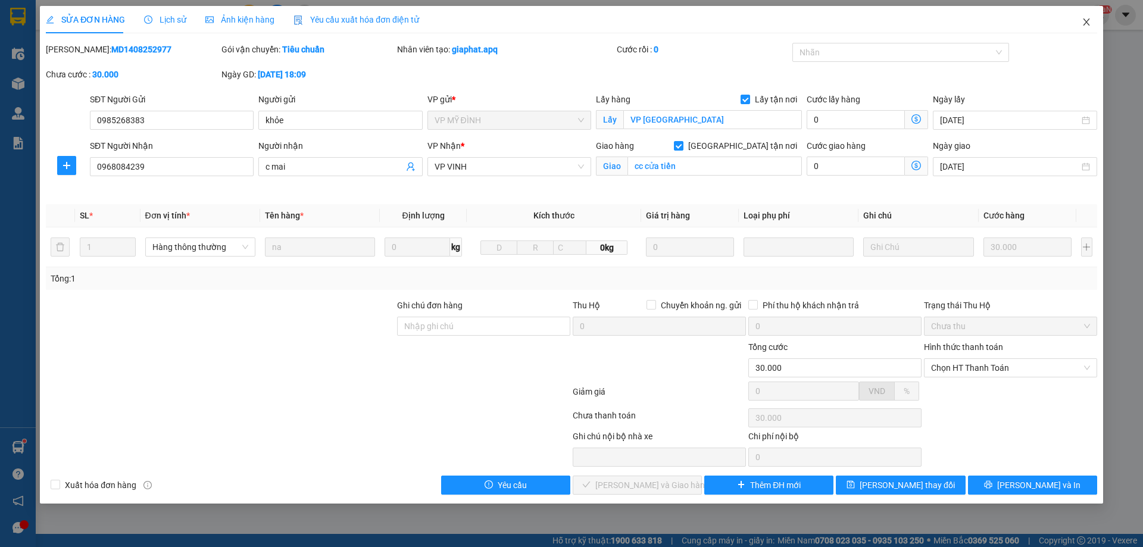
click at [1086, 25] on icon "close" at bounding box center [1086, 22] width 10 height 10
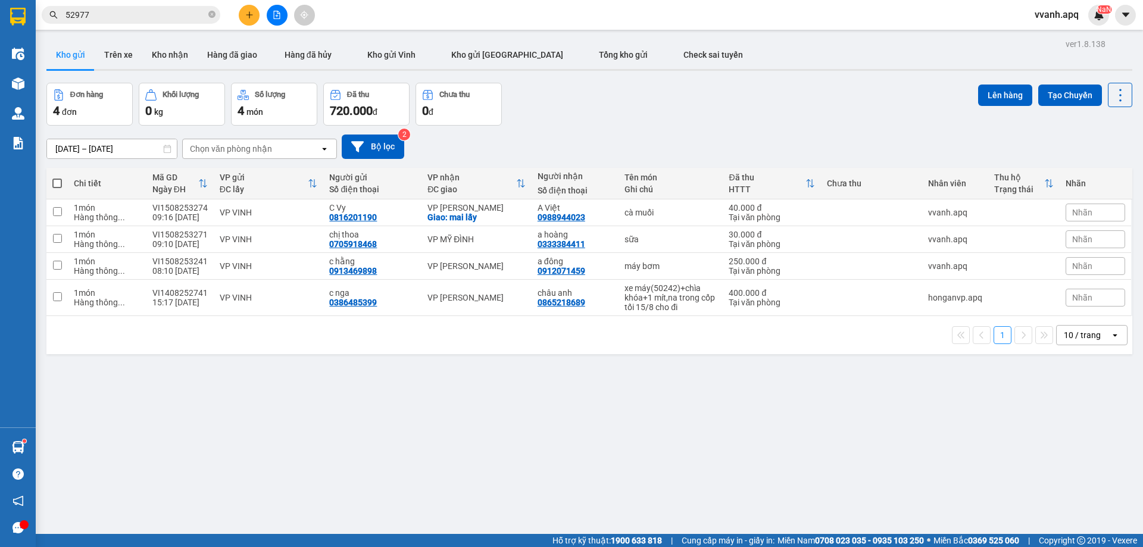
click at [167, 18] on input "52977" at bounding box center [135, 14] width 140 height 13
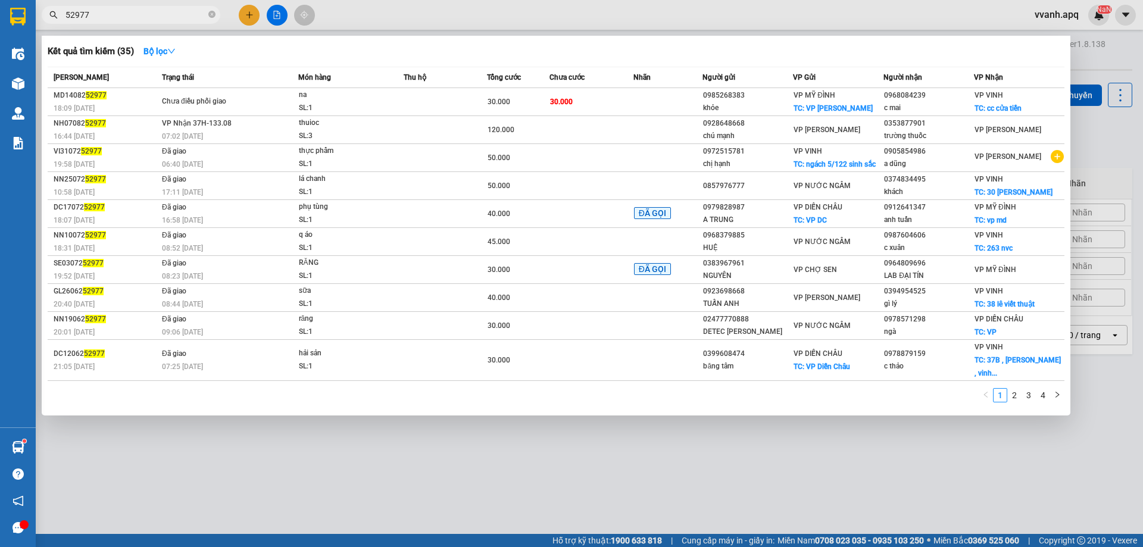
click at [167, 18] on input "52977" at bounding box center [135, 14] width 140 height 13
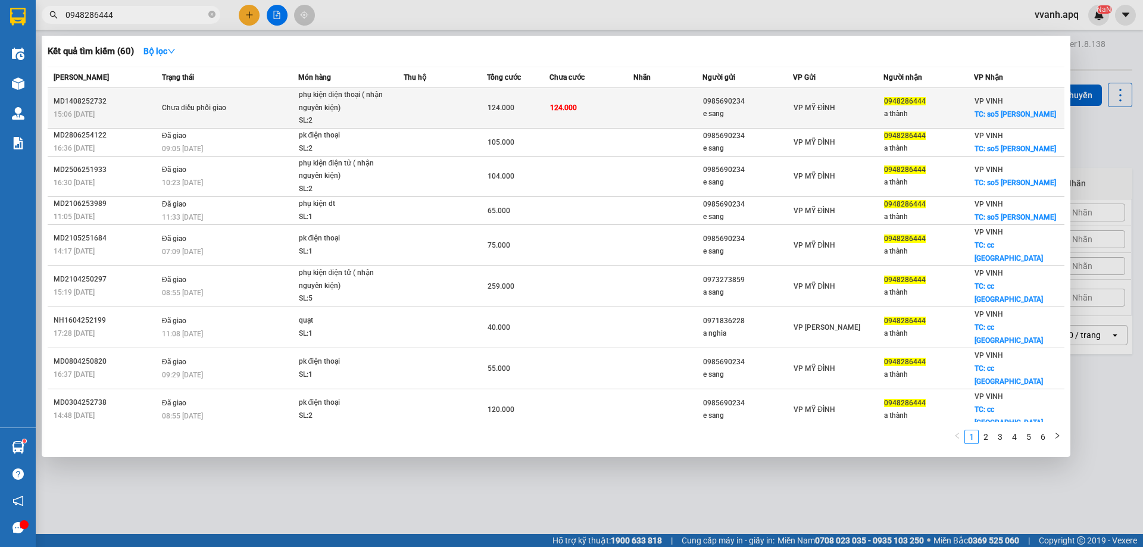
type input "0948286444"
click at [543, 95] on td "124.000" at bounding box center [518, 108] width 62 height 40
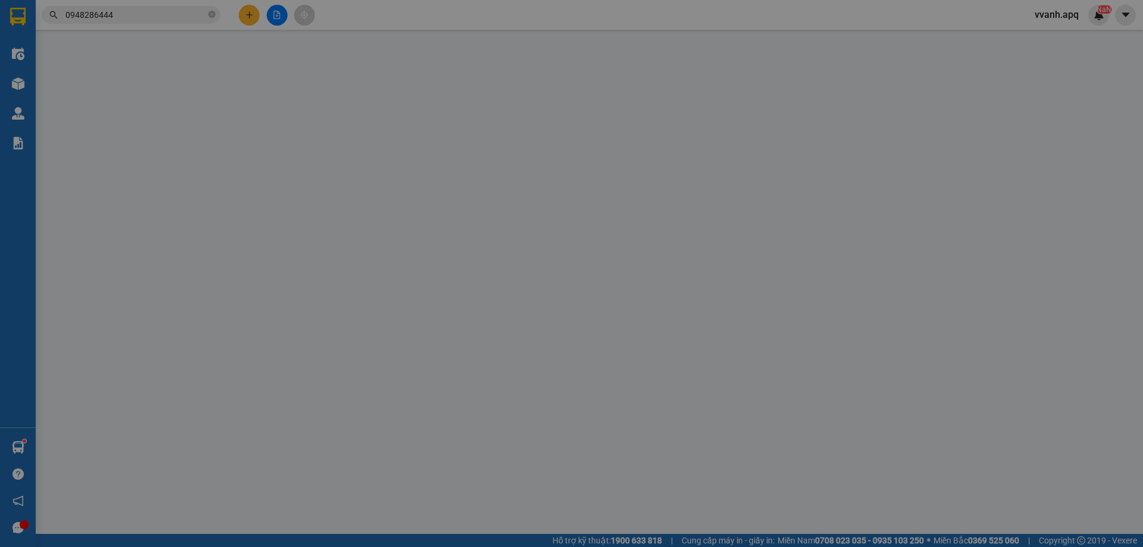
type input "0985690234"
type input "e sang"
type input "0948286444"
type input "a thành"
checkbox input "true"
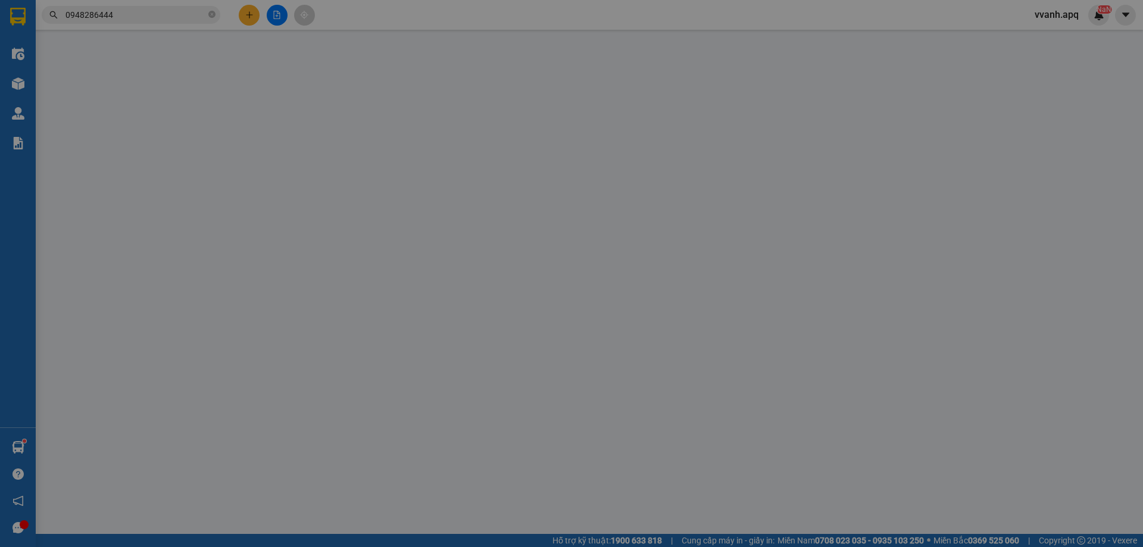
type input "so5 [PERSON_NAME]"
type input "124.000"
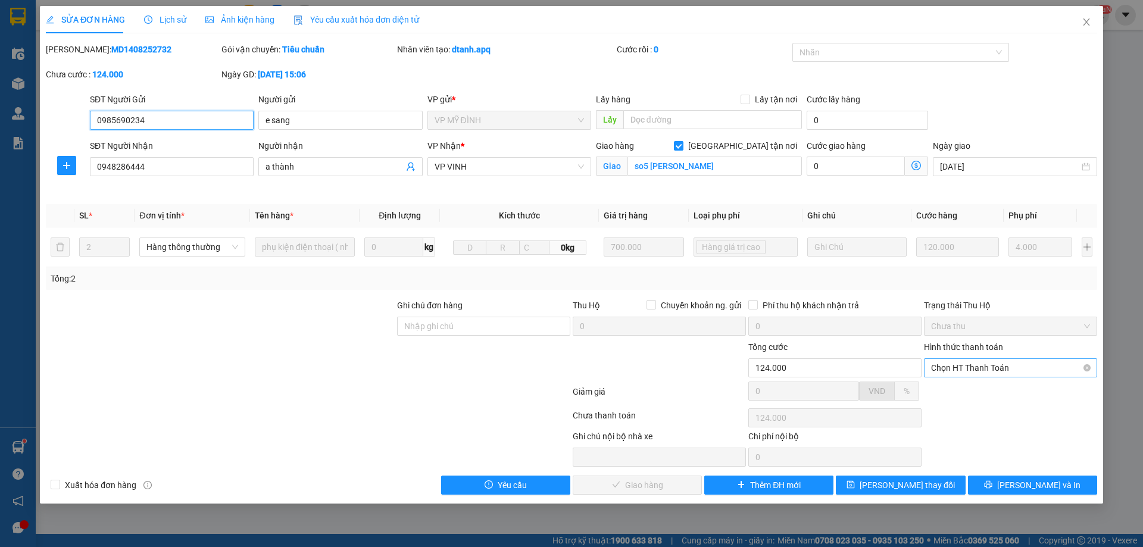
click at [943, 372] on span "Chọn HT Thanh Toán" at bounding box center [1010, 368] width 159 height 18
click at [955, 394] on div "Tại văn phòng" at bounding box center [1010, 391] width 159 height 13
type input "0"
click at [686, 480] on button "[PERSON_NAME] và Giao hàng" at bounding box center [637, 485] width 129 height 19
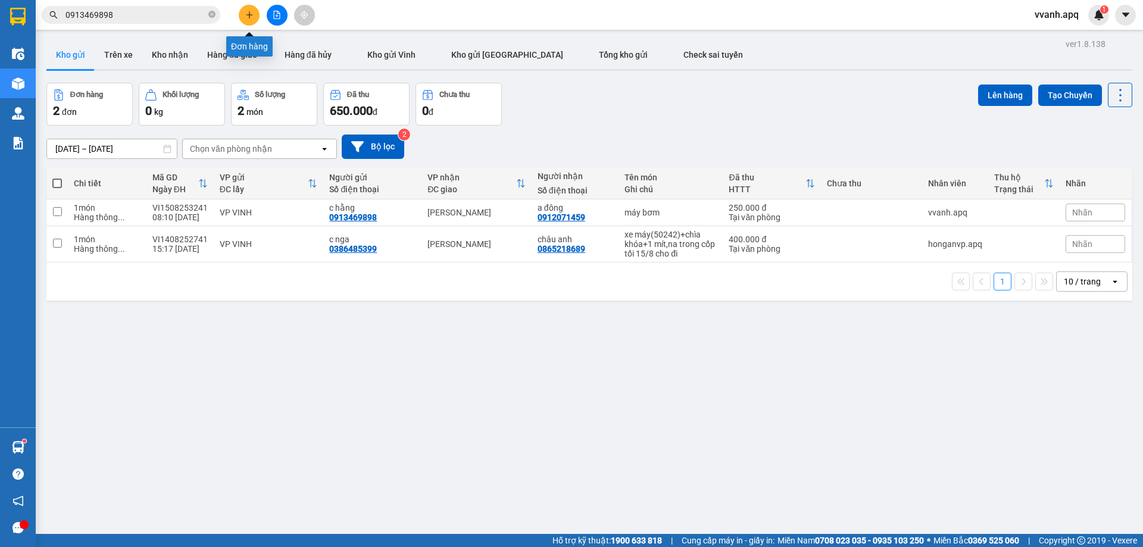
click at [253, 17] on icon "plus" at bounding box center [249, 15] width 8 height 8
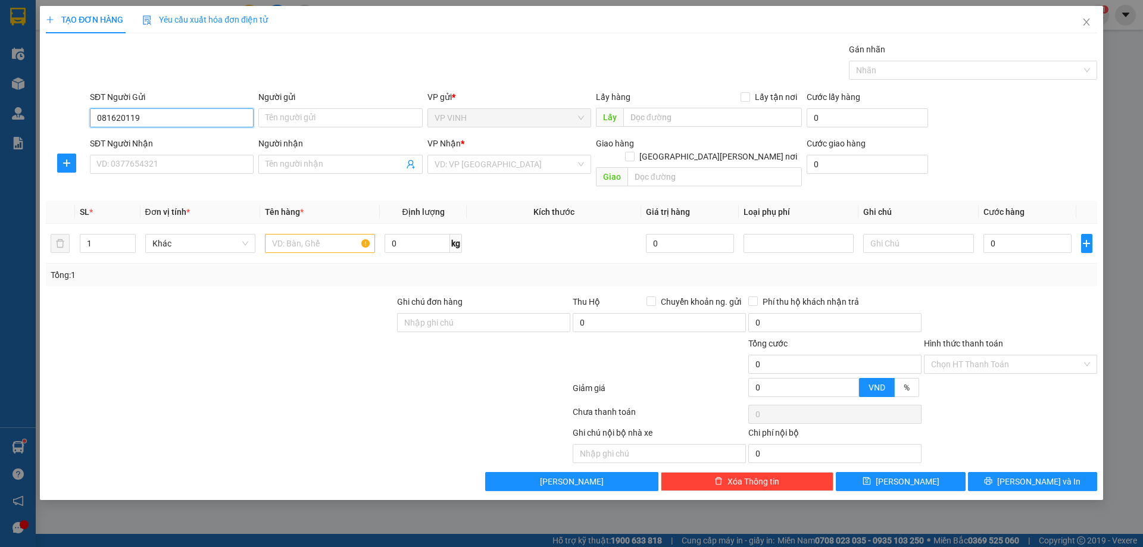
type input "0816201190"
click at [161, 146] on div "0816201190 - C Vy" at bounding box center [171, 141] width 149 height 13
type input "C Vy"
type input "0816201190"
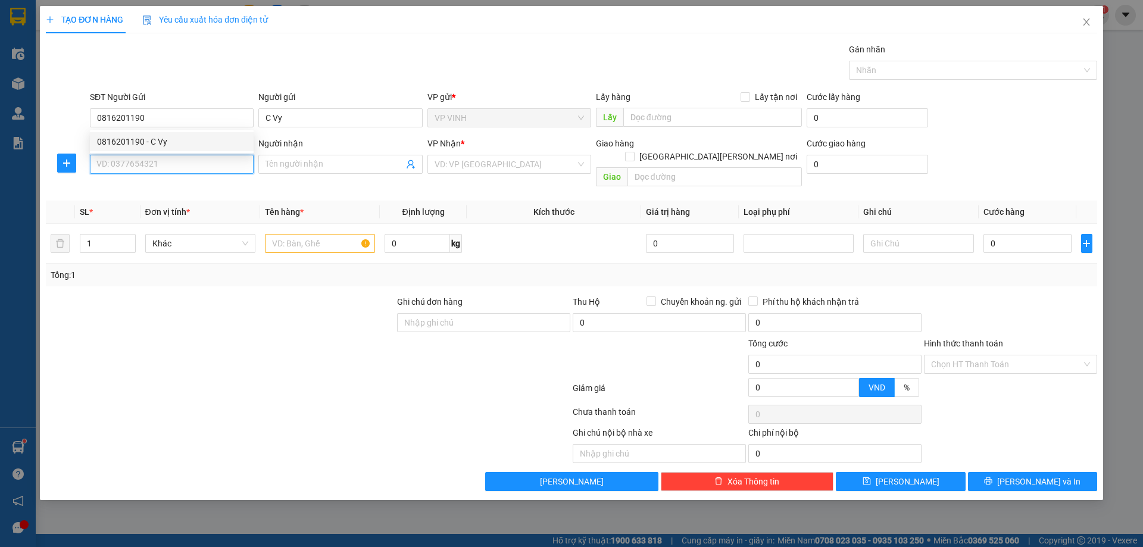
click at [173, 169] on input "SĐT Người Nhận" at bounding box center [172, 164] width 164 height 19
click at [176, 182] on div "0988944023 - A Việt" at bounding box center [171, 188] width 149 height 13
type input "0988944023"
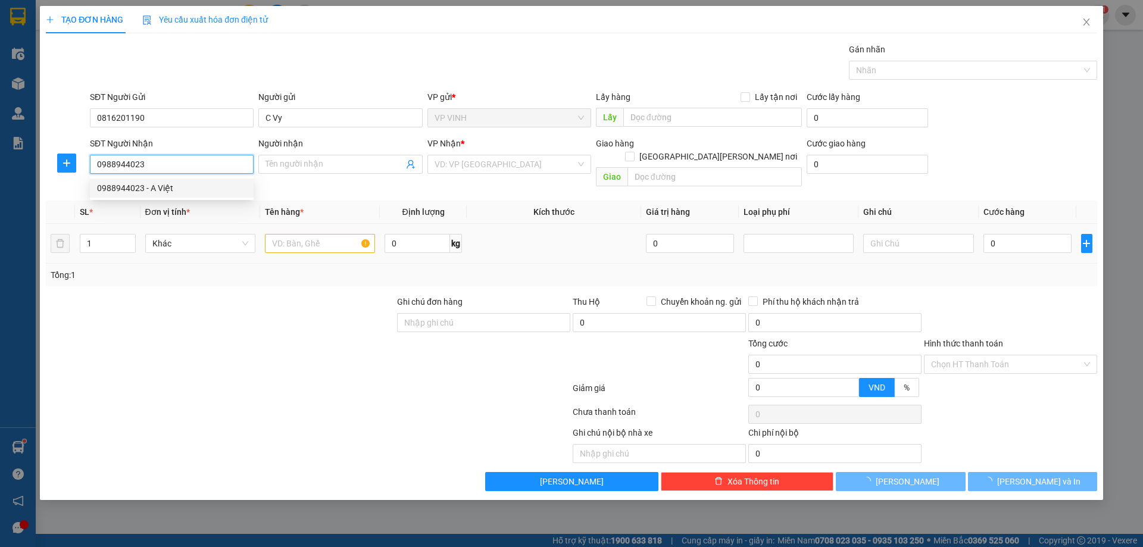
type input "A Việt"
checkbox input "true"
type input "mai lấy"
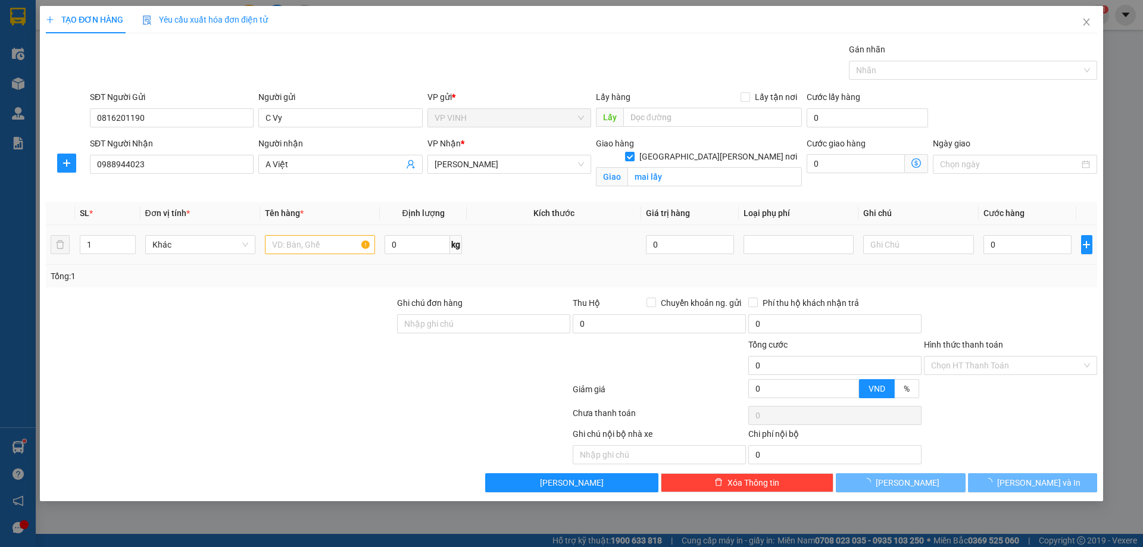
click at [315, 230] on td at bounding box center [320, 245] width 120 height 40
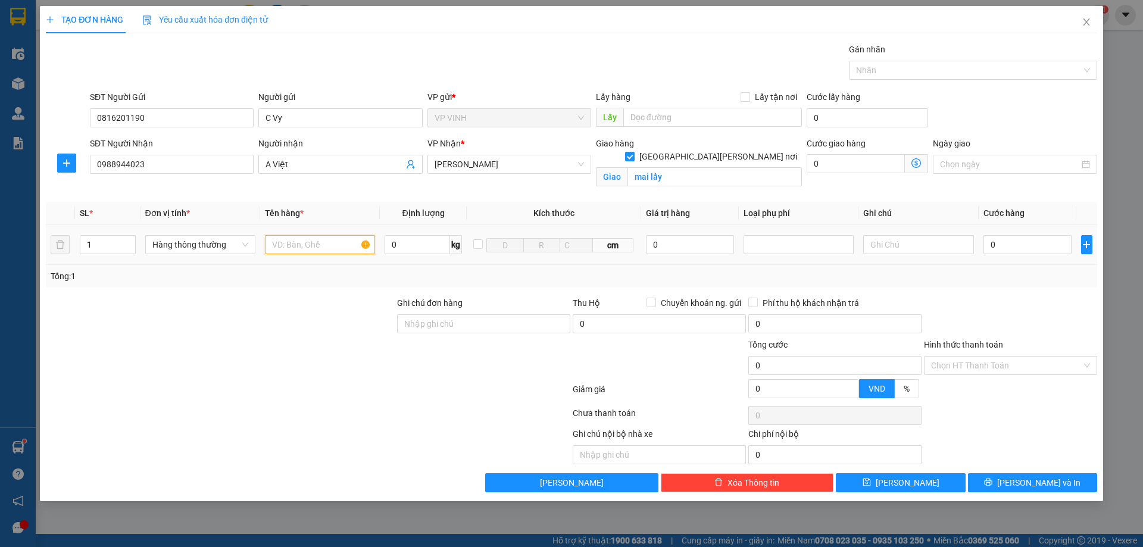
click at [321, 236] on input "text" at bounding box center [320, 244] width 110 height 19
type input "cà muối"
click at [1066, 253] on input "0" at bounding box center [1027, 244] width 89 height 19
type input "4"
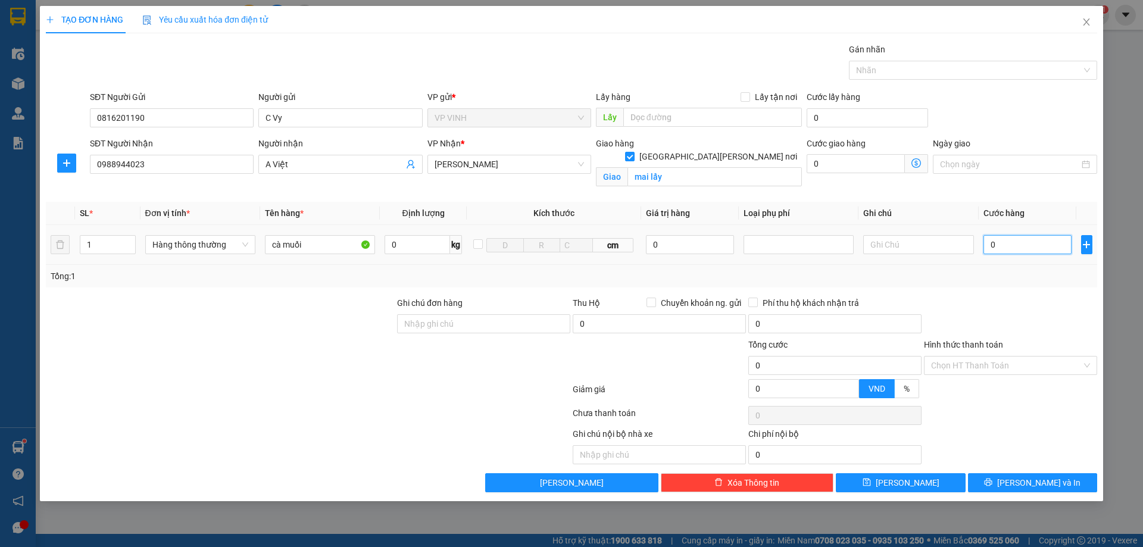
type input "4"
type input "40"
type input "40.000"
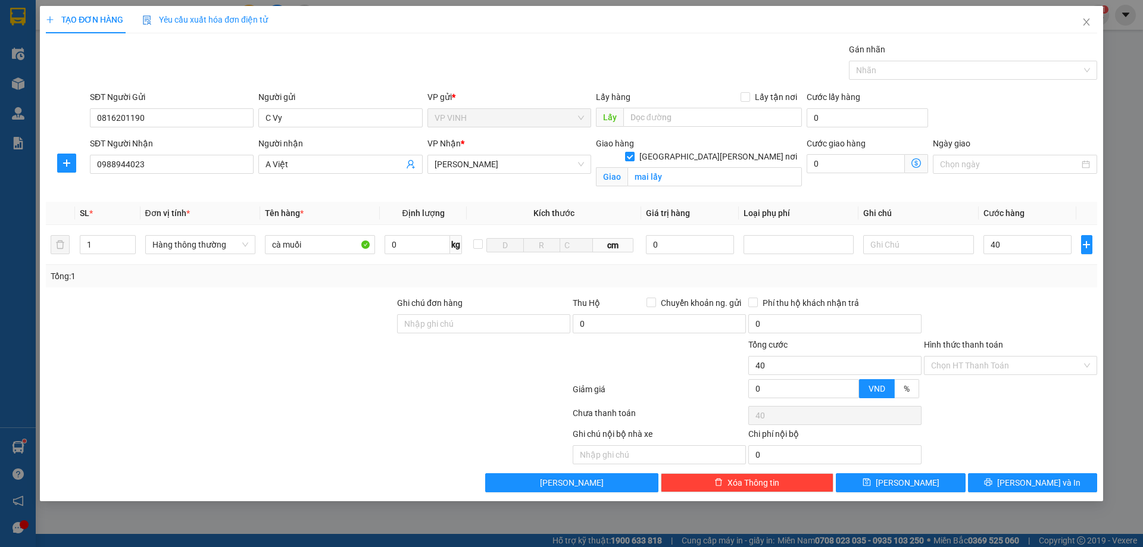
type input "40.000"
click at [1024, 295] on div "Transit Pickup Surcharge Ids Transit Deliver Surcharge Ids Transit Deliver Surc…" at bounding box center [571, 267] width 1051 height 449
click at [1001, 362] on input "Hình thức thanh toán" at bounding box center [1006, 366] width 151 height 18
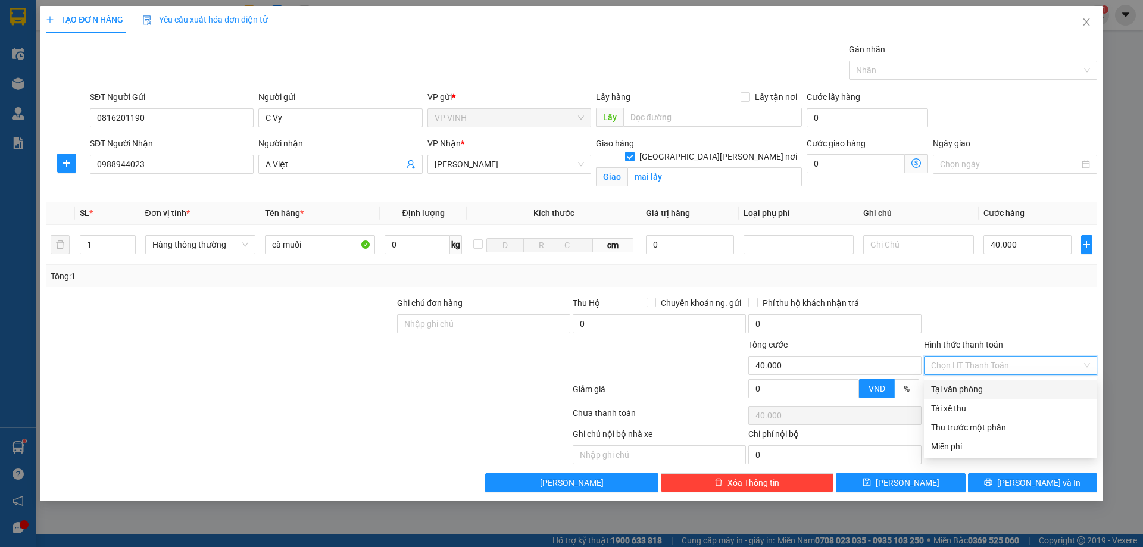
click at [996, 386] on div "Tại văn phòng" at bounding box center [1010, 389] width 159 height 13
type input "0"
click at [995, 484] on button "[PERSON_NAME] và In" at bounding box center [1032, 482] width 129 height 19
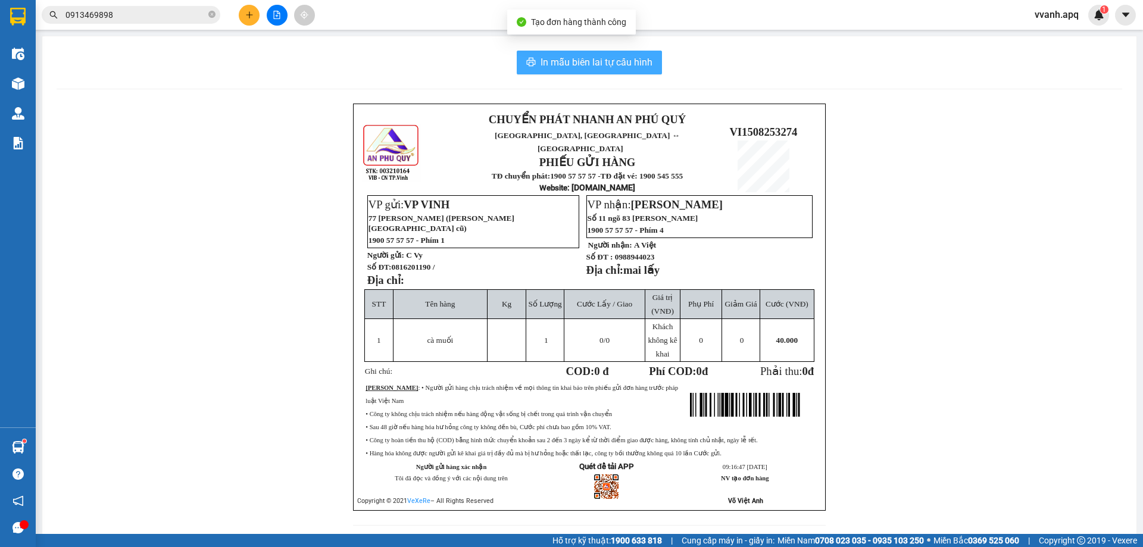
click at [631, 64] on span "In mẫu biên lai tự cấu hình" at bounding box center [596, 62] width 112 height 15
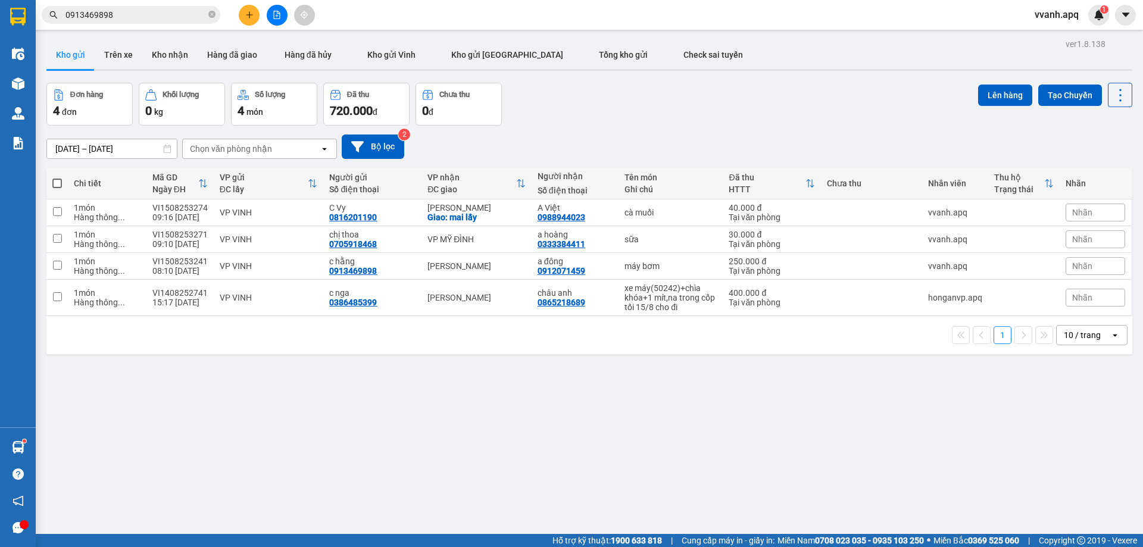
click at [171, 14] on input "0913469898" at bounding box center [135, 14] width 140 height 13
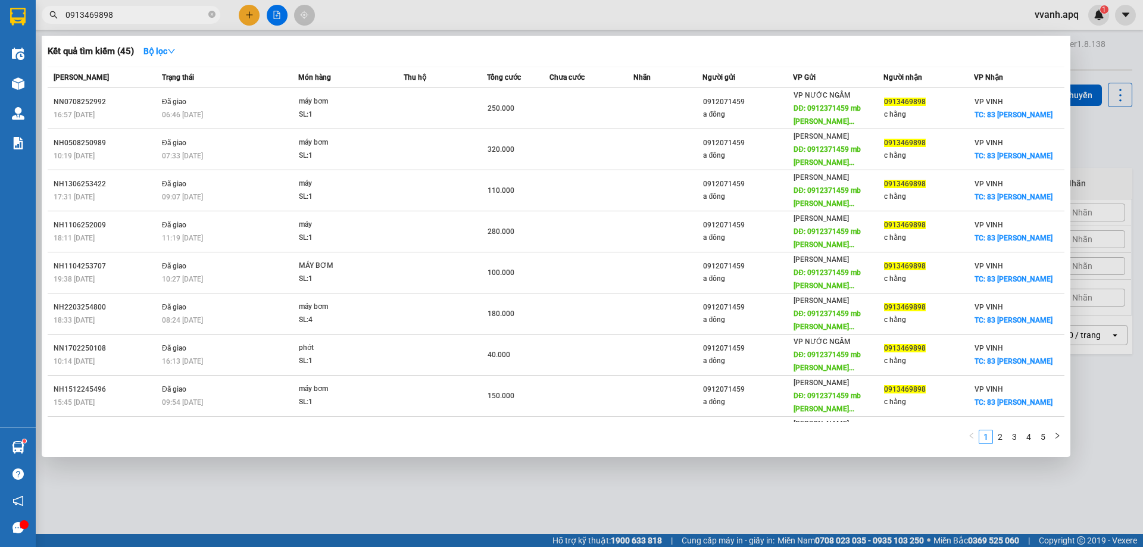
click at [171, 14] on input "0913469898" at bounding box center [135, 14] width 140 height 13
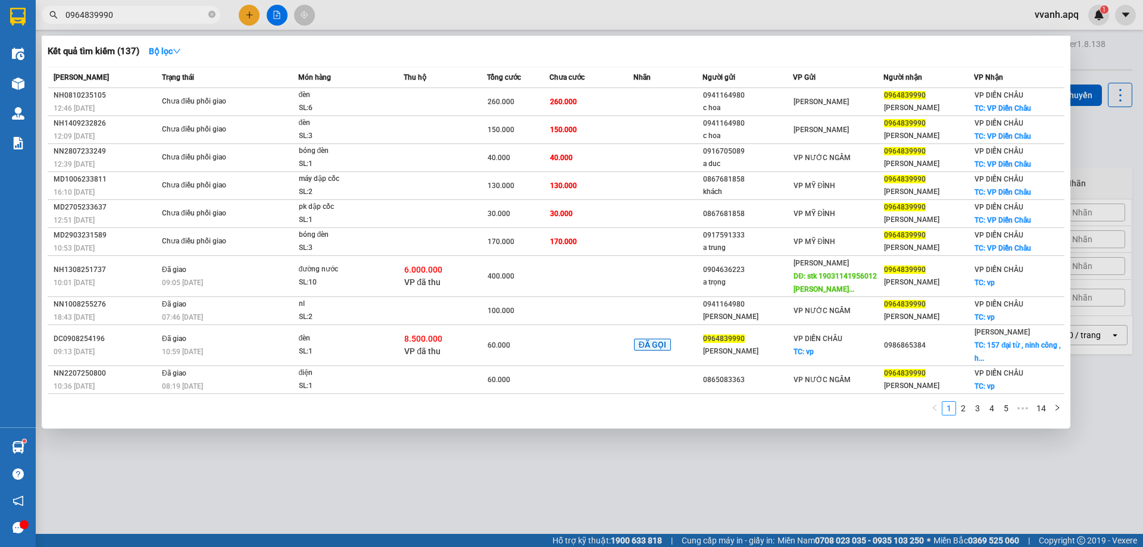
type input "0964839990"
